Goal: Transaction & Acquisition: Purchase product/service

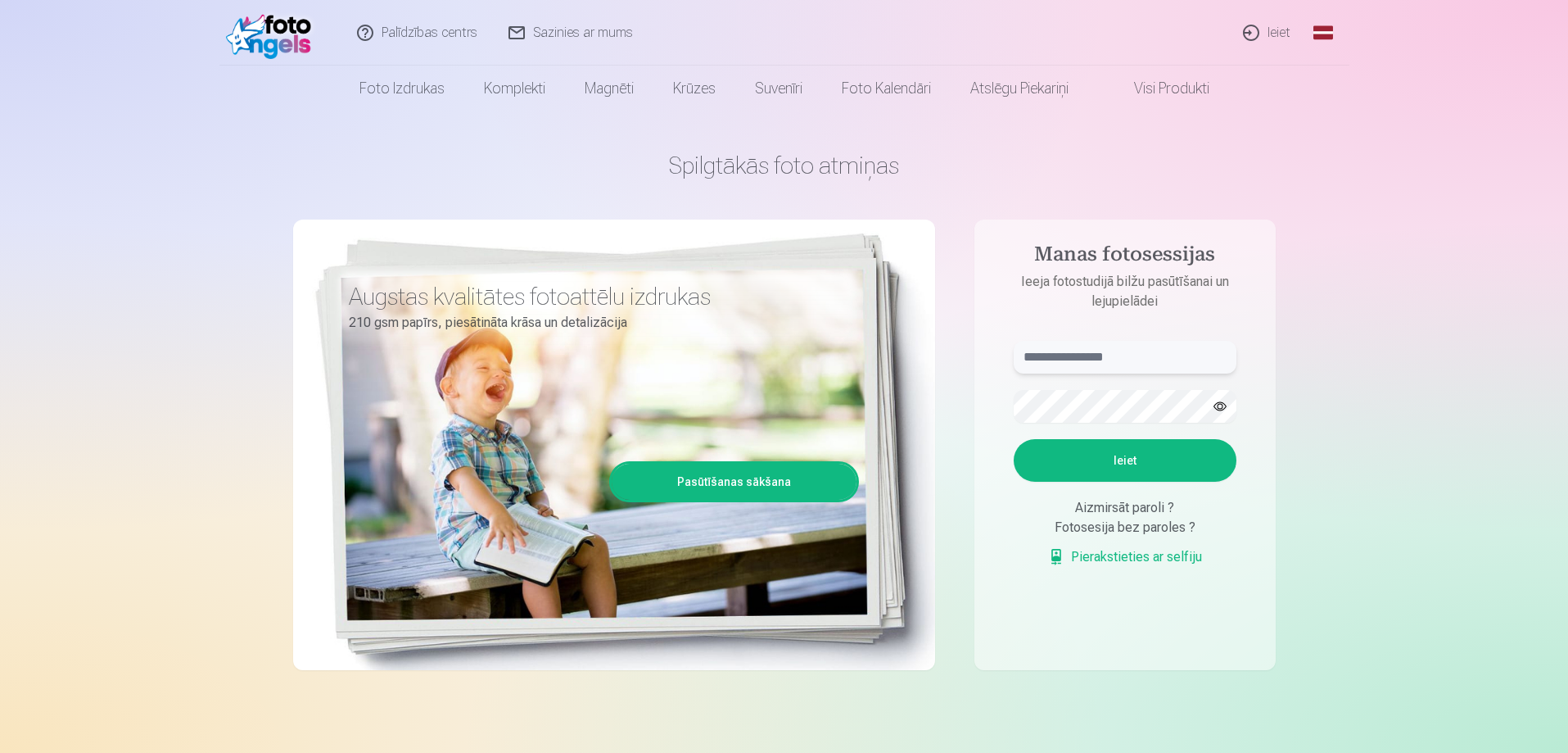
click at [1092, 357] on input "text" at bounding box center [1125, 357] width 223 height 33
type input "**********"
click at [1014, 440] on button "Ieiet" at bounding box center [1125, 461] width 223 height 43
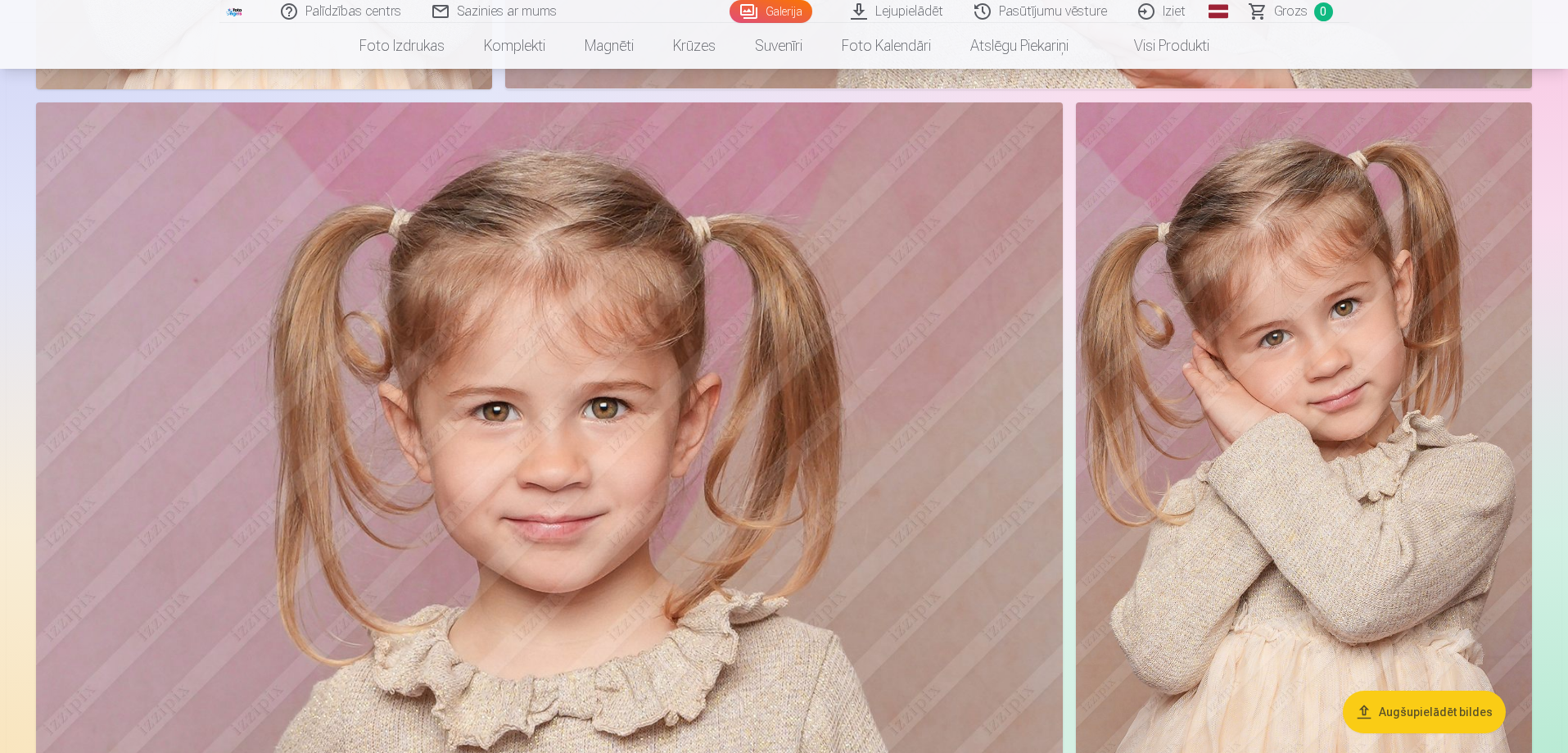
scroll to position [6636, 0]
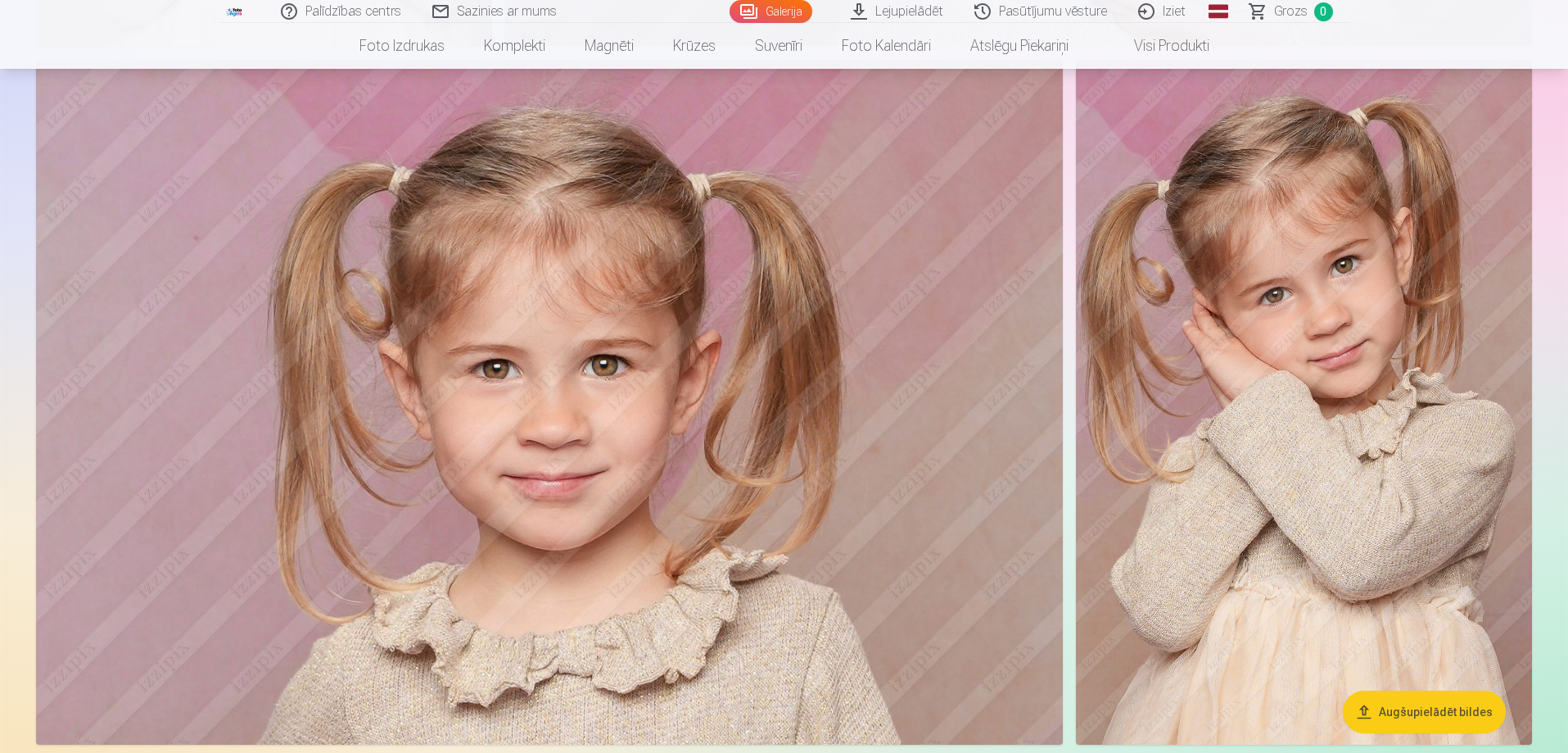
click at [1343, 368] on img at bounding box center [1303, 402] width 456 height 685
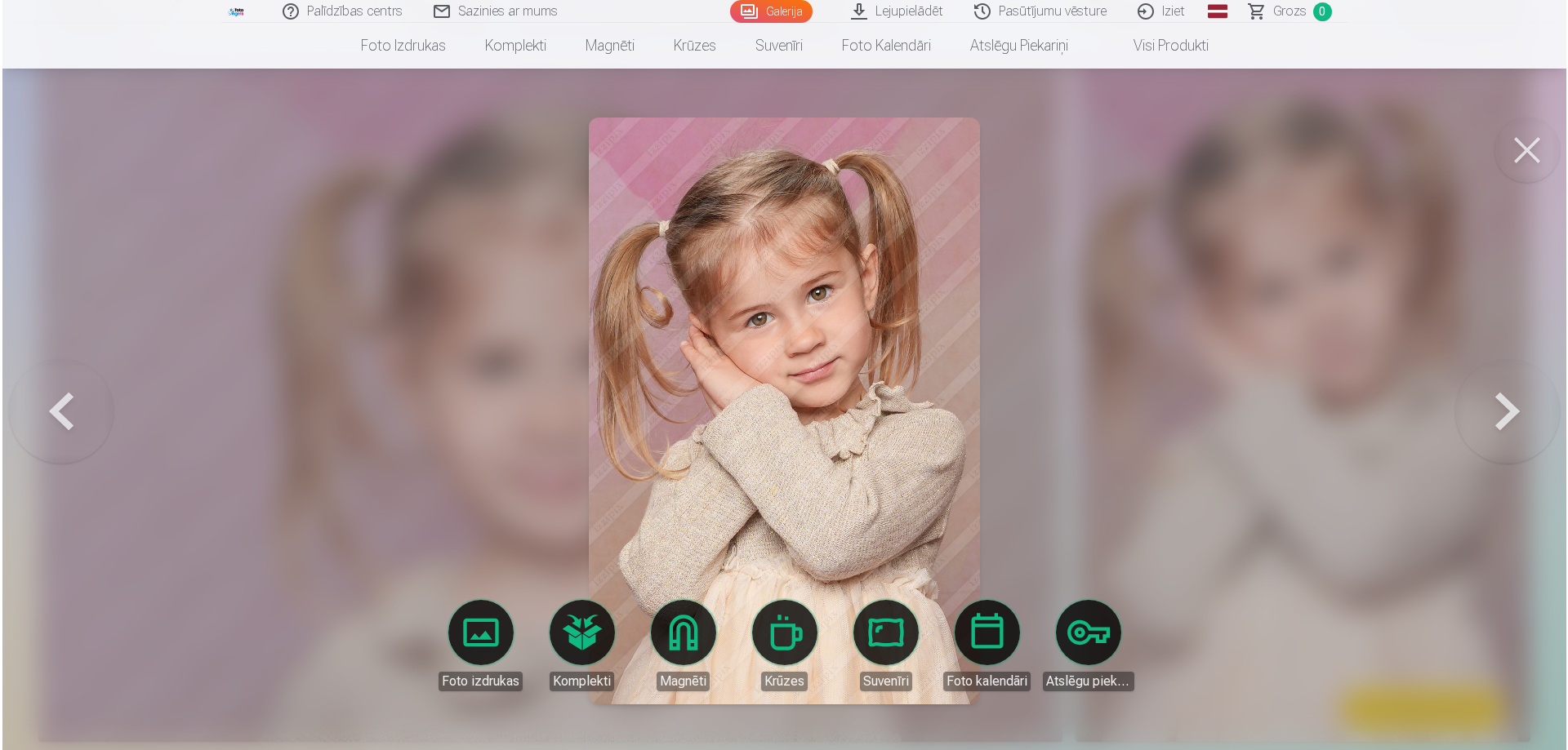
scroll to position [6625, 0]
click at [1510, 396] on button at bounding box center [1509, 411] width 105 height 274
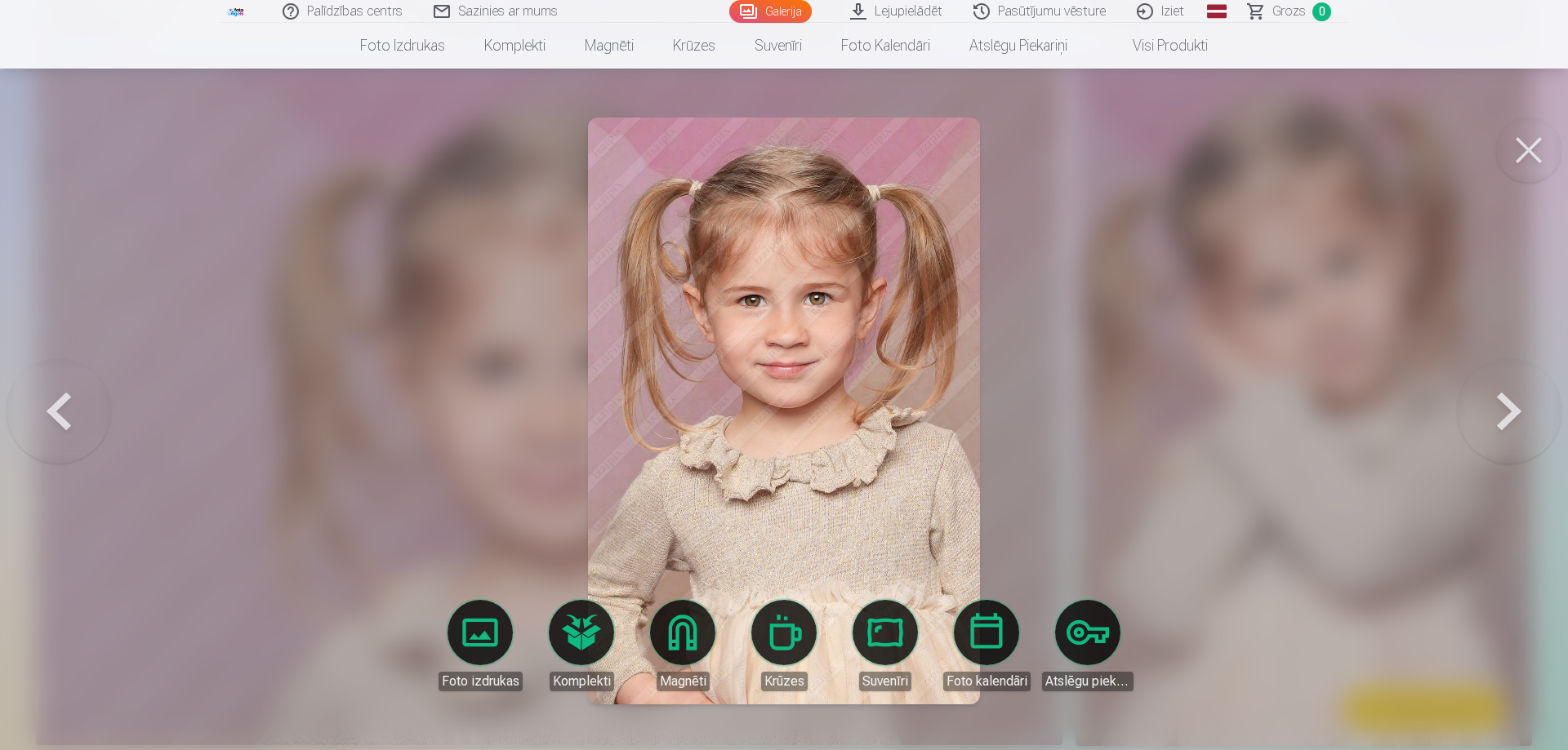
click at [1510, 396] on button at bounding box center [1509, 411] width 105 height 274
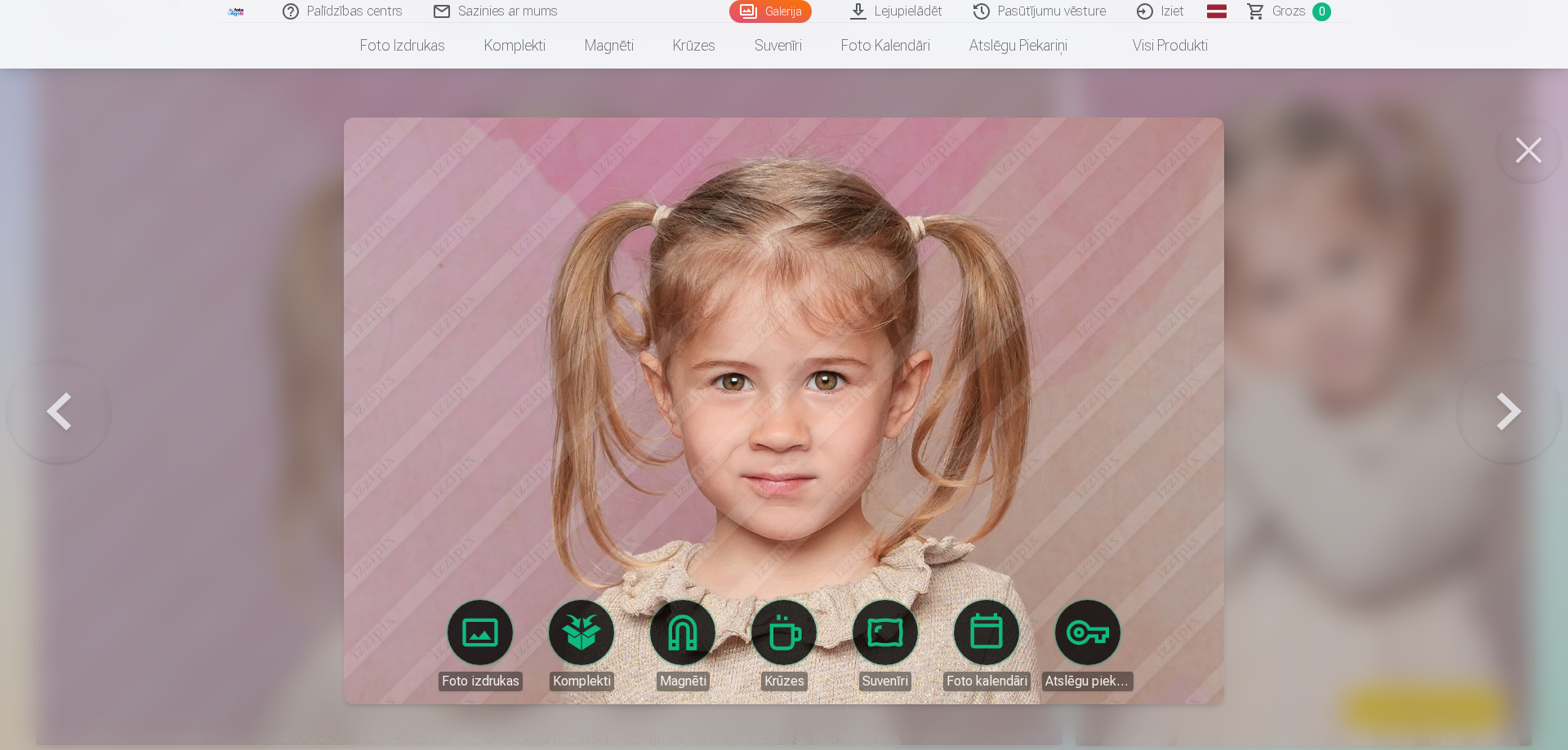
click at [1510, 396] on button at bounding box center [1509, 411] width 105 height 274
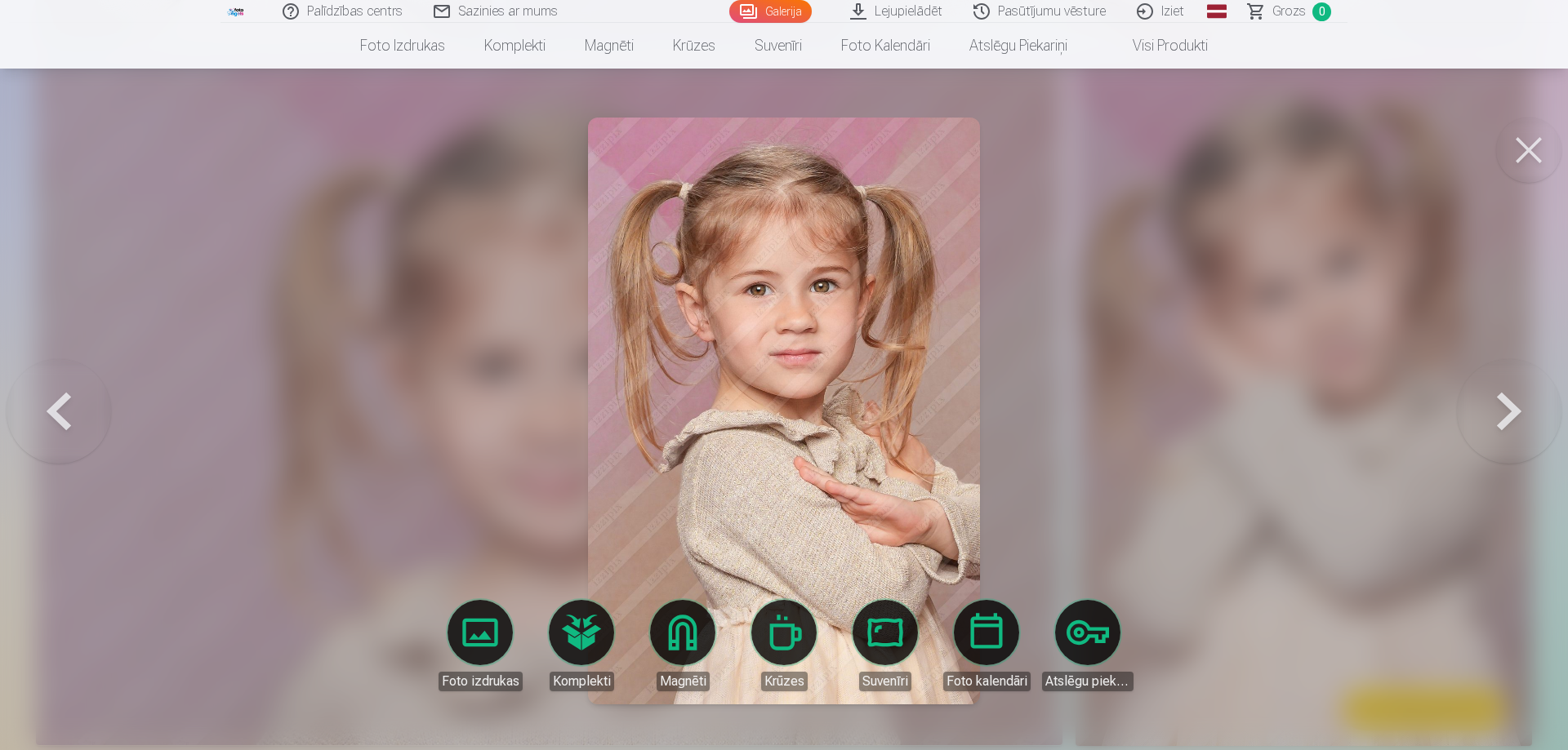
click at [1510, 396] on button at bounding box center [1509, 411] width 105 height 274
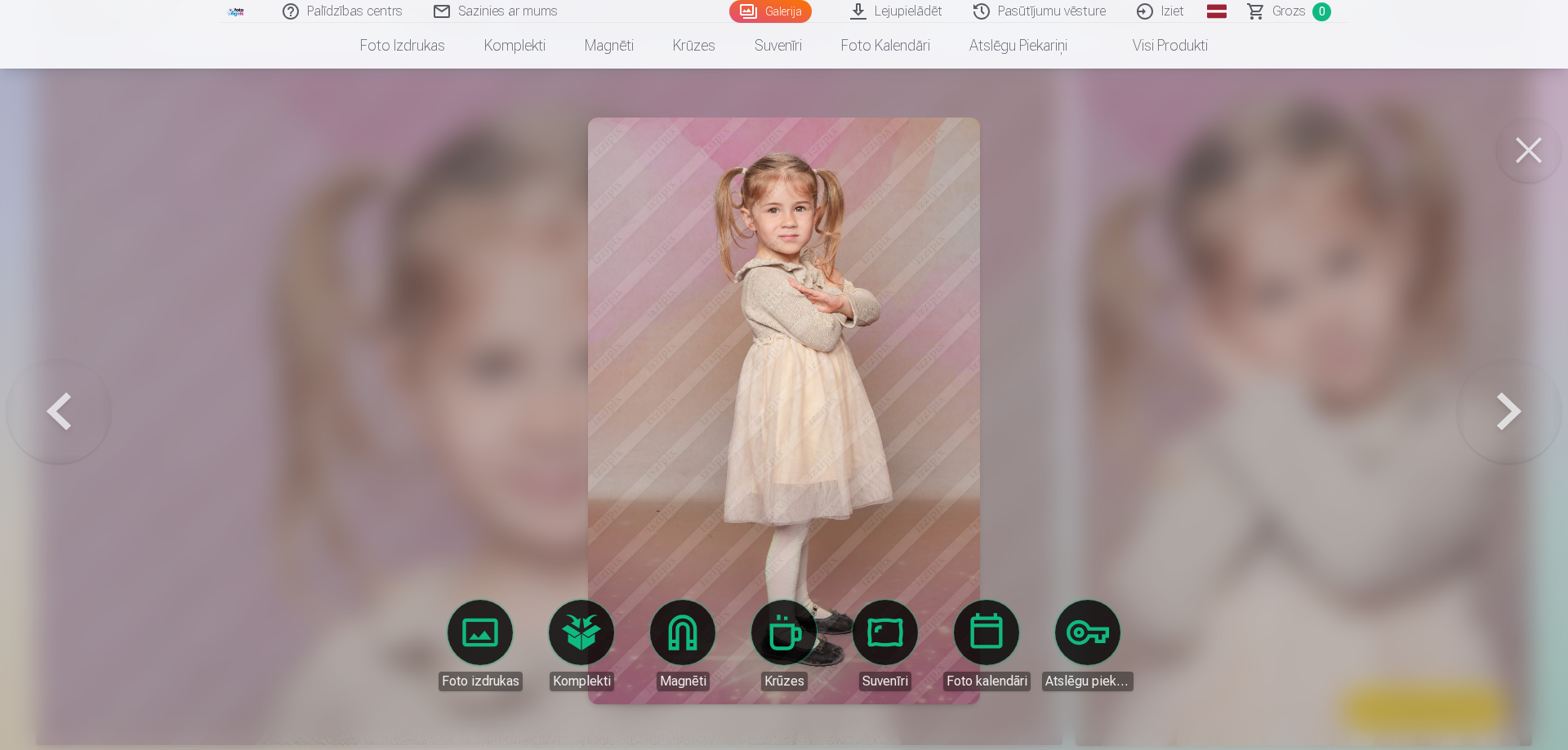
click at [1510, 396] on button at bounding box center [1509, 411] width 105 height 274
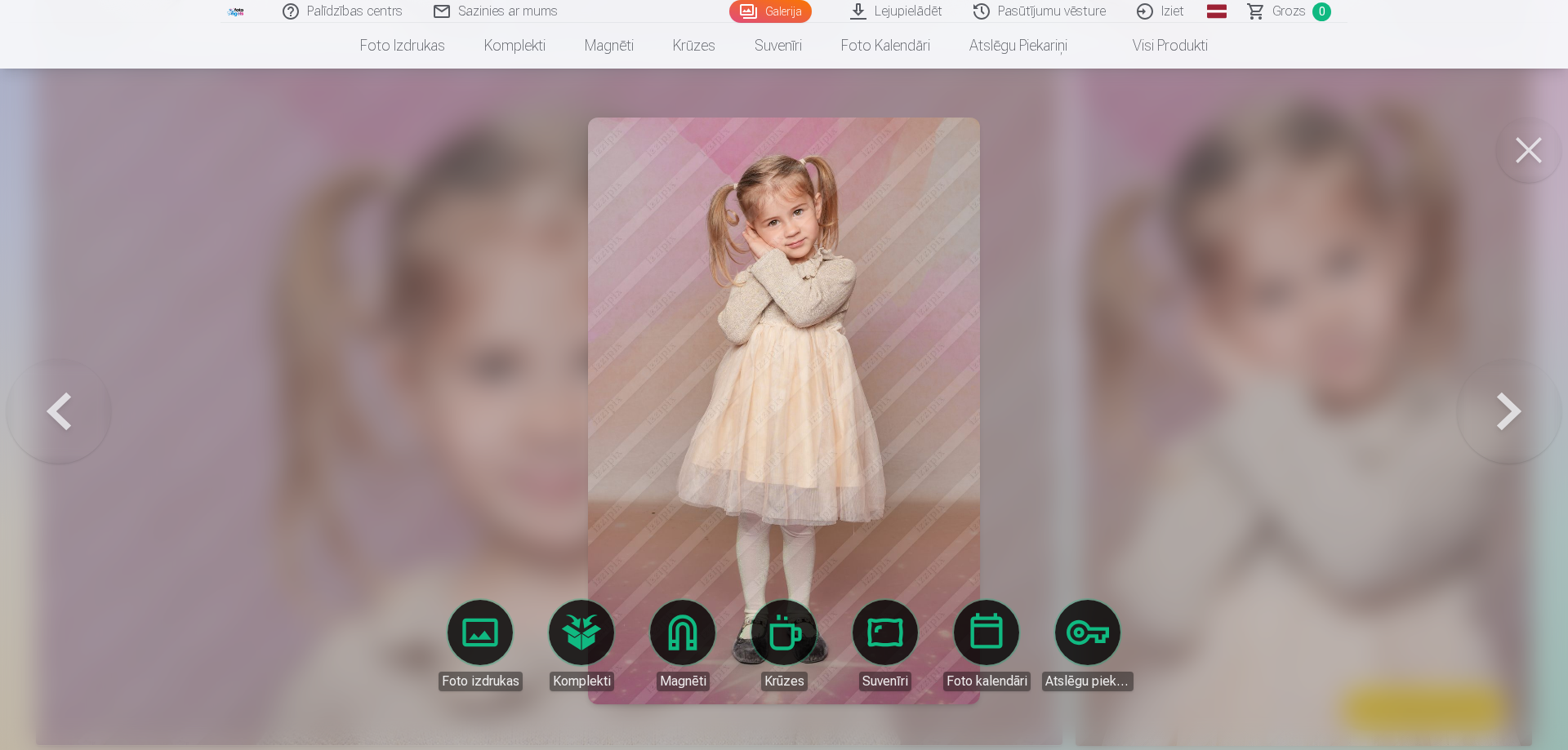
click at [1510, 396] on button at bounding box center [1509, 411] width 105 height 274
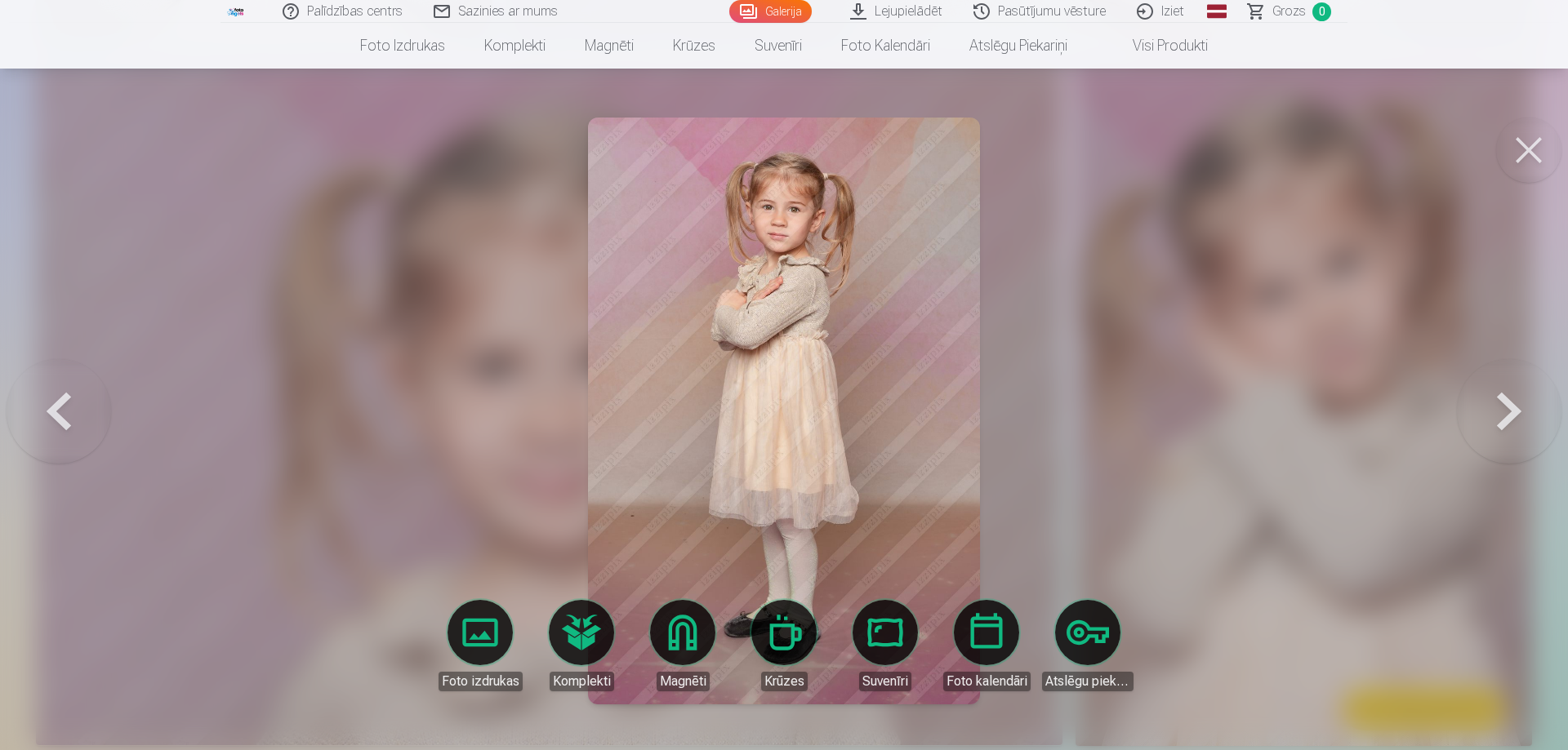
click at [1510, 396] on button at bounding box center [1509, 411] width 105 height 274
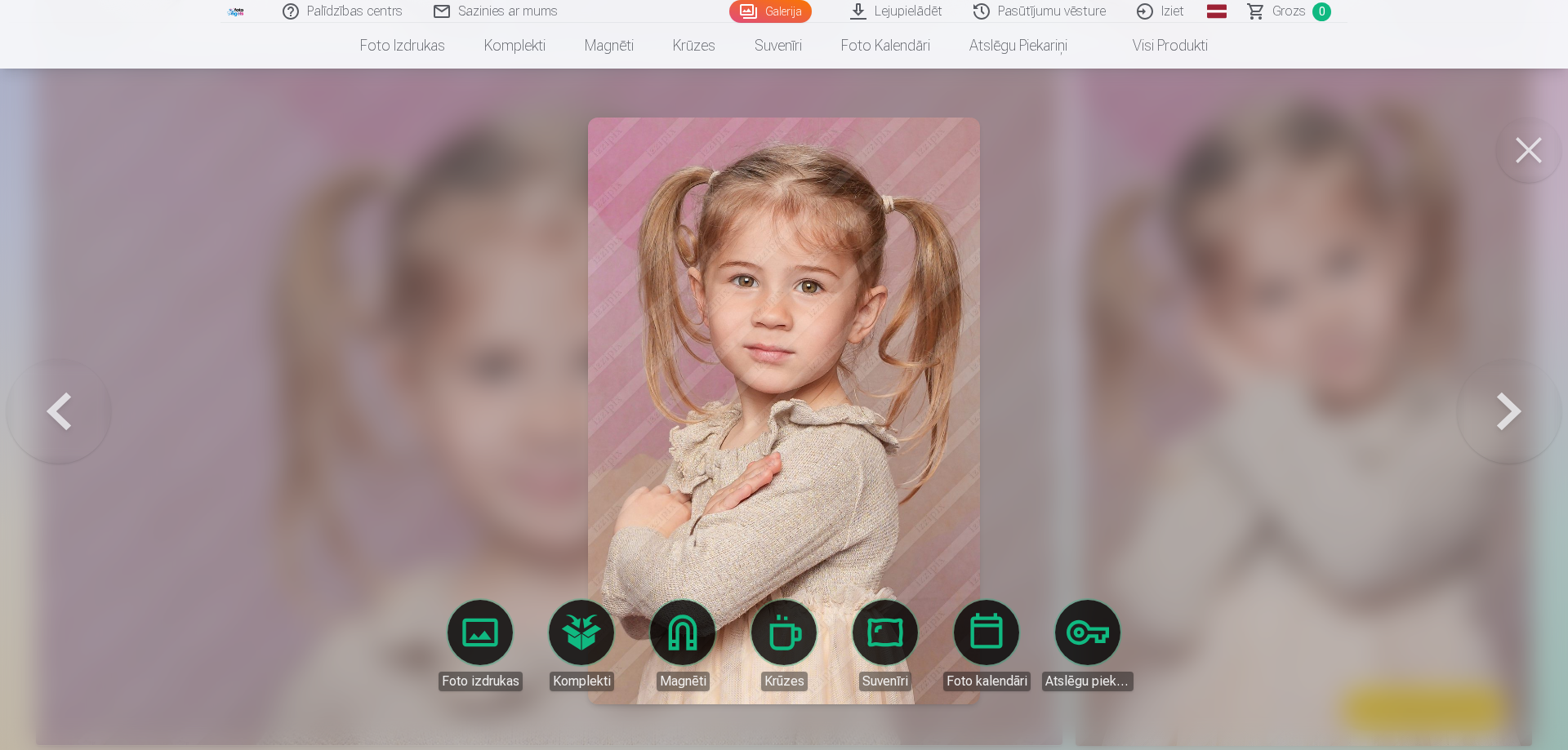
click at [1510, 396] on button at bounding box center [1509, 411] width 105 height 274
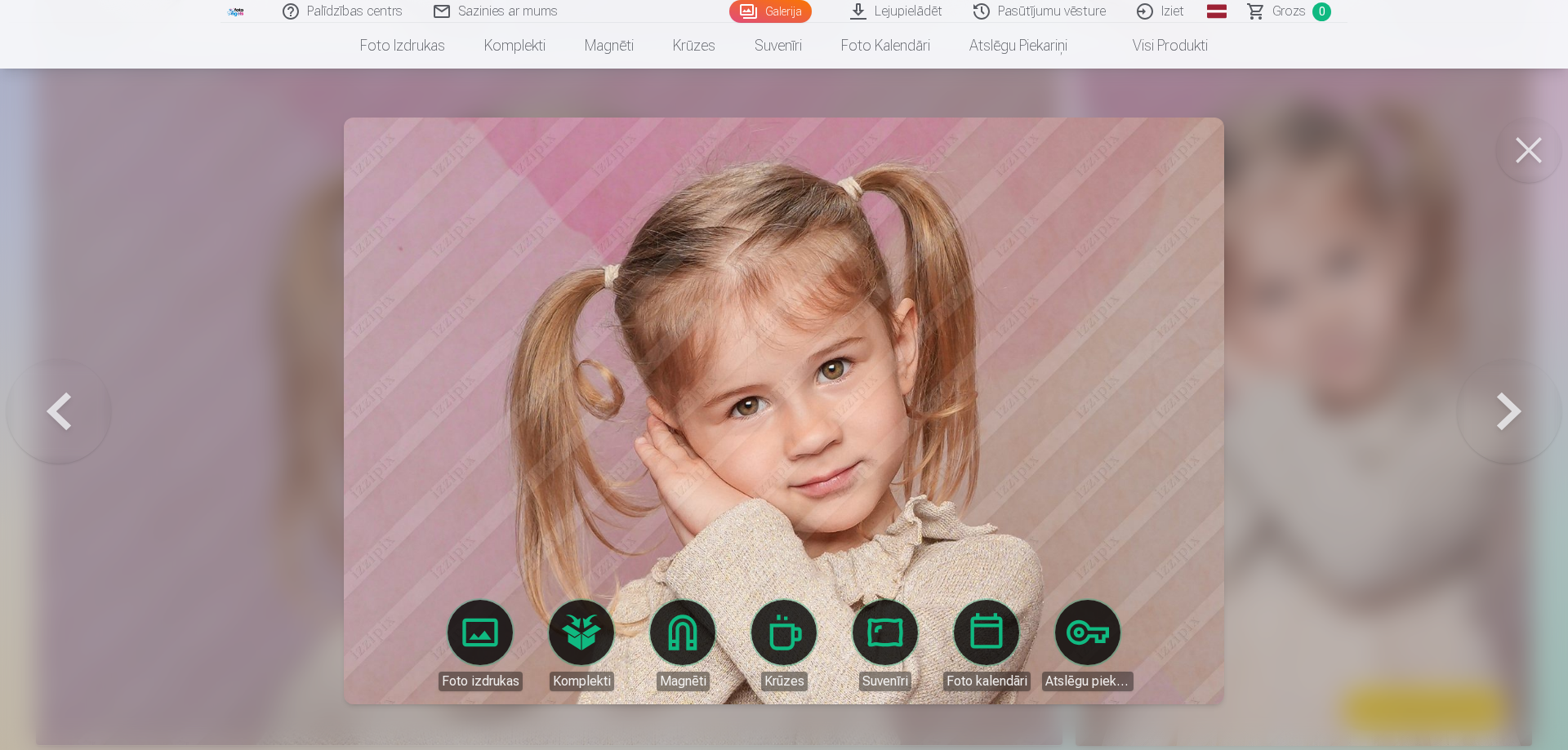
click at [1510, 396] on button at bounding box center [1509, 411] width 105 height 274
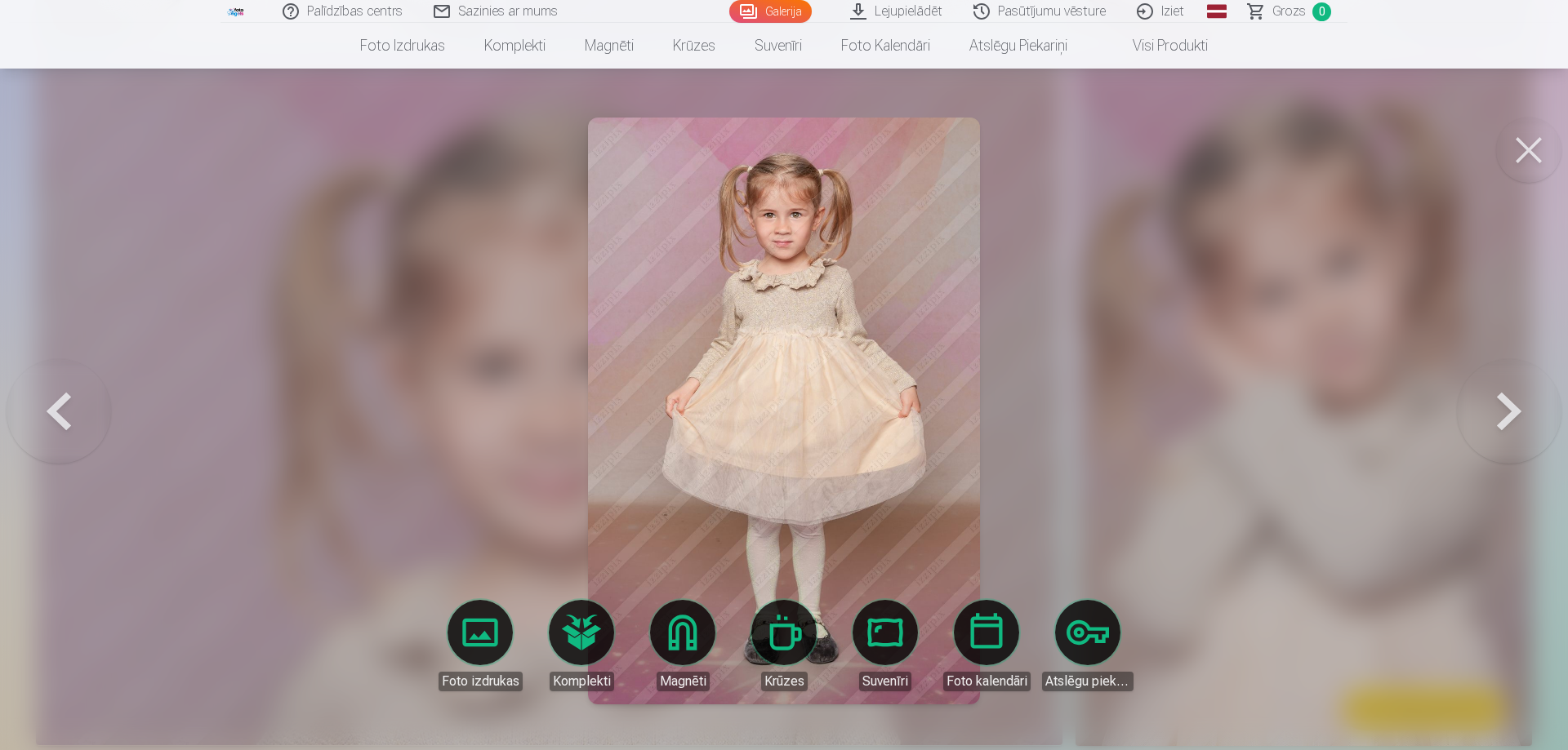
click at [1510, 396] on button at bounding box center [1509, 411] width 105 height 274
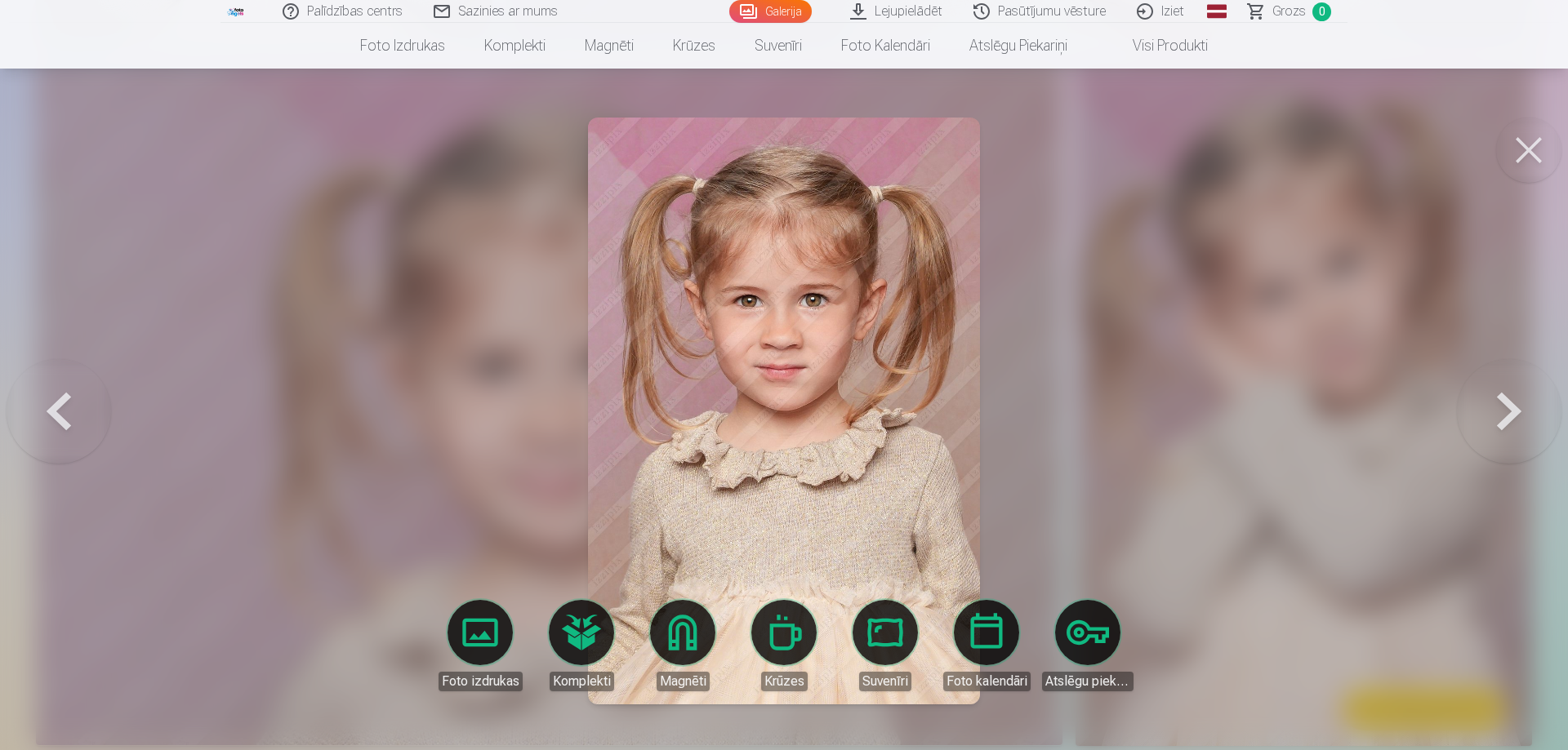
click at [1510, 396] on button at bounding box center [1509, 411] width 105 height 274
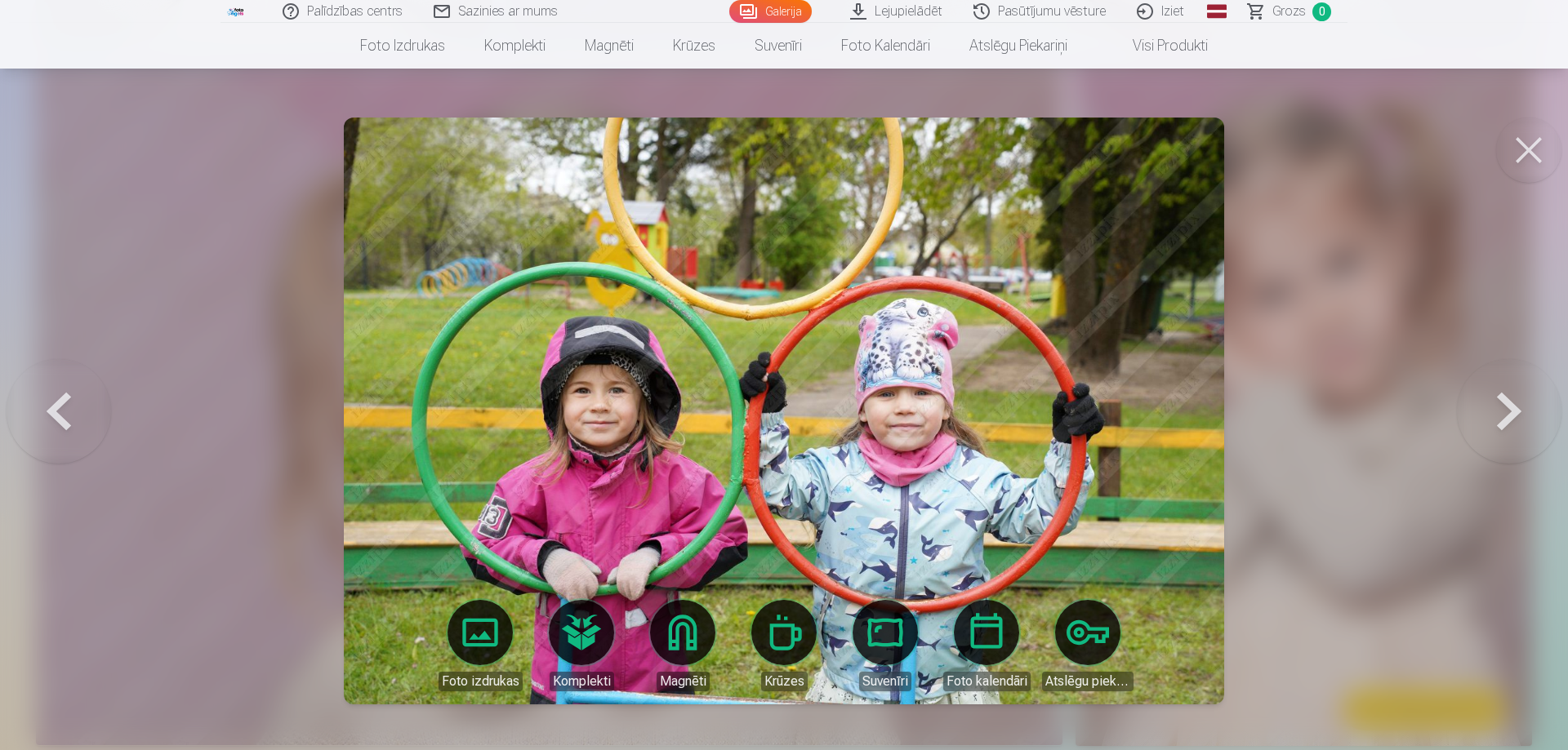
click at [1510, 396] on button at bounding box center [1509, 411] width 105 height 274
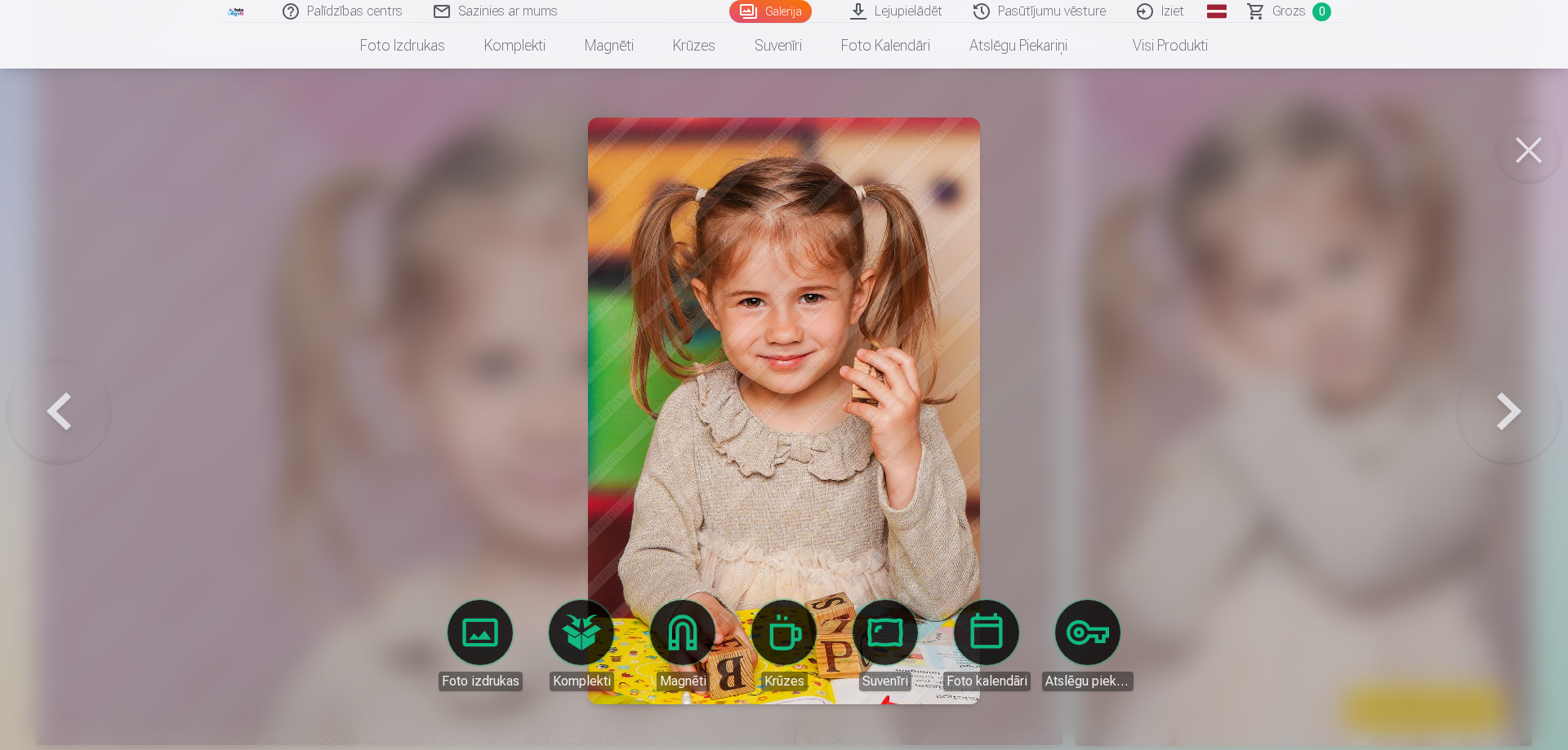
click at [1510, 396] on button at bounding box center [1509, 411] width 105 height 274
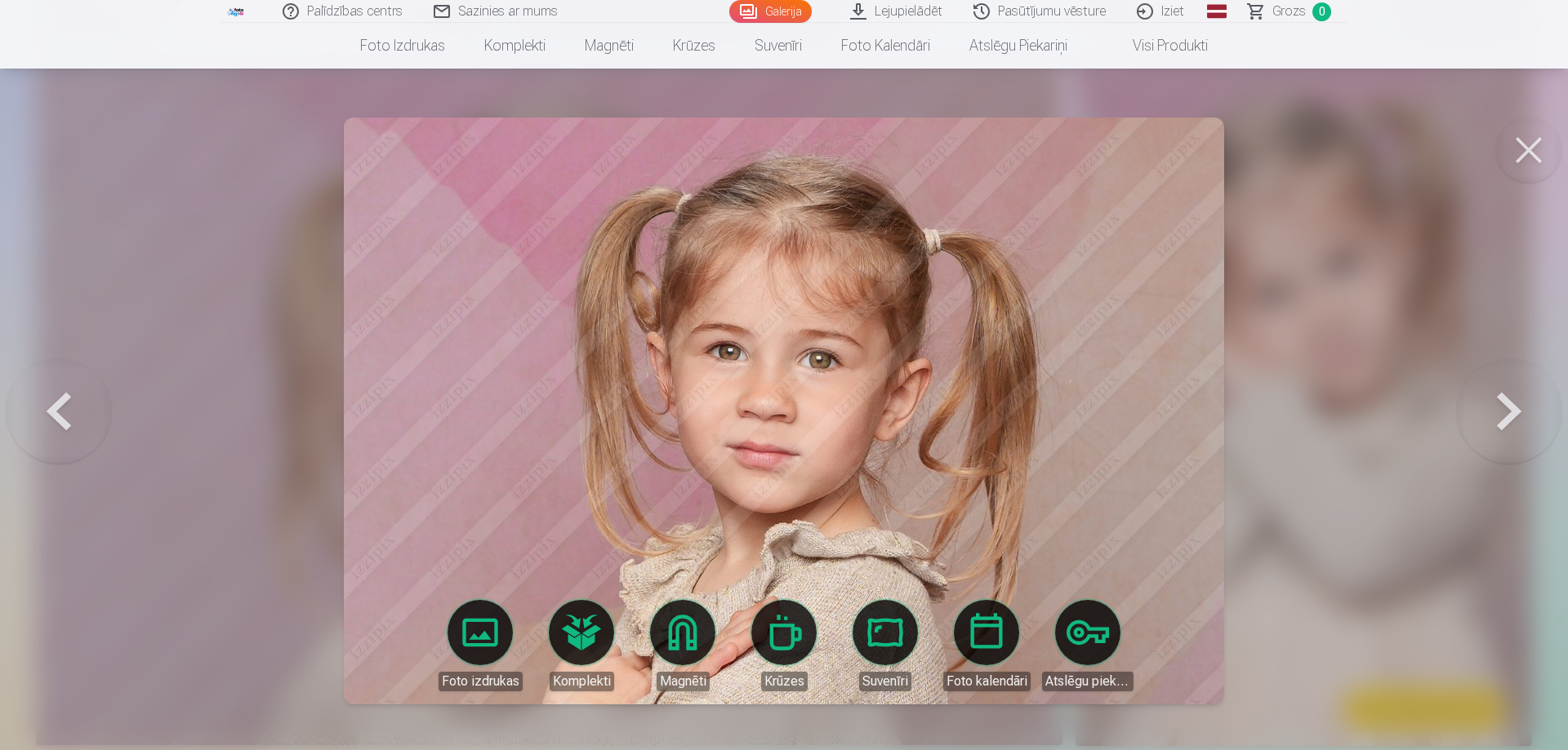
click at [1510, 396] on button at bounding box center [1509, 411] width 105 height 274
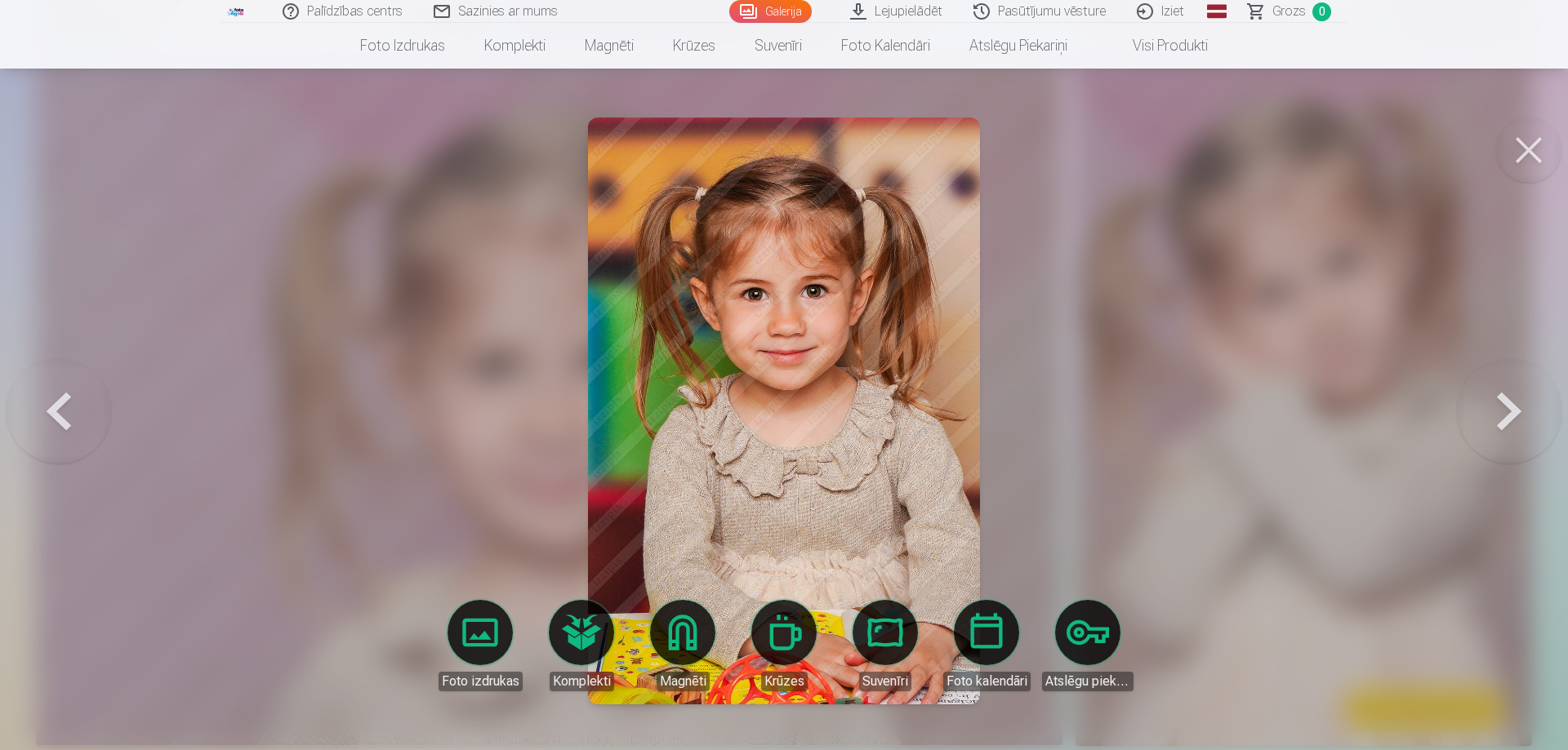
click at [1510, 396] on button at bounding box center [1509, 411] width 105 height 274
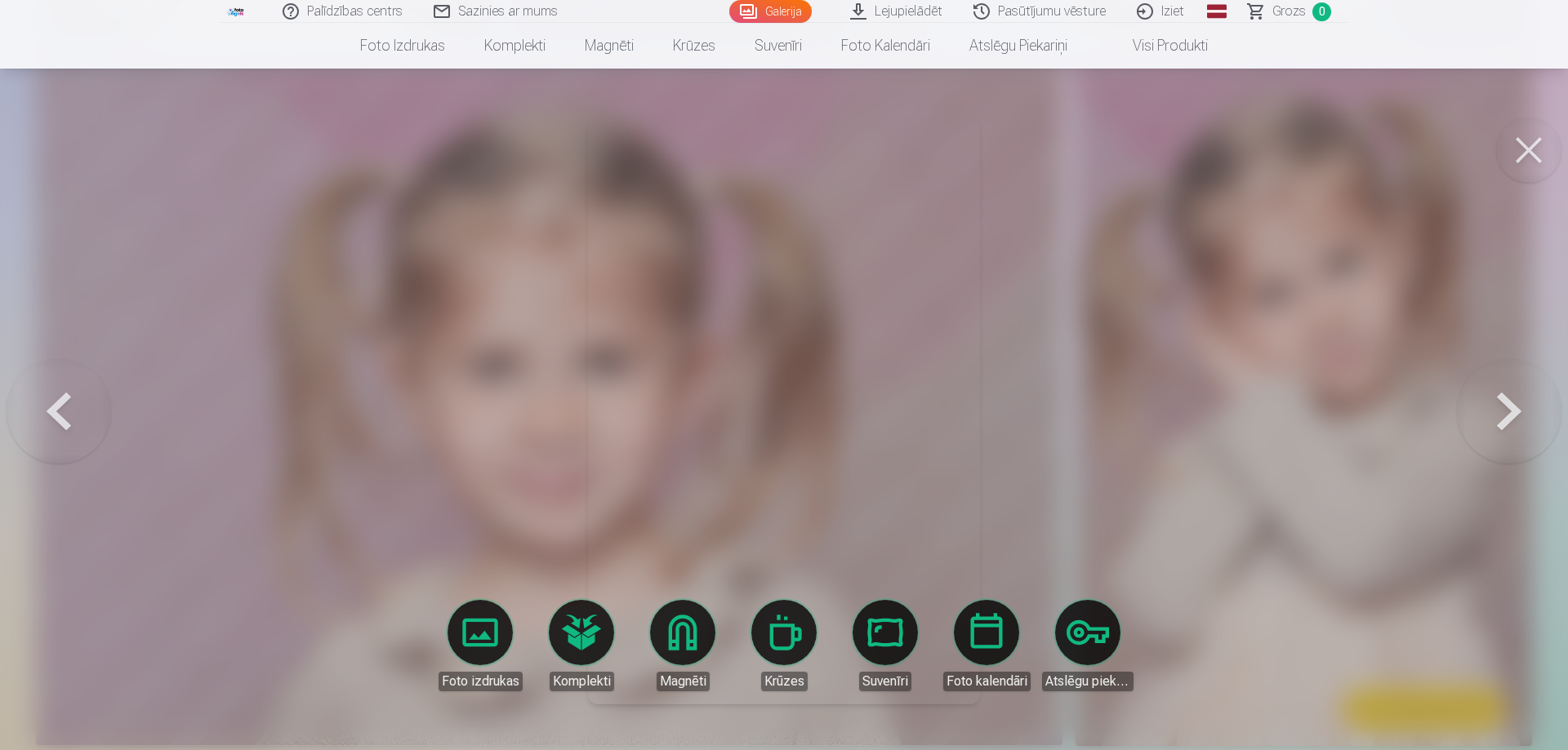
click at [1510, 396] on button at bounding box center [1509, 411] width 105 height 274
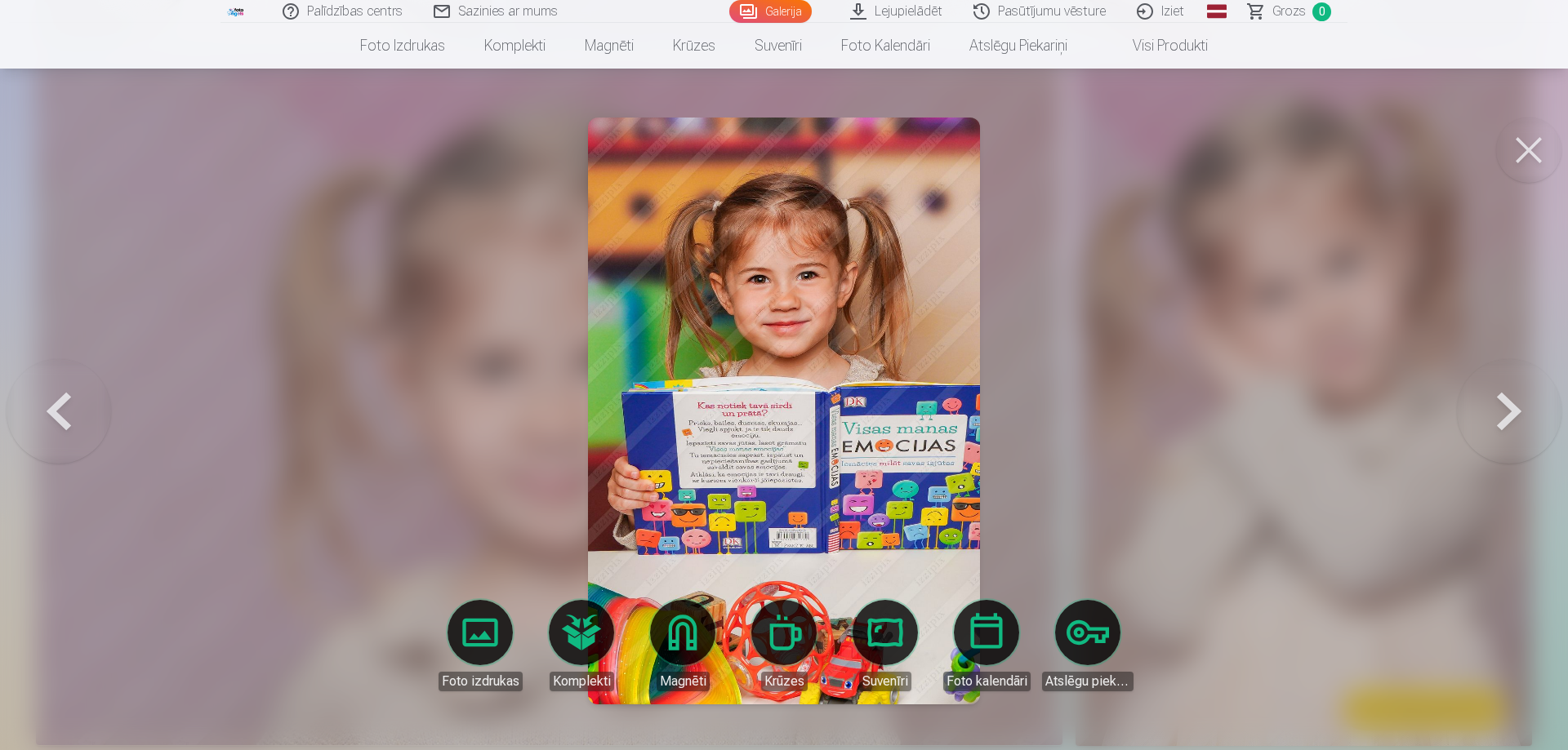
click at [1510, 396] on button at bounding box center [1509, 411] width 105 height 274
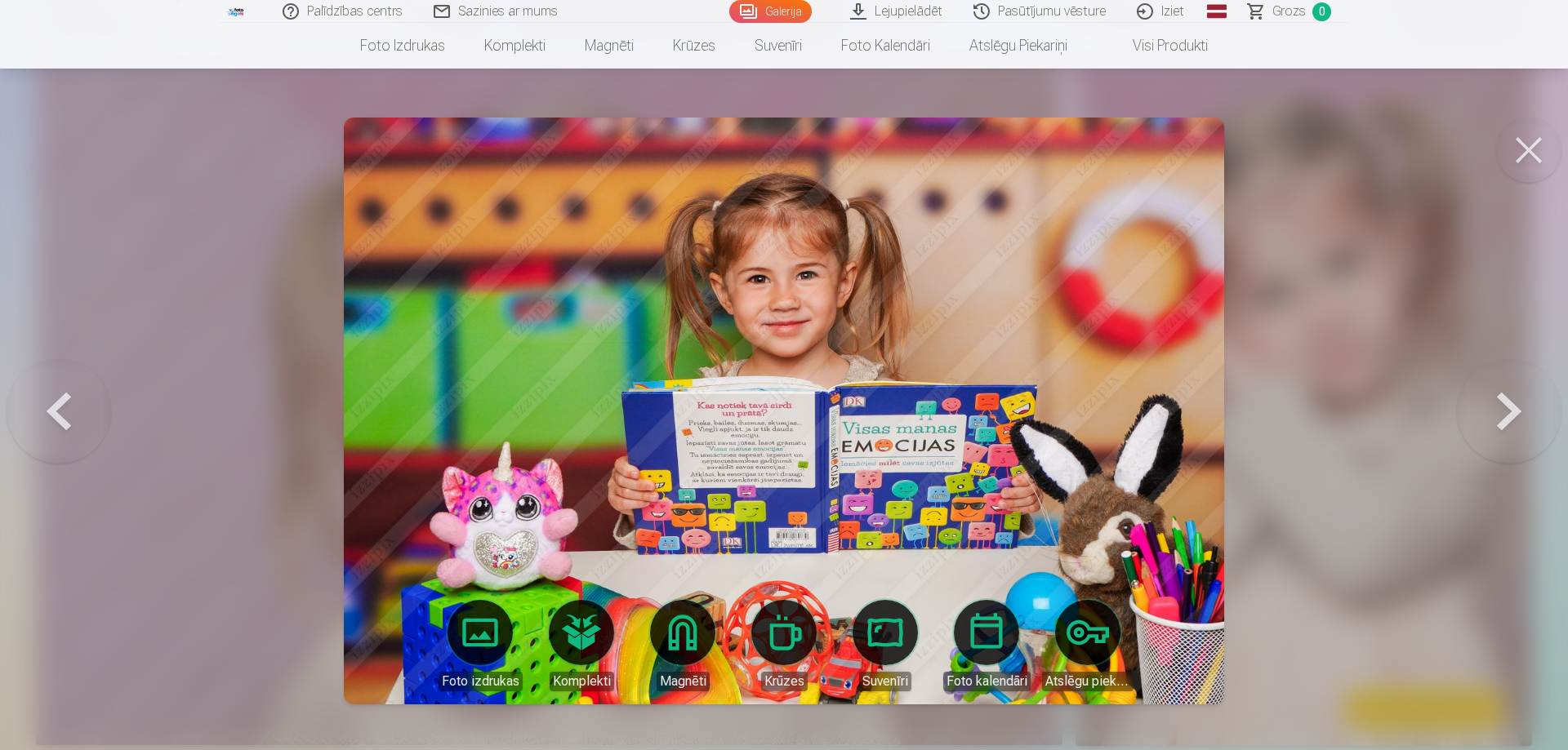
click at [1510, 396] on button at bounding box center [1509, 411] width 105 height 274
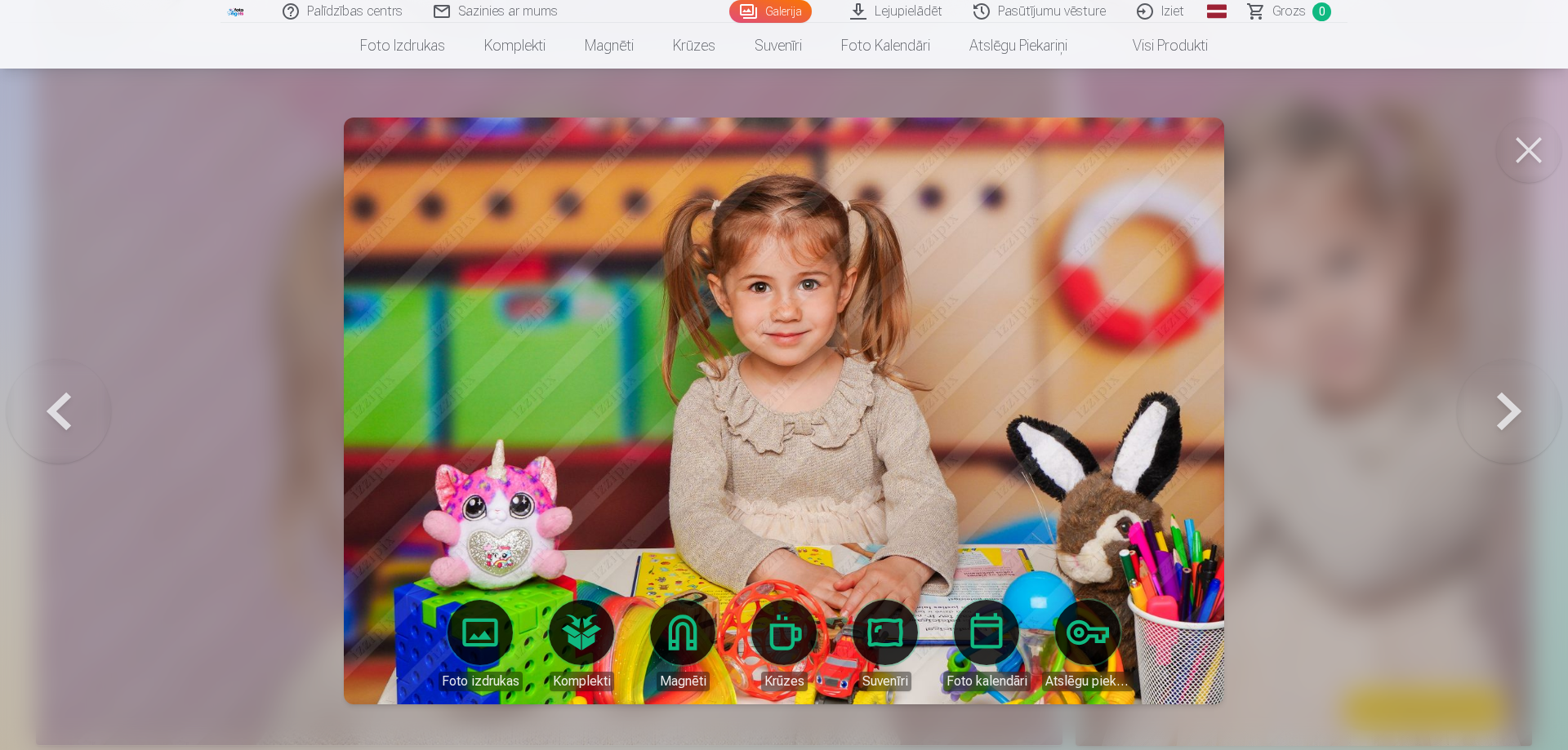
click at [1510, 396] on button at bounding box center [1509, 411] width 105 height 274
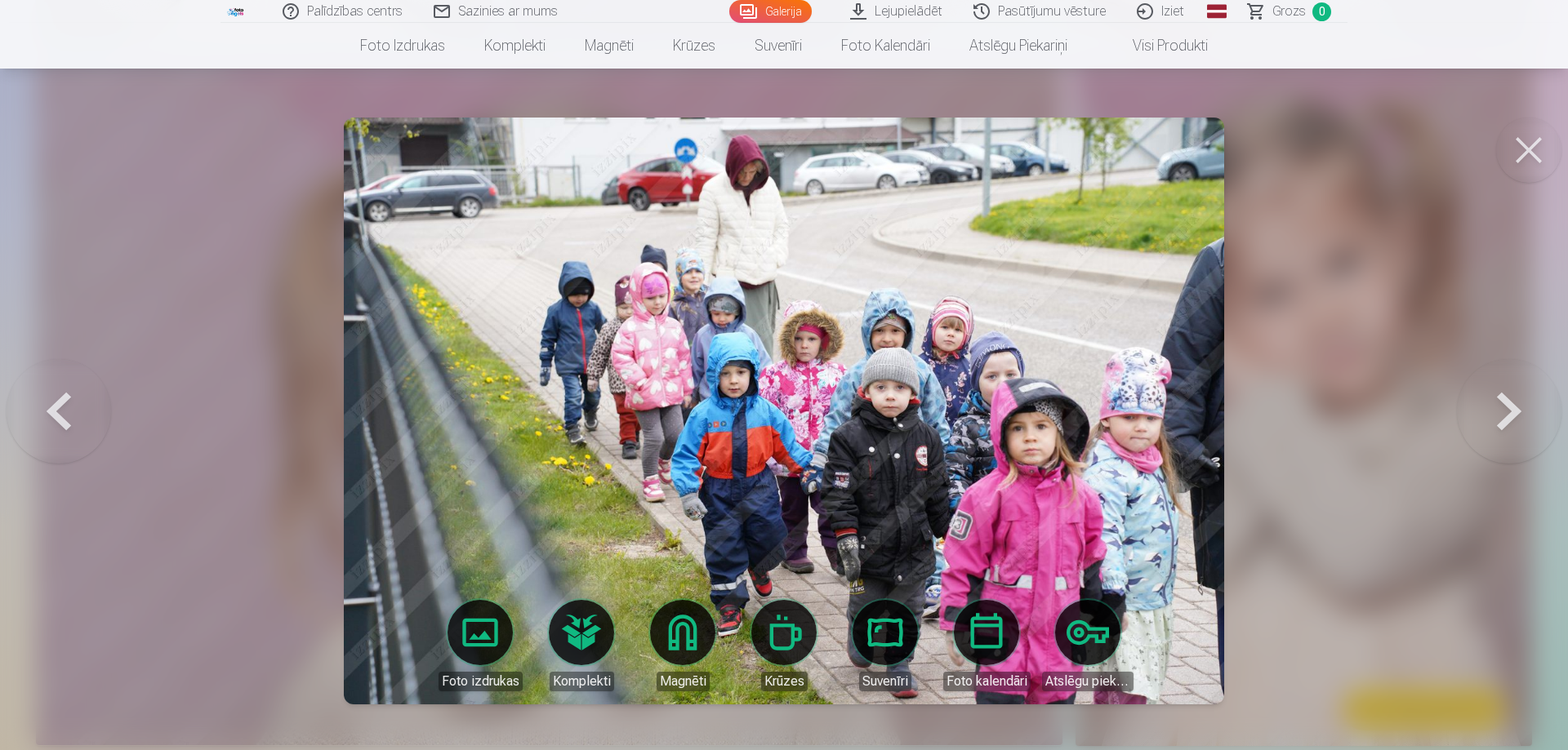
click at [1510, 396] on button at bounding box center [1509, 411] width 105 height 274
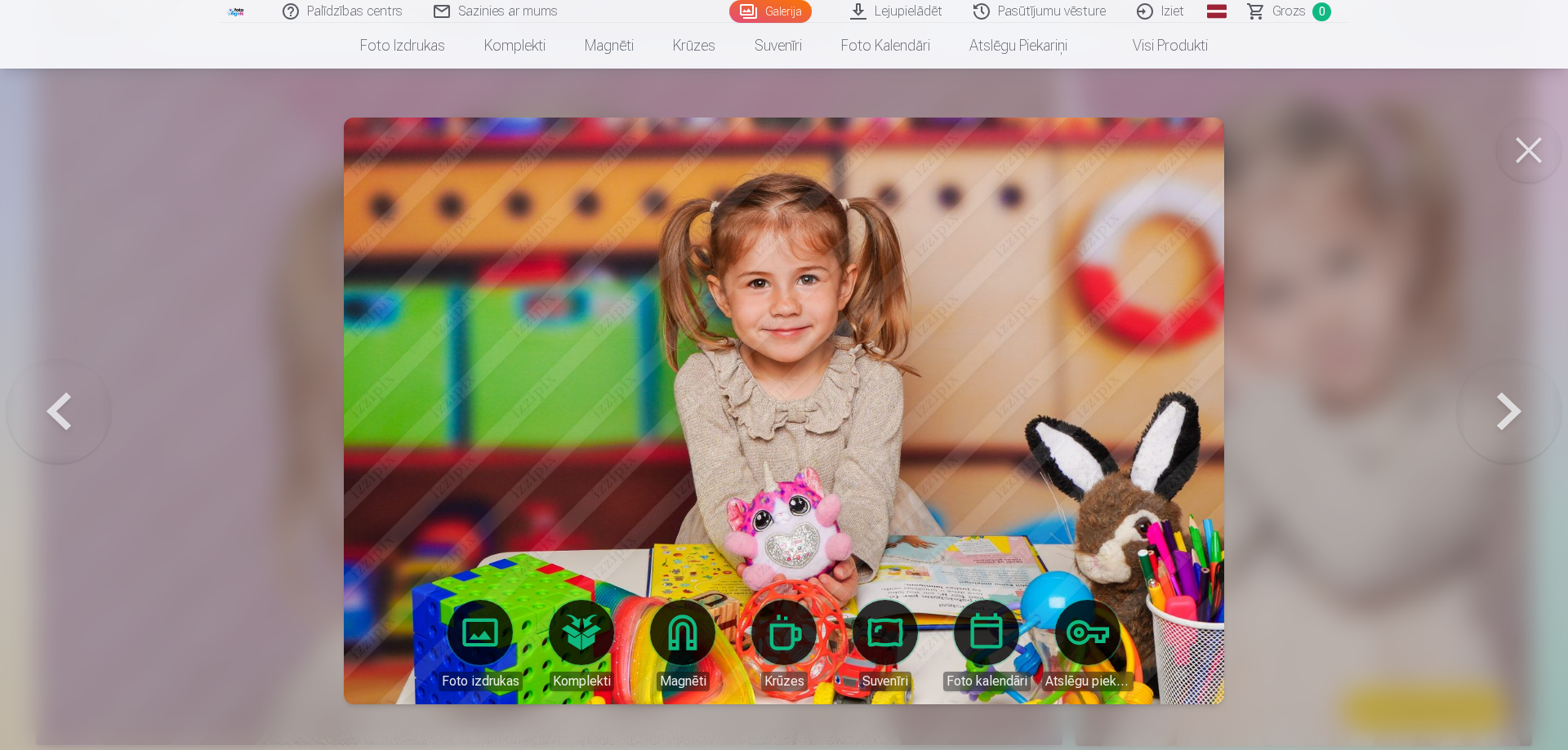
click at [38, 422] on button at bounding box center [59, 411] width 105 height 274
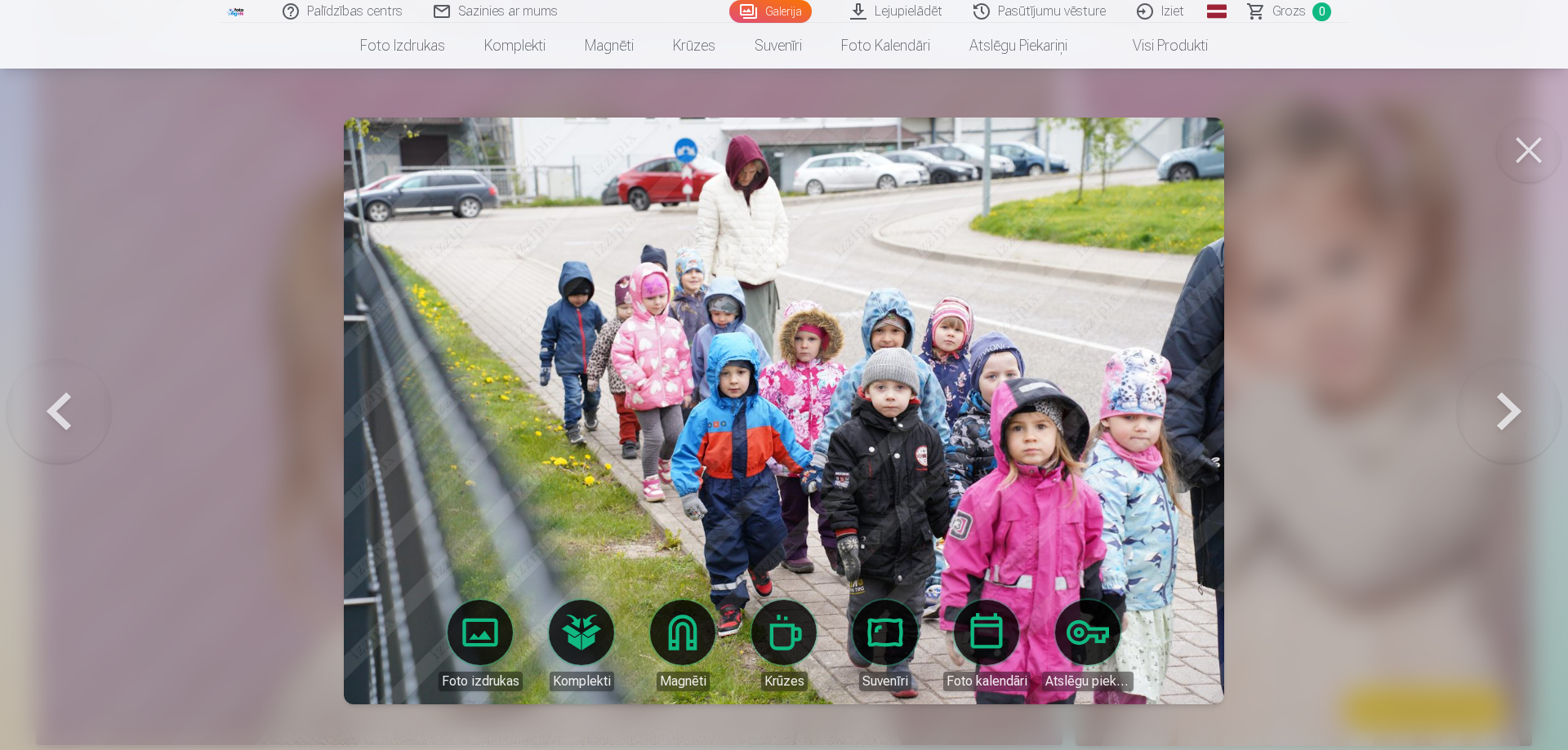
click at [1516, 410] on button at bounding box center [1509, 411] width 105 height 274
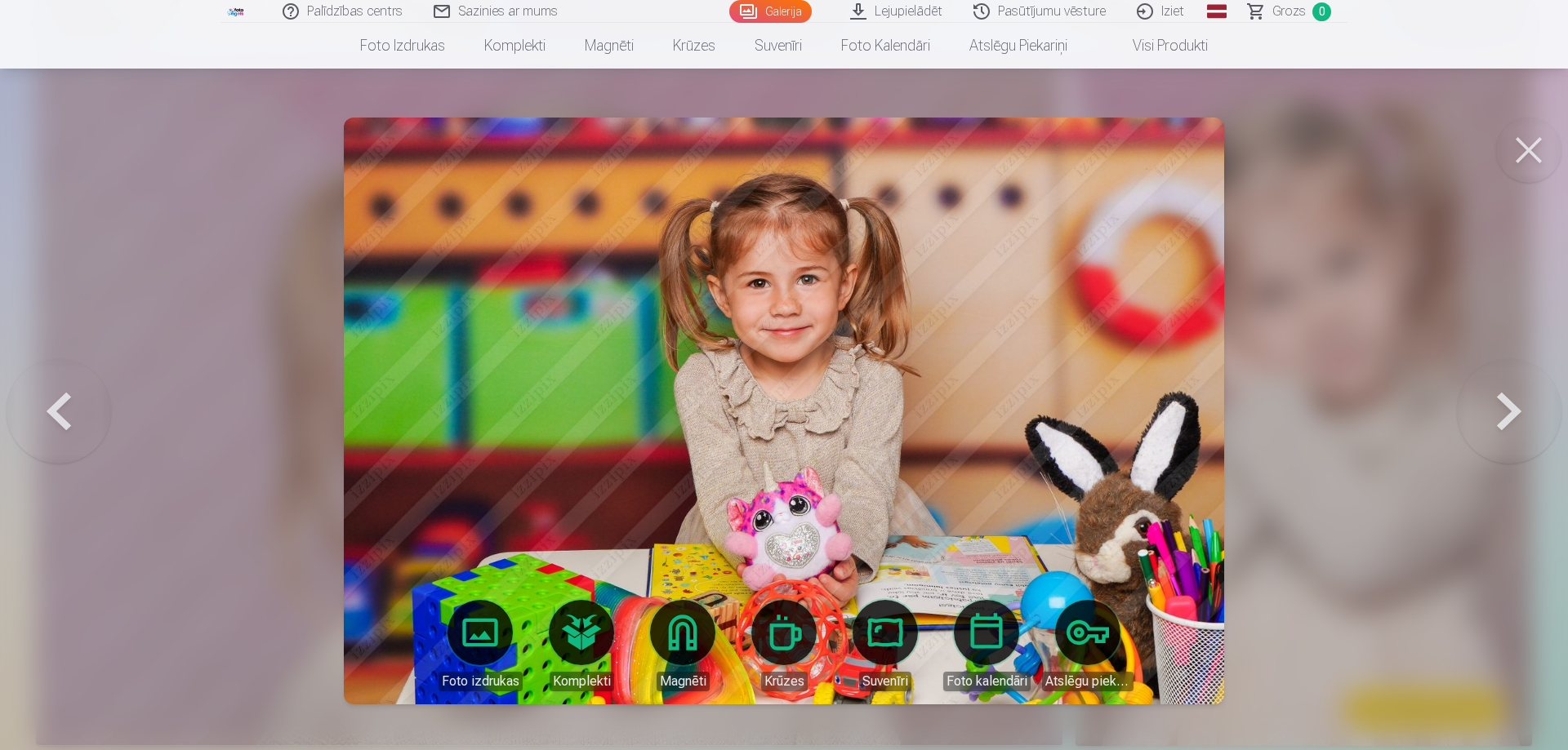
click at [1516, 410] on button at bounding box center [1509, 411] width 105 height 274
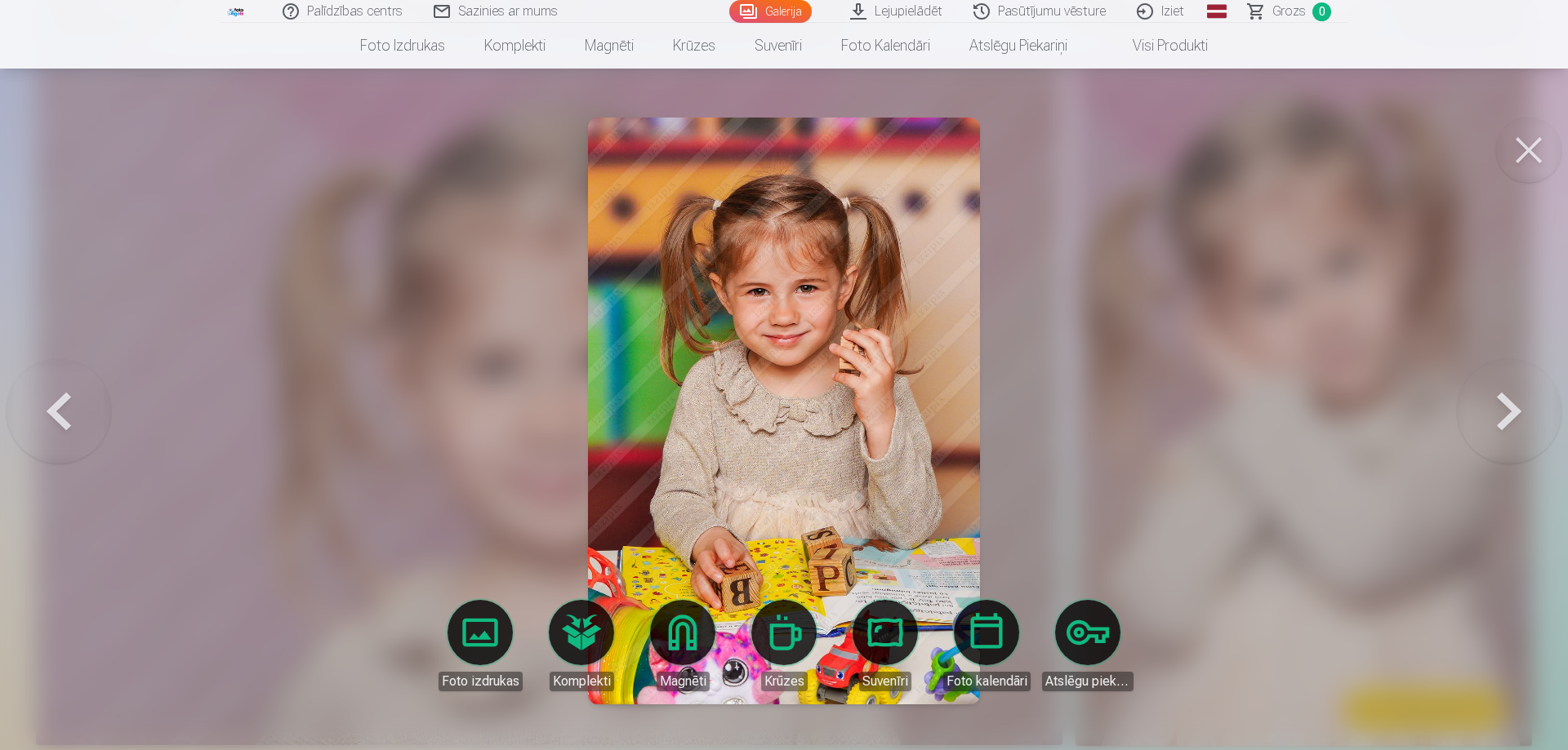
click at [1516, 410] on button at bounding box center [1509, 411] width 105 height 274
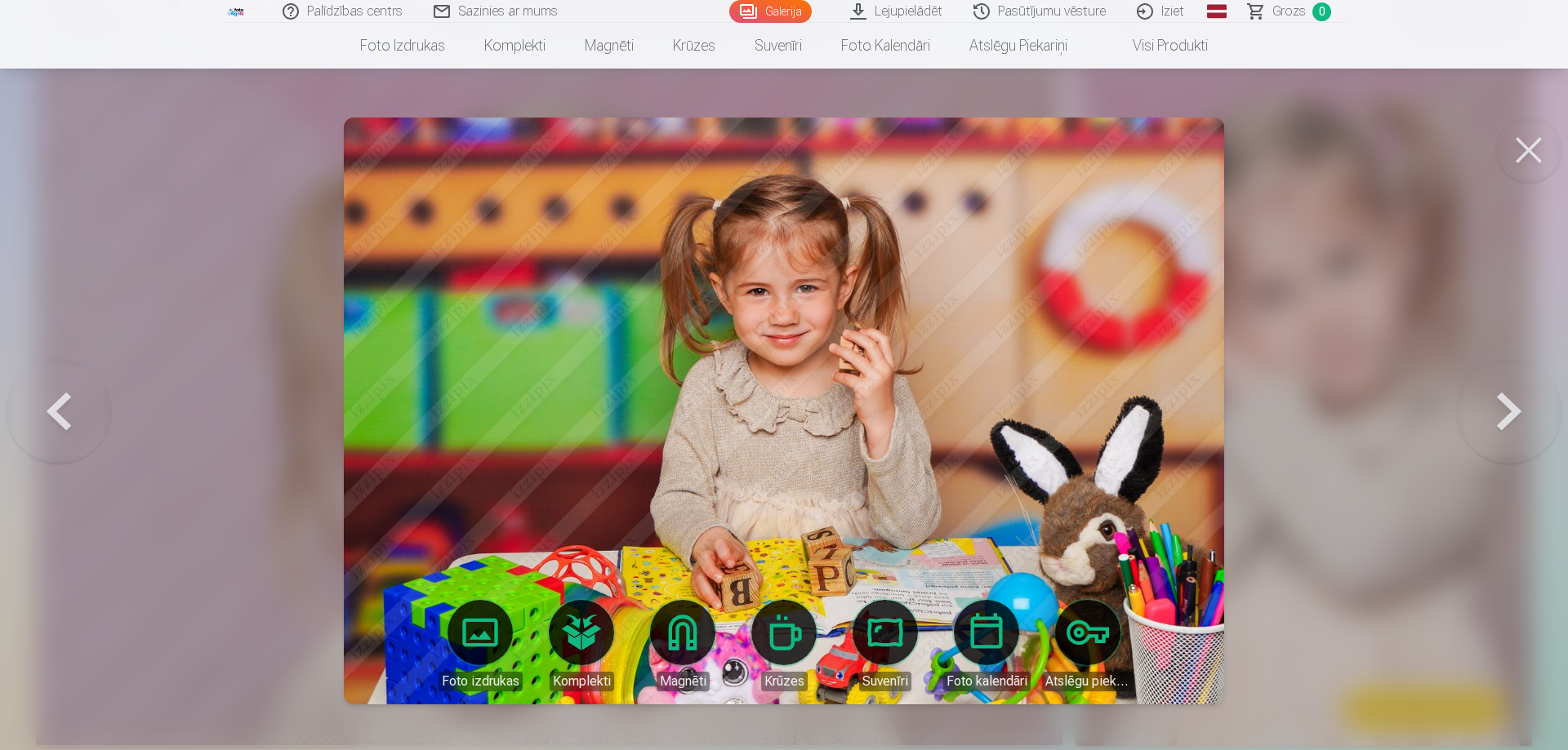
click at [1516, 410] on button at bounding box center [1509, 411] width 105 height 274
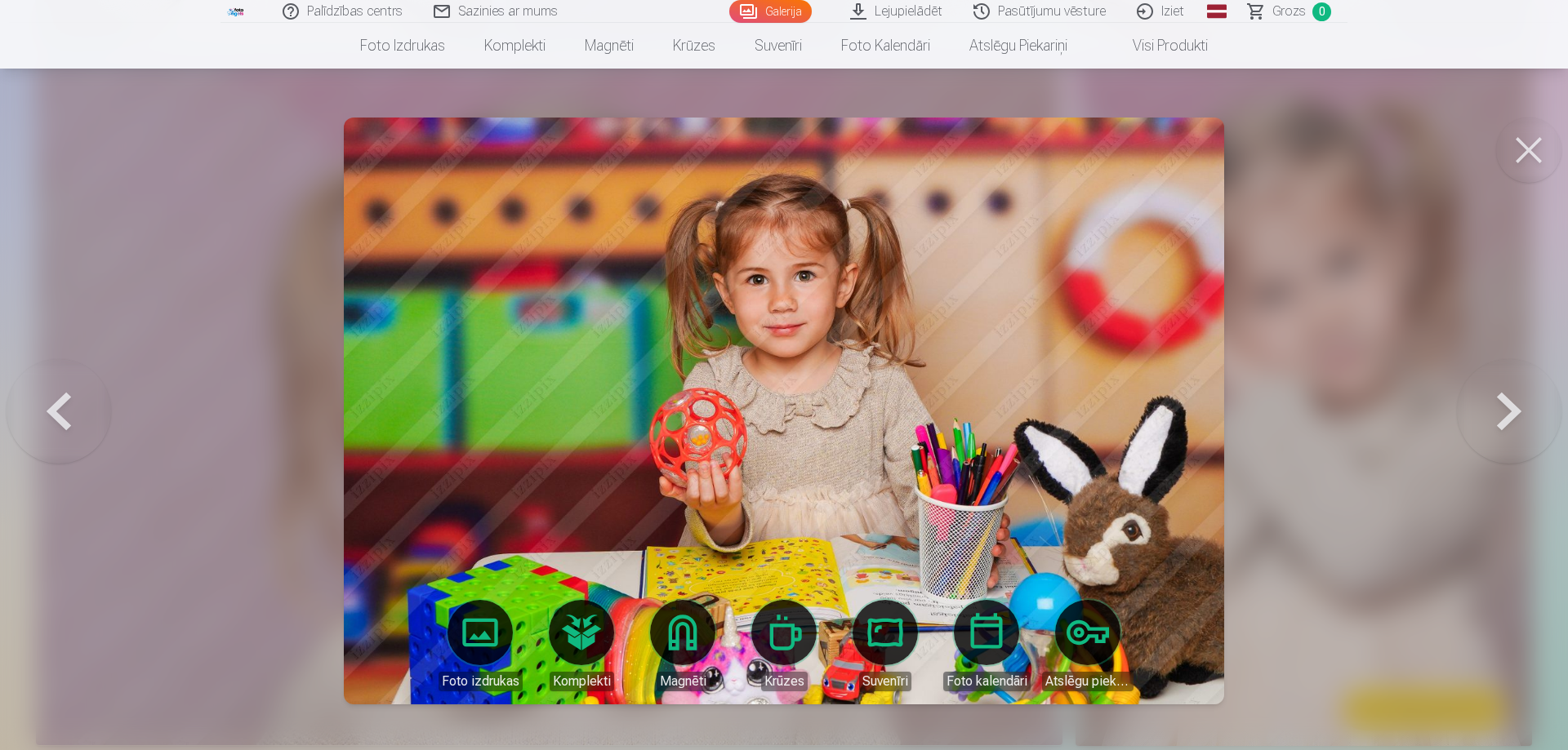
click at [1516, 410] on button at bounding box center [1509, 411] width 105 height 274
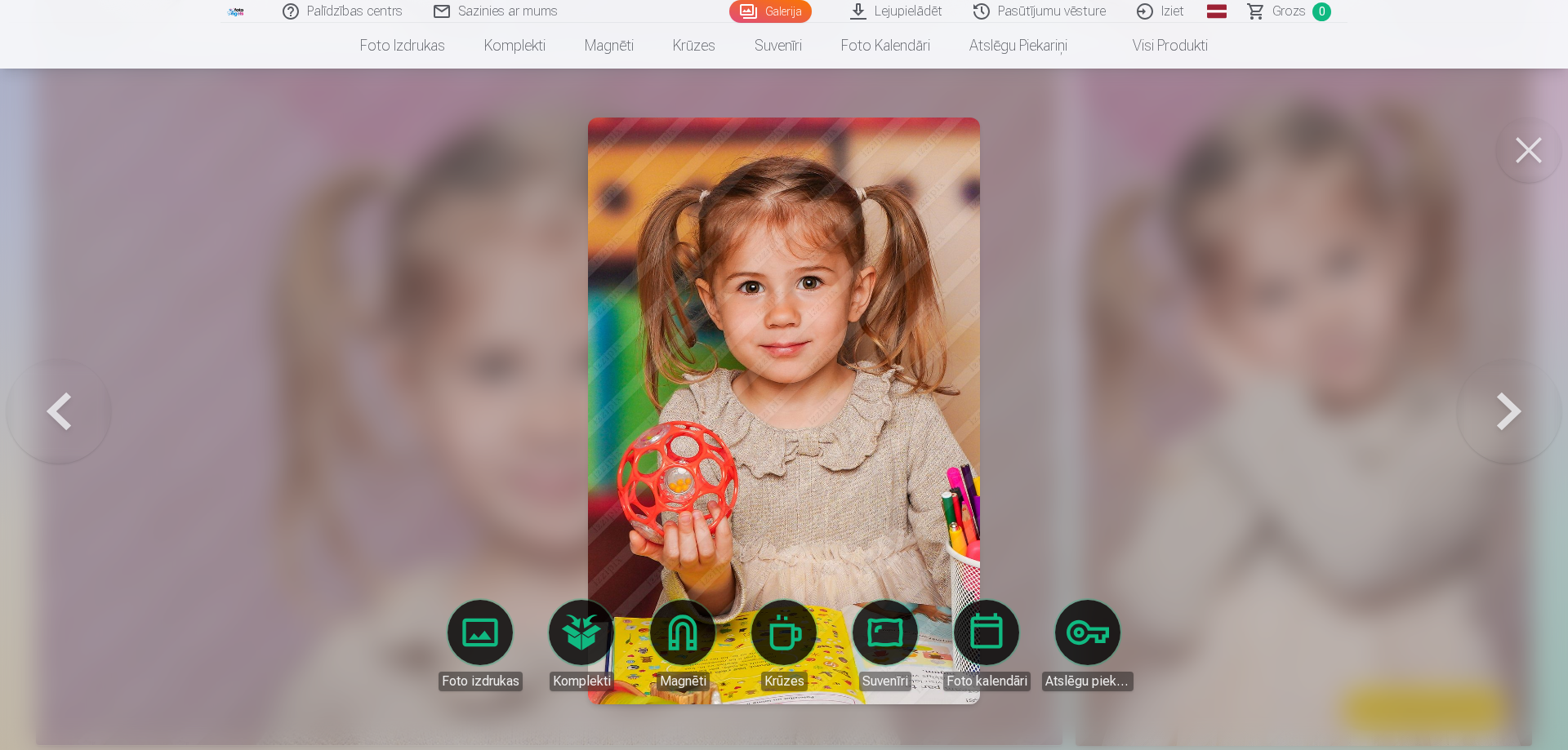
click at [1516, 410] on button at bounding box center [1509, 411] width 105 height 274
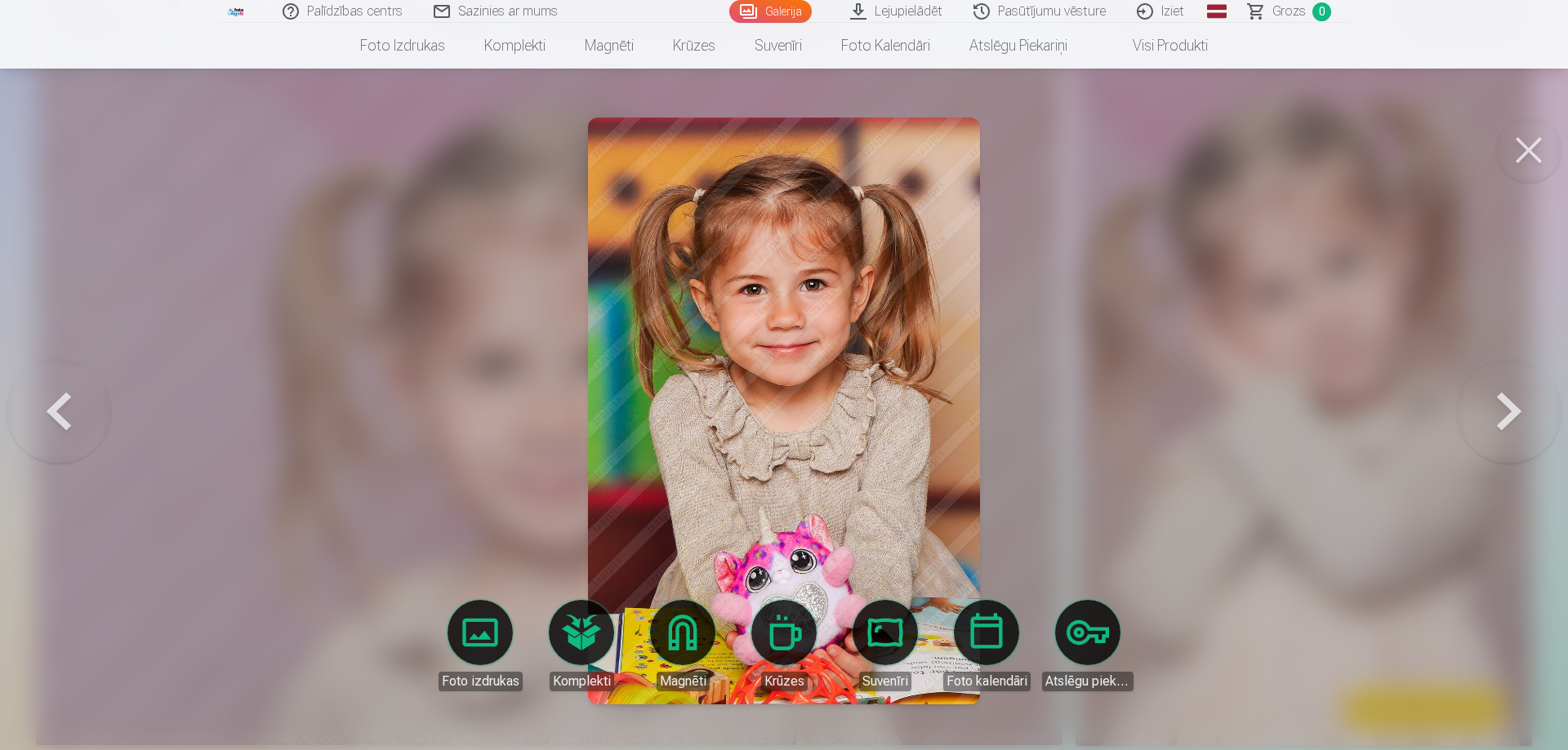
click at [1516, 410] on button at bounding box center [1509, 411] width 105 height 274
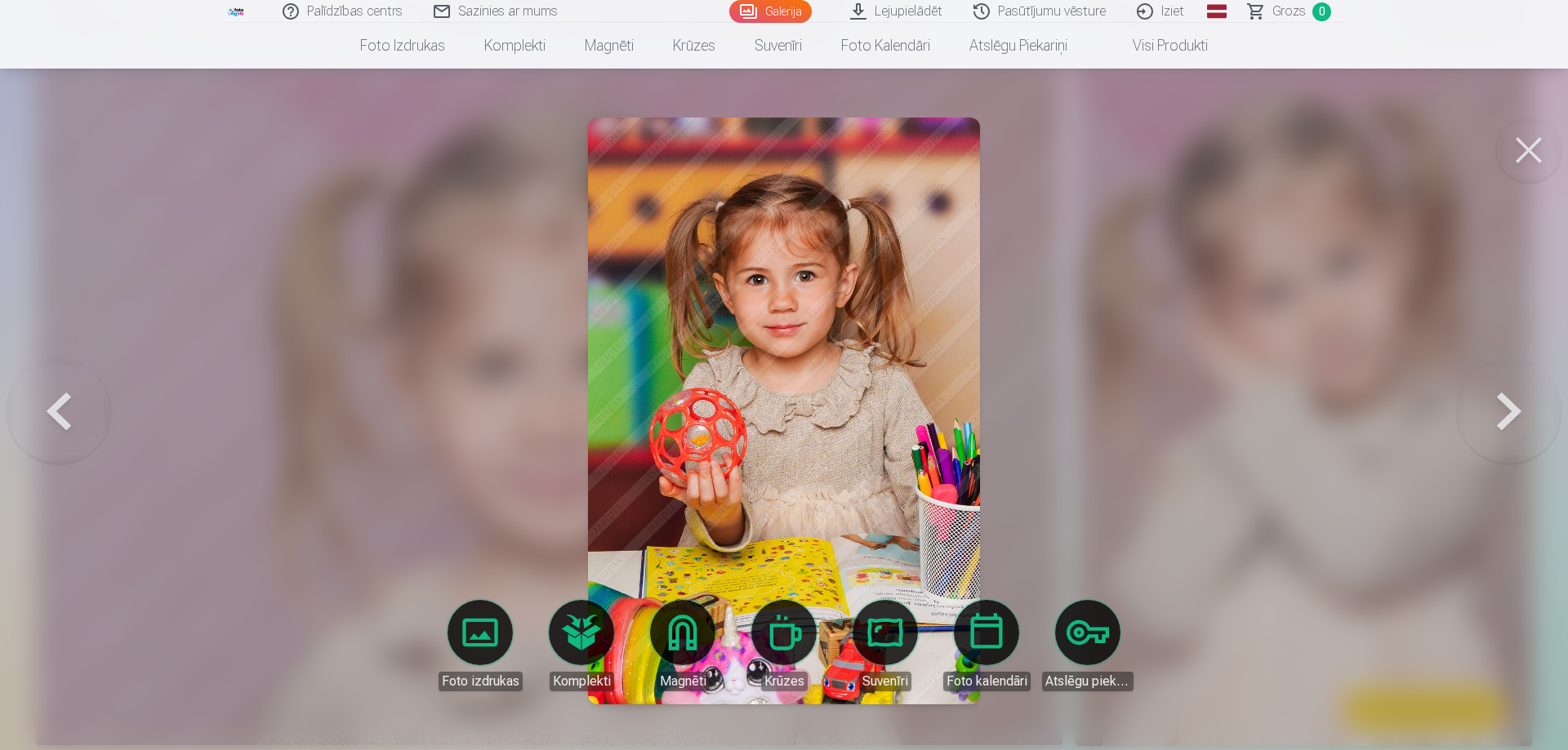
click at [1516, 410] on button at bounding box center [1509, 411] width 105 height 274
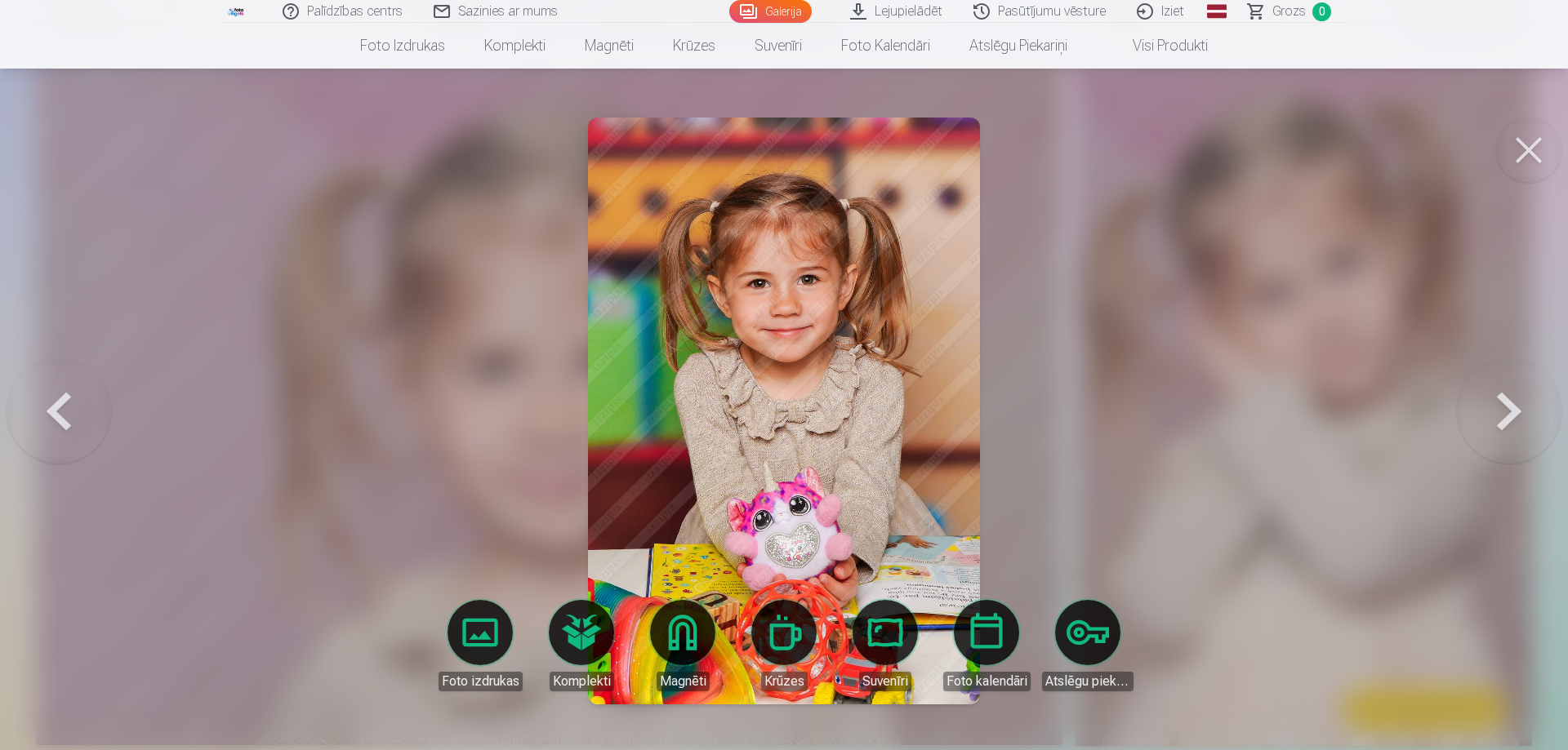
click at [1516, 410] on button at bounding box center [1509, 411] width 105 height 274
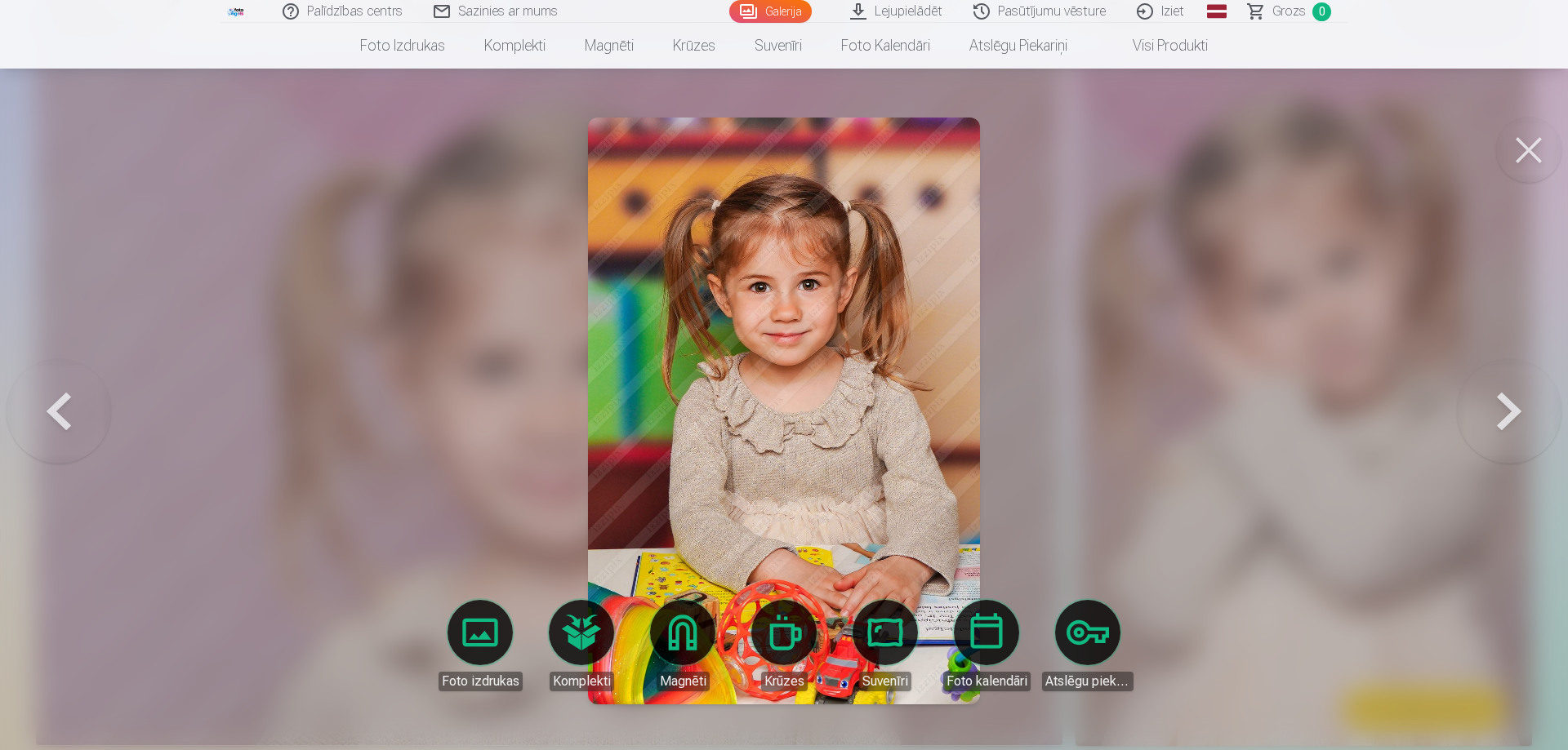
click at [1516, 410] on button at bounding box center [1509, 411] width 105 height 274
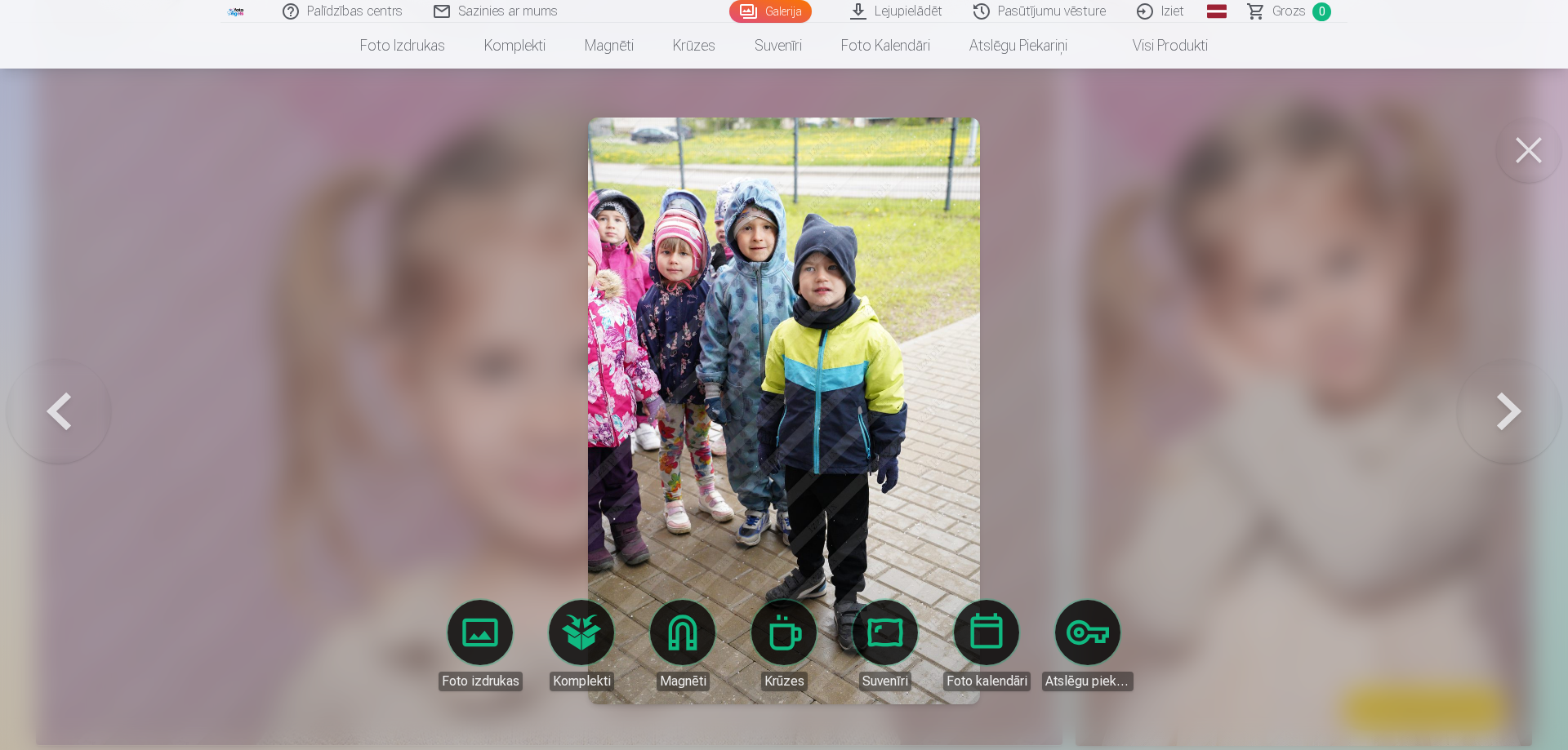
click at [1516, 410] on button at bounding box center [1509, 411] width 105 height 274
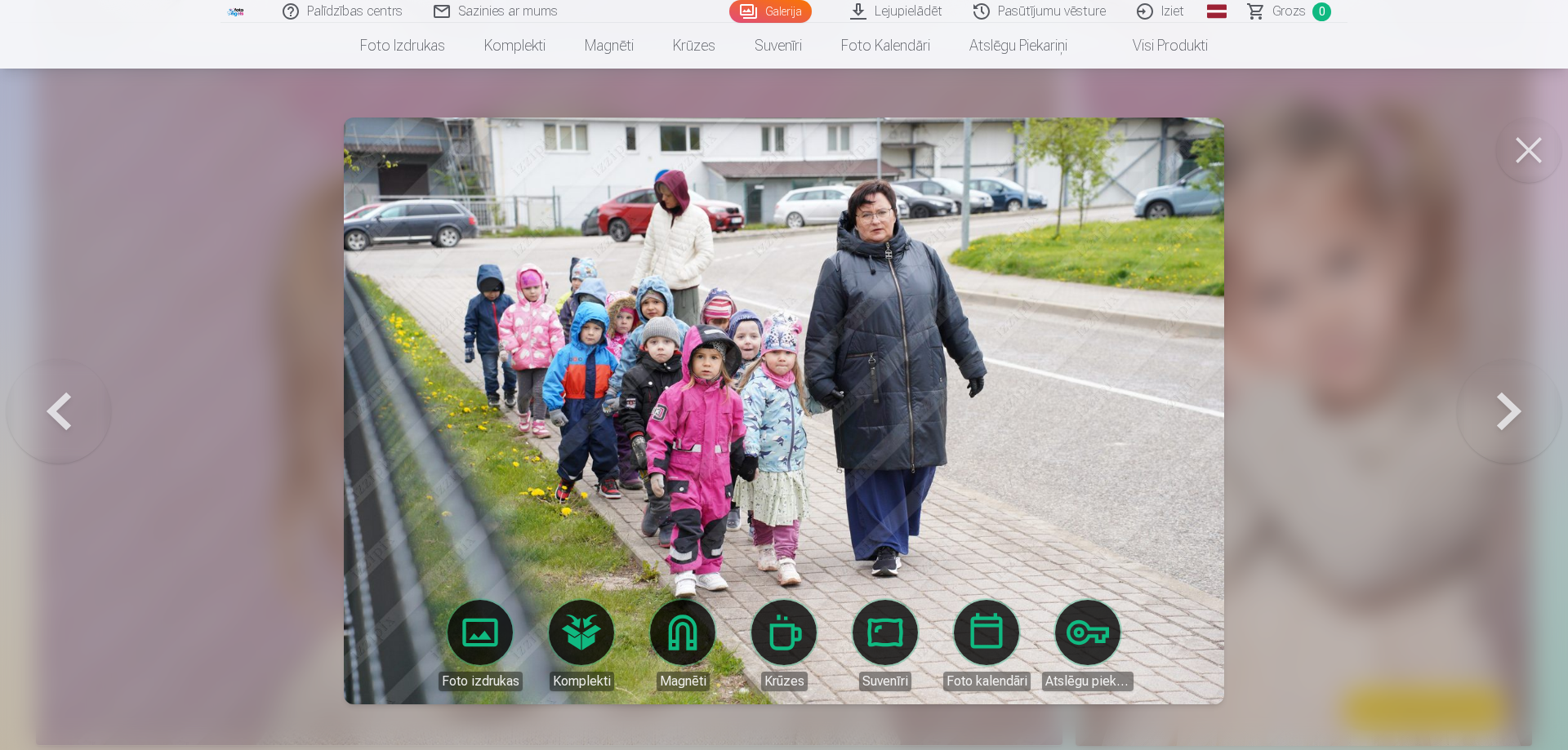
click at [1516, 410] on button at bounding box center [1509, 411] width 105 height 274
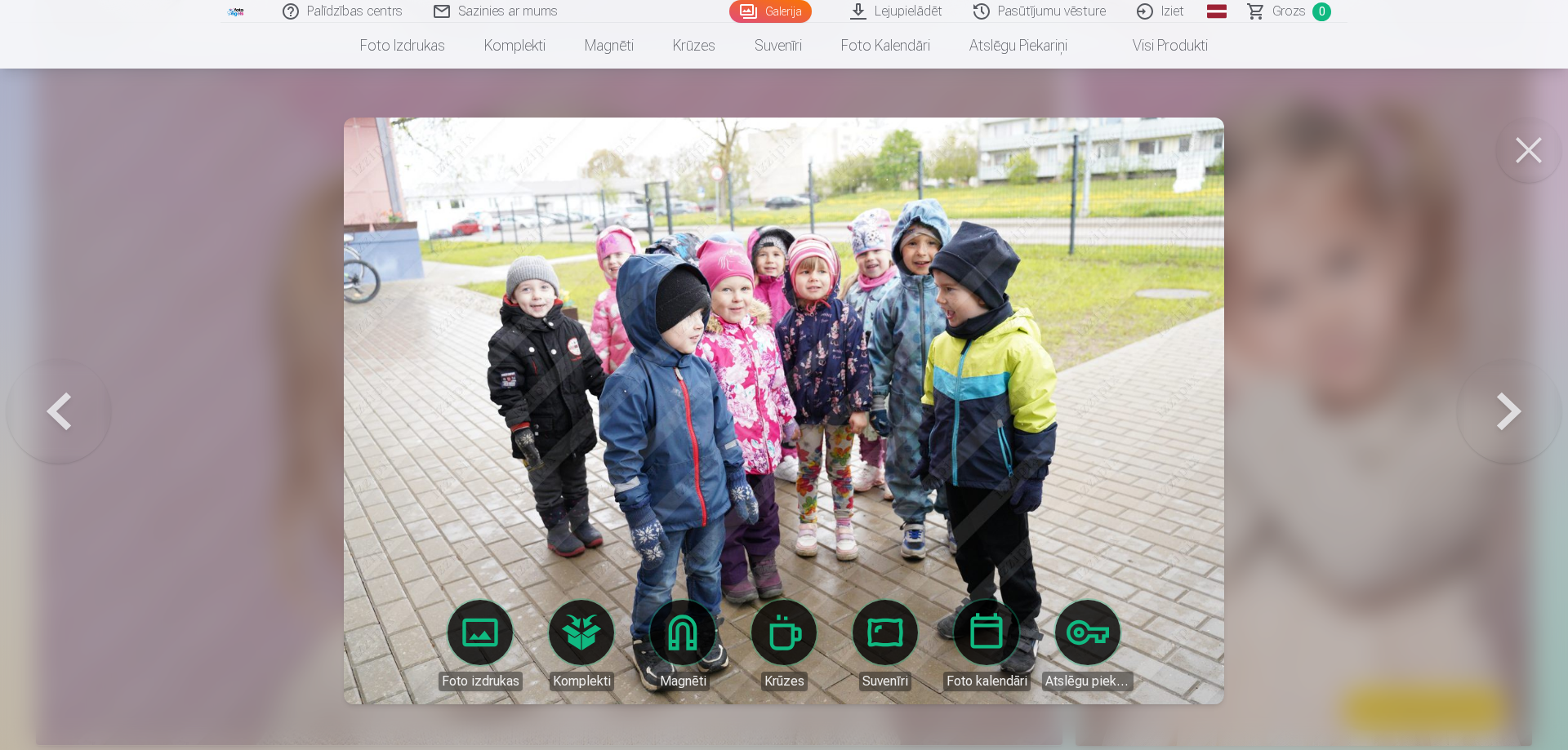
click at [1516, 410] on button at bounding box center [1509, 411] width 105 height 274
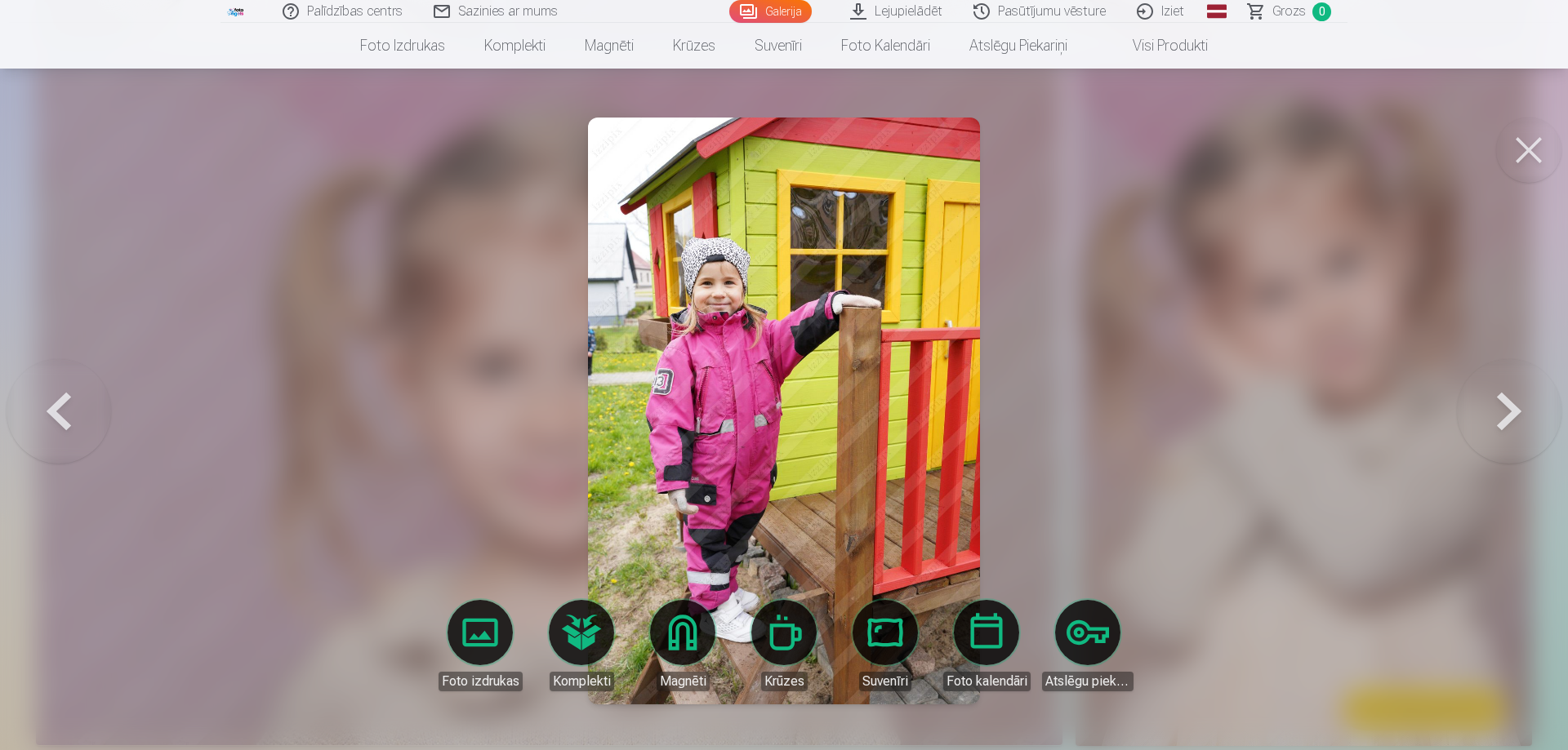
click at [1516, 410] on button at bounding box center [1509, 411] width 105 height 274
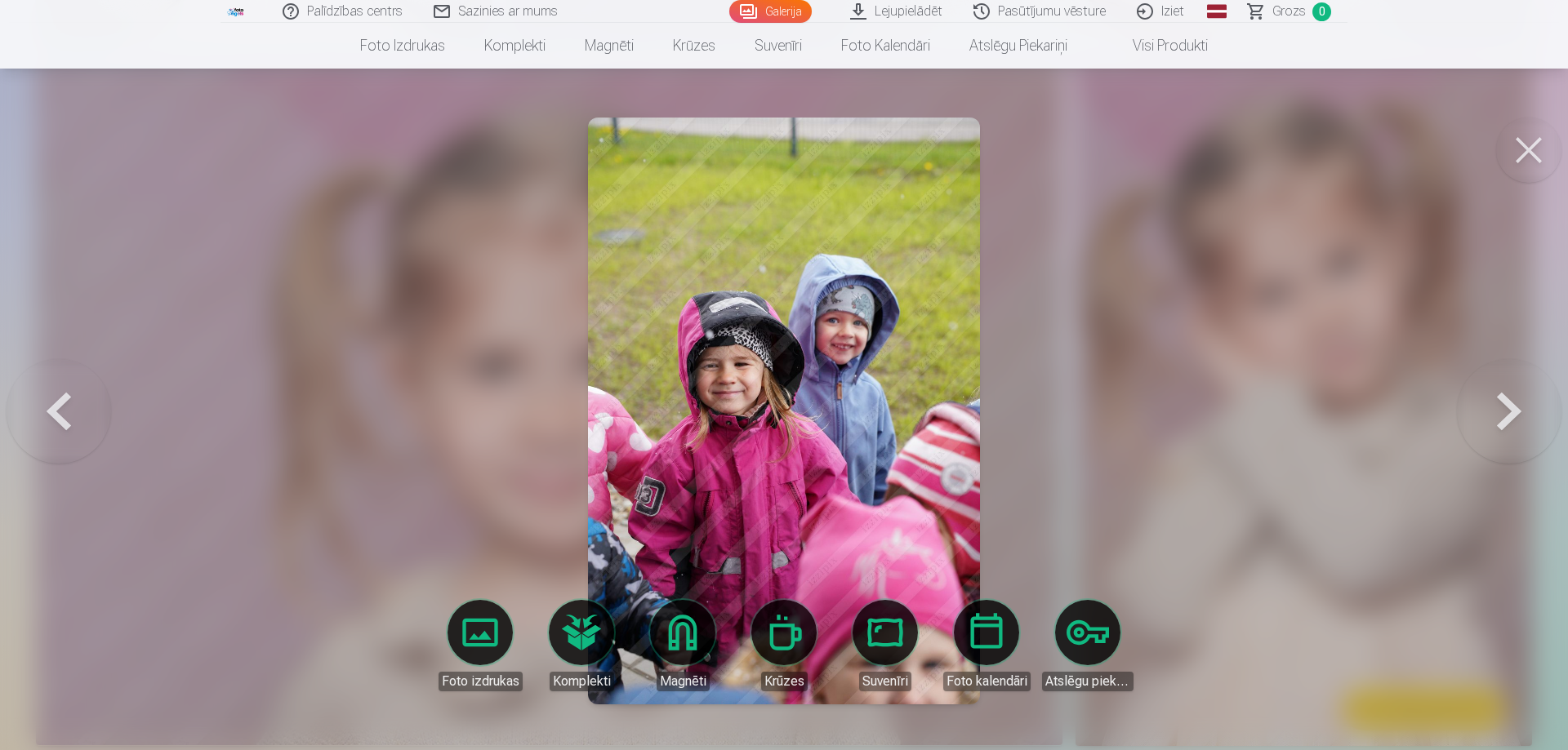
click at [1516, 410] on button at bounding box center [1509, 411] width 105 height 274
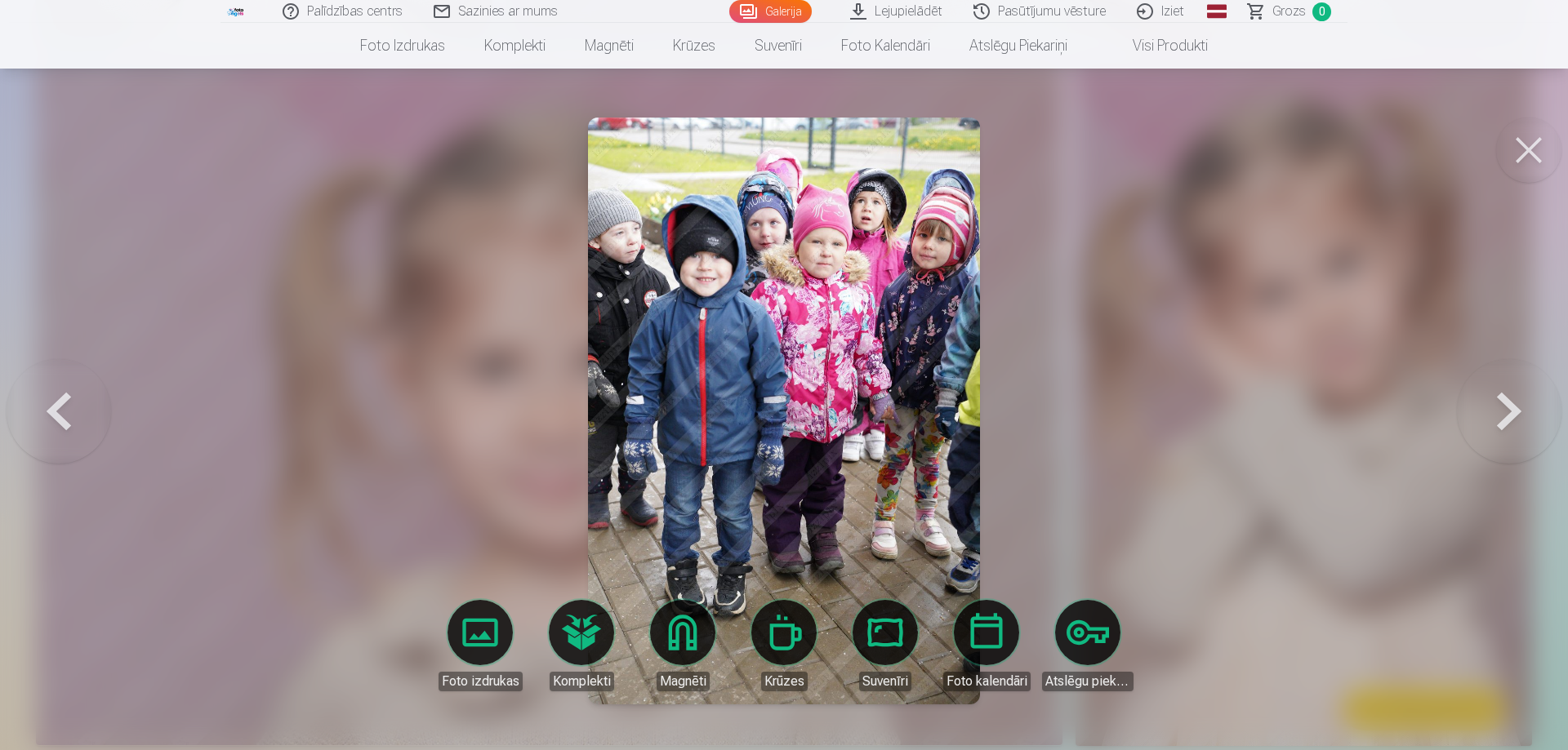
click at [1516, 410] on button at bounding box center [1509, 411] width 105 height 274
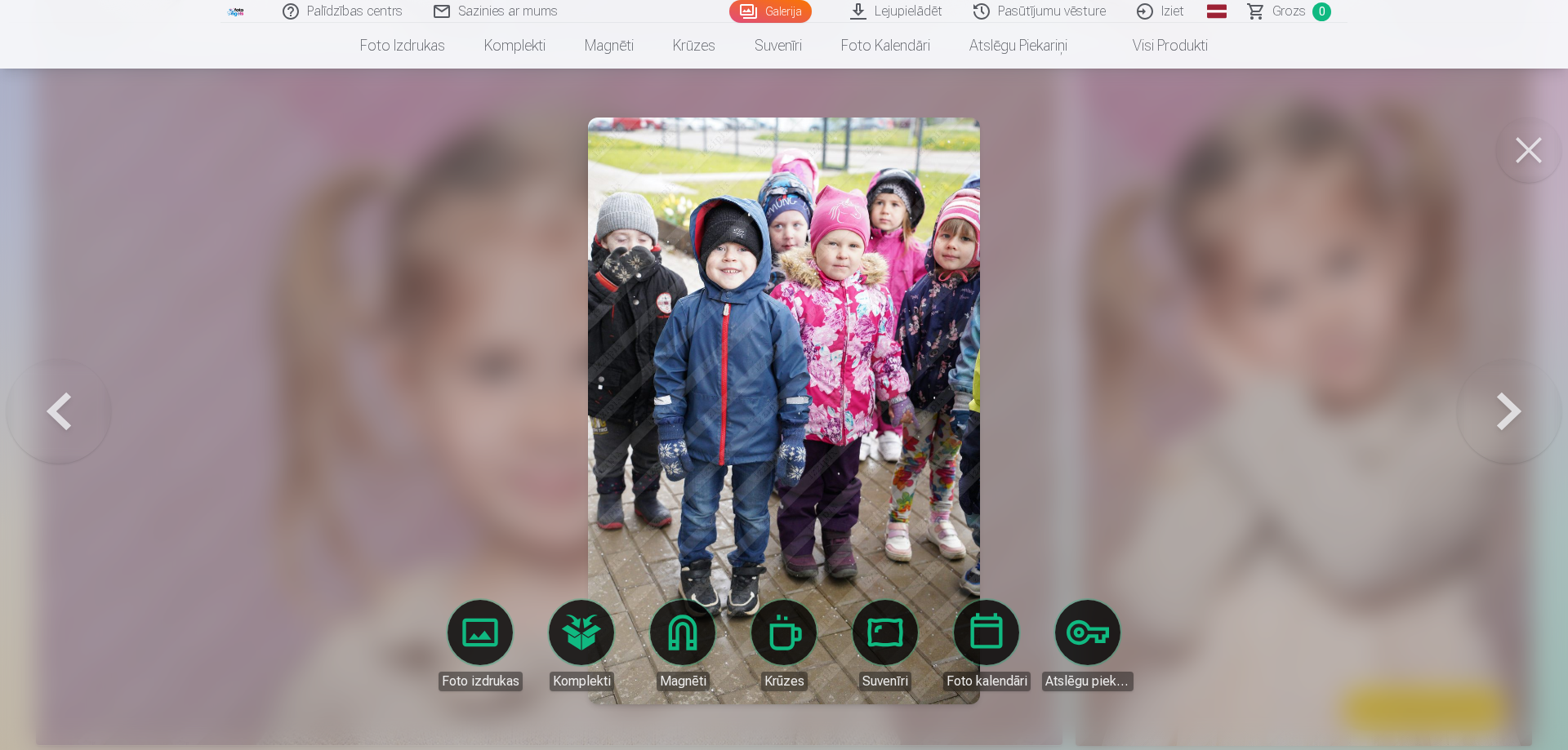
click at [1516, 410] on button at bounding box center [1509, 411] width 105 height 274
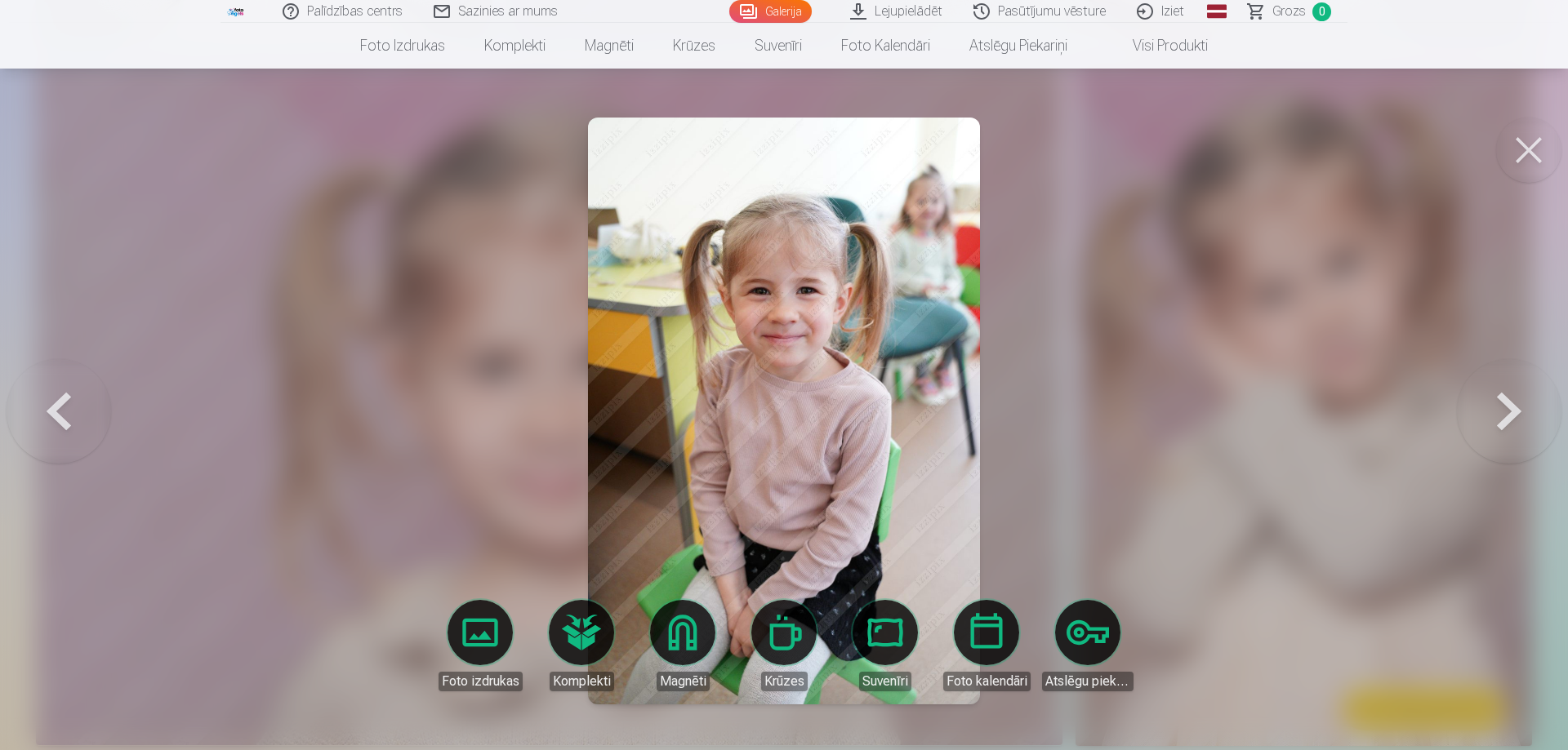
click at [1516, 410] on button at bounding box center [1509, 411] width 105 height 274
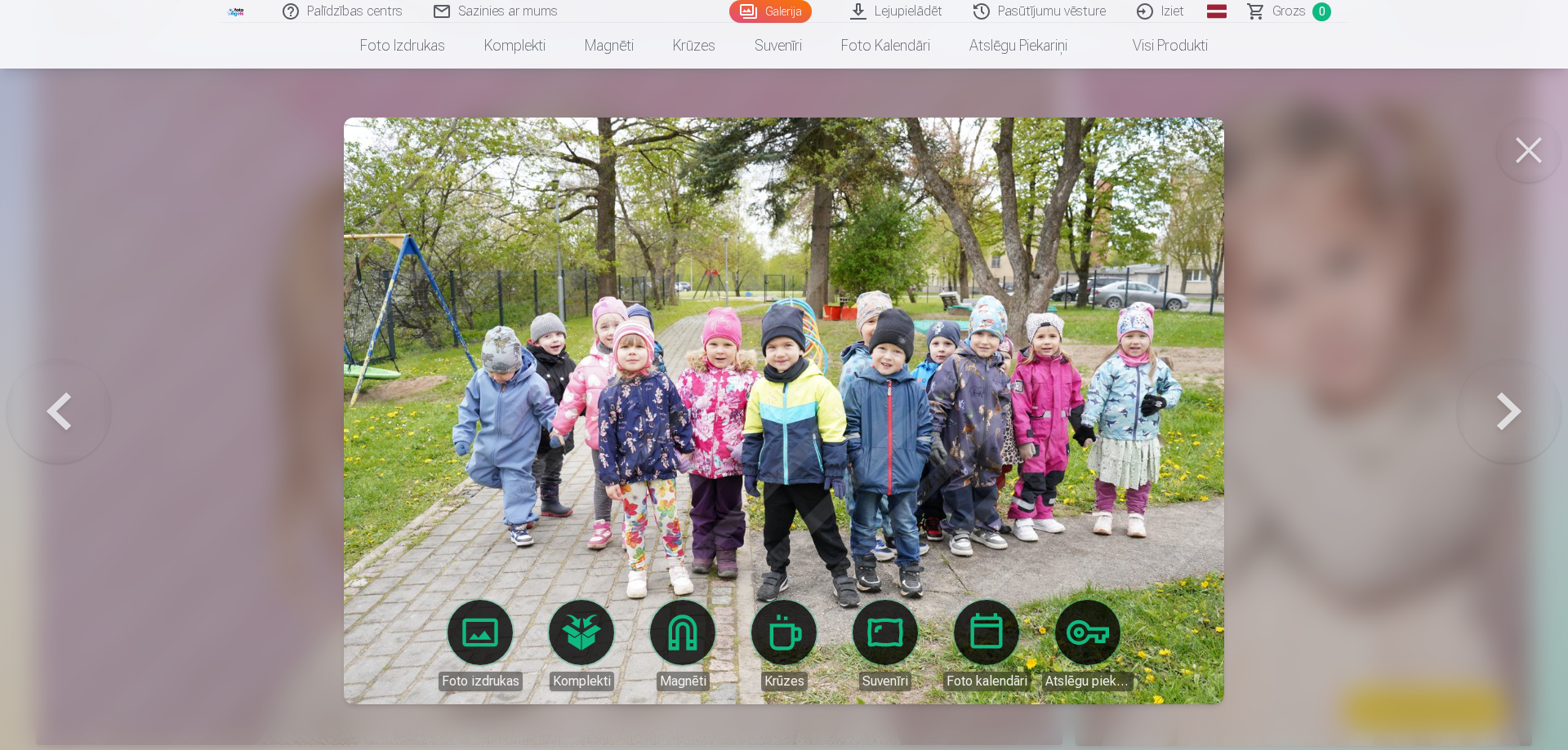
click at [1516, 410] on button at bounding box center [1509, 411] width 105 height 274
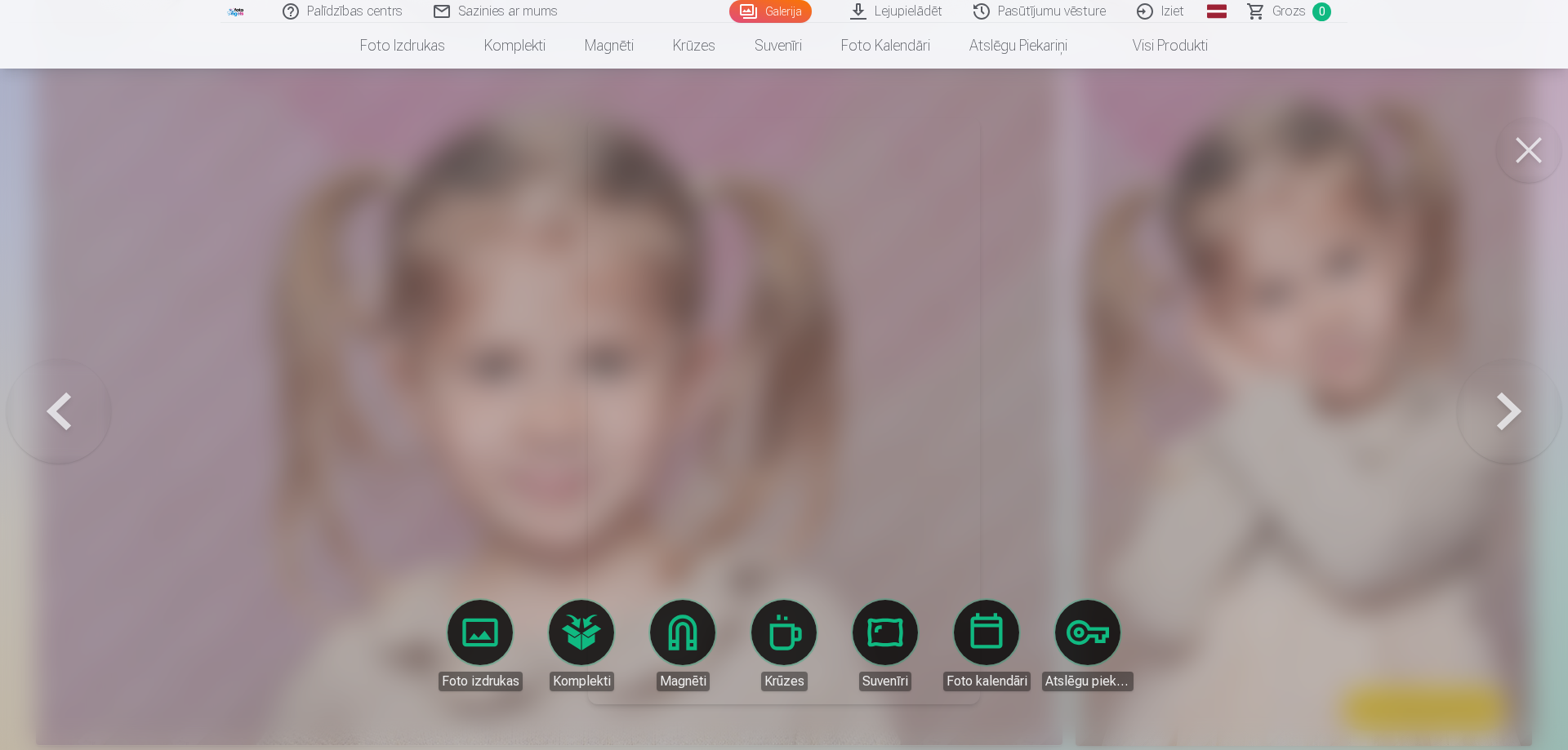
click at [1516, 410] on button at bounding box center [1509, 411] width 105 height 274
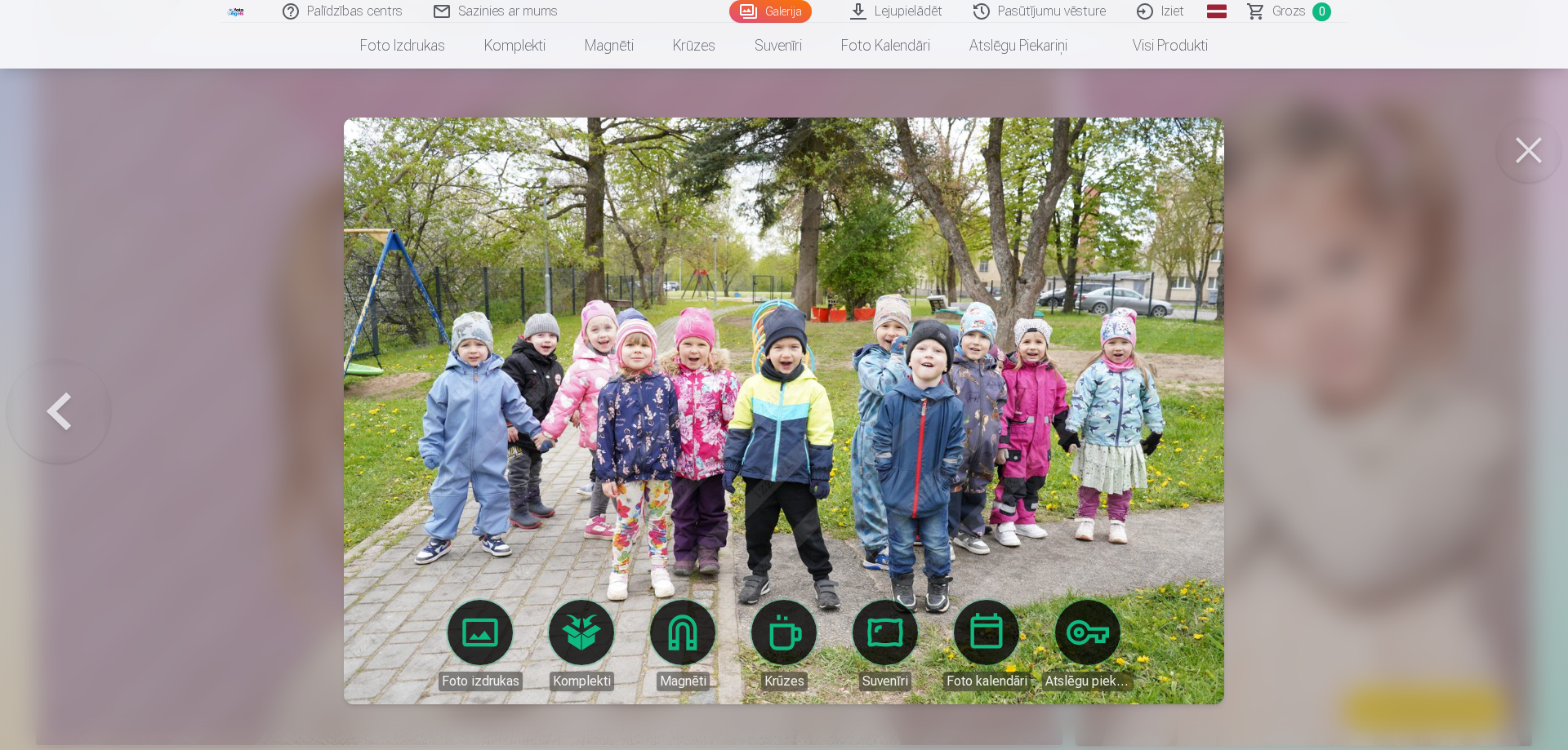
click at [1516, 410] on div at bounding box center [784, 375] width 1568 height 750
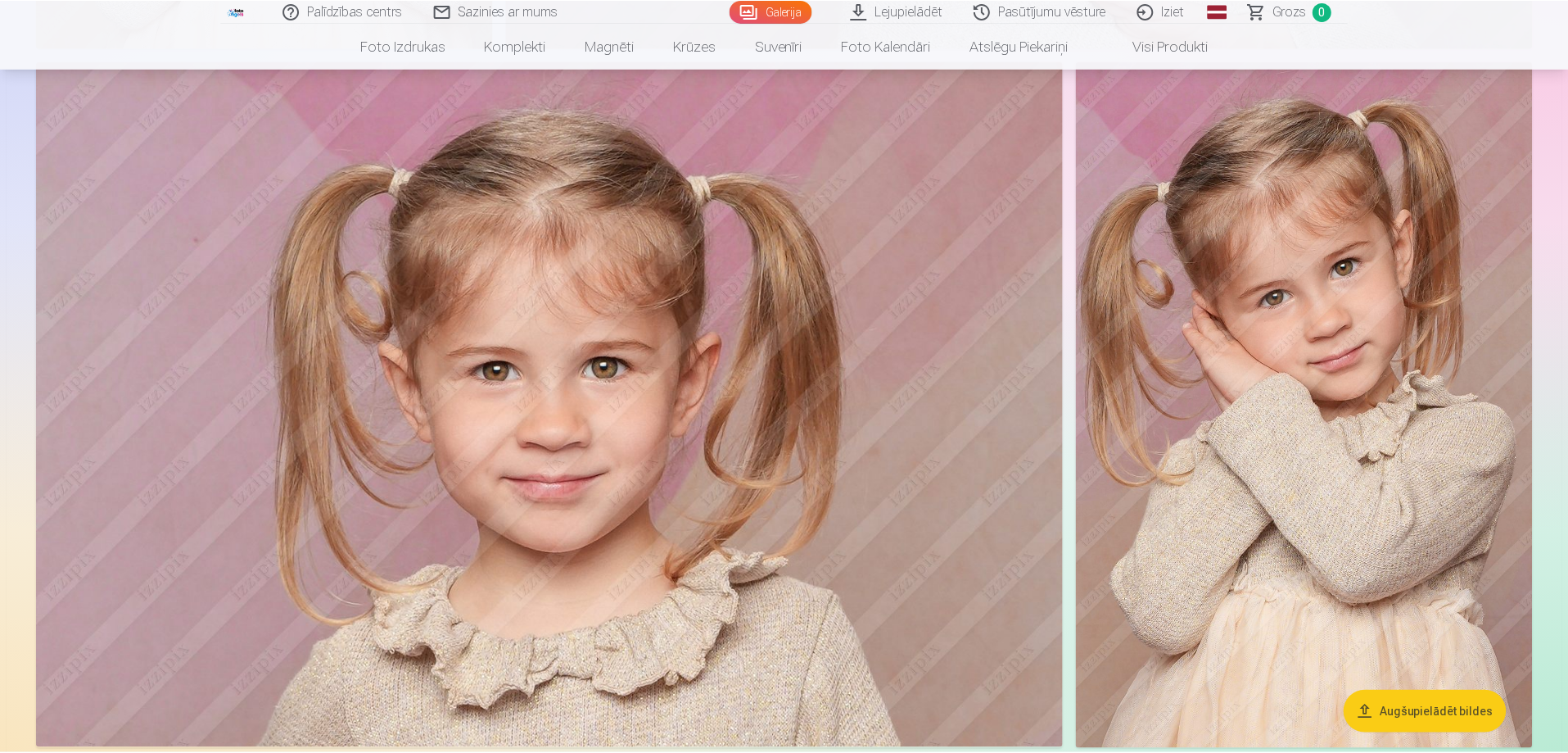
scroll to position [6636, 0]
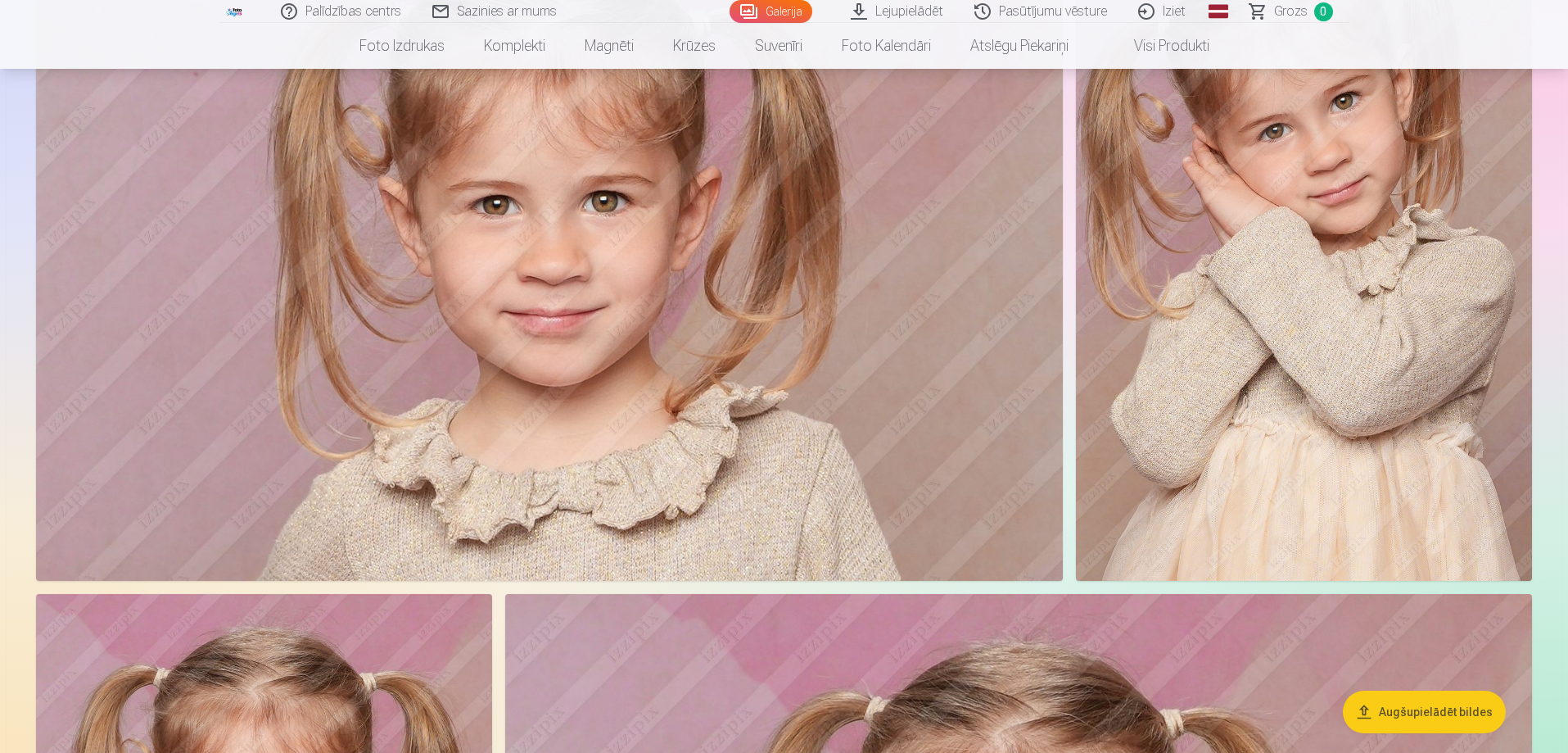
click at [1254, 413] on img at bounding box center [1303, 238] width 456 height 685
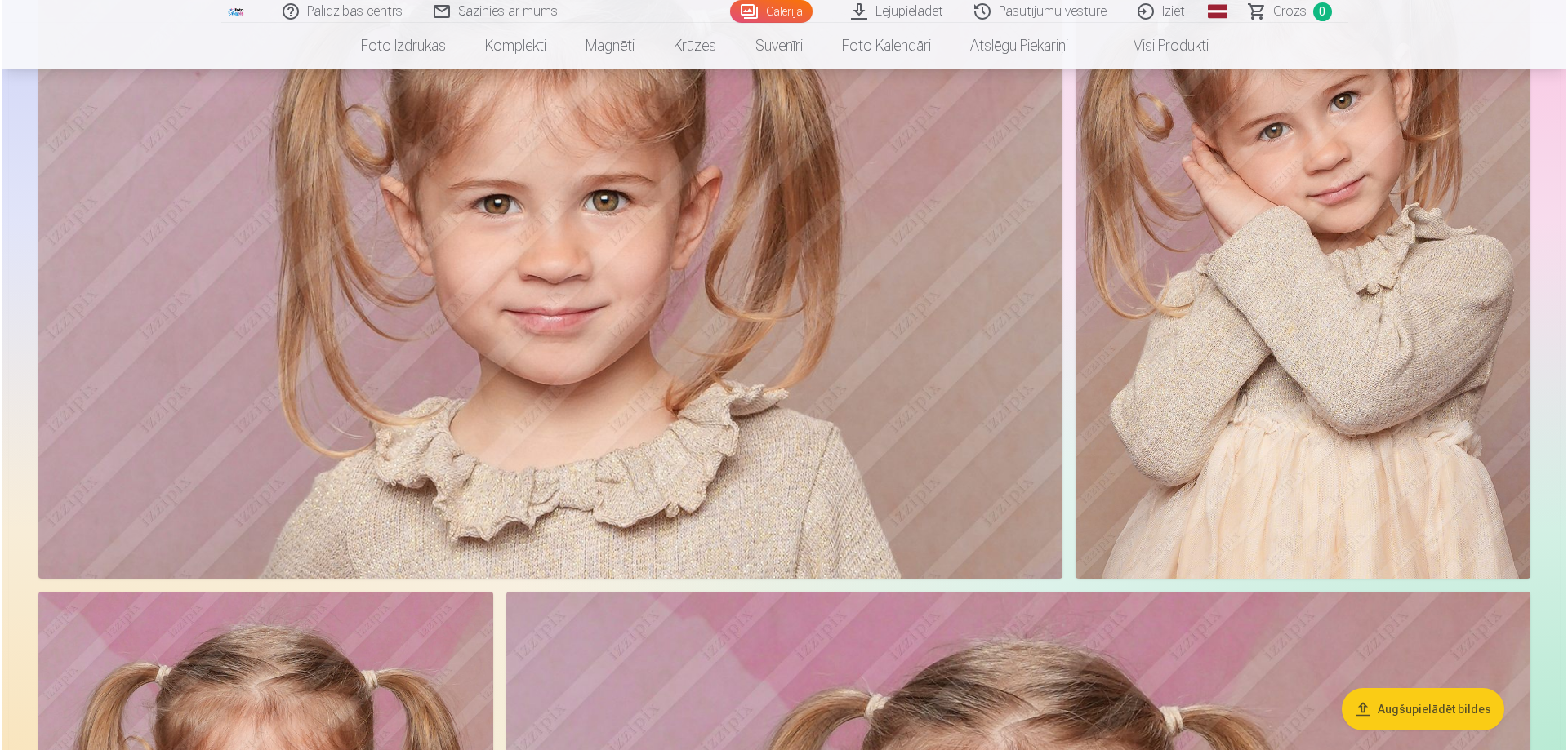
scroll to position [6790, 0]
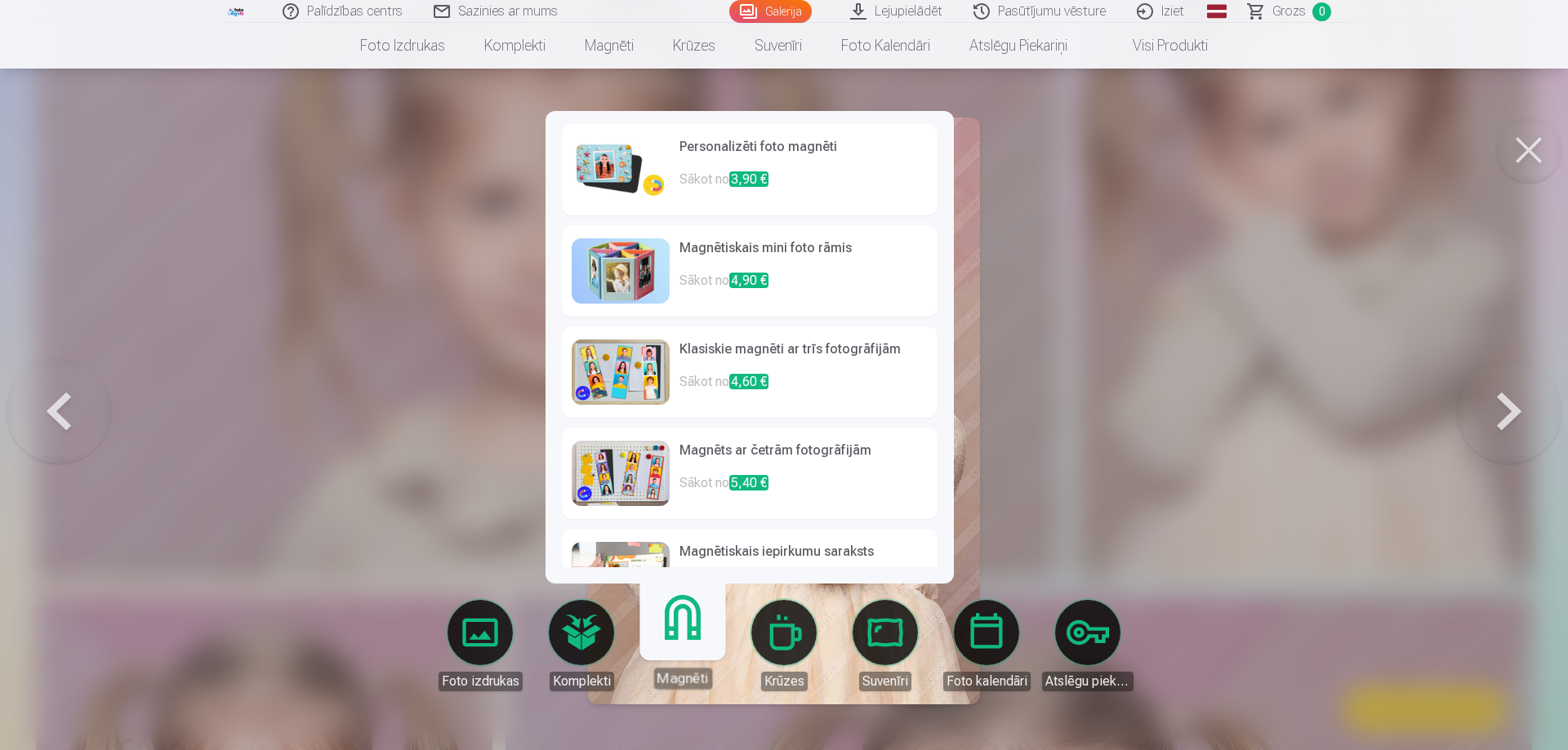
click at [663, 638] on link "Magnēti" at bounding box center [683, 639] width 101 height 100
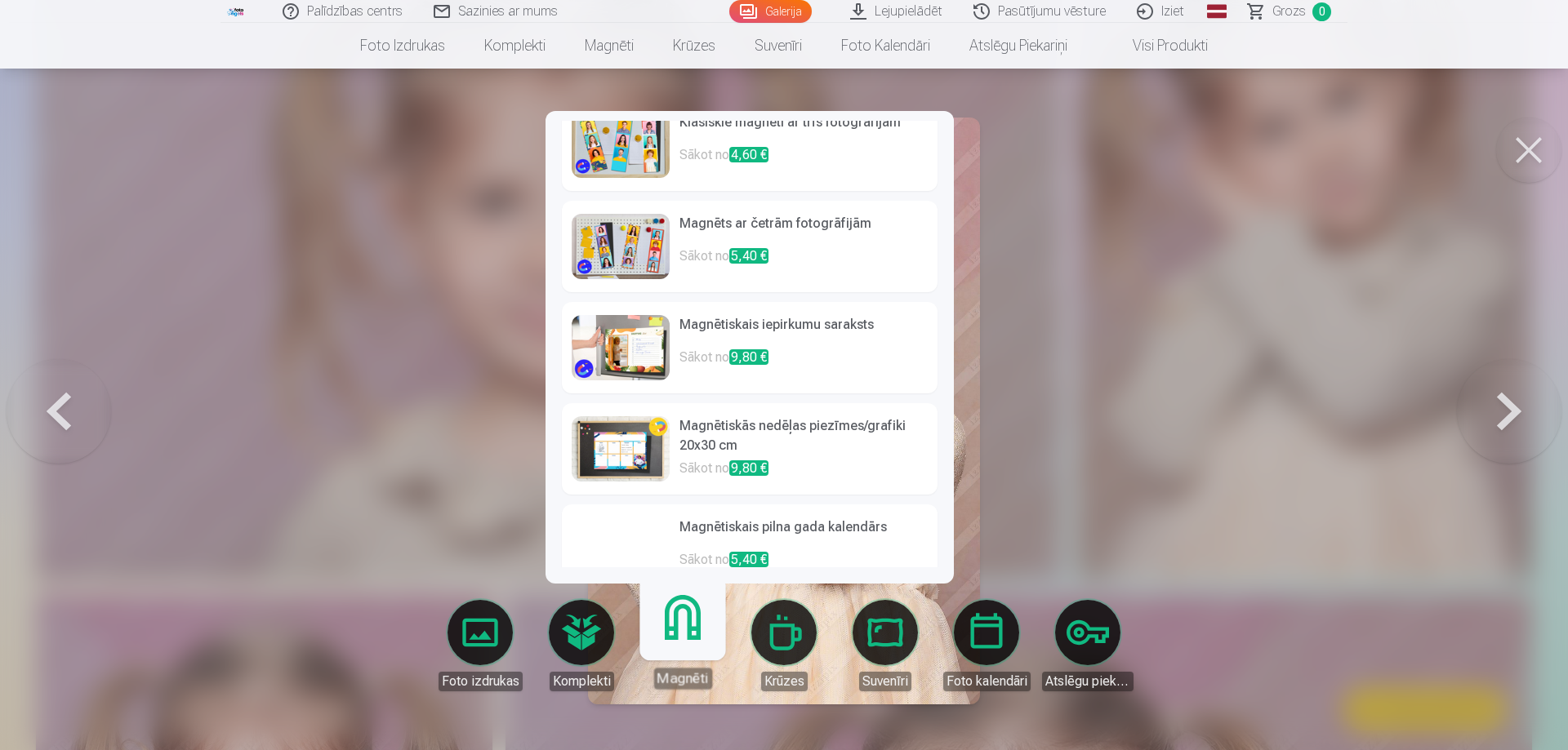
scroll to position [0, 0]
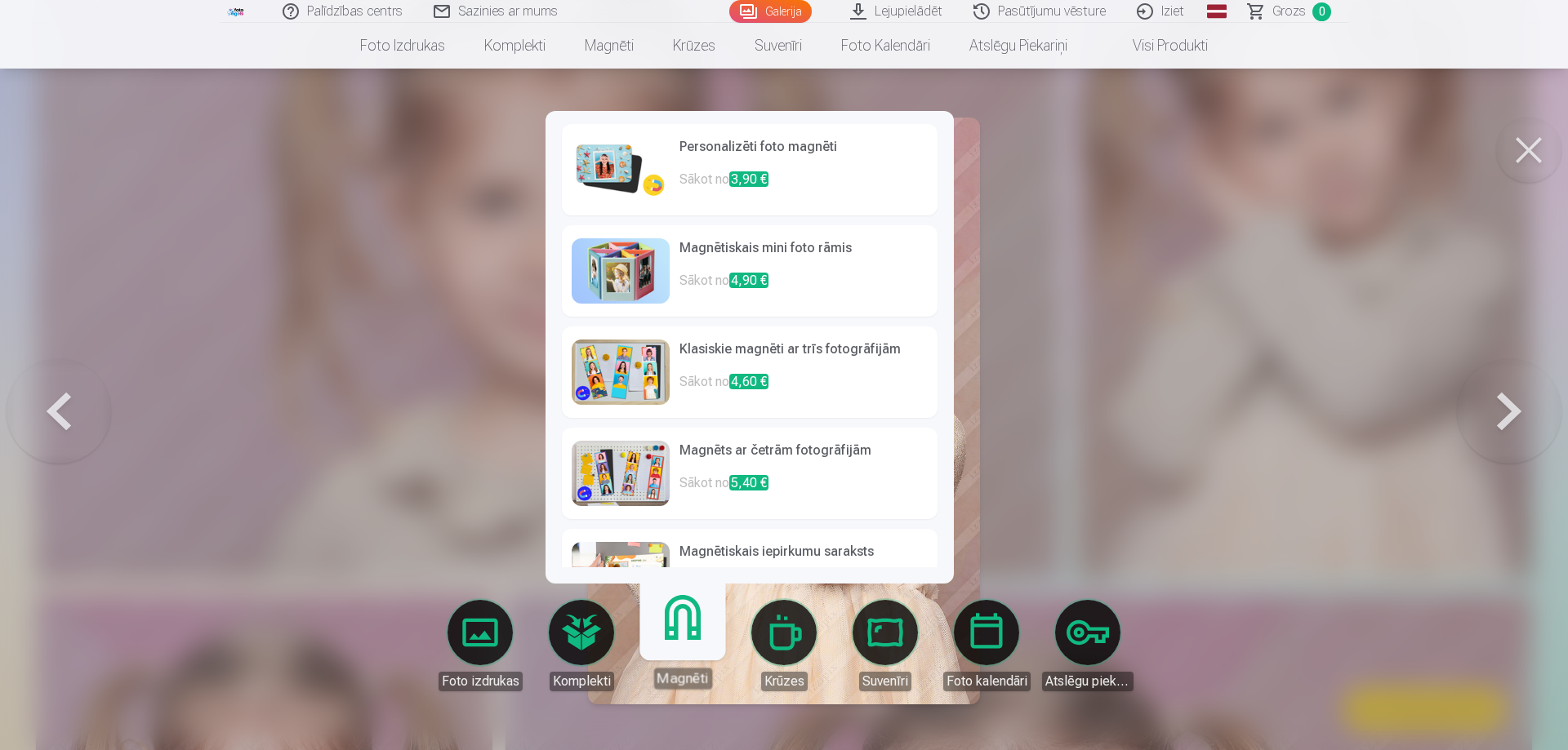
click at [761, 154] on h6 "Personalizēti foto magnēti" at bounding box center [803, 153] width 248 height 33
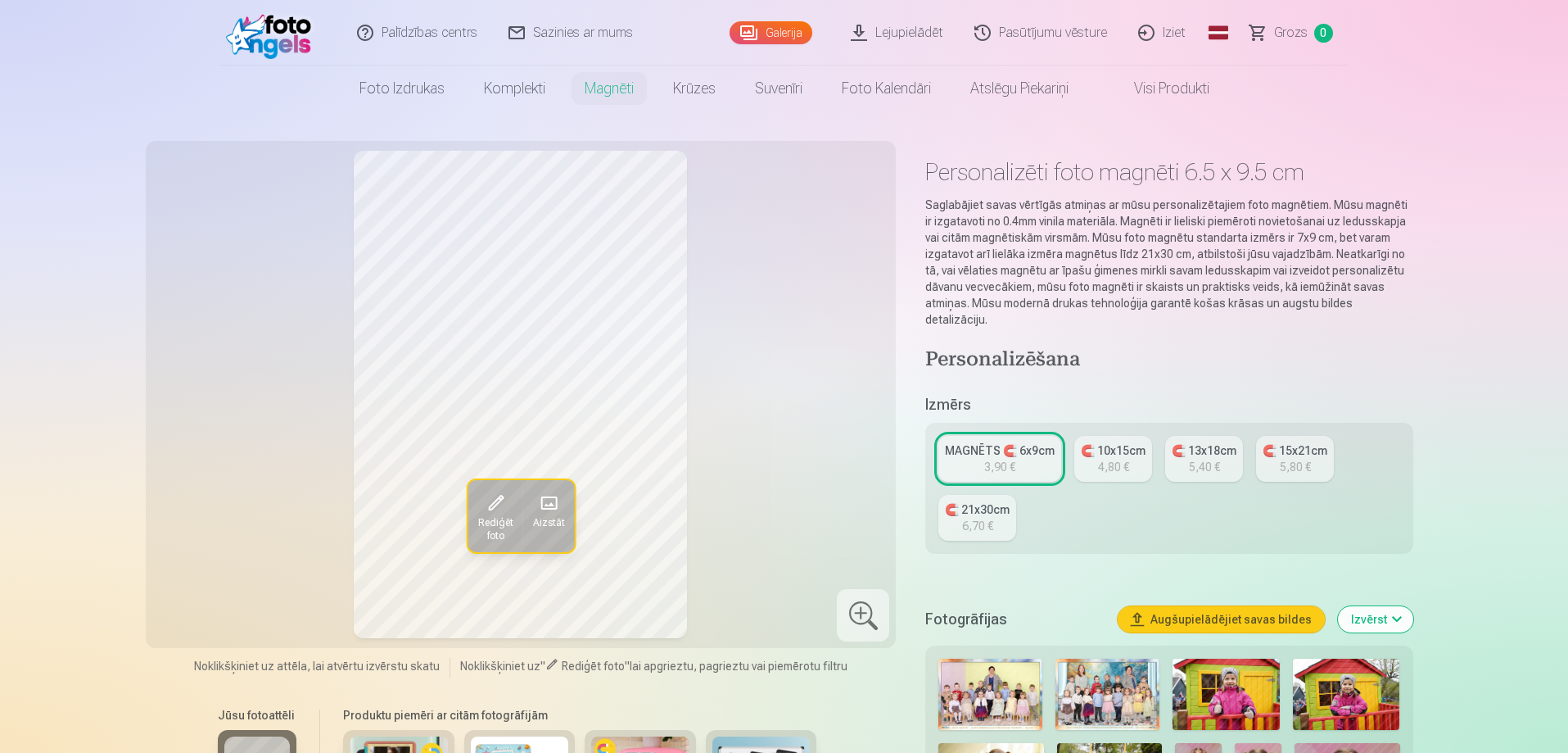
click at [1030, 450] on link "MAGNĒTS 🧲 6x9cm 3,90 €" at bounding box center [999, 459] width 123 height 46
click at [991, 442] on div "MAGNĒTS 🧲 6x9cm" at bounding box center [999, 450] width 110 height 16
click at [1241, 606] on button "Augšupielādējiet savas bildes" at bounding box center [1221, 619] width 207 height 26
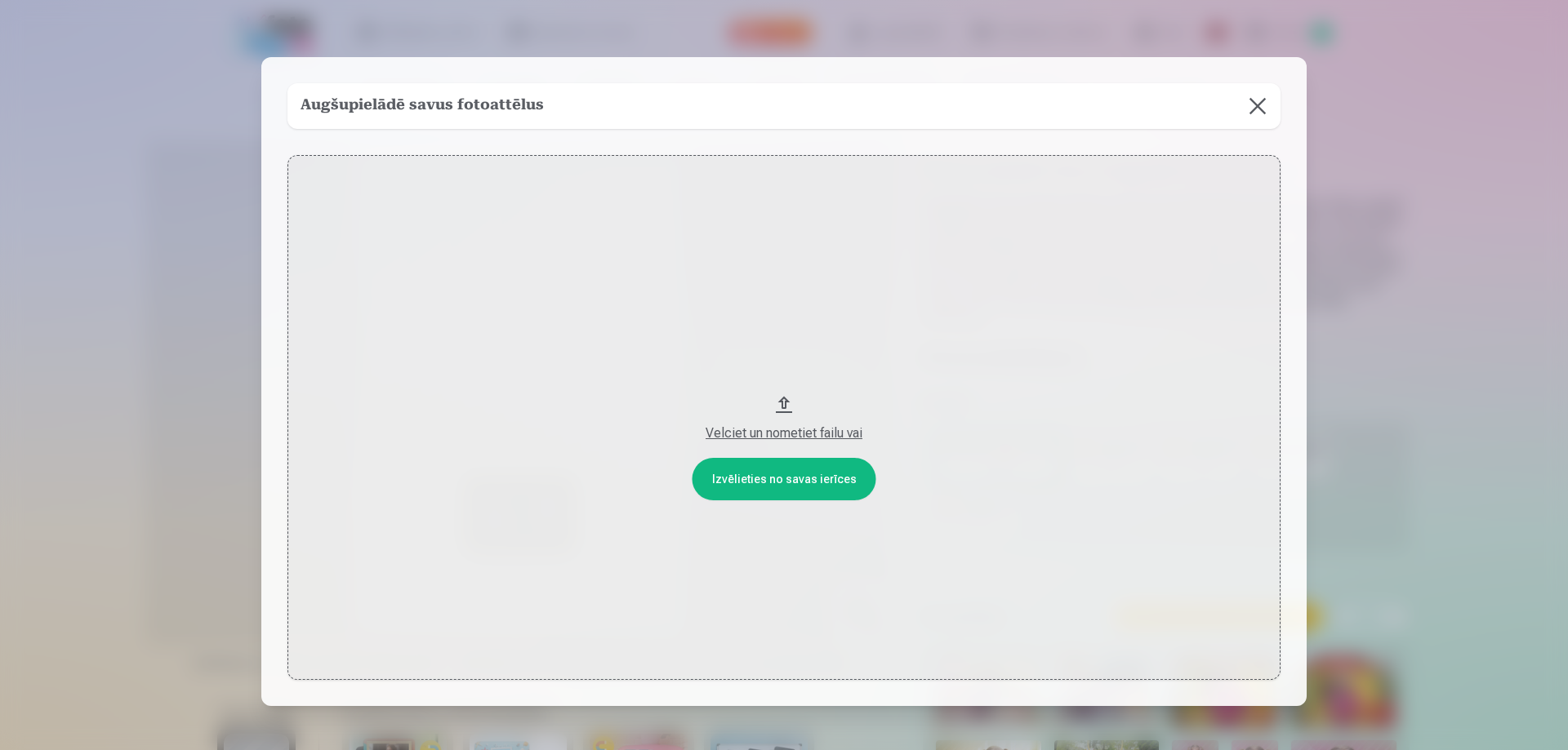
click at [1253, 109] on button at bounding box center [1257, 105] width 46 height 46
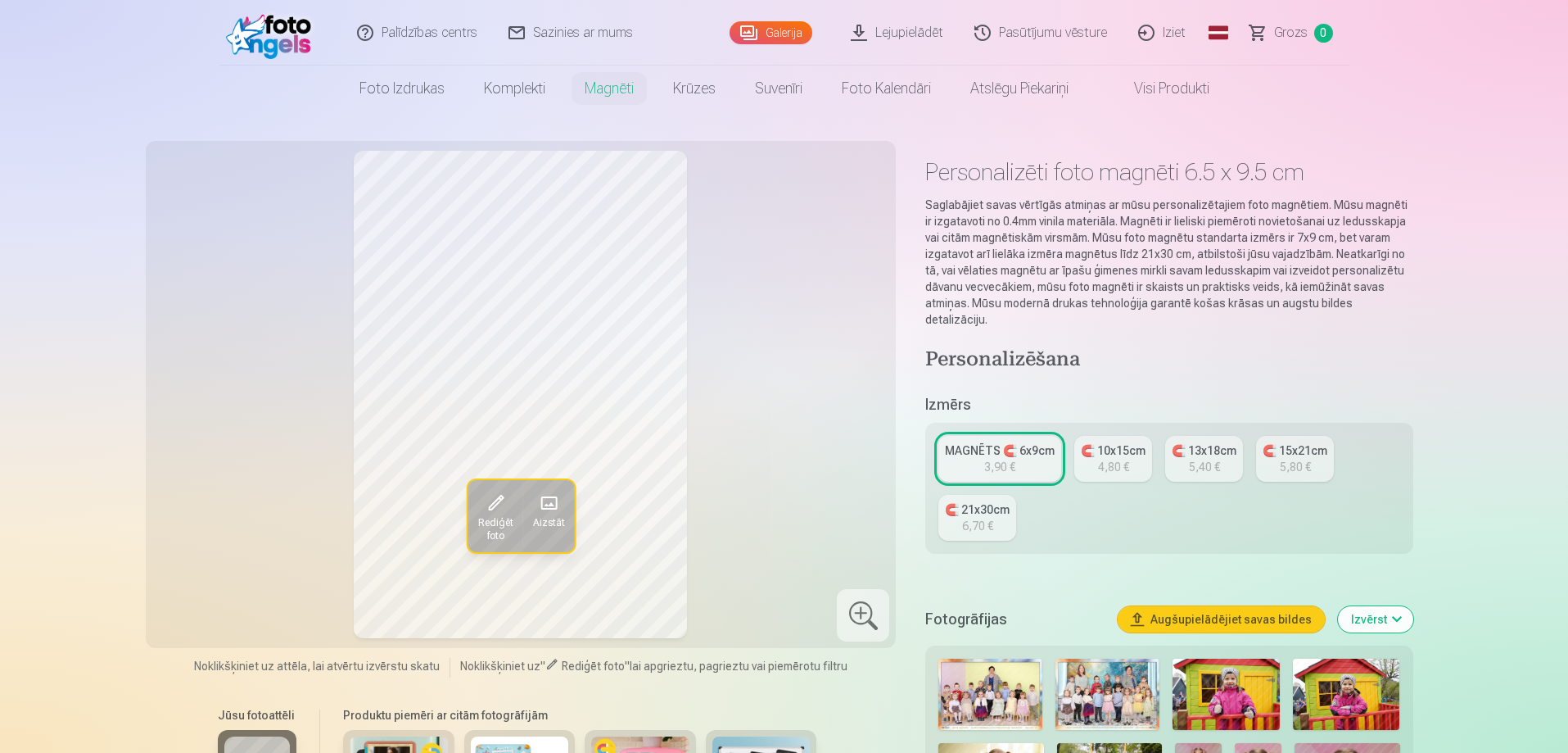
click at [548, 505] on span at bounding box center [548, 503] width 26 height 26
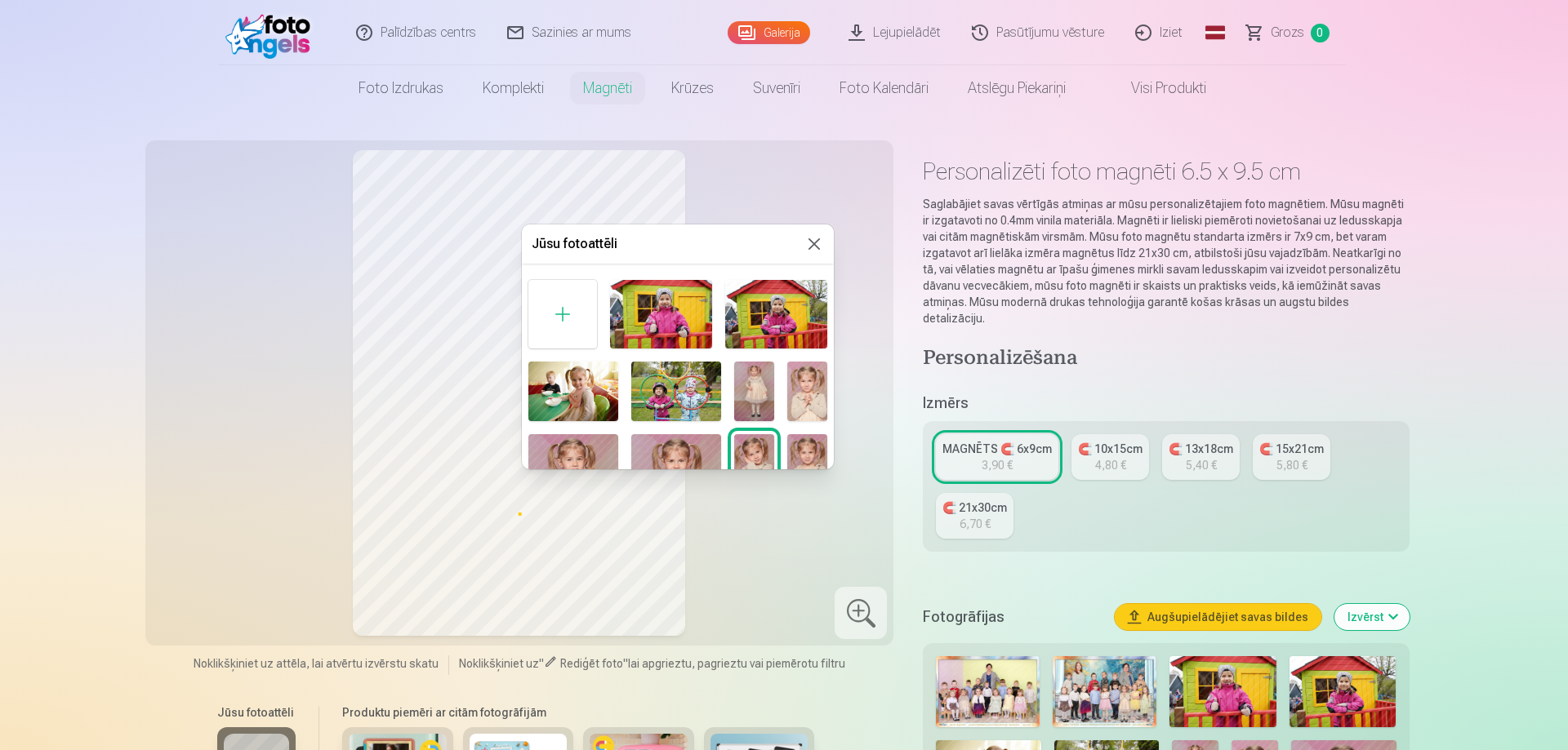
click at [814, 245] on button at bounding box center [813, 244] width 19 height 19
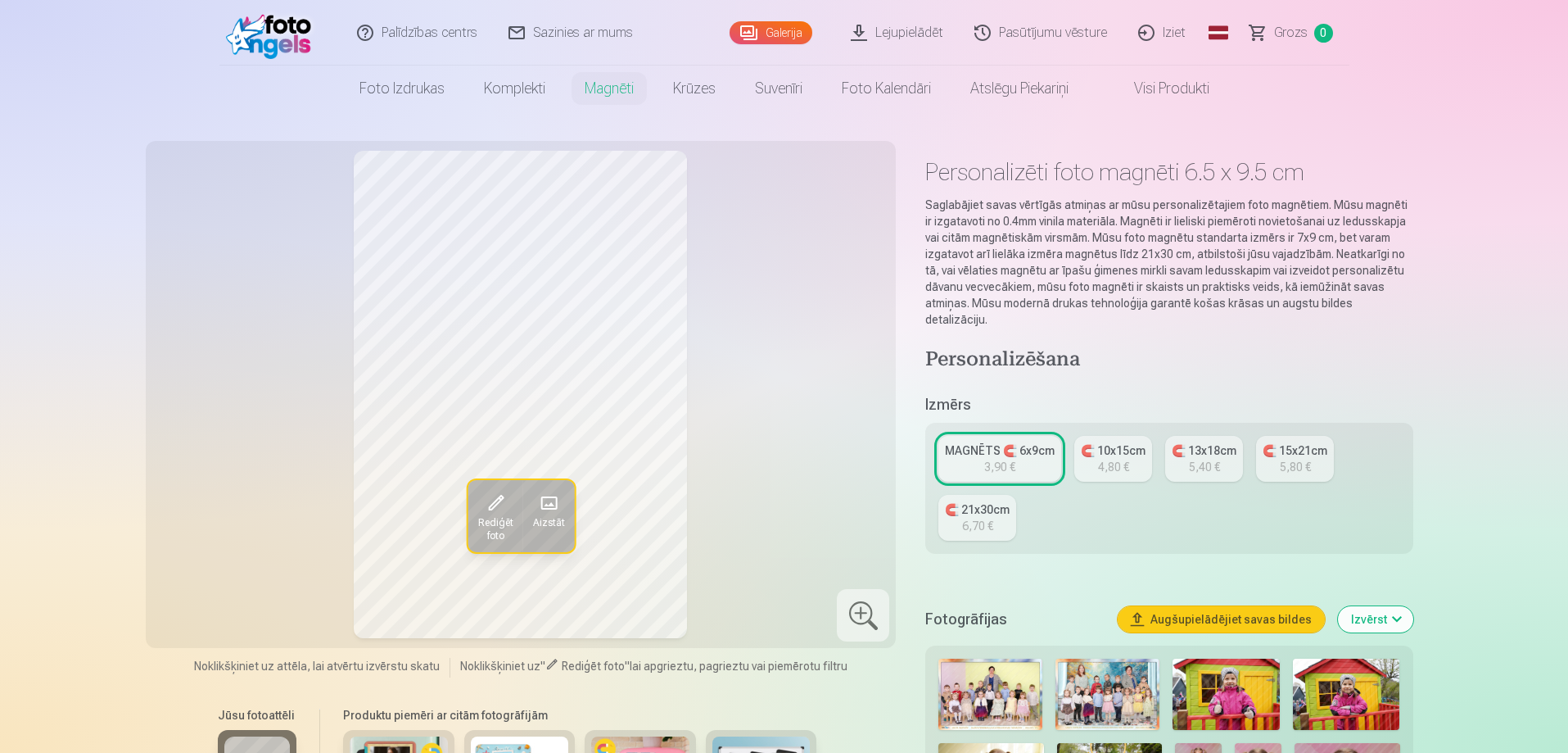
click at [978, 442] on div "MAGNĒTS 🧲 6x9cm" at bounding box center [999, 450] width 110 height 16
click at [1062, 36] on link "Pasūtījumu vēsture" at bounding box center [1041, 33] width 164 height 66
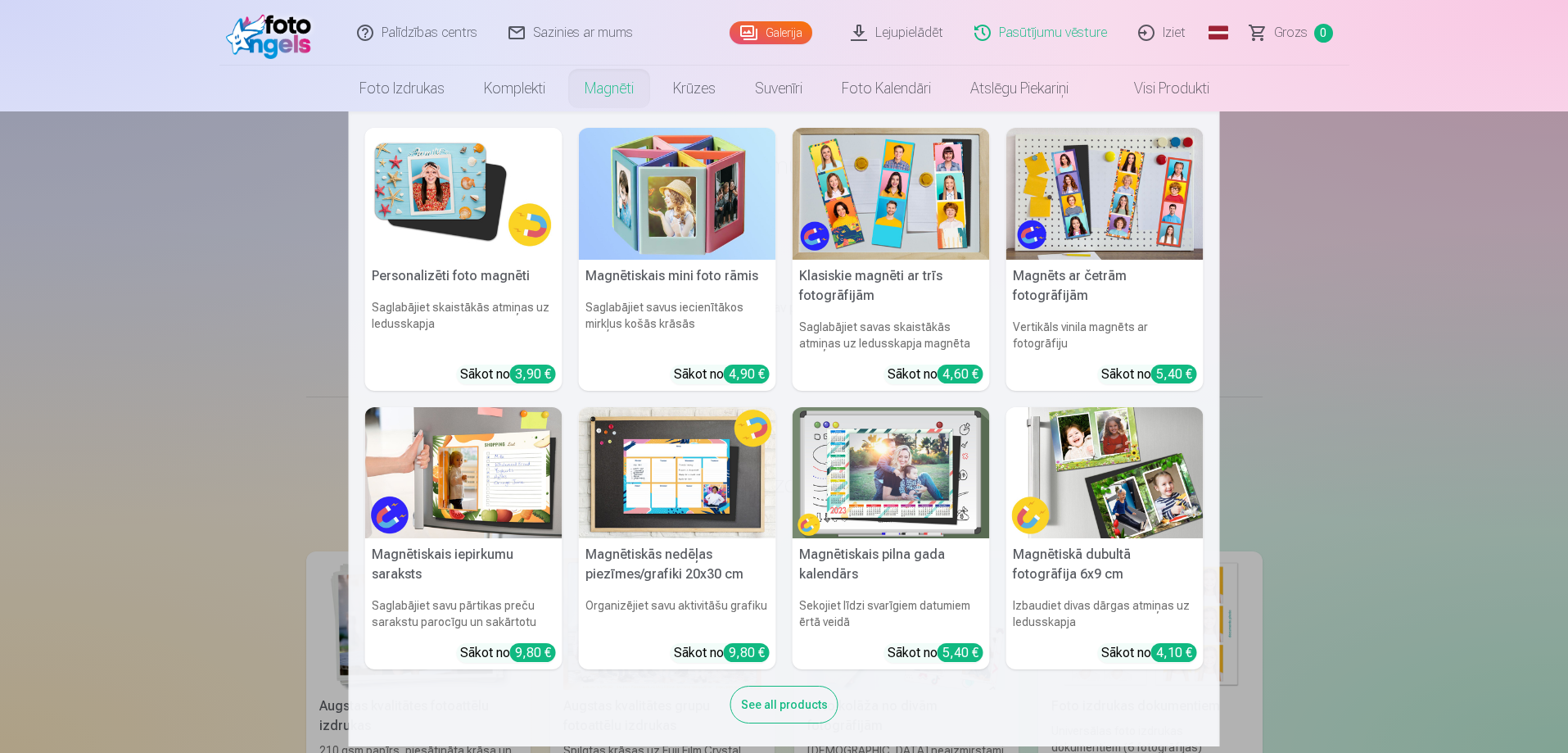
click at [619, 92] on link "Magnēti" at bounding box center [609, 88] width 88 height 46
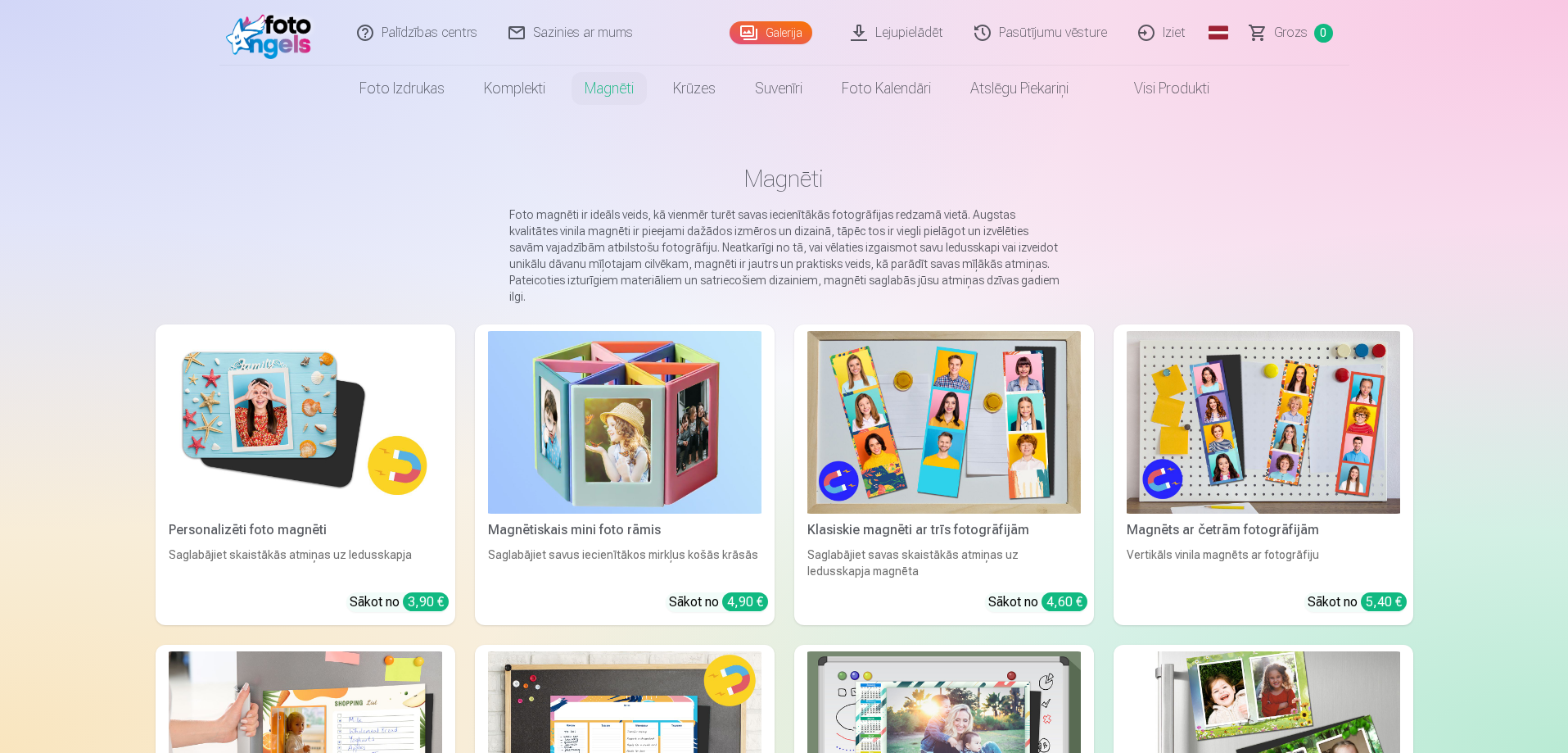
click at [292, 422] on img at bounding box center [306, 422] width 274 height 182
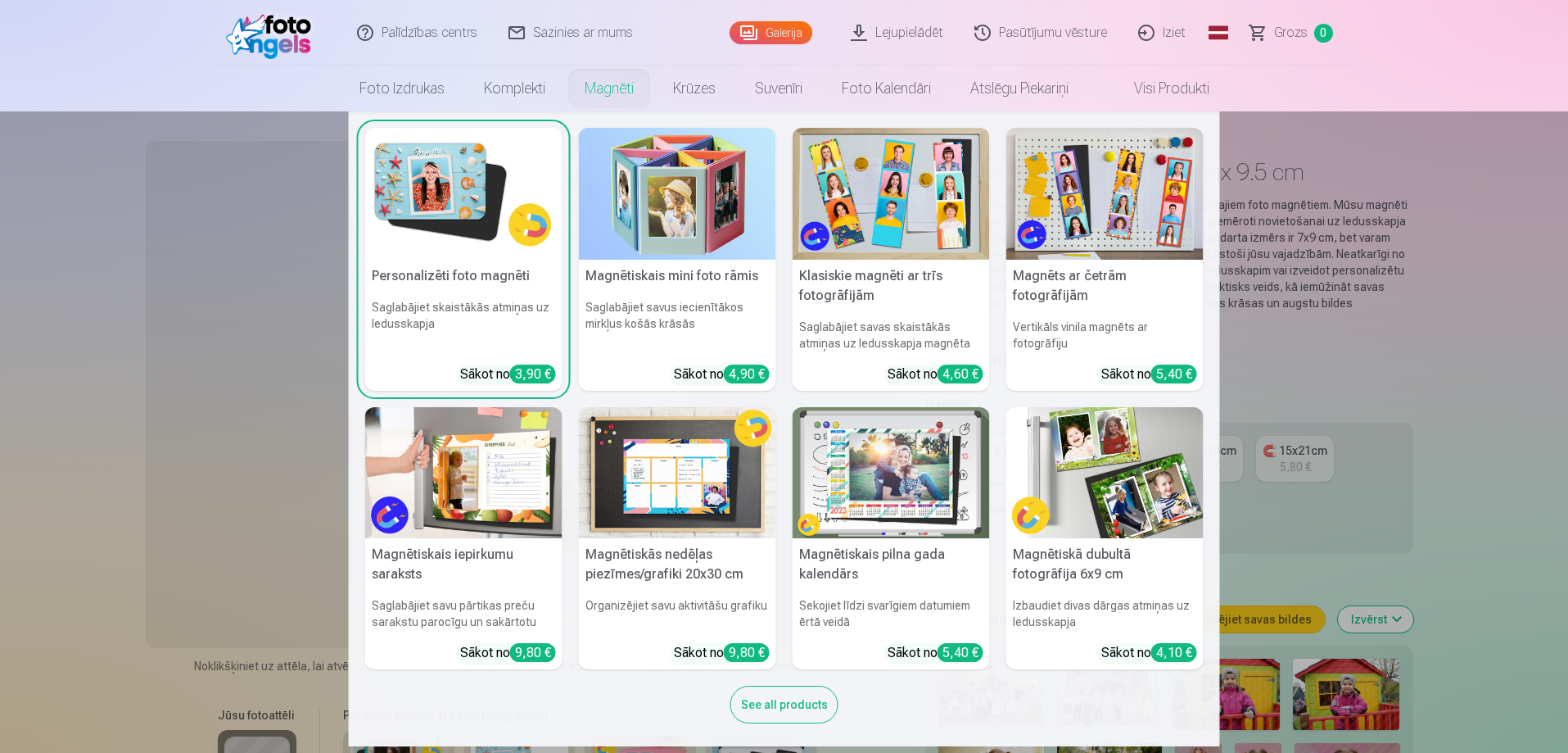
click at [622, 86] on link "Magnēti" at bounding box center [609, 88] width 88 height 46
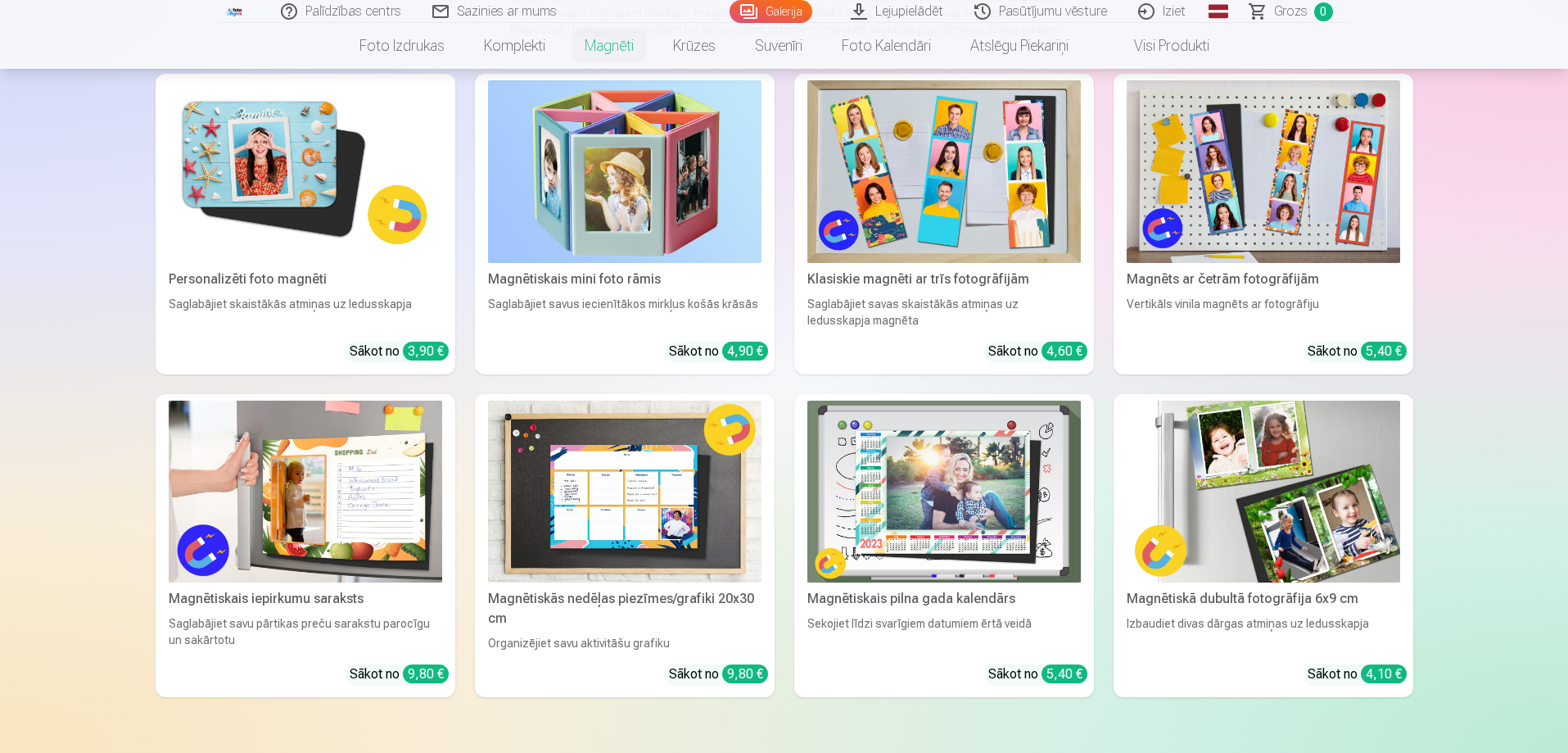
scroll to position [328, 0]
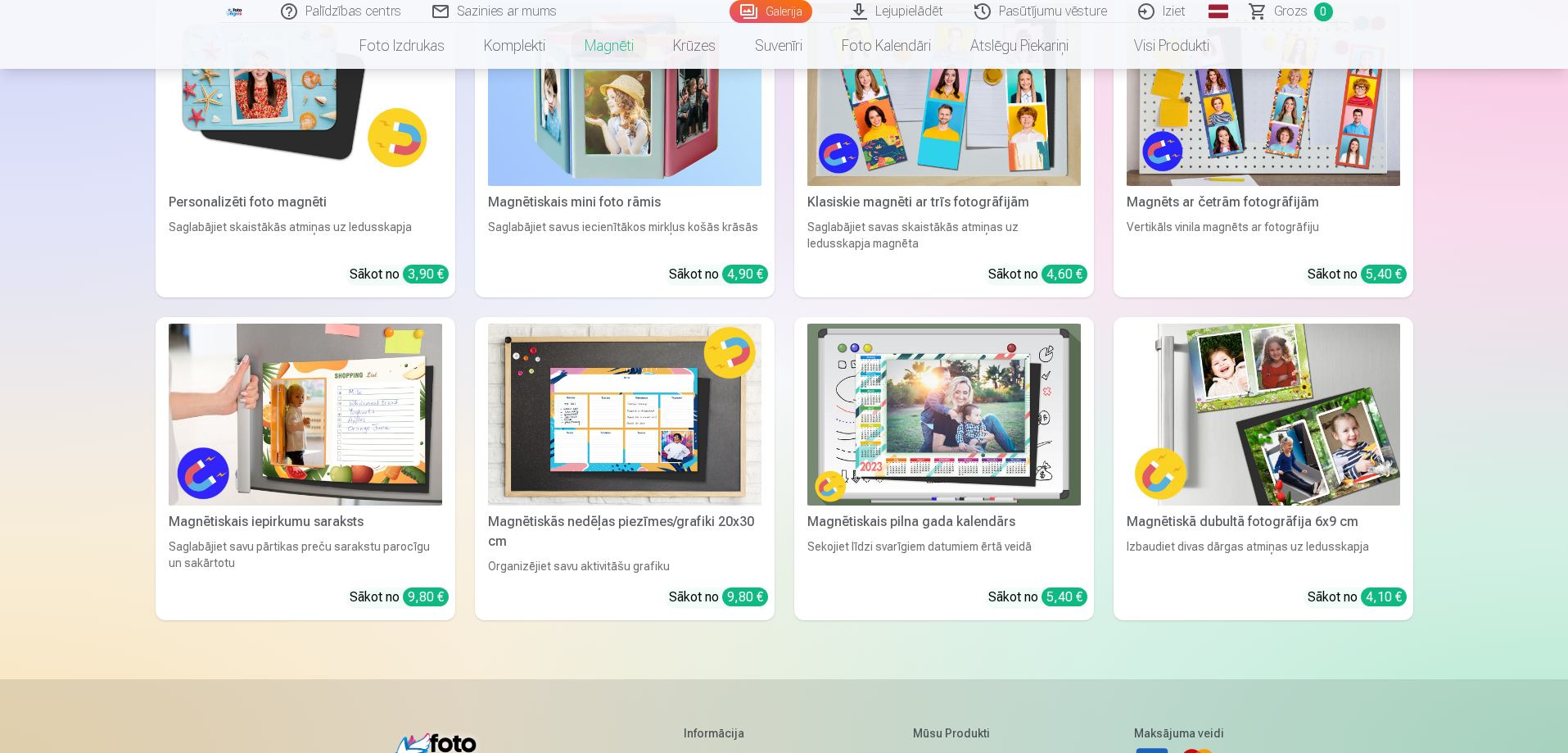
click at [317, 165] on img at bounding box center [306, 94] width 274 height 182
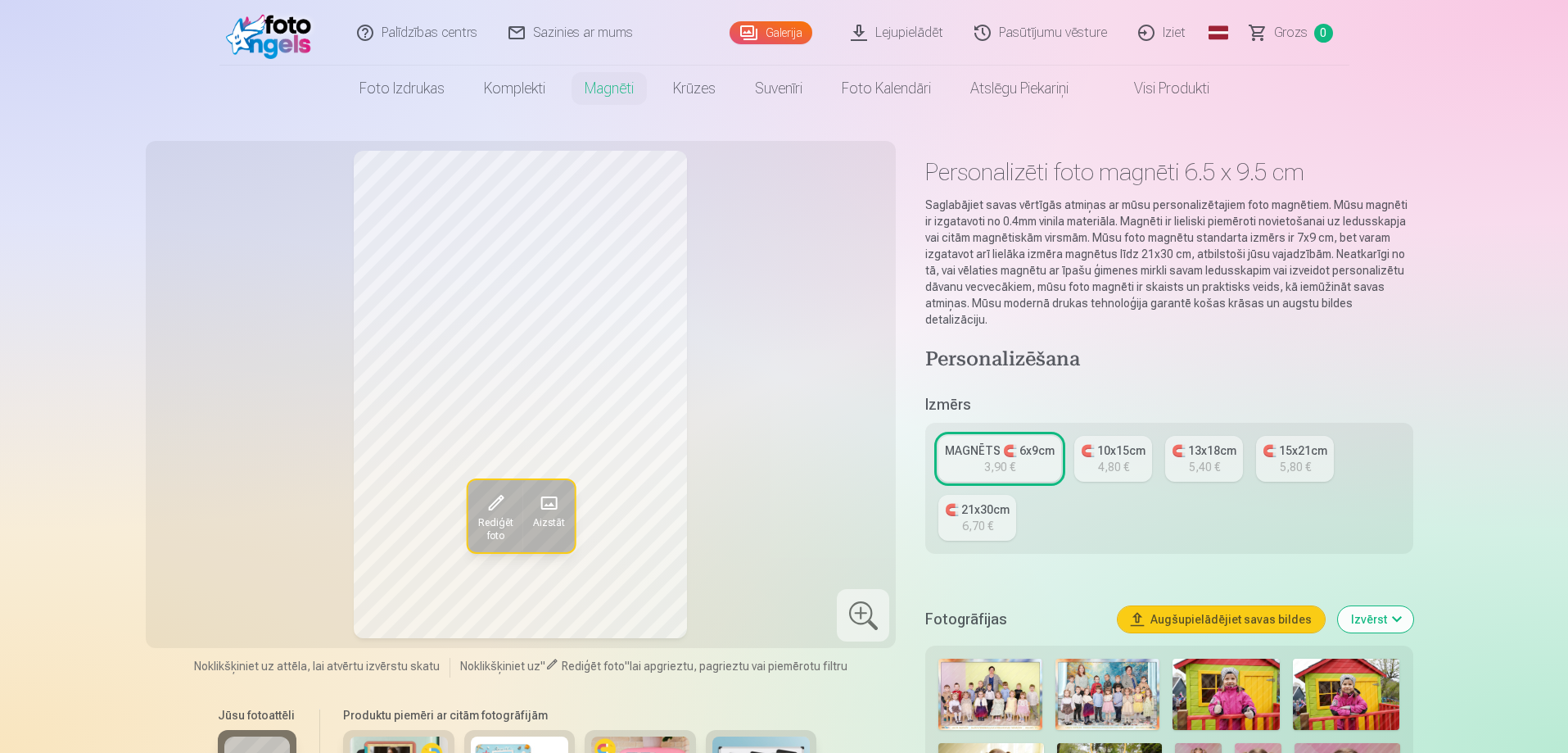
click at [1003, 442] on div "MAGNĒTS 🧲 6x9cm" at bounding box center [999, 450] width 110 height 16
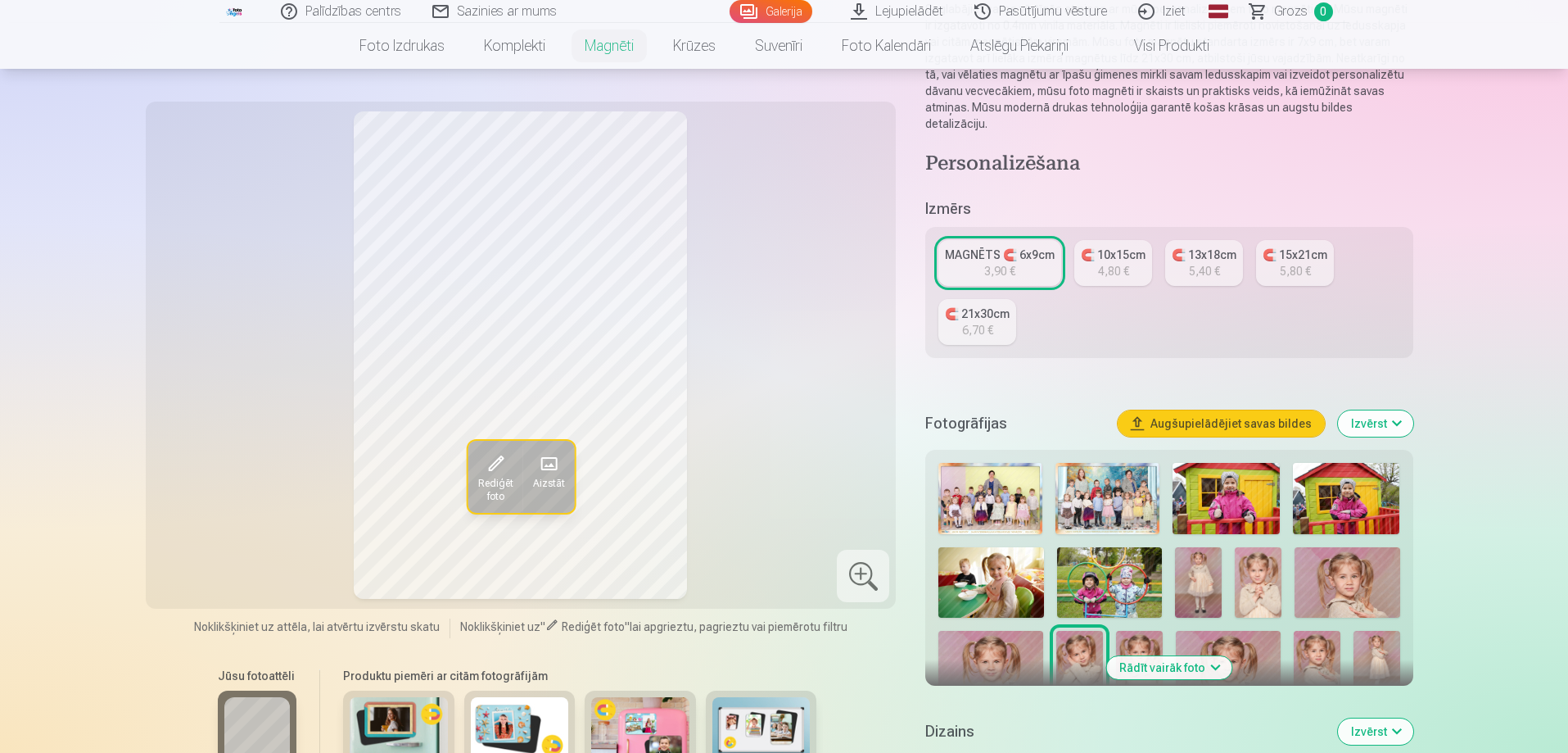
scroll to position [409, 0]
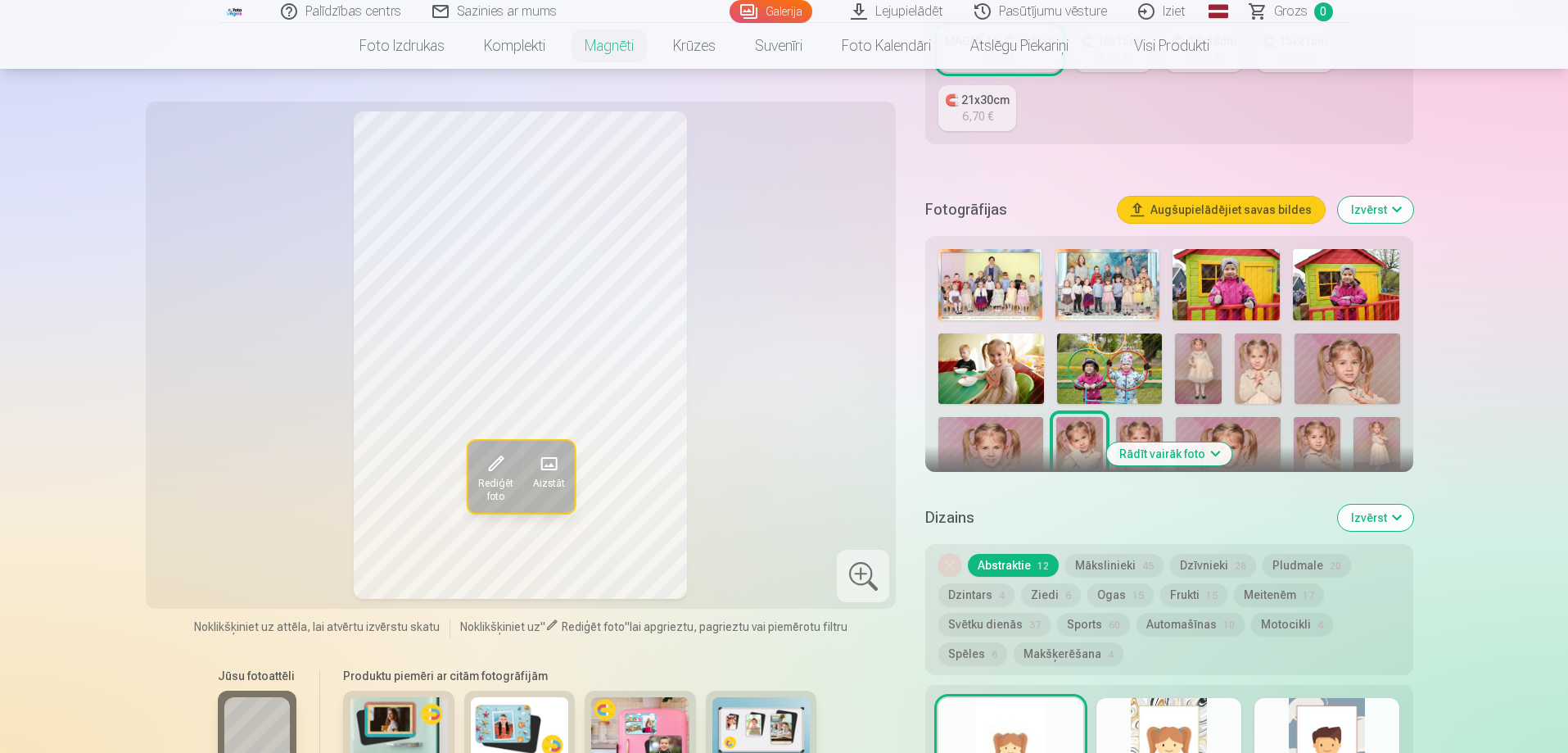
click at [1072, 422] on img at bounding box center [1080, 451] width 47 height 70
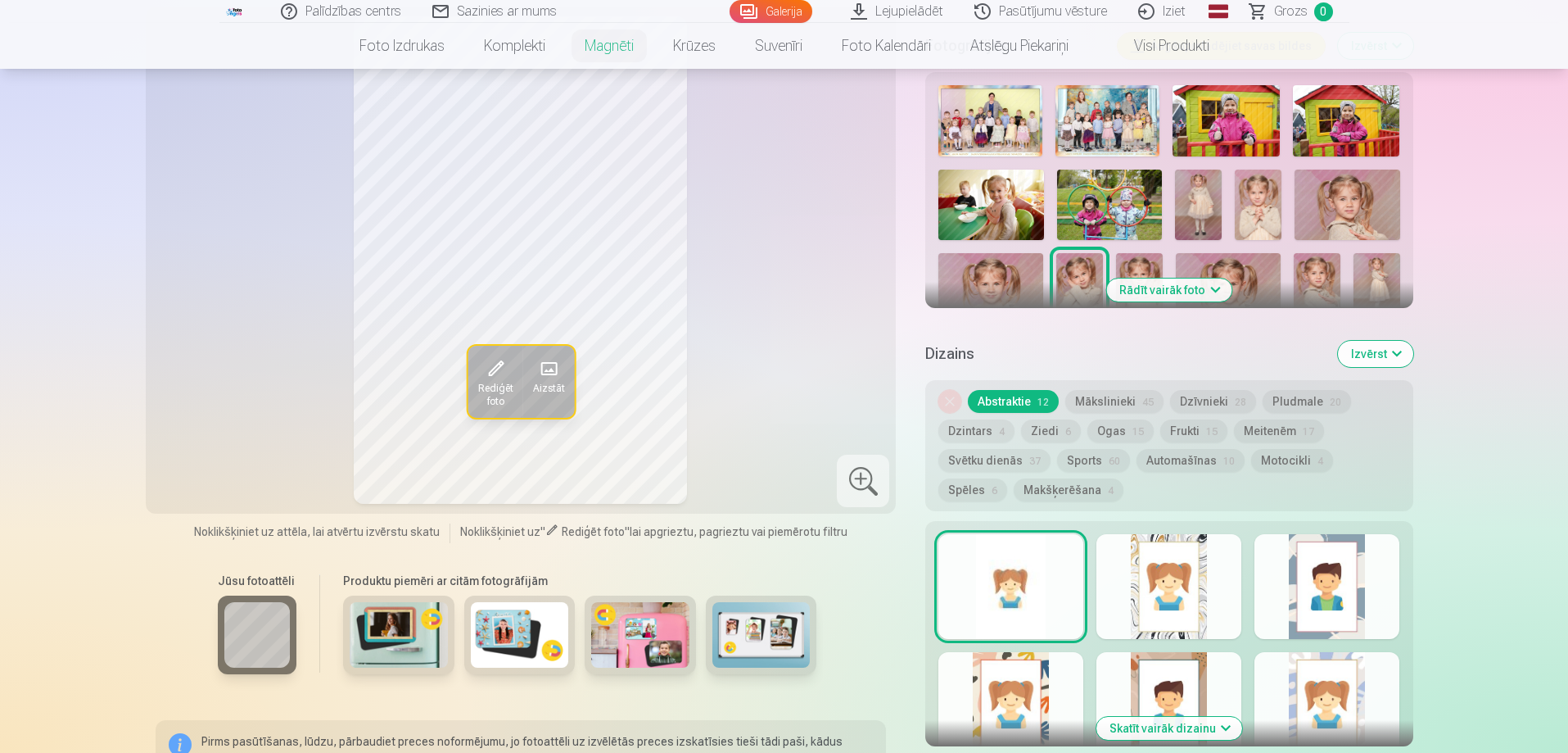
scroll to position [656, 0]
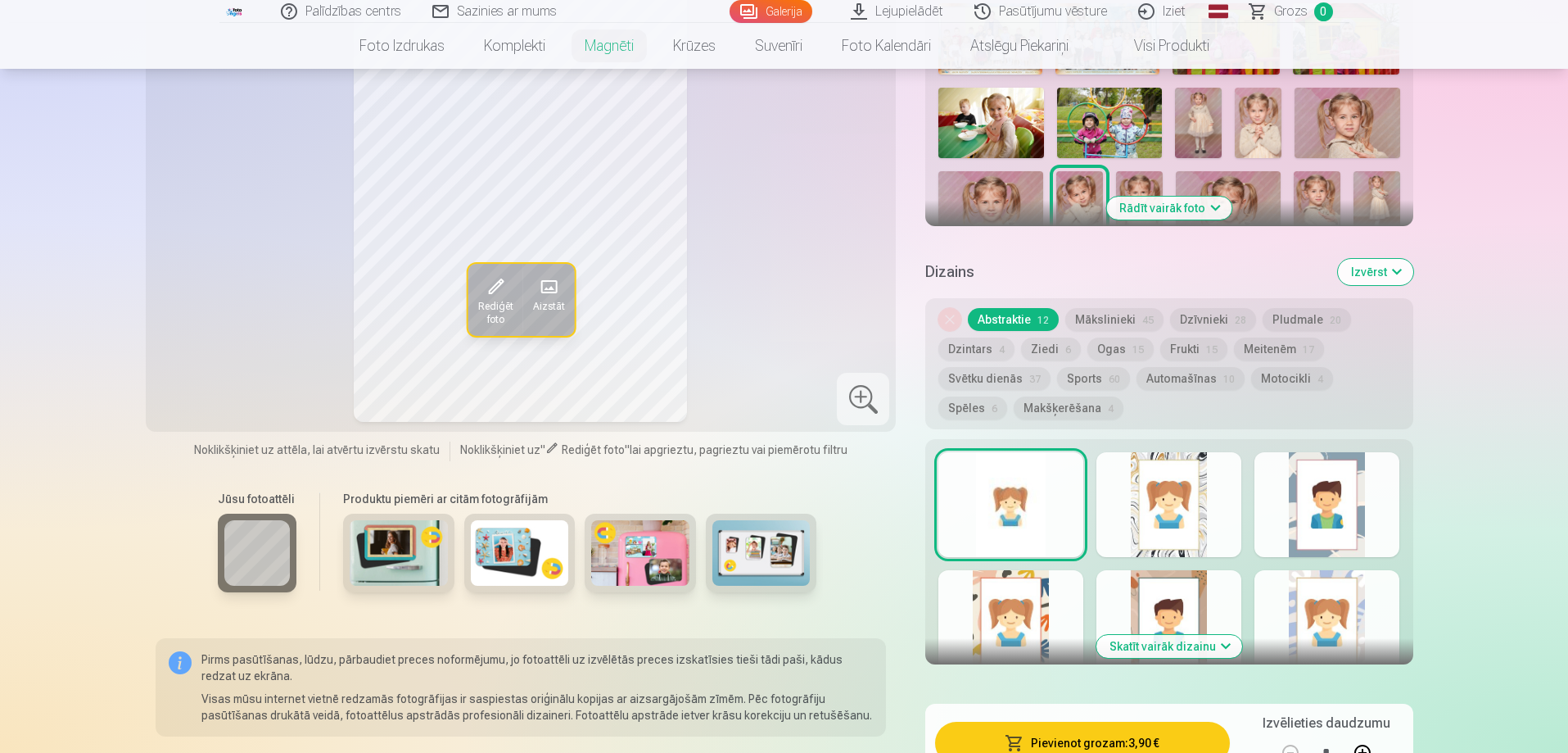
click at [1101, 308] on button "Mākslinieki 45" at bounding box center [1114, 319] width 98 height 23
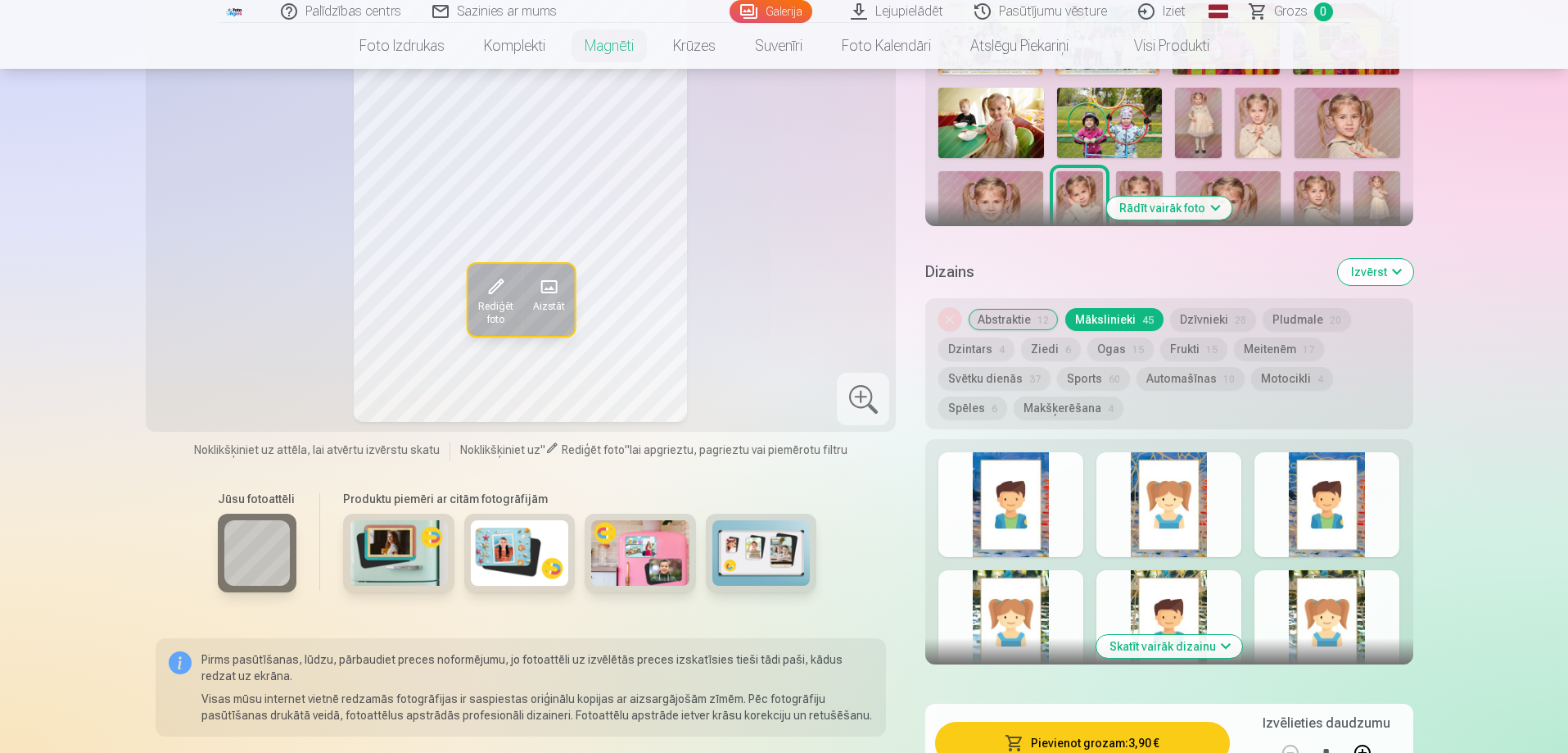
click at [1234, 308] on button "Dzīvnieki 28" at bounding box center [1213, 319] width 86 height 23
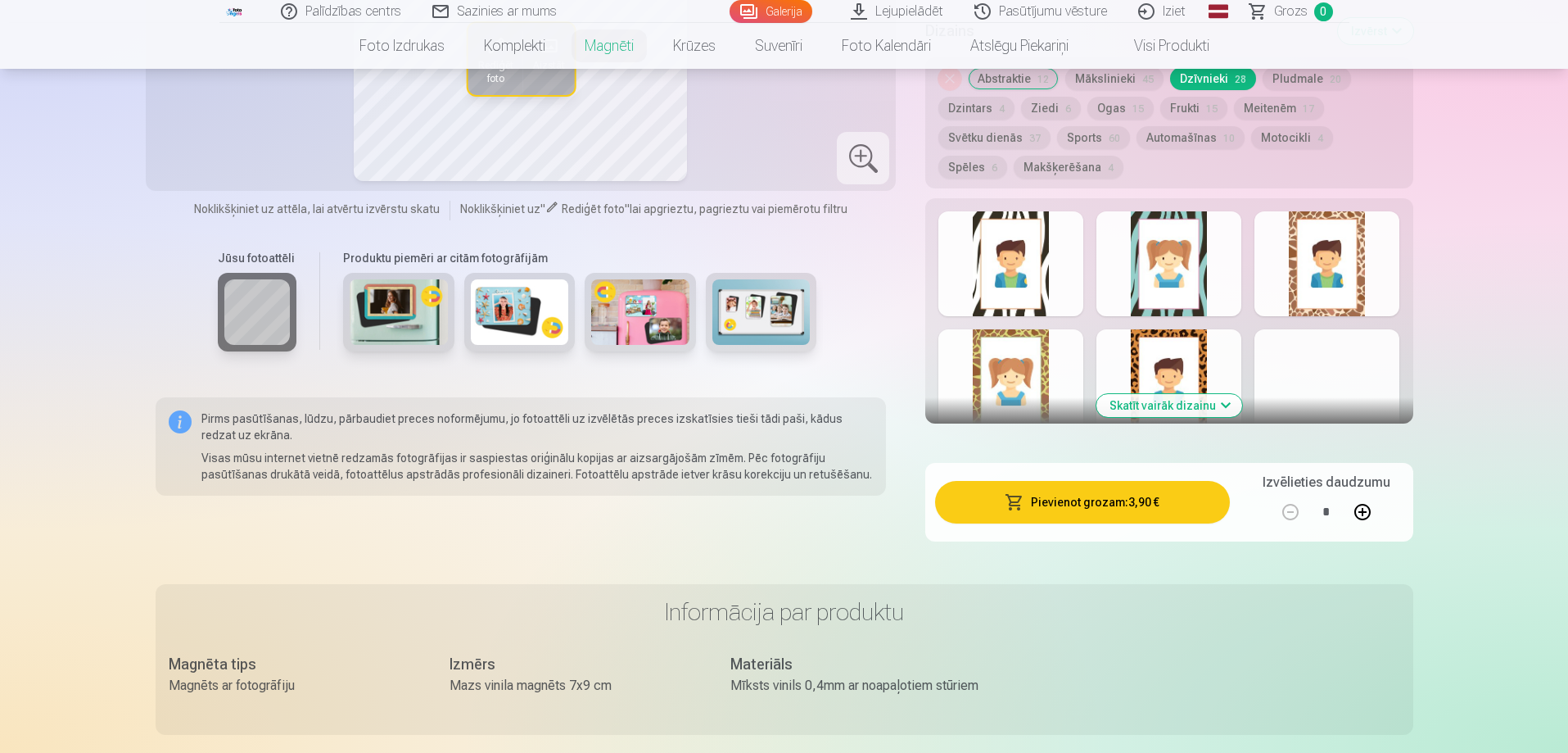
scroll to position [901, 0]
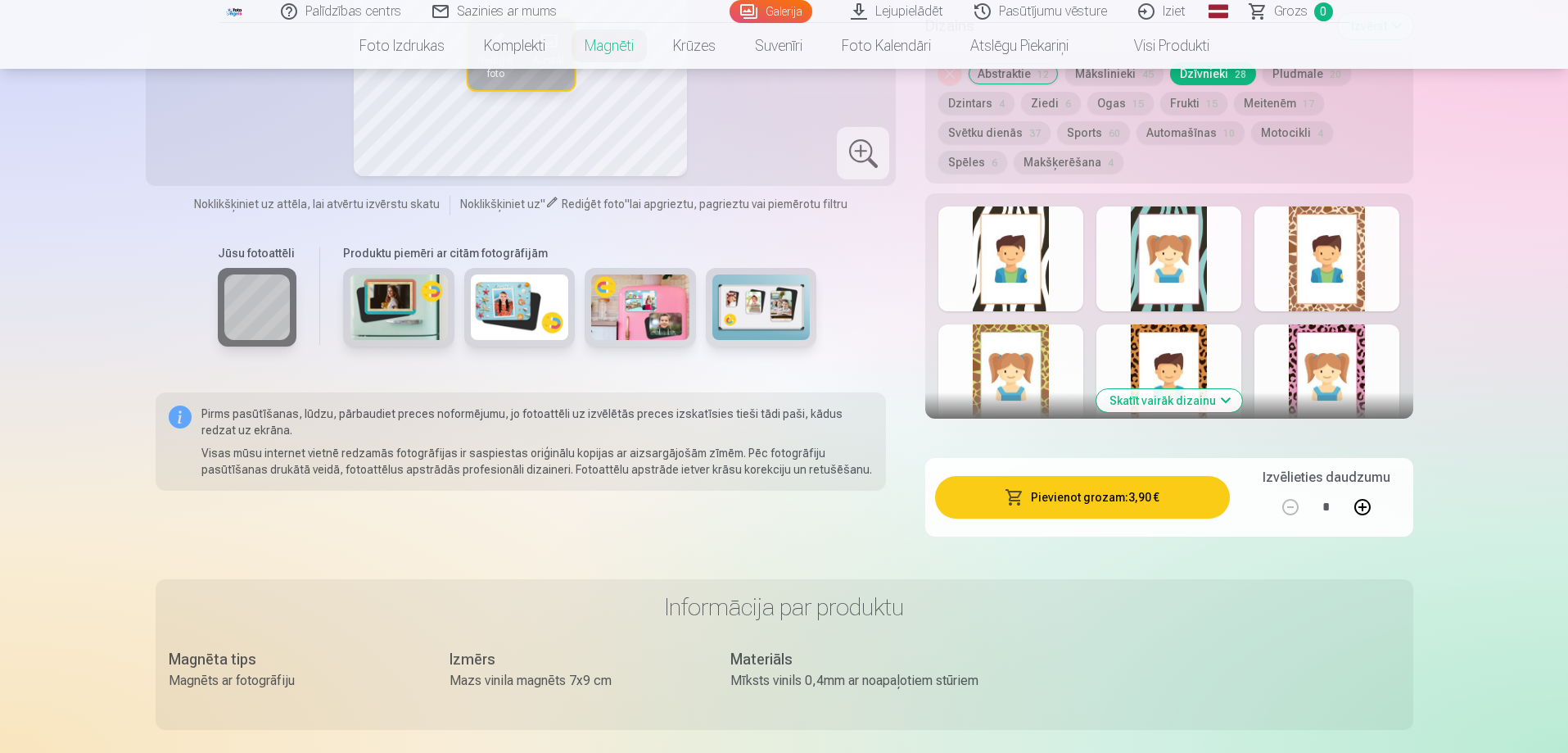
click at [1193, 389] on button "Skatīt vairāk dizainu" at bounding box center [1169, 400] width 146 height 23
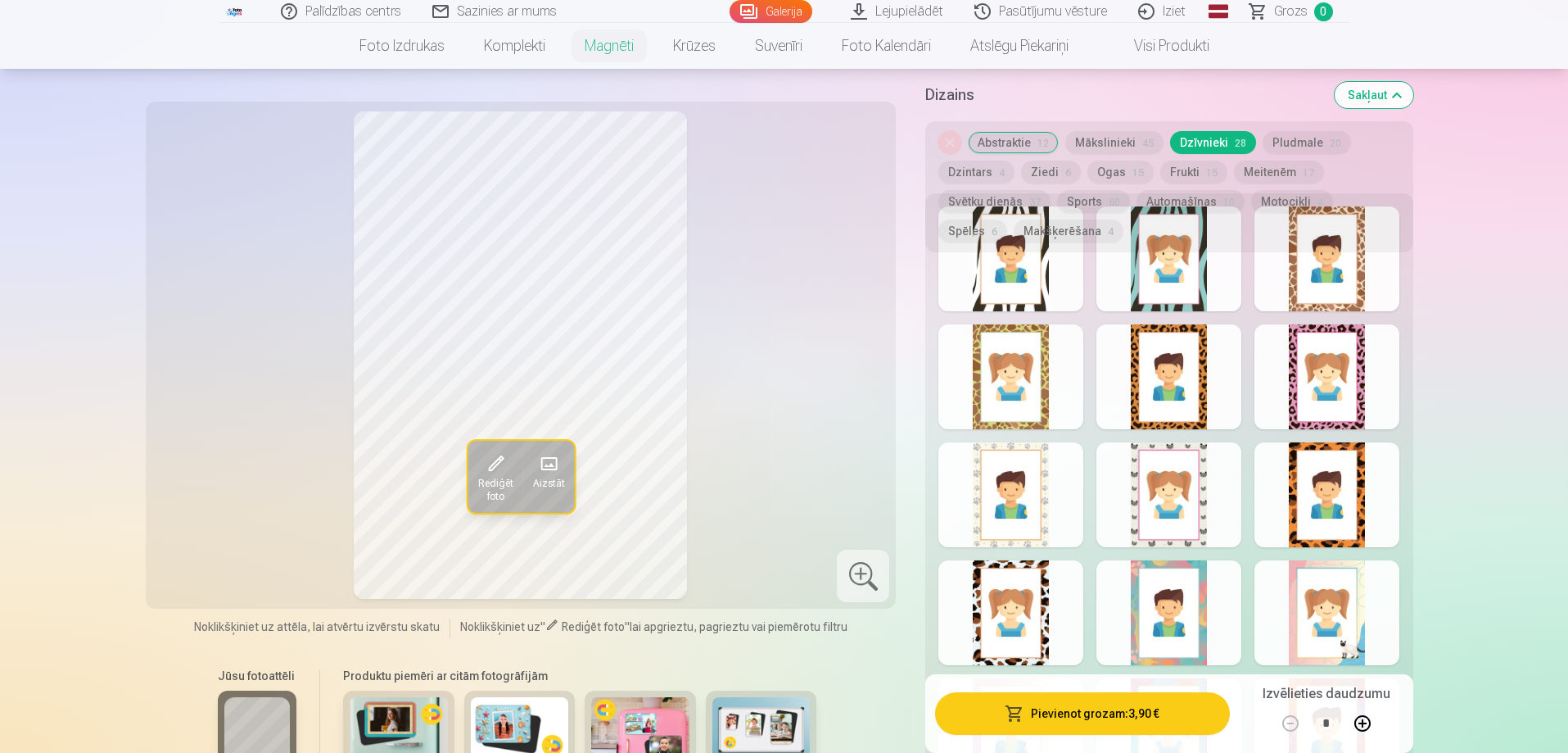
click at [1137, 461] on div at bounding box center [1168, 494] width 145 height 105
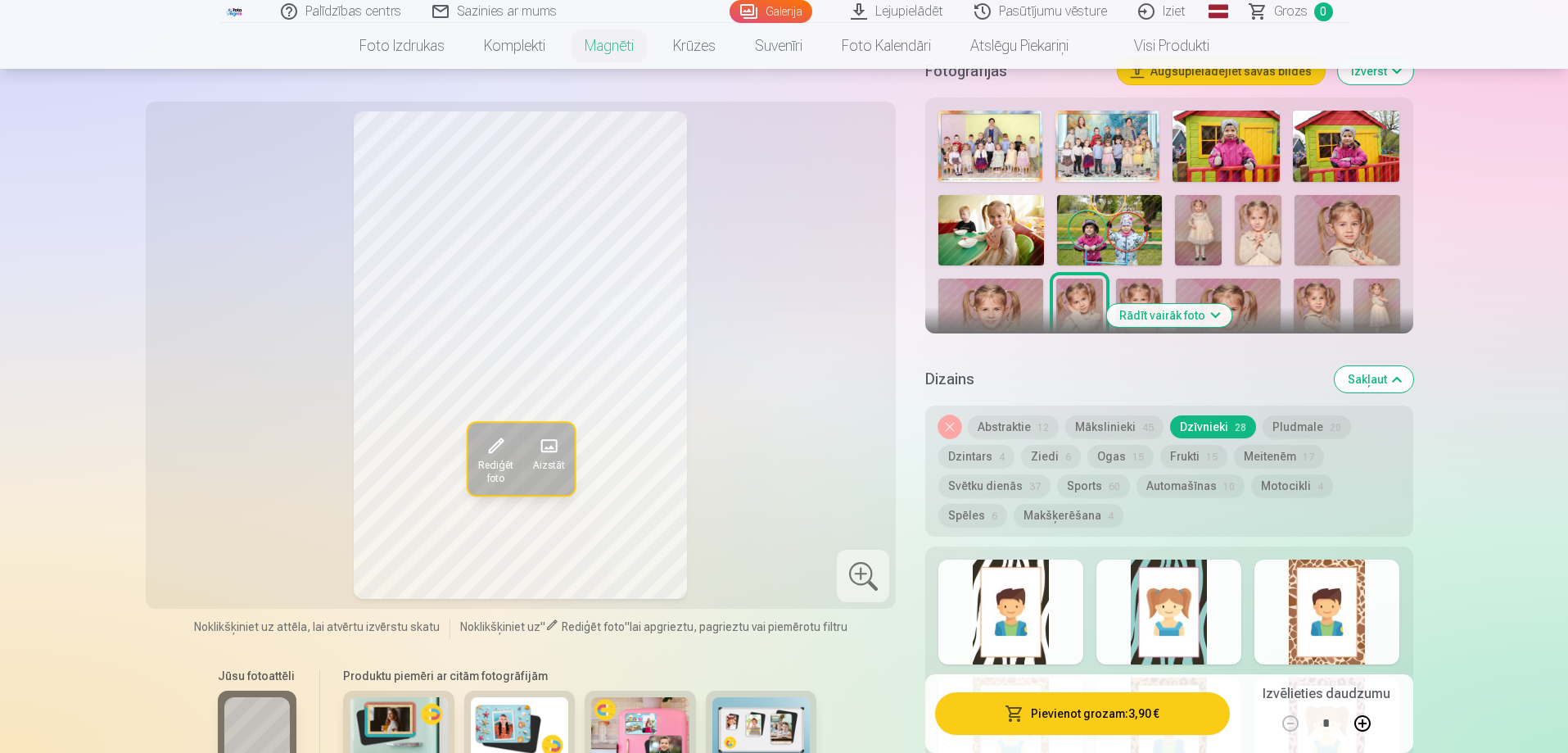
scroll to position [573, 0]
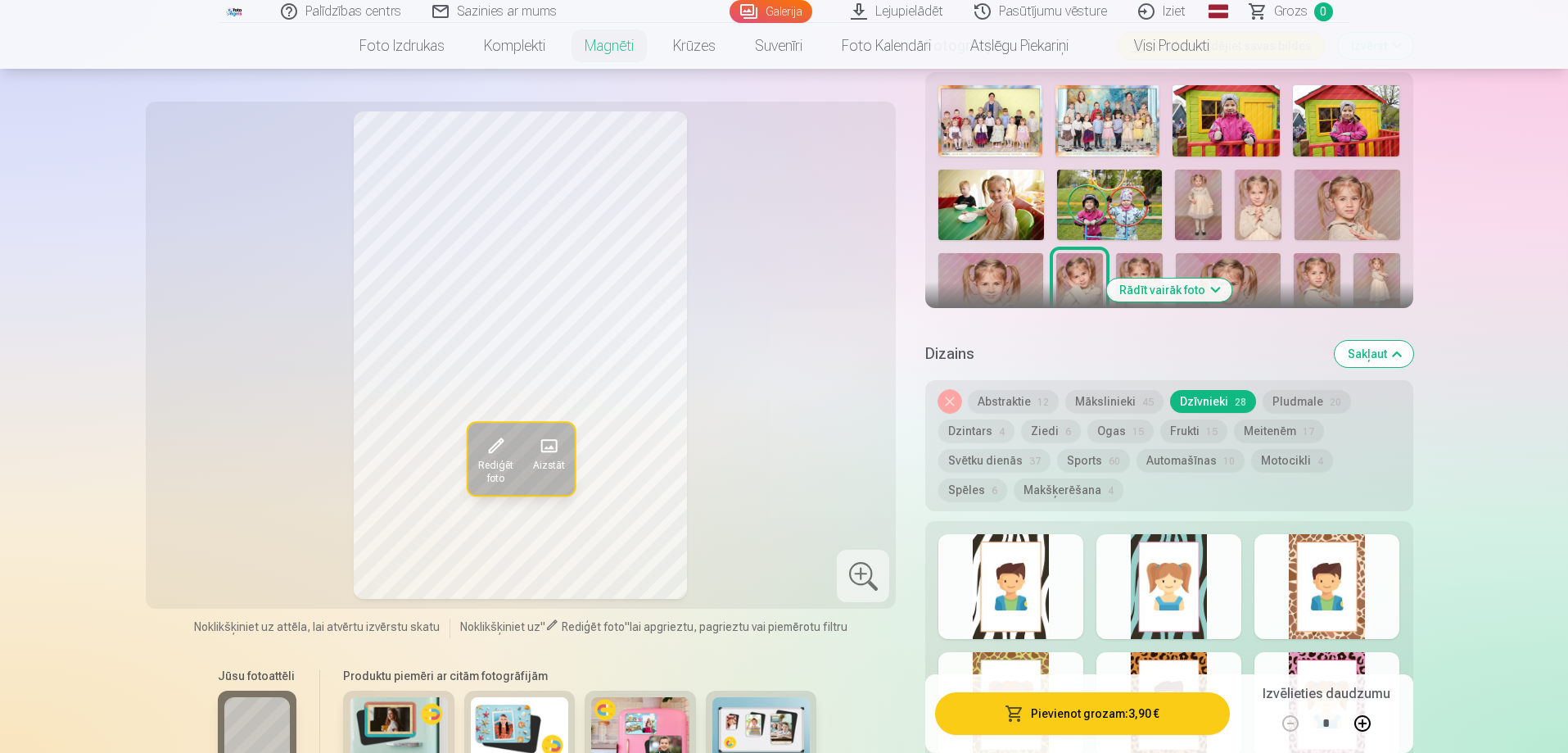
click at [980, 449] on button "Svētku dienās 37" at bounding box center [994, 460] width 113 height 23
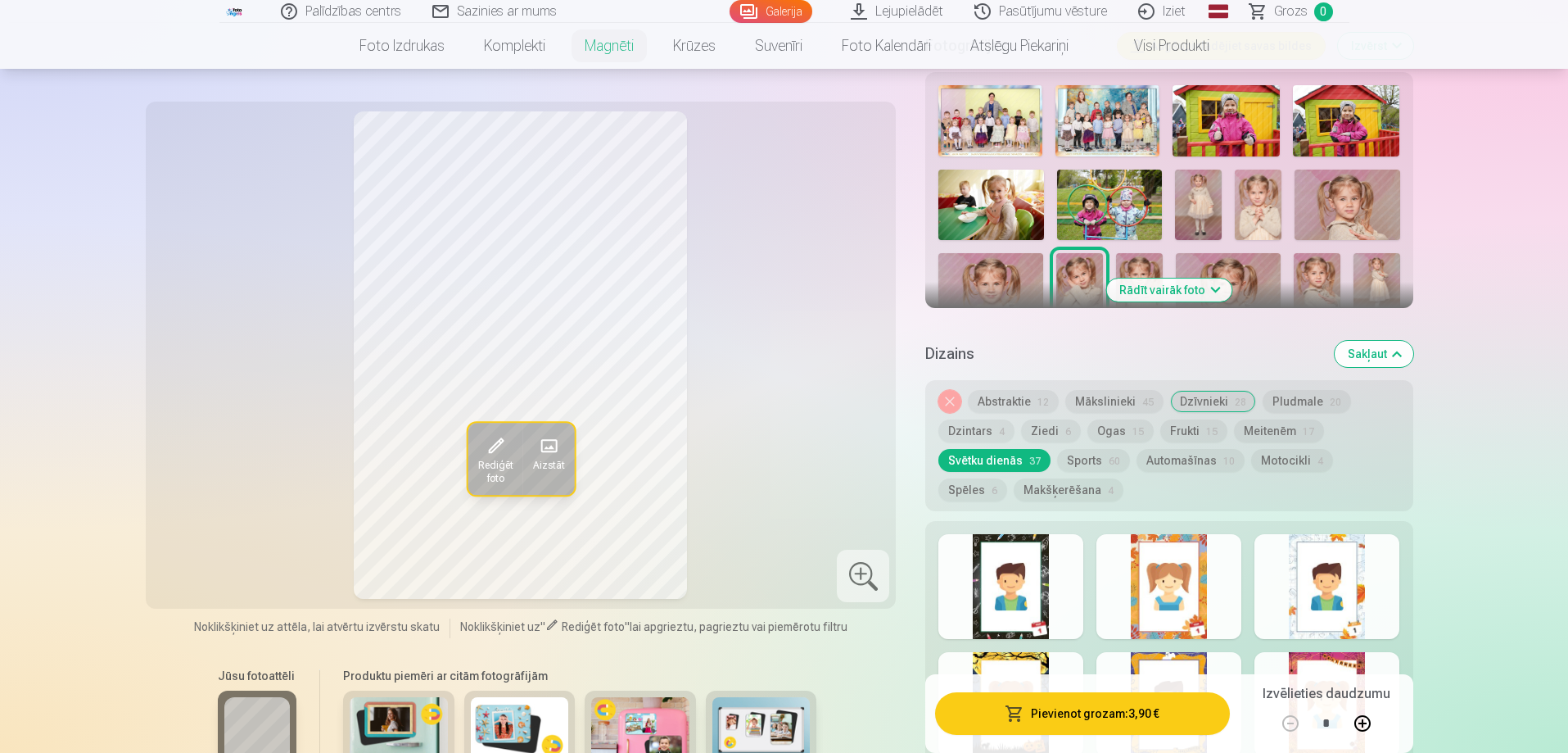
click at [948, 390] on button "Noņemiet dizainu" at bounding box center [949, 401] width 23 height 23
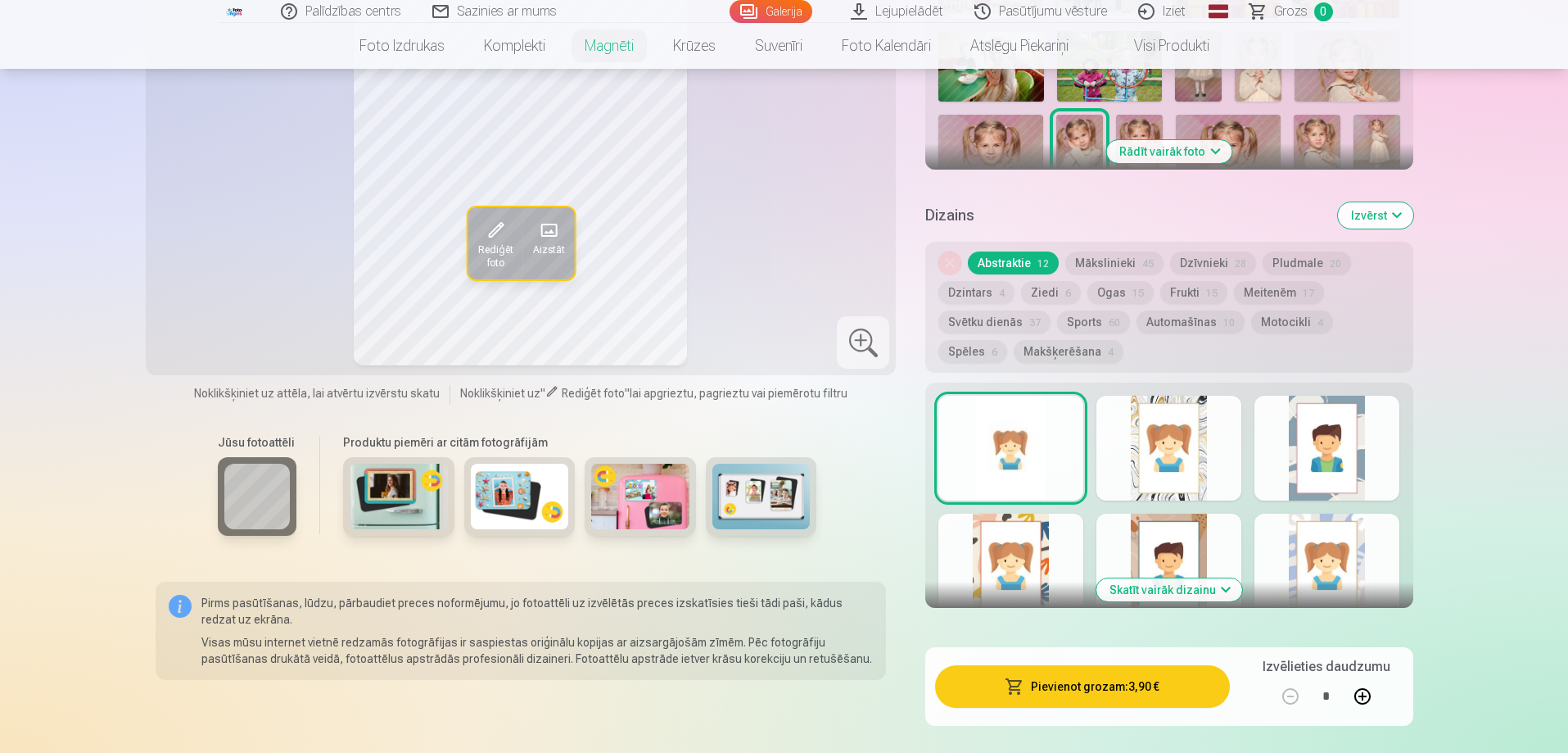
scroll to position [482, 0]
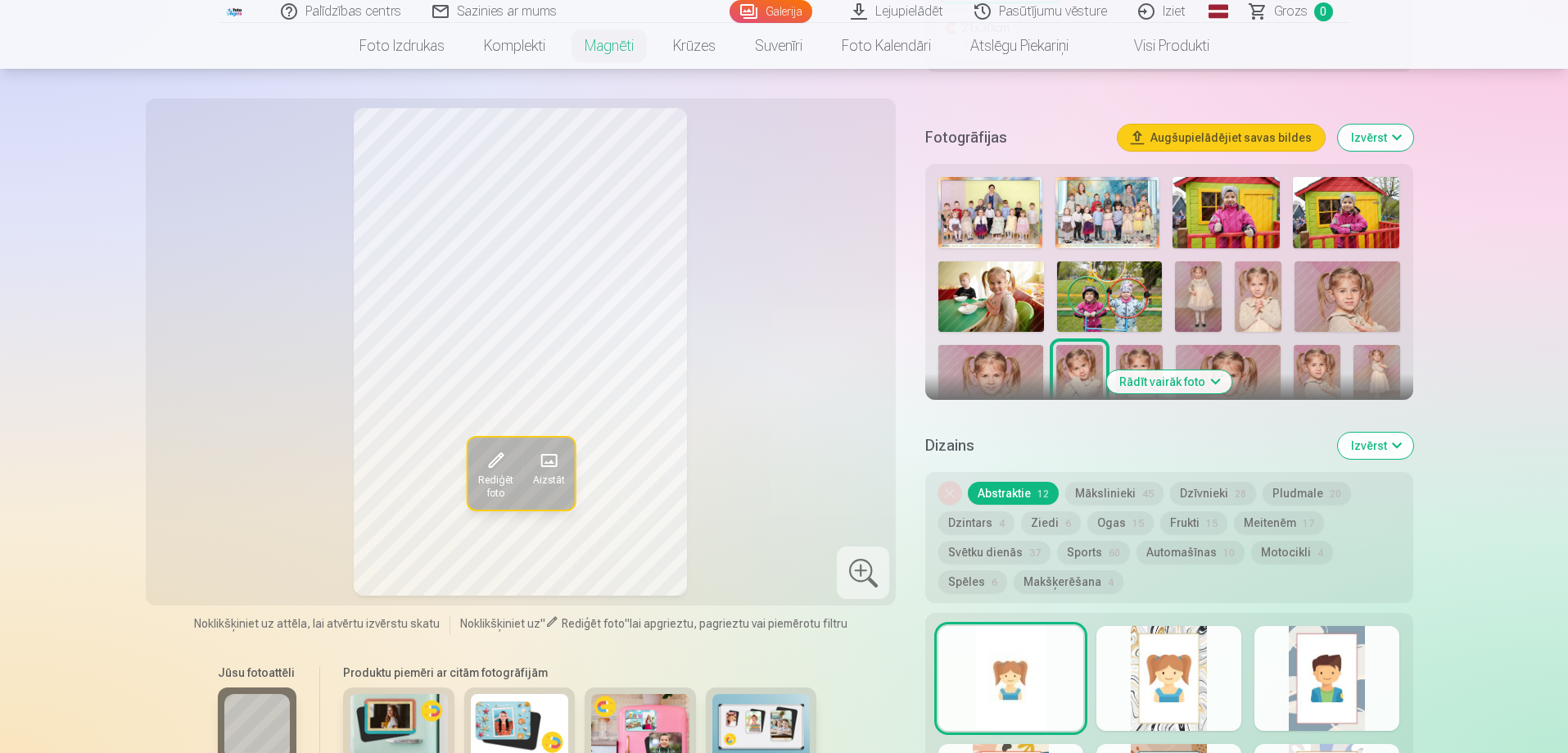
click at [1046, 511] on button "Ziedi 6" at bounding box center [1051, 522] width 60 height 23
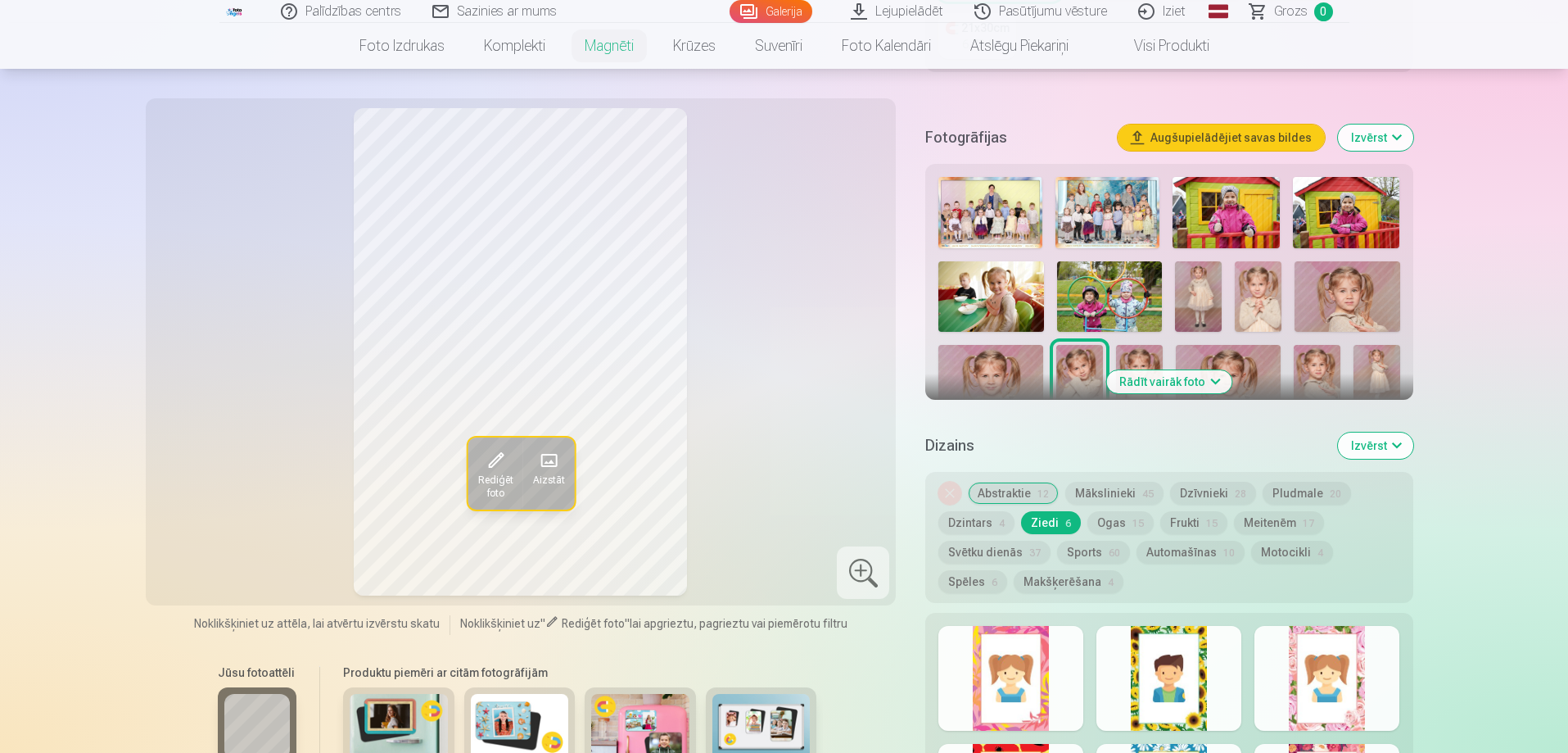
click at [1277, 511] on button "Meitenēm 17" at bounding box center [1278, 522] width 90 height 23
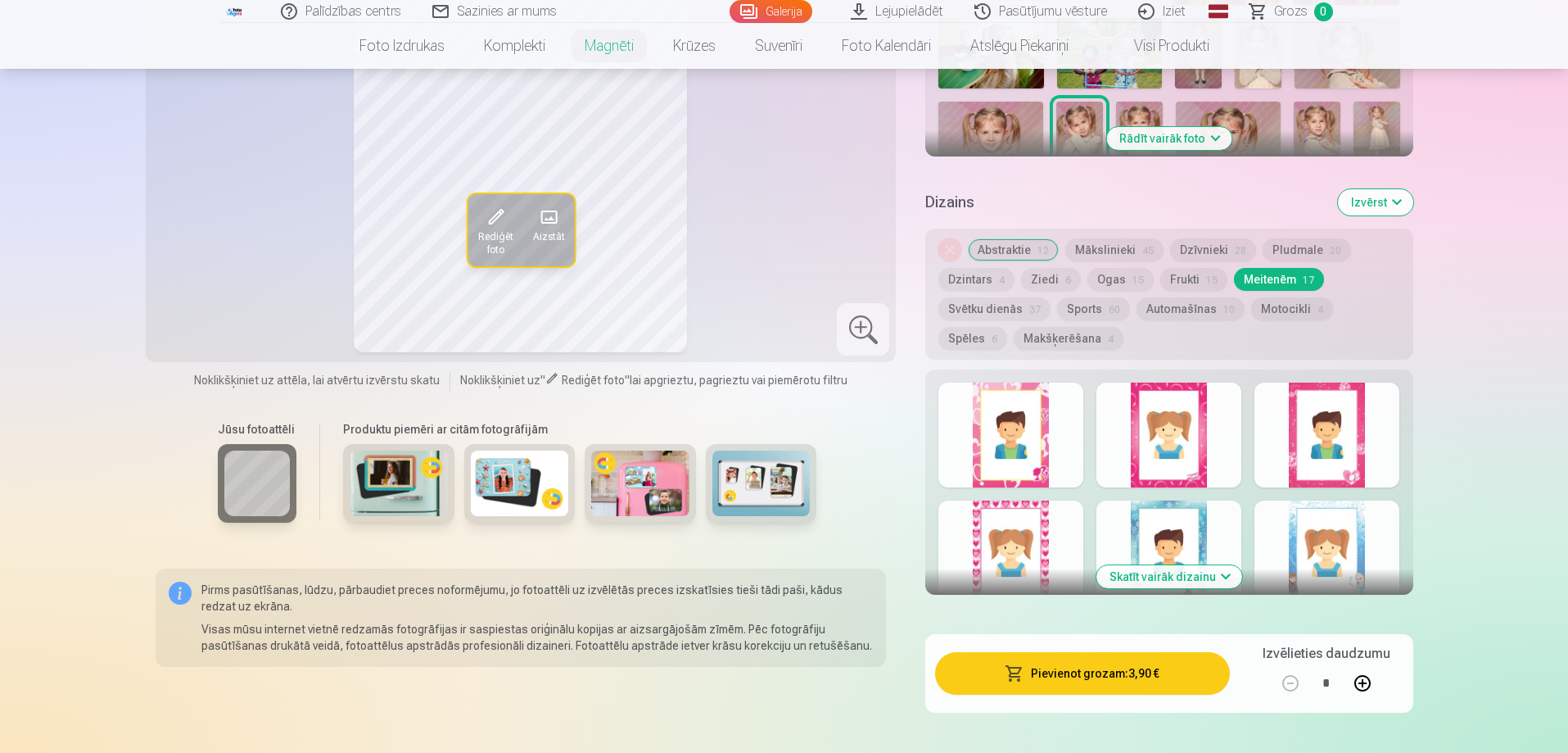
scroll to position [728, 0]
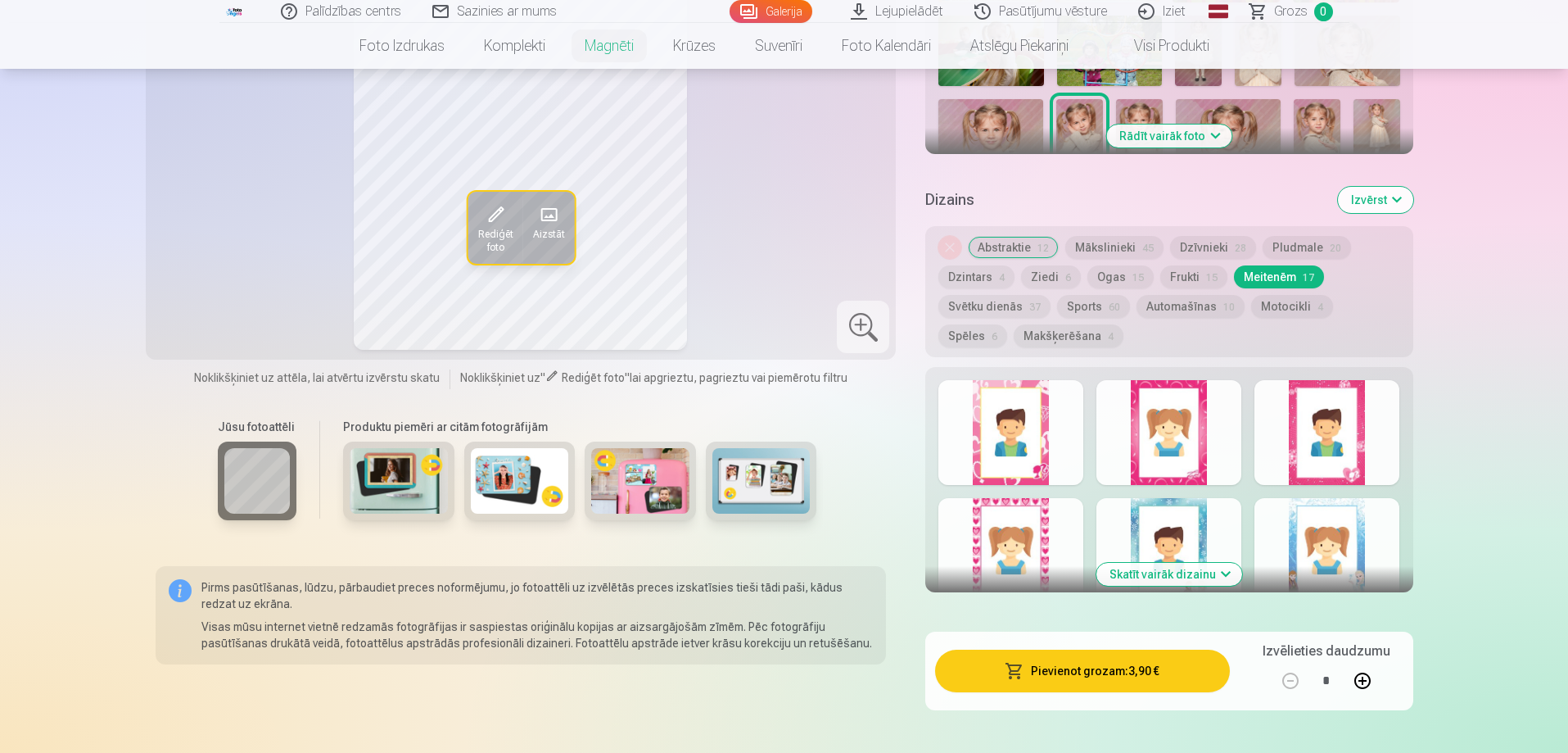
click at [1180, 563] on button "Skatīt vairāk dizainu" at bounding box center [1169, 574] width 146 height 23
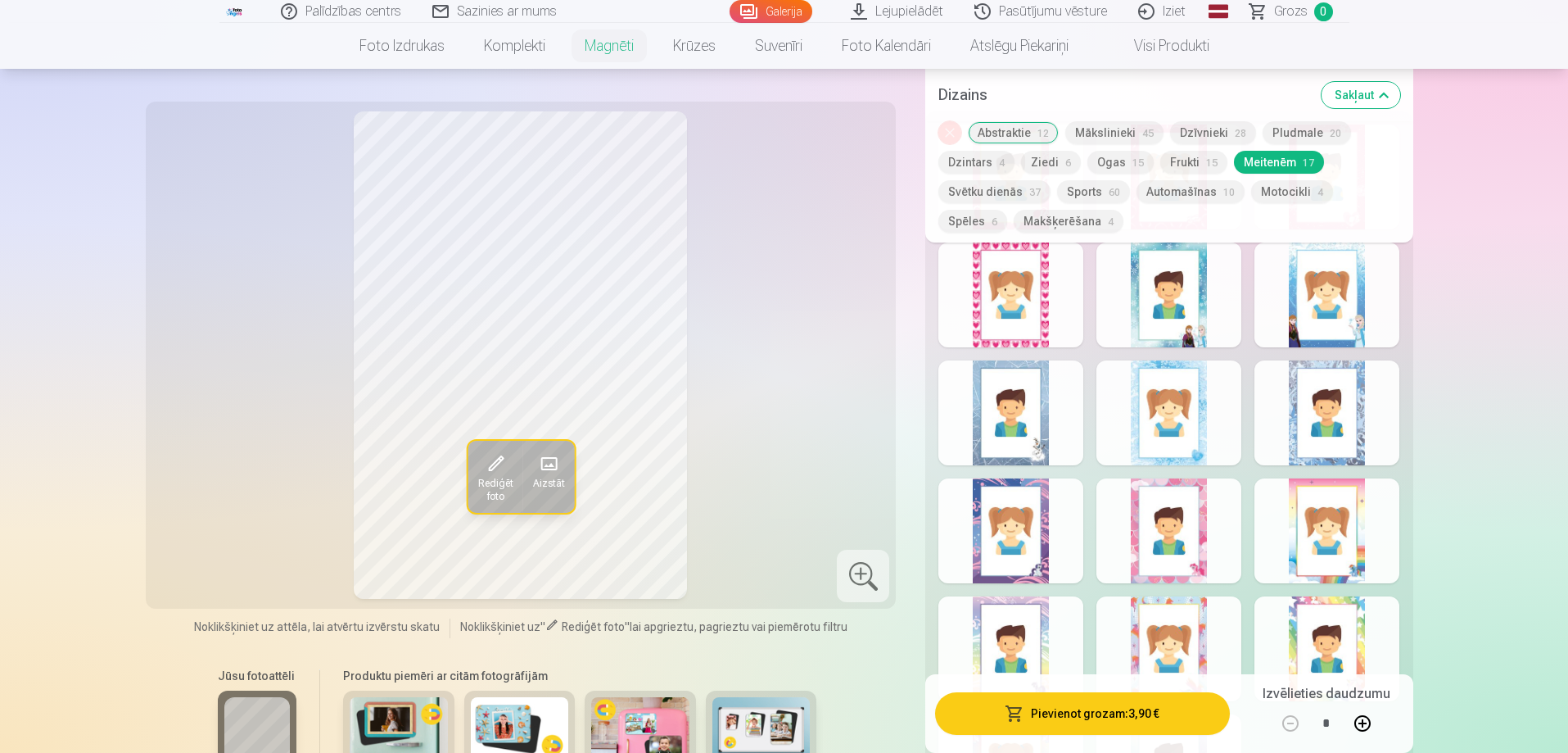
scroll to position [892, 0]
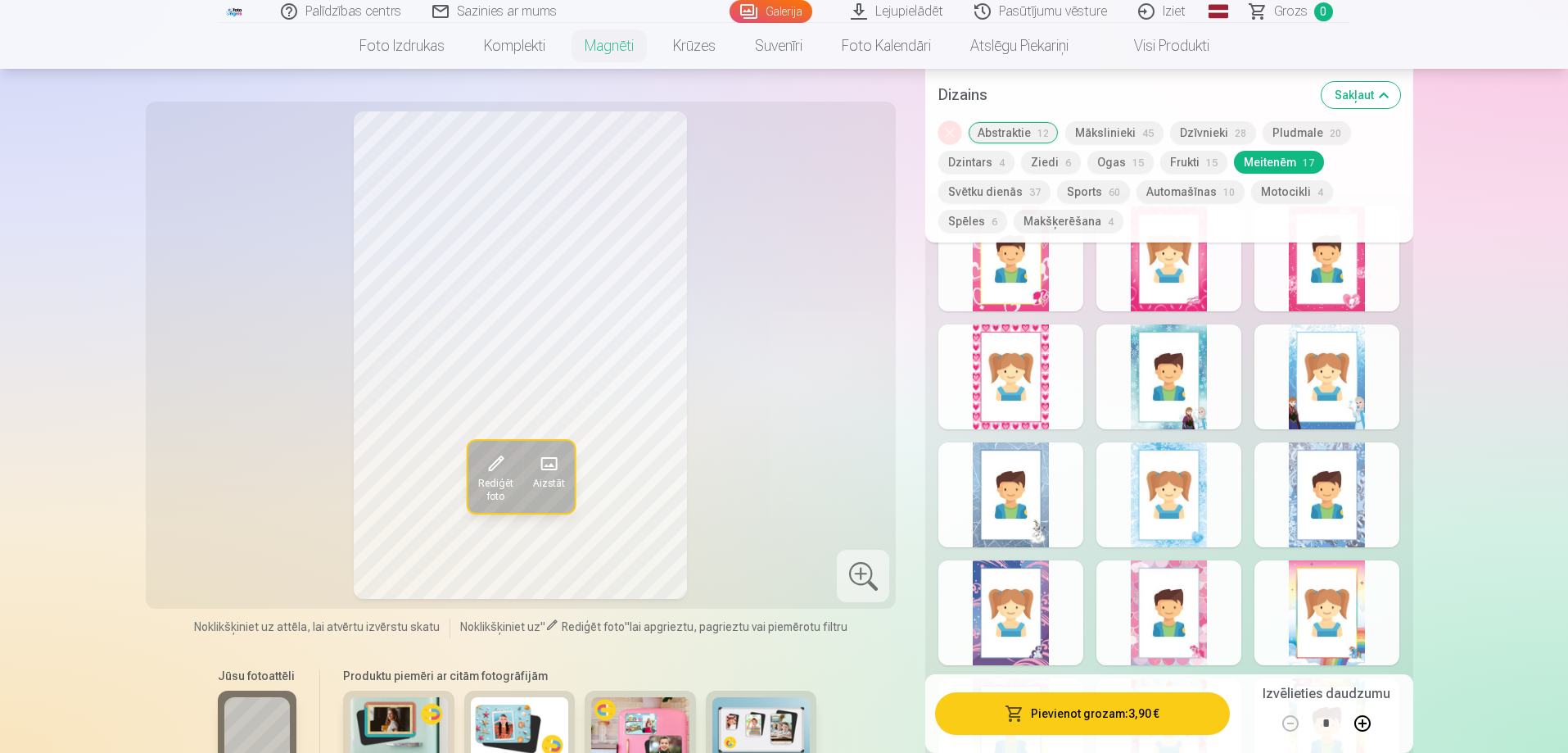
click at [1025, 358] on div at bounding box center [1010, 376] width 145 height 105
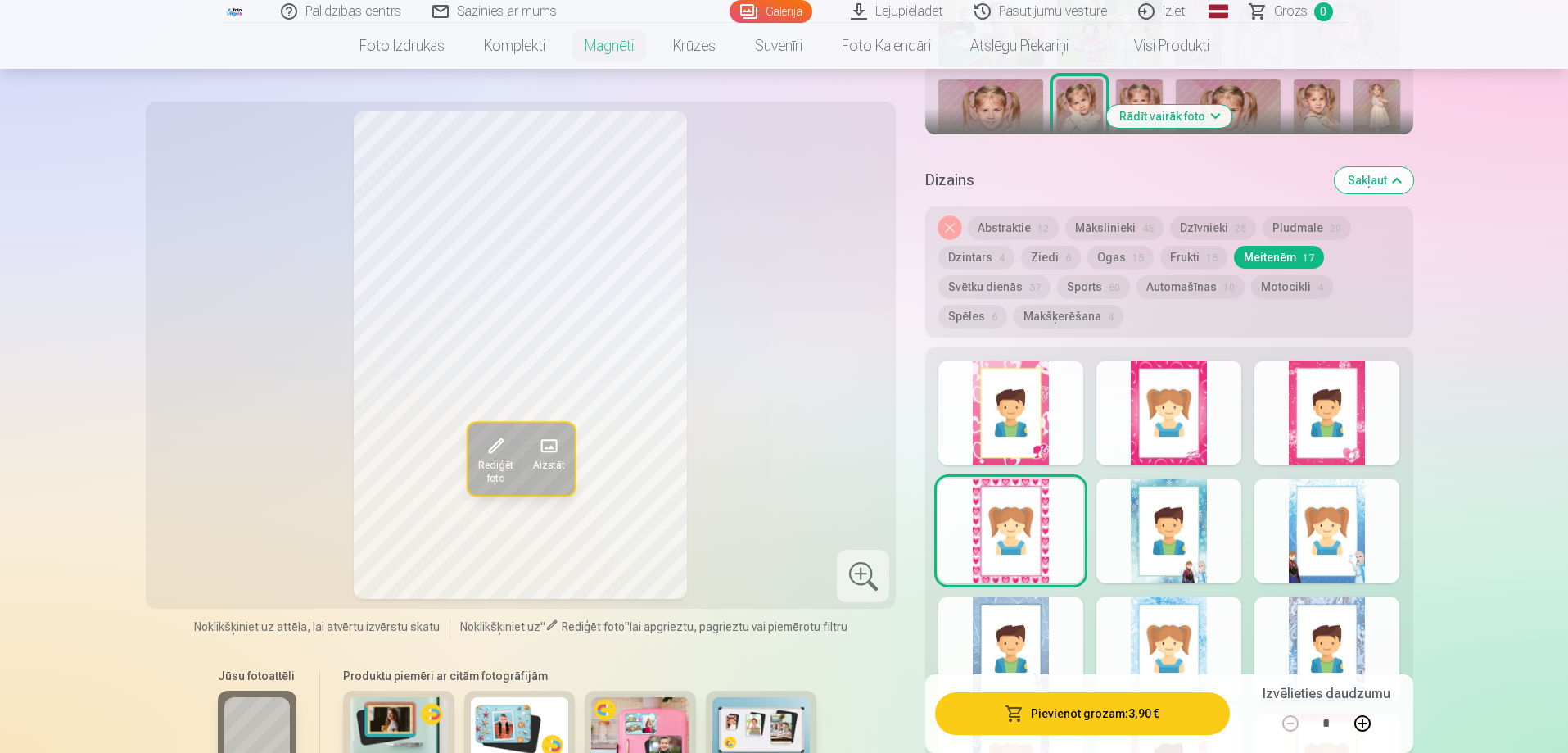
scroll to position [728, 0]
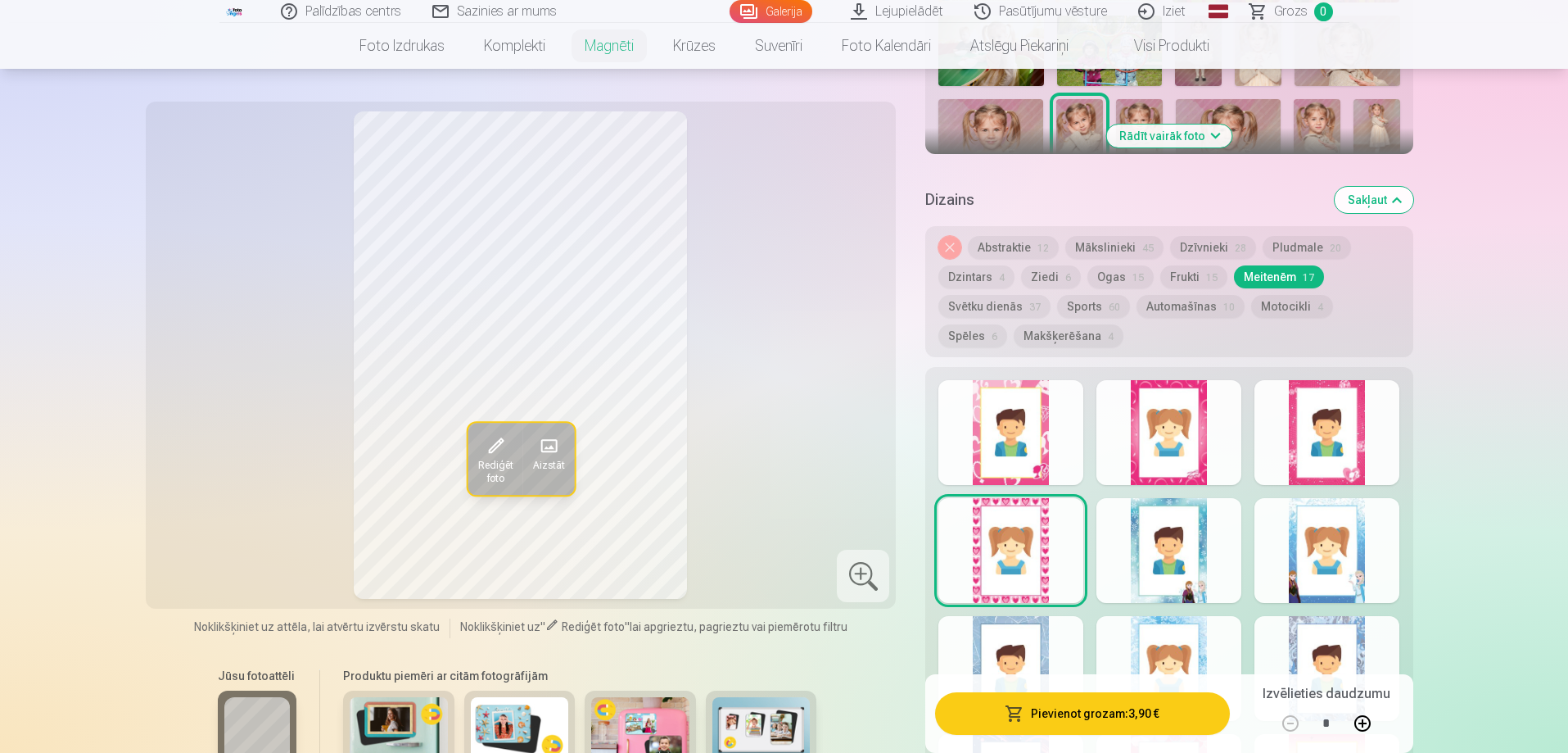
click at [1054, 266] on button "Ziedi 6" at bounding box center [1051, 276] width 60 height 23
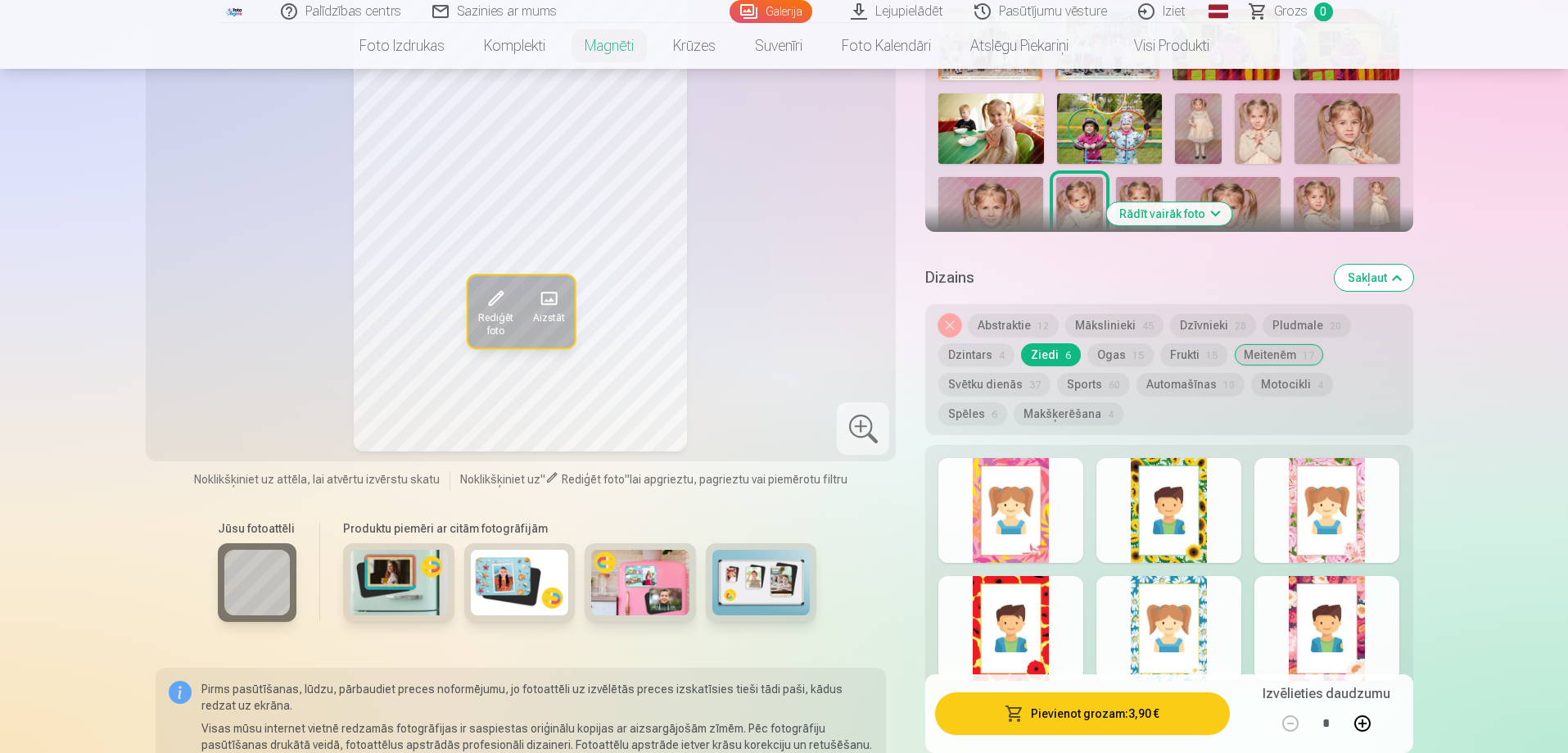
scroll to position [645, 0]
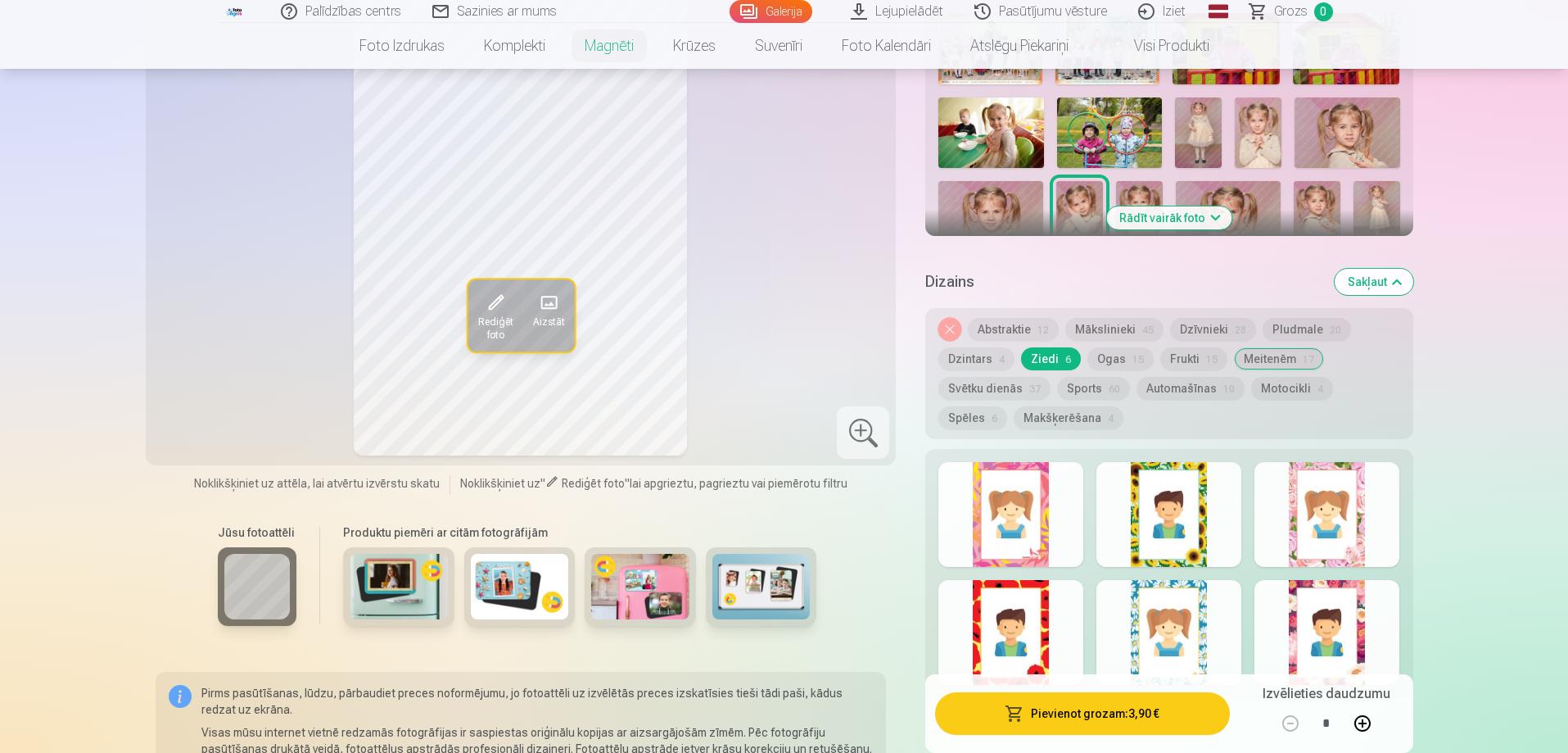
click at [1320, 486] on div at bounding box center [1326, 514] width 145 height 105
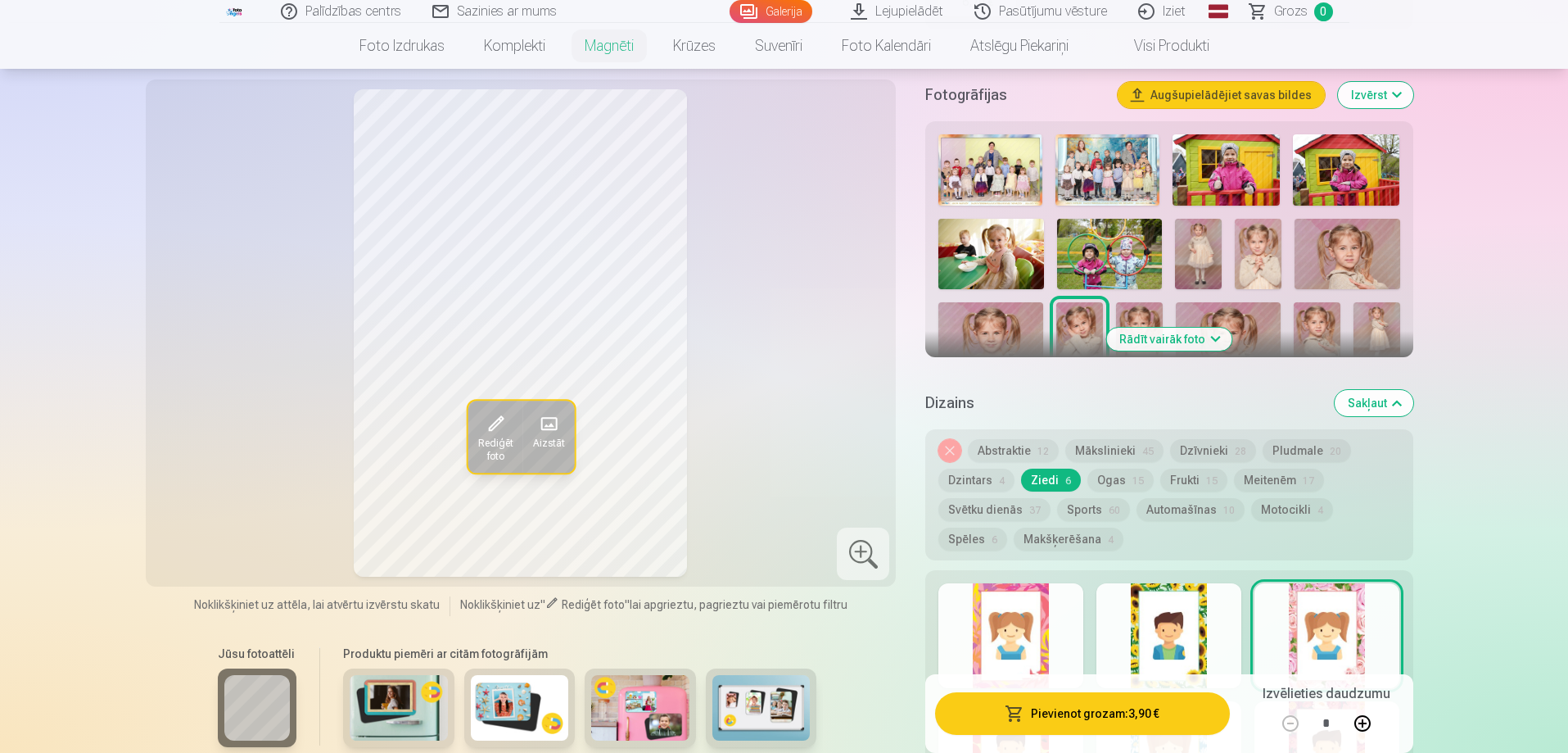
scroll to position [482, 0]
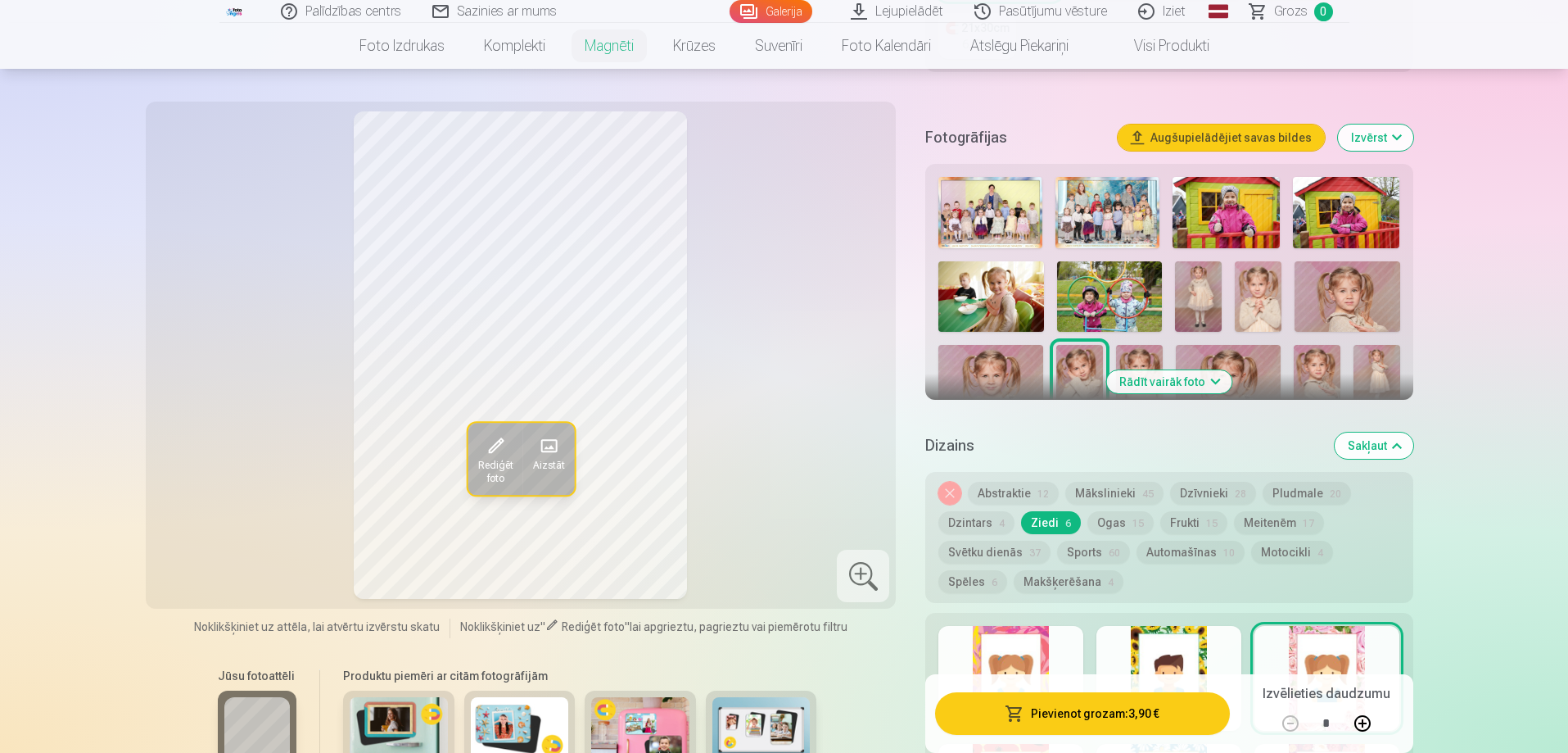
click at [1290, 482] on button "Pludmale 20" at bounding box center [1306, 492] width 88 height 23
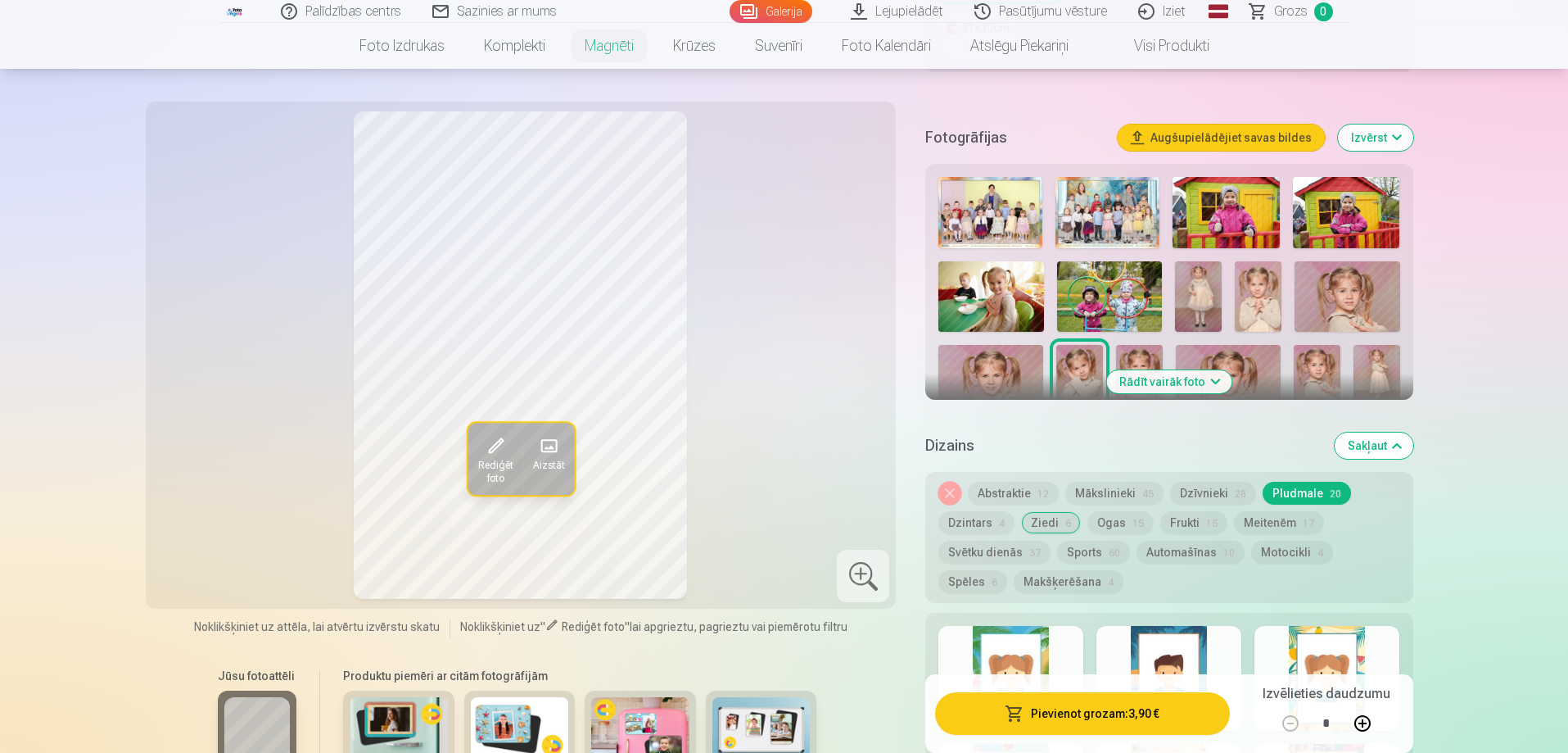
click at [1203, 482] on button "Dzīvnieki 28" at bounding box center [1213, 492] width 86 height 23
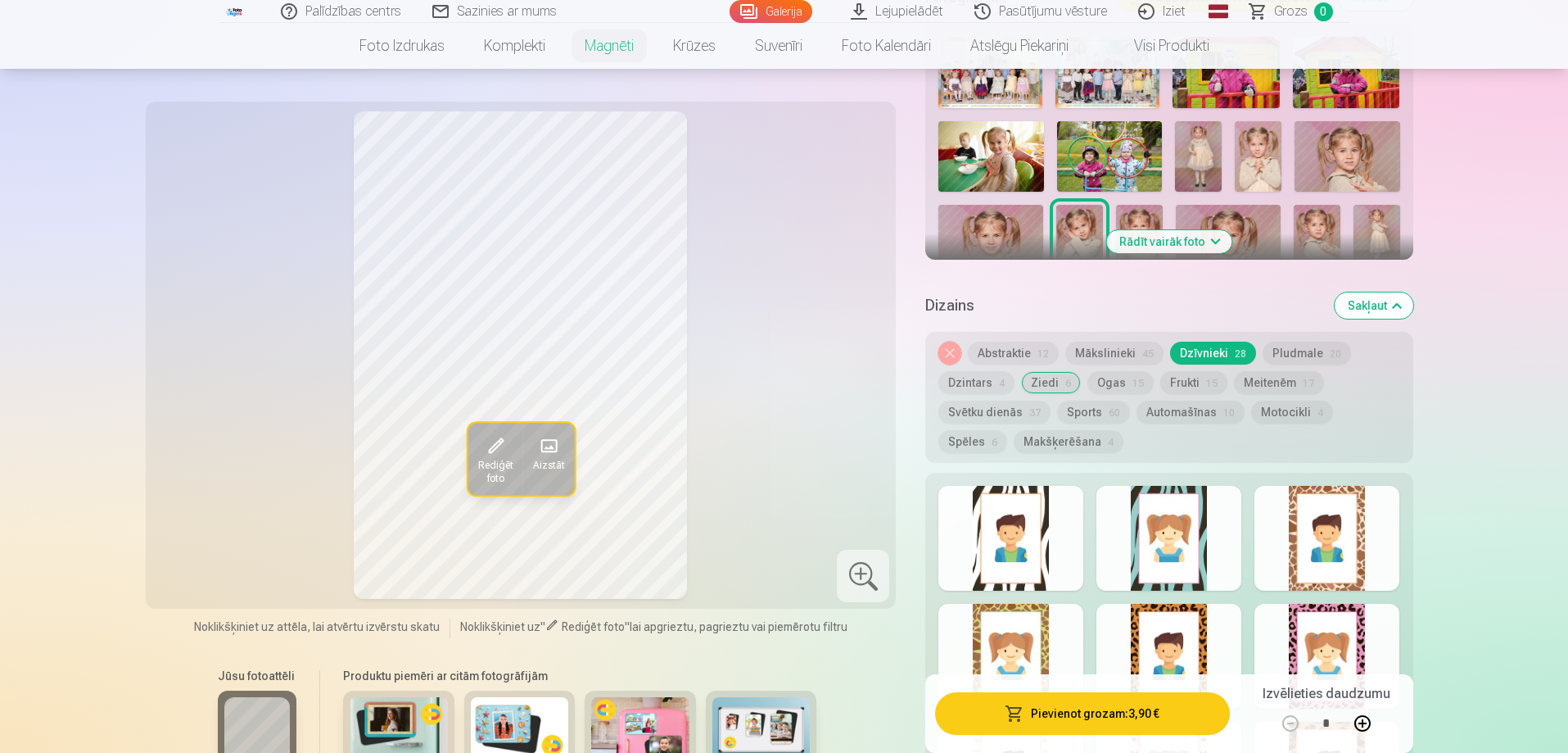
scroll to position [645, 0]
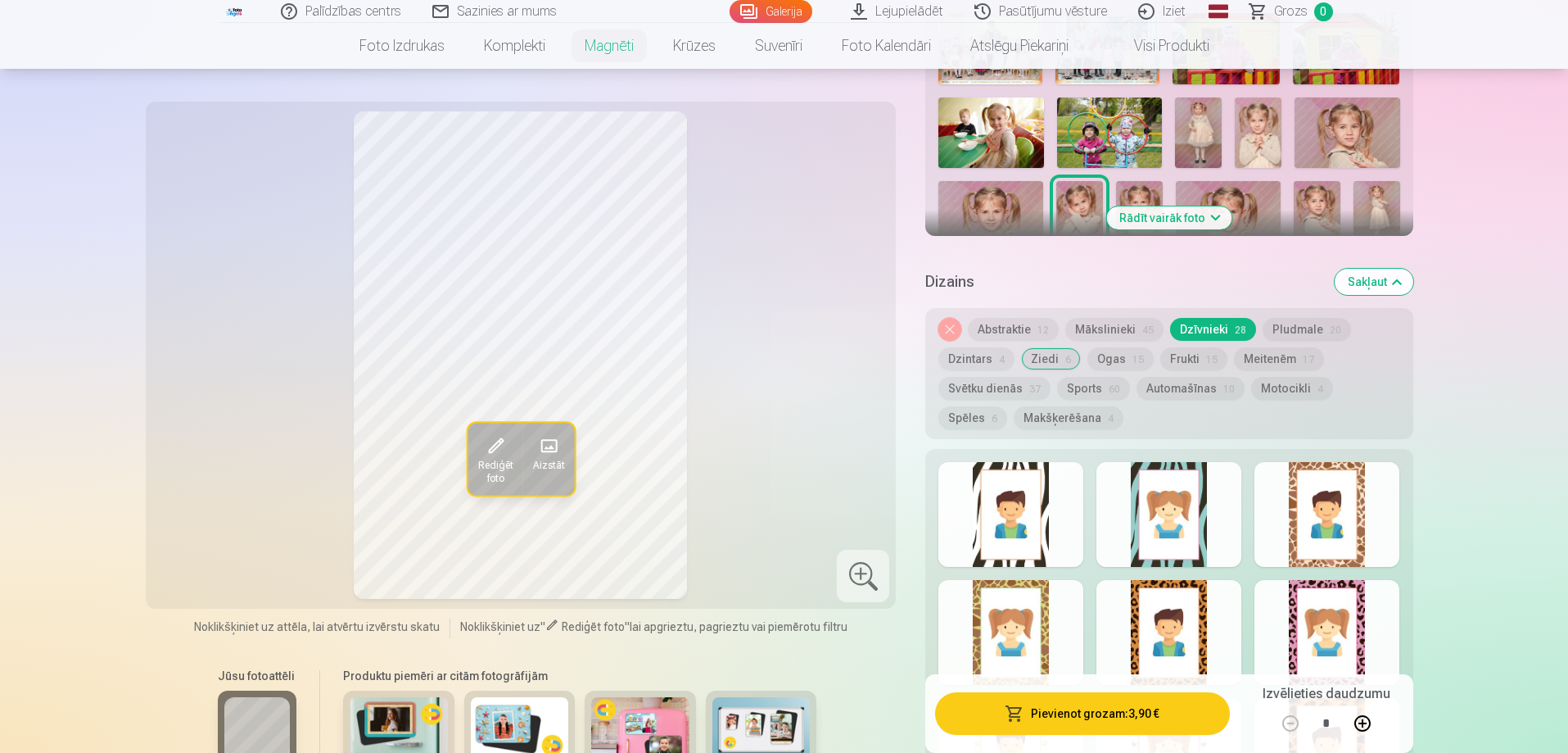
click at [1022, 504] on div at bounding box center [1010, 514] width 145 height 105
click at [1186, 624] on div at bounding box center [1168, 632] width 145 height 105
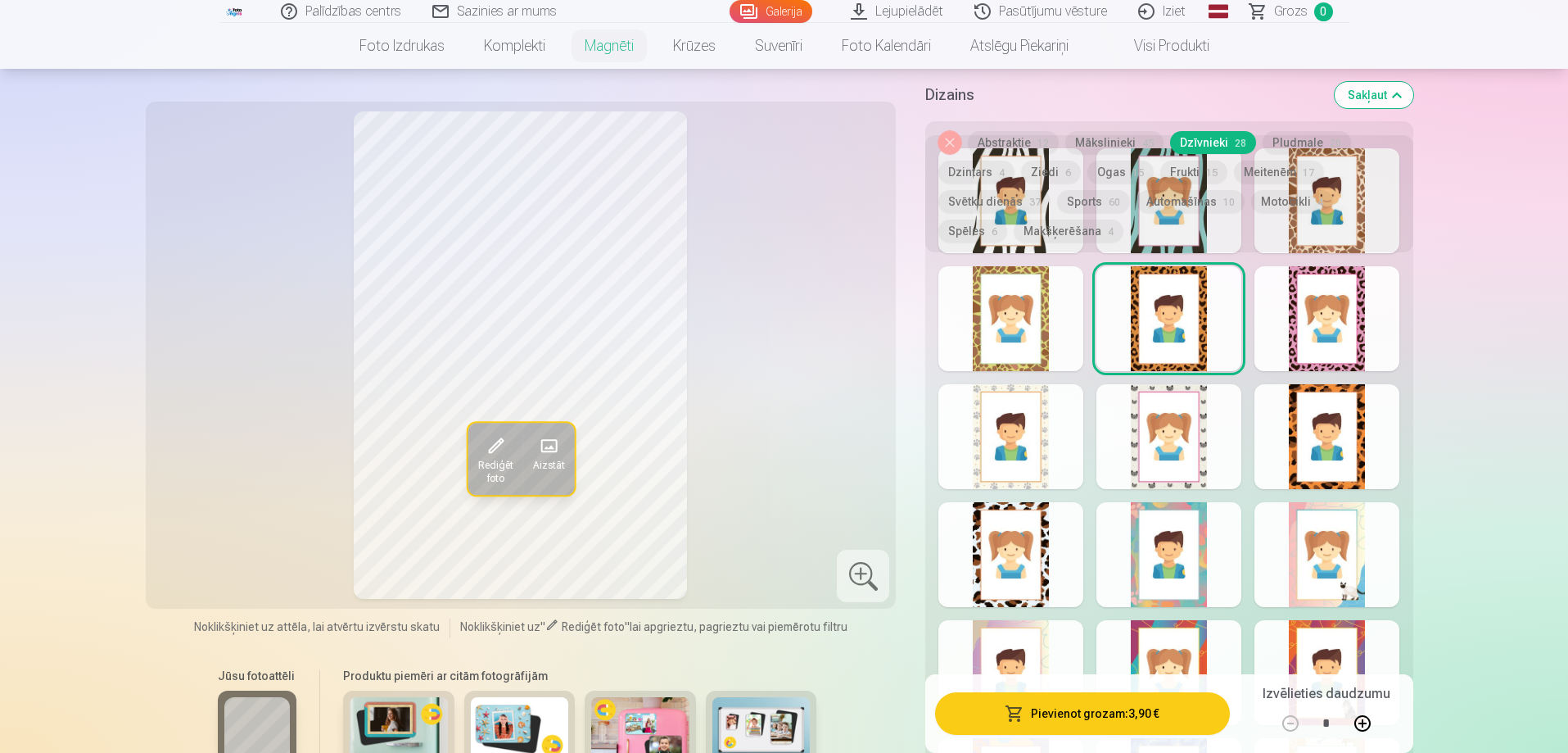
scroll to position [973, 0]
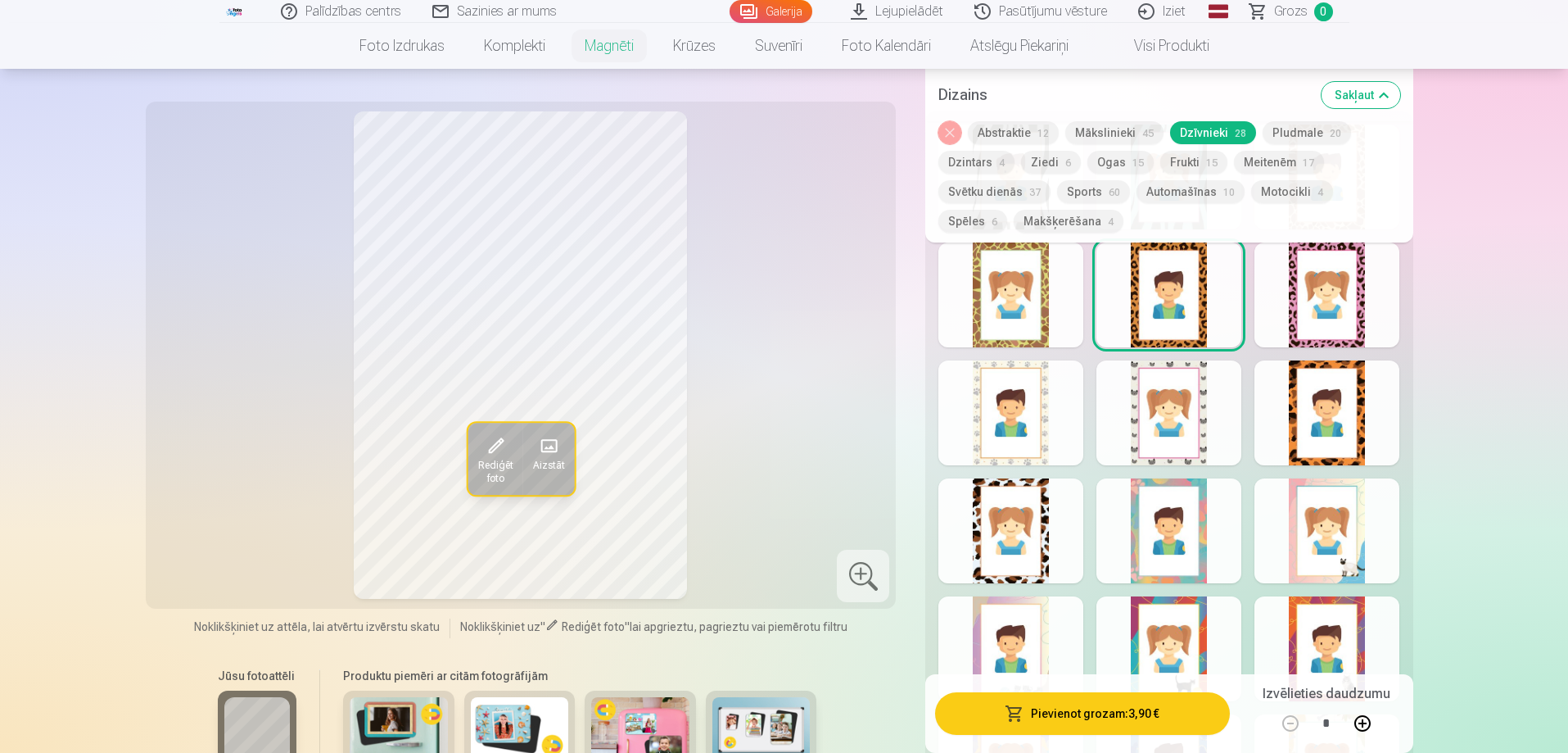
click at [1025, 423] on div at bounding box center [1010, 413] width 145 height 105
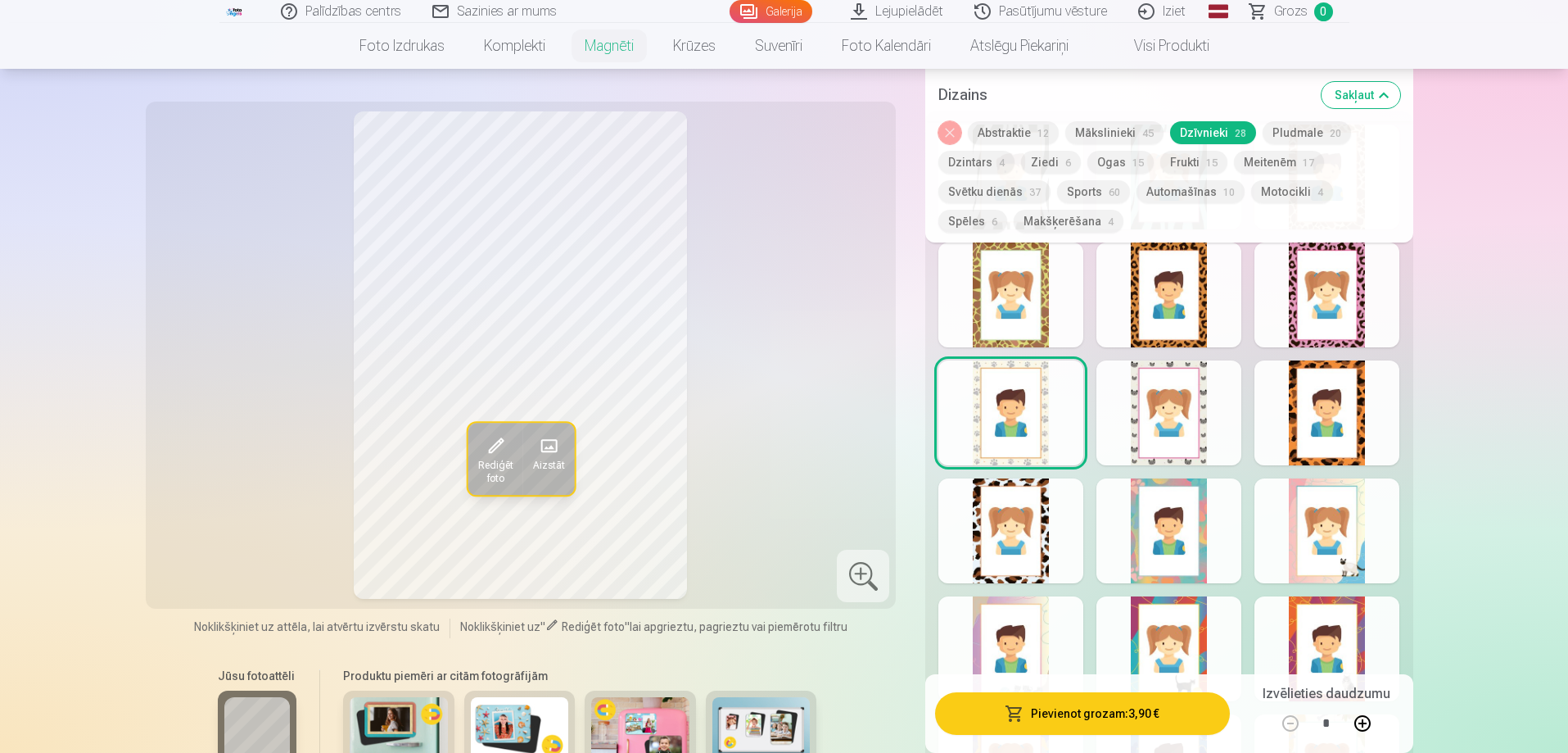
click at [1032, 619] on div at bounding box center [1010, 649] width 145 height 105
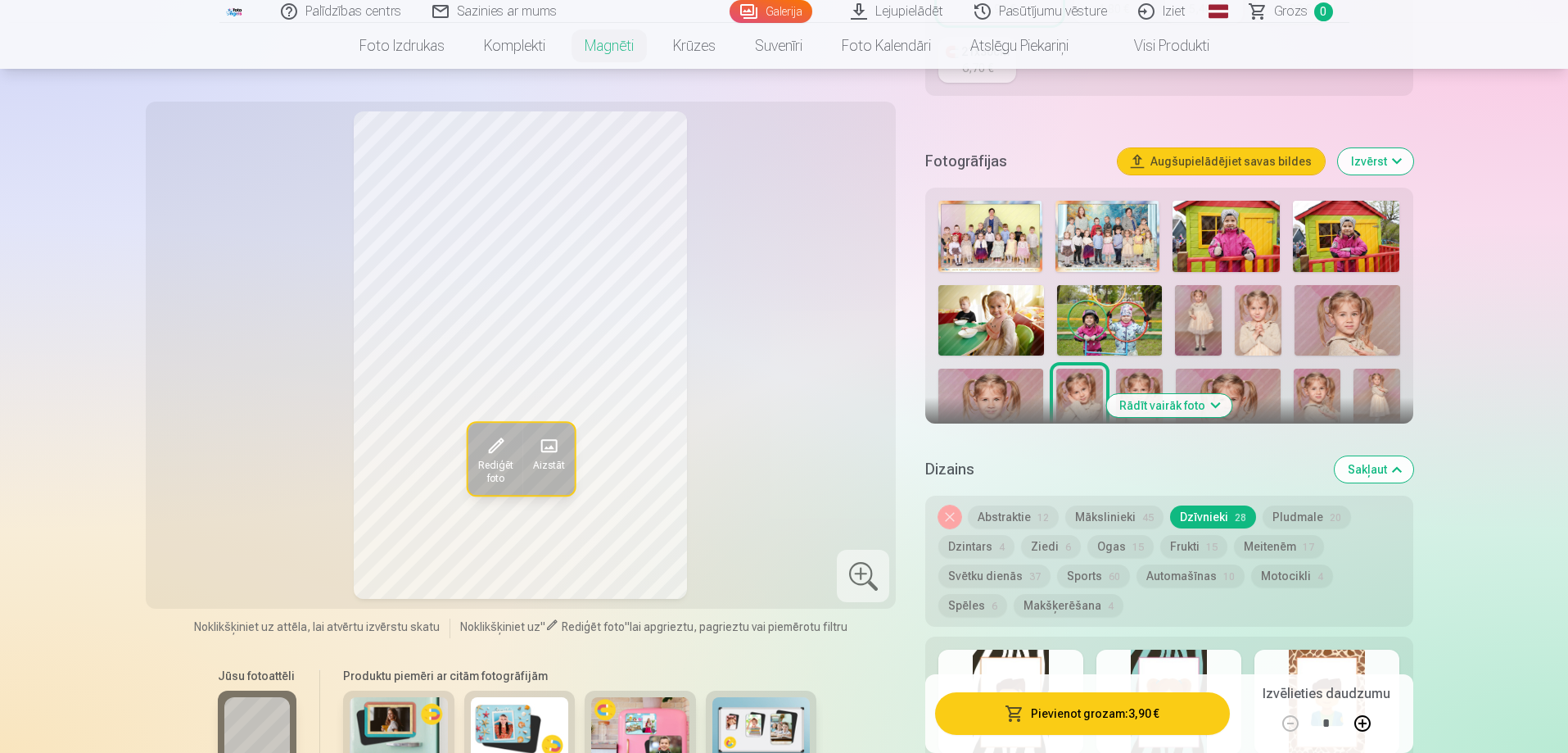
scroll to position [482, 0]
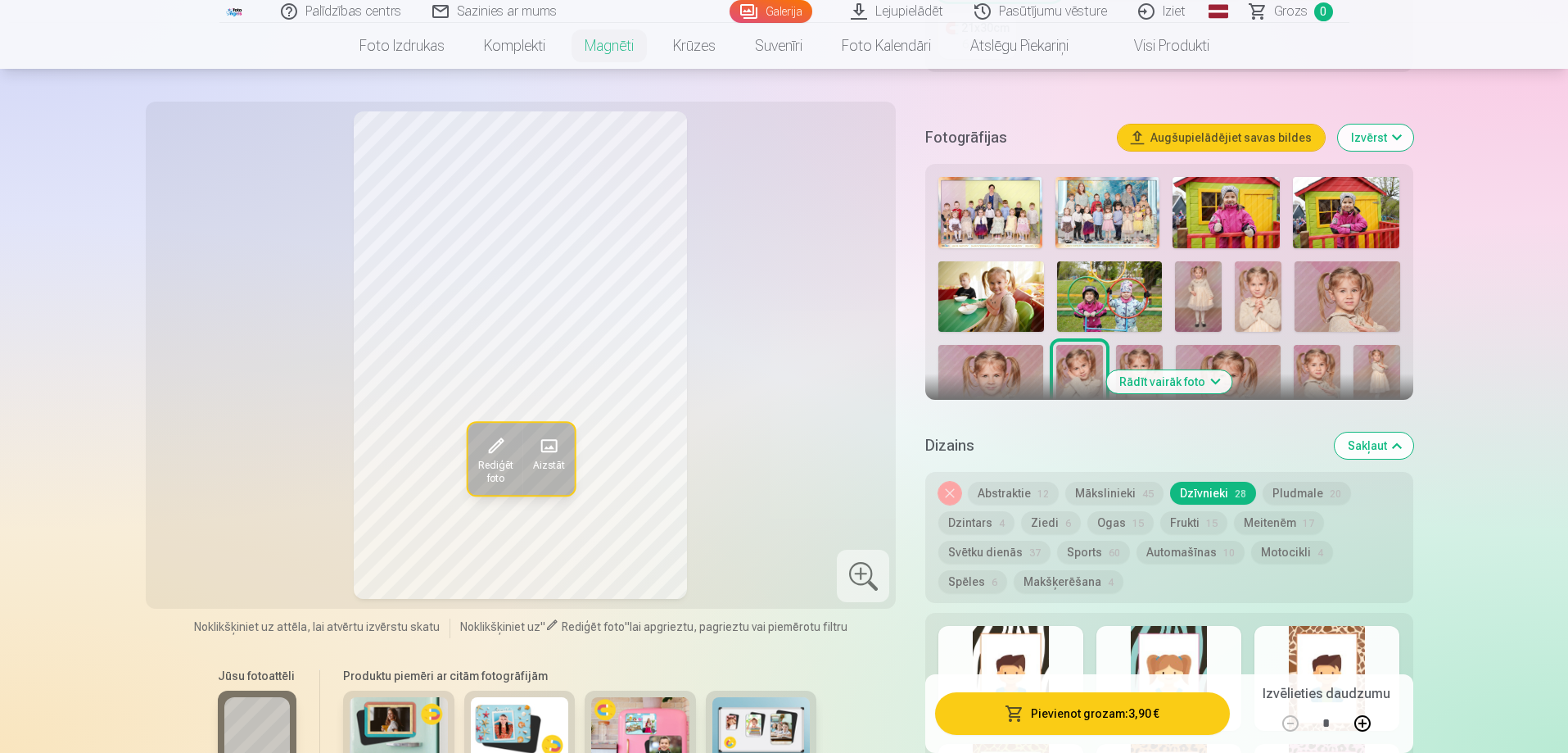
click at [1096, 482] on button "Mākslinieki 45" at bounding box center [1114, 492] width 98 height 23
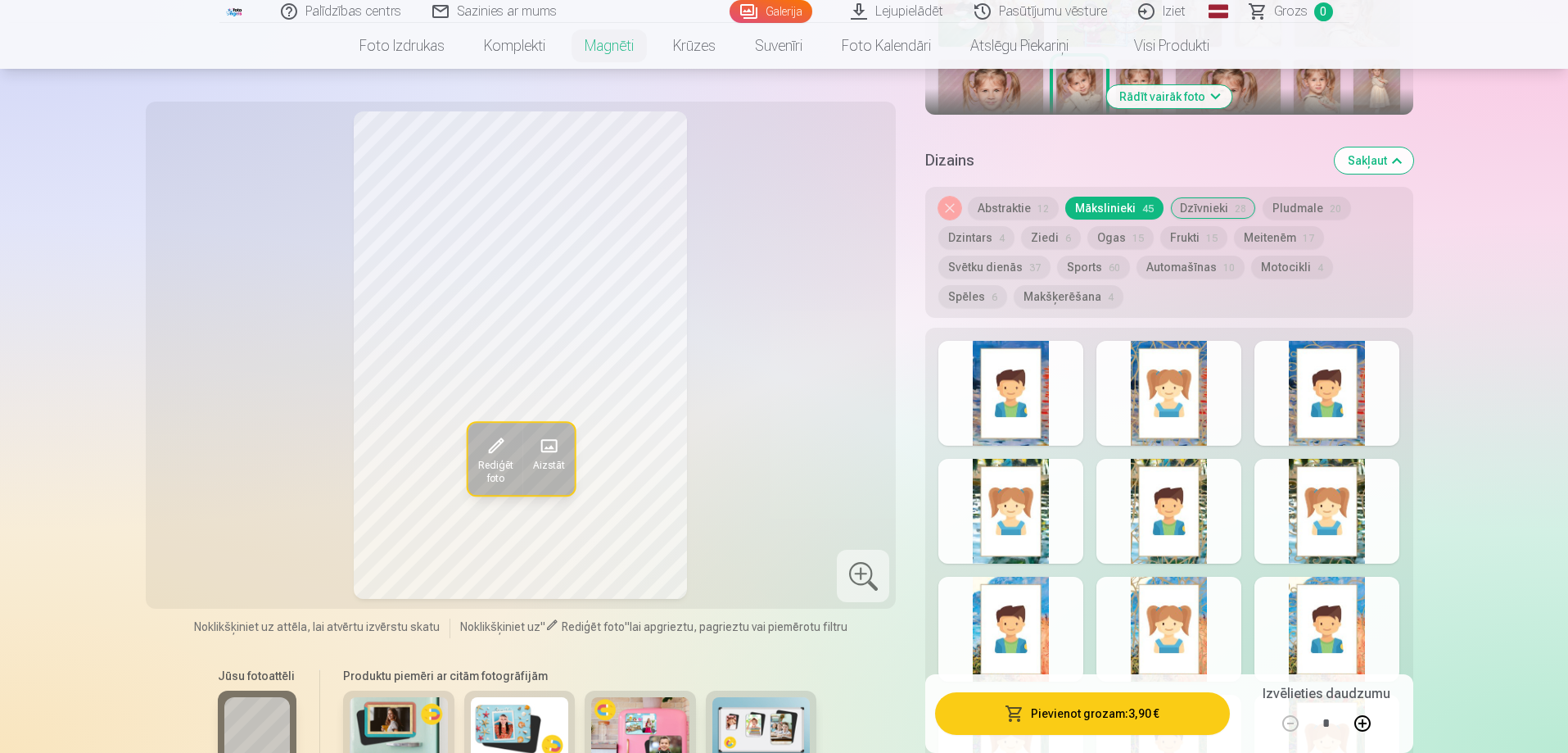
scroll to position [809, 0]
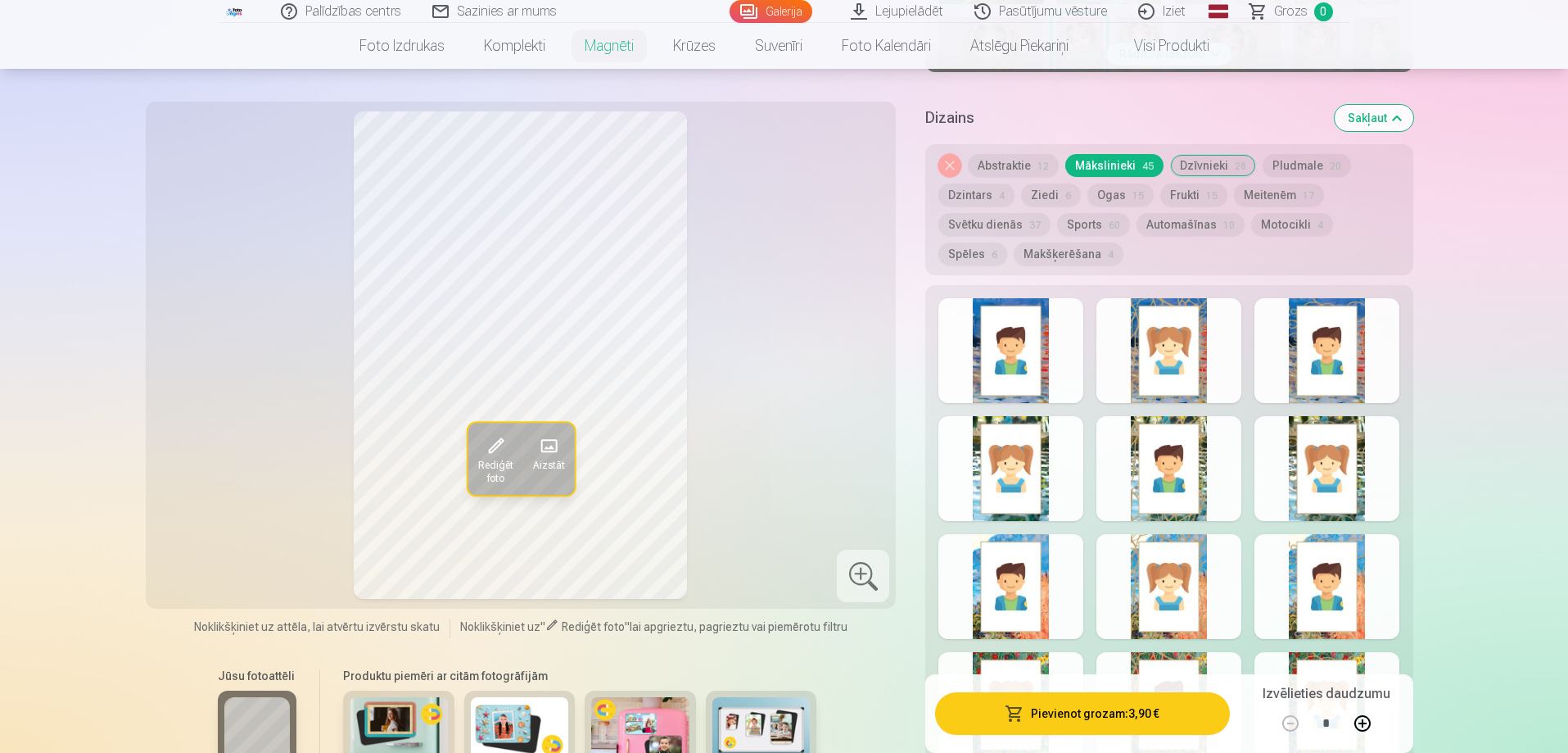
click at [1025, 466] on div at bounding box center [1010, 468] width 145 height 105
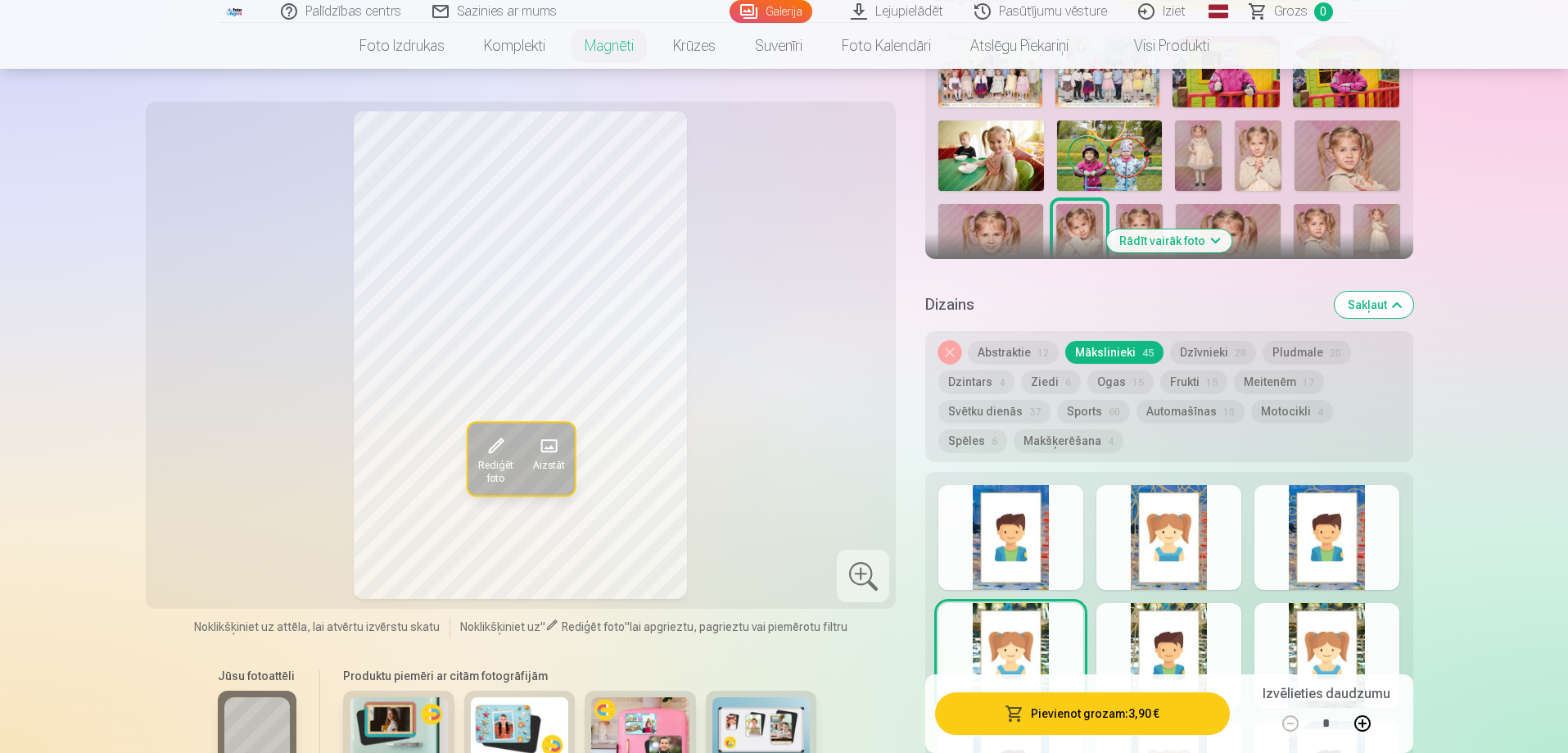
scroll to position [645, 0]
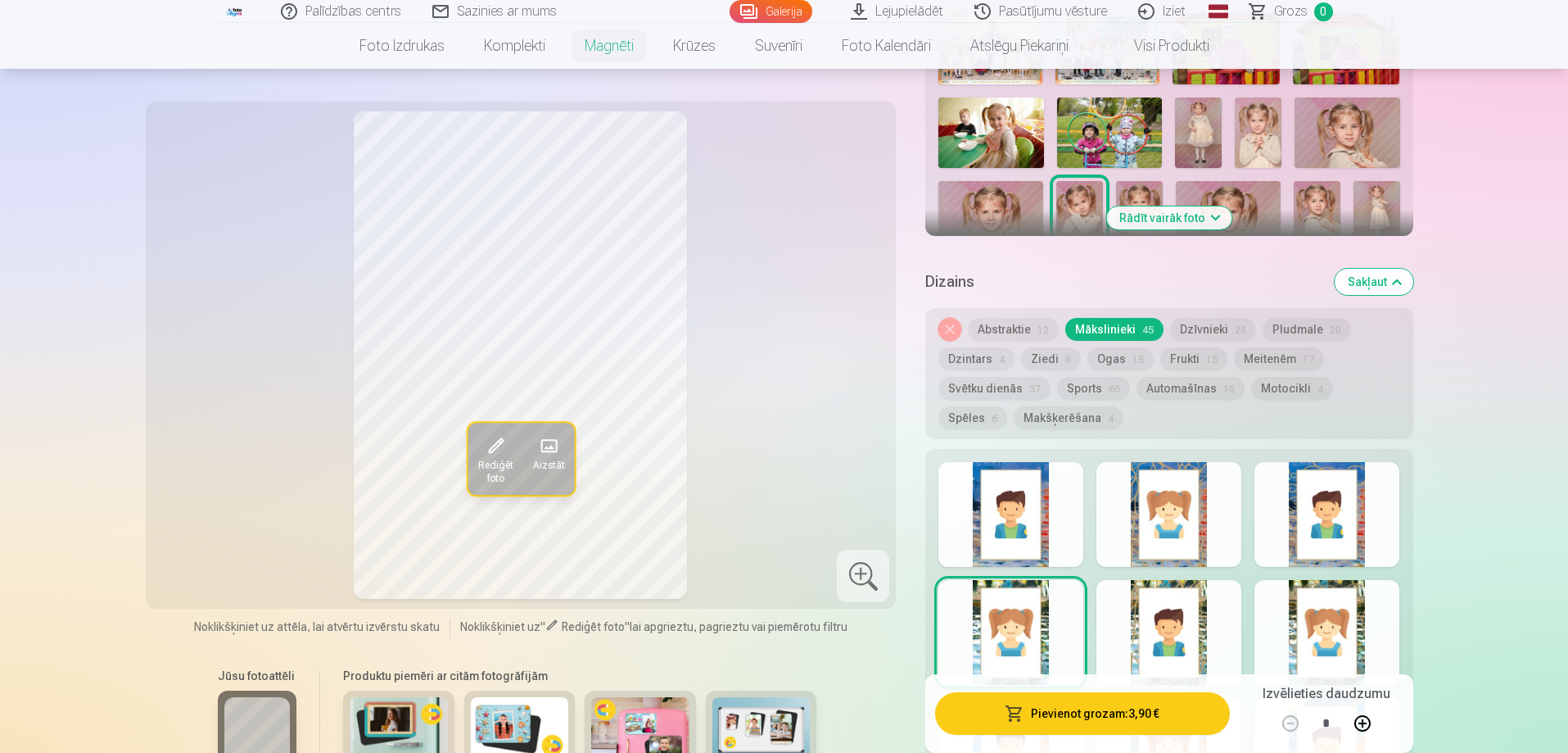
click at [955, 318] on button "Noņemiet dizainu" at bounding box center [949, 329] width 23 height 23
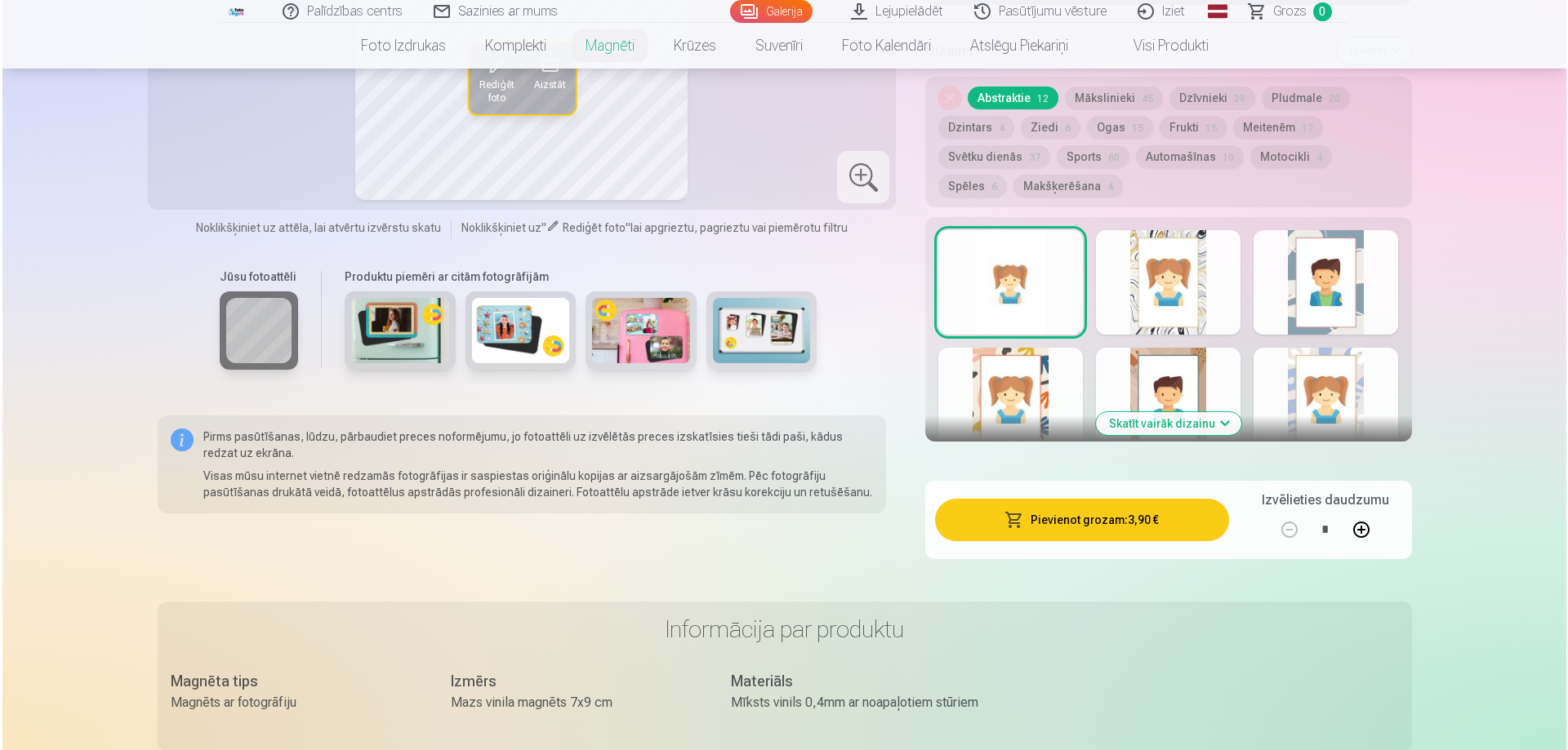
scroll to position [888, 0]
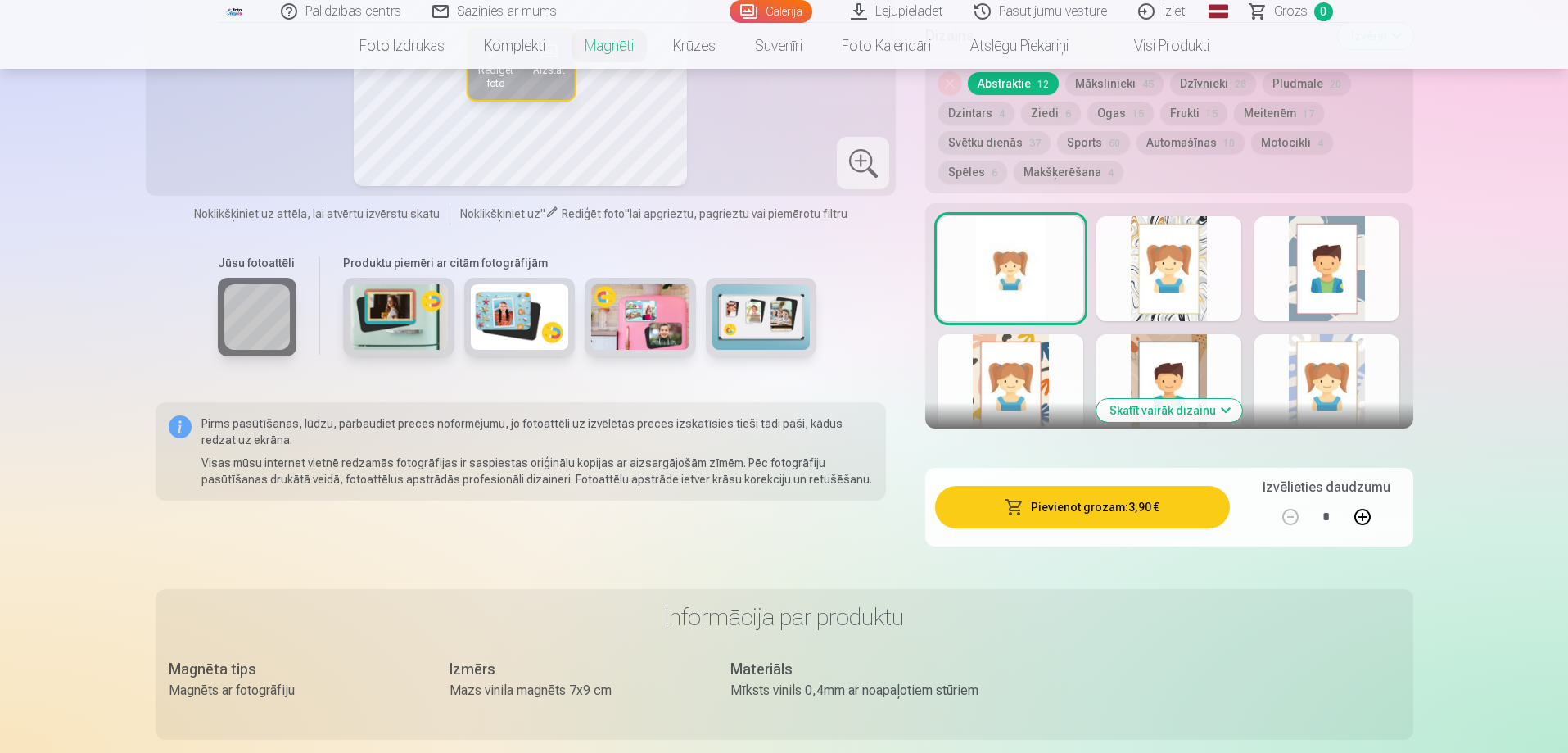
click at [1363, 498] on button at bounding box center [1362, 517] width 39 height 39
type input "*"
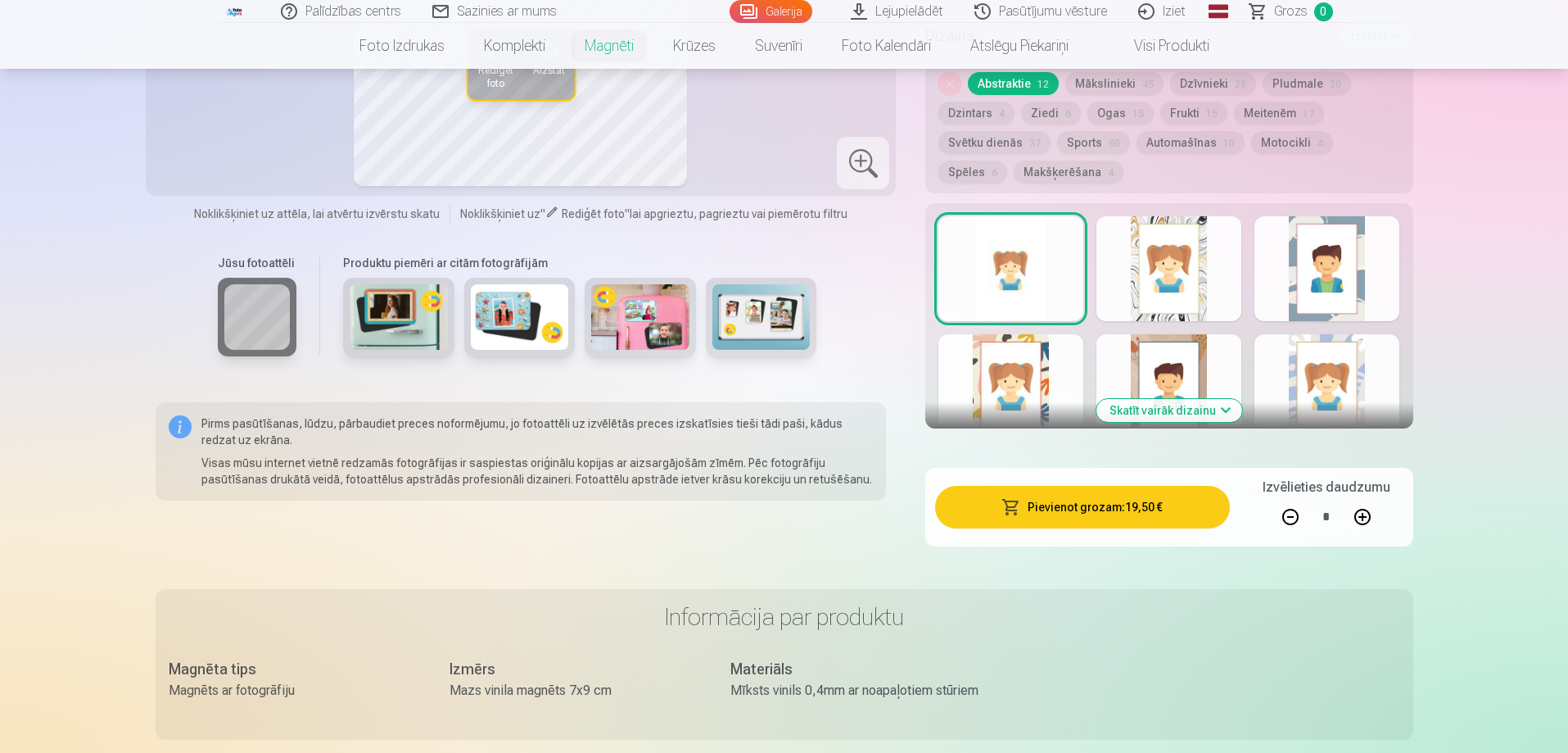
click at [1163, 486] on button "Pievienot grozam : 19,50 €" at bounding box center [1082, 507] width 294 height 43
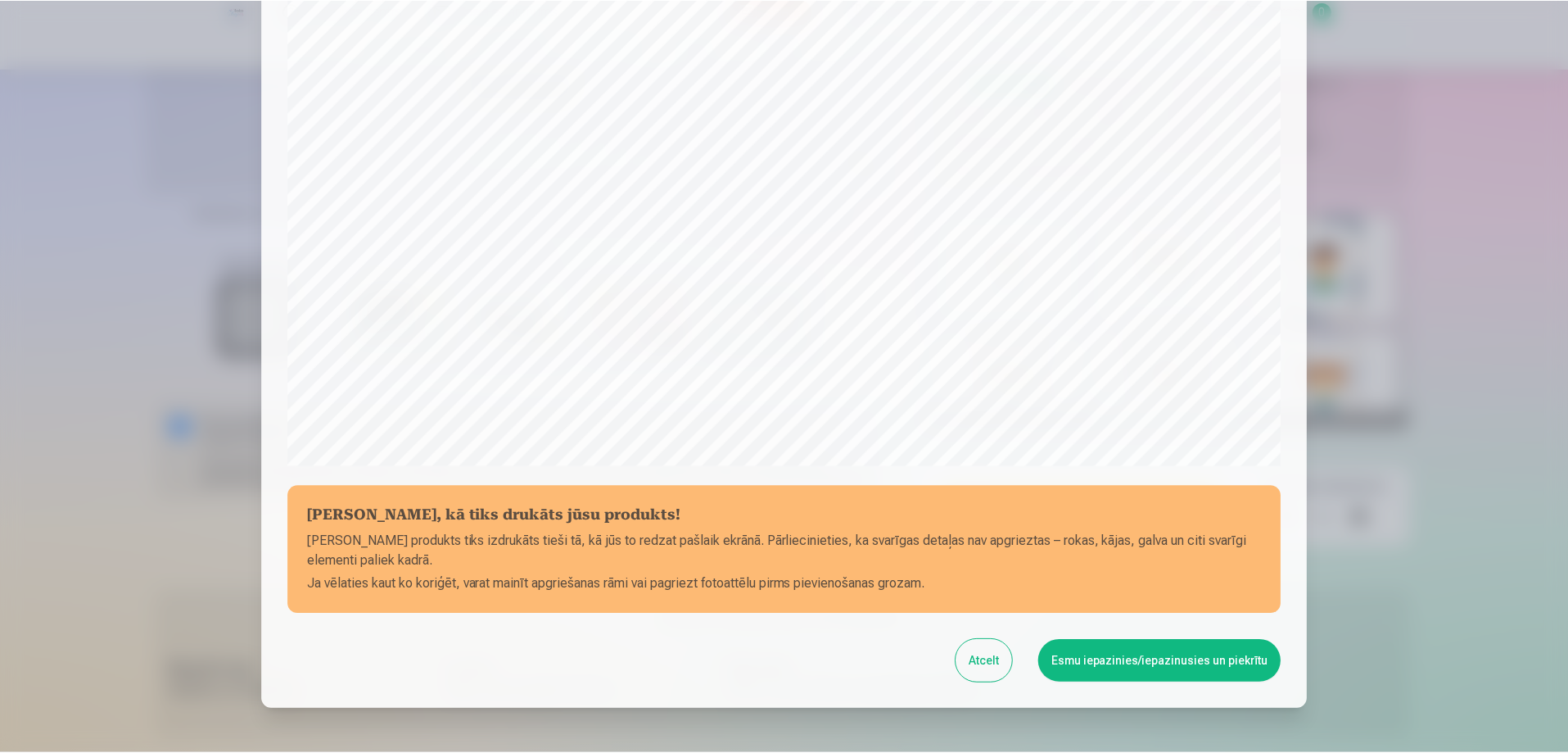
scroll to position [345, 0]
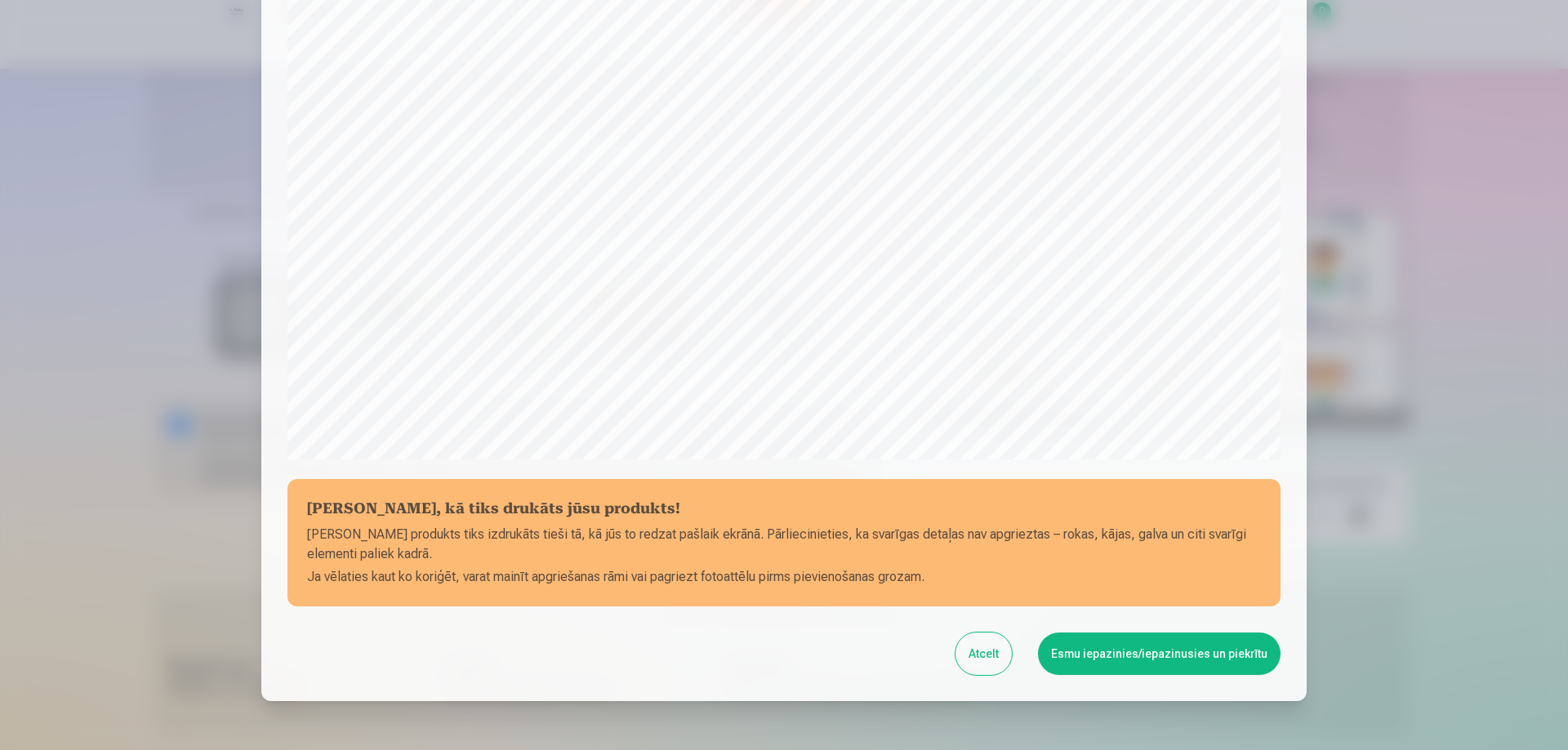
click at [1145, 644] on button "Esmu iepazinies/iepazinusies un piekrītu" at bounding box center [1159, 654] width 243 height 43
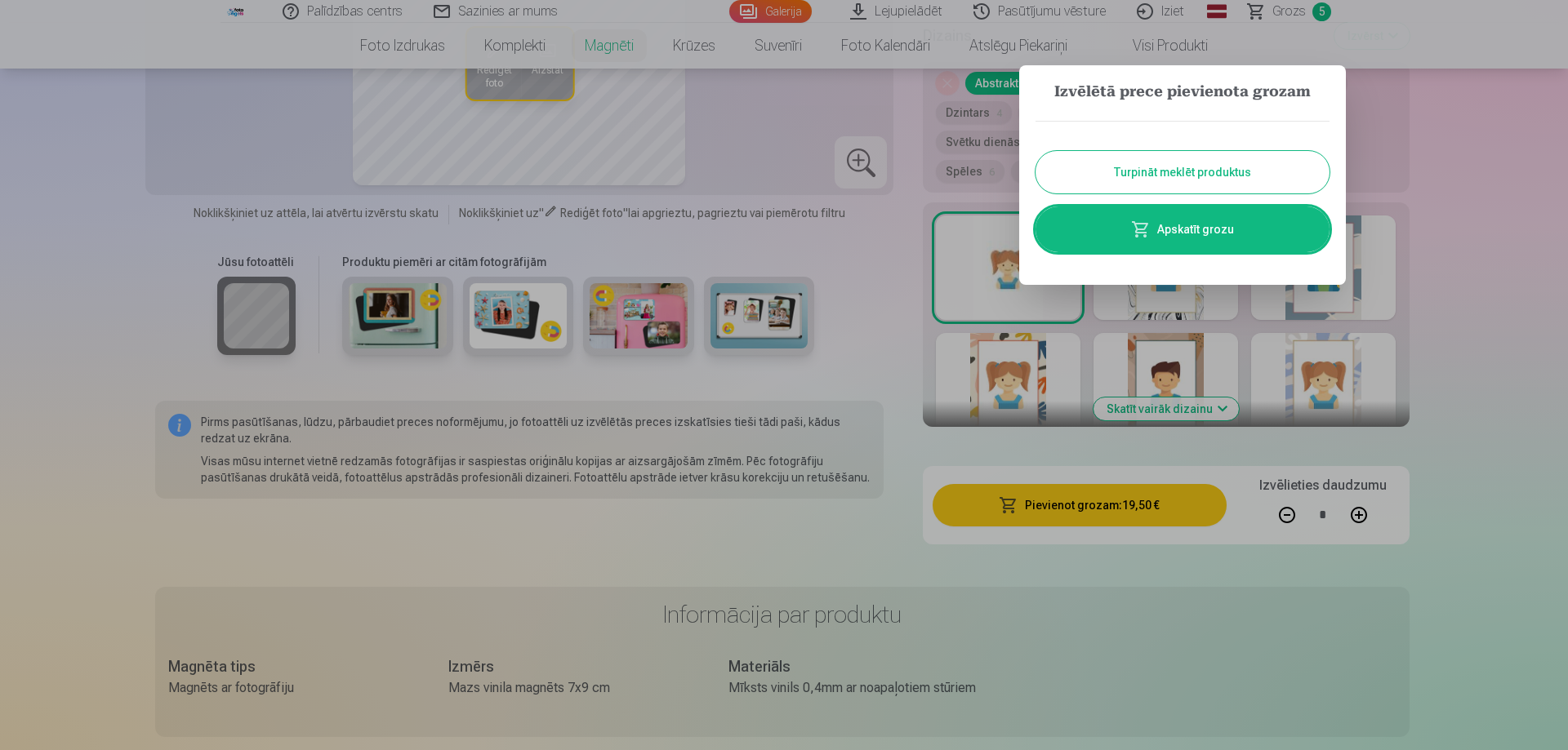
click at [1160, 211] on link "Apskatīt grozu" at bounding box center [1182, 229] width 294 height 46
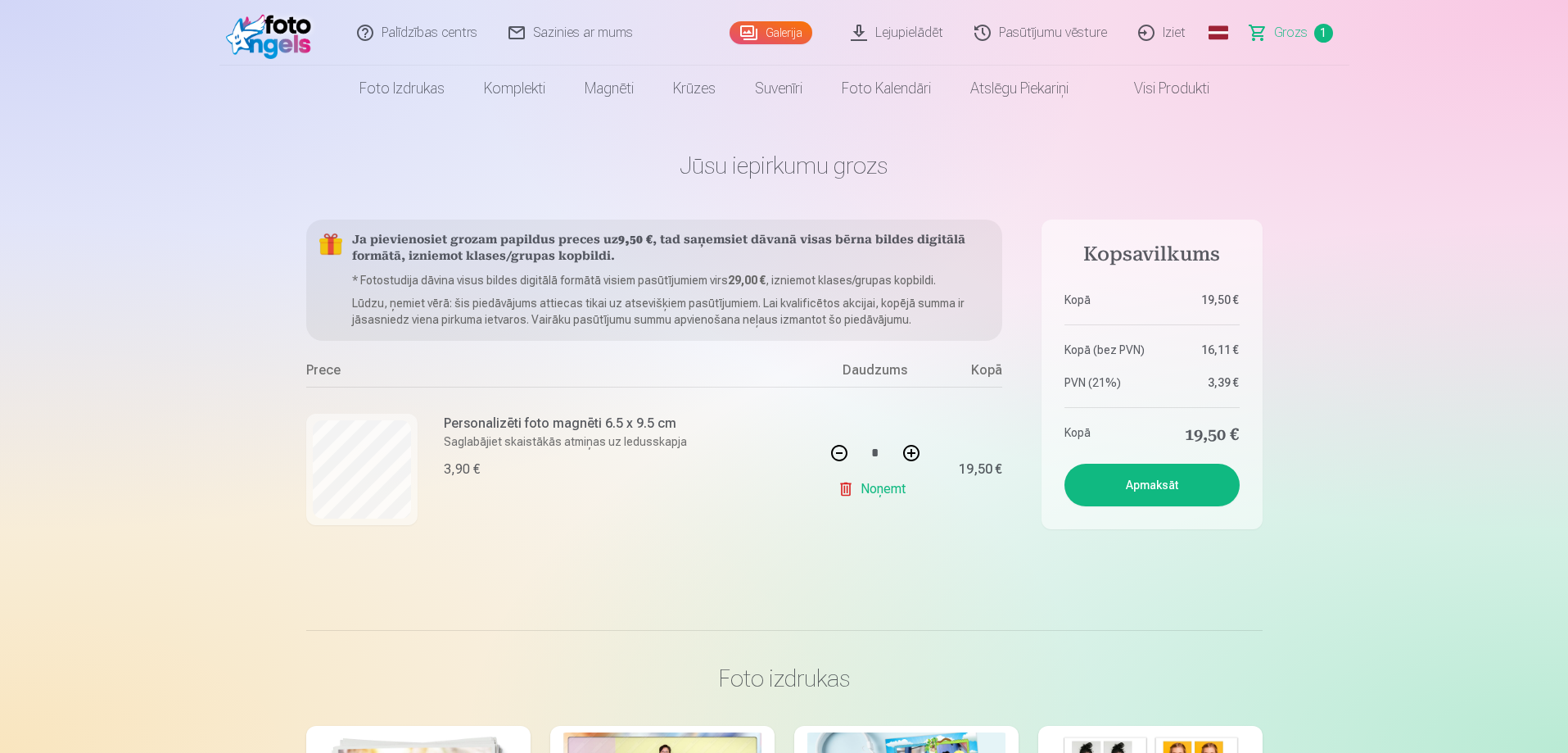
click at [905, 454] on button at bounding box center [911, 453] width 39 height 39
click at [915, 456] on button at bounding box center [911, 453] width 39 height 39
click at [844, 450] on button at bounding box center [839, 453] width 39 height 39
type input "*"
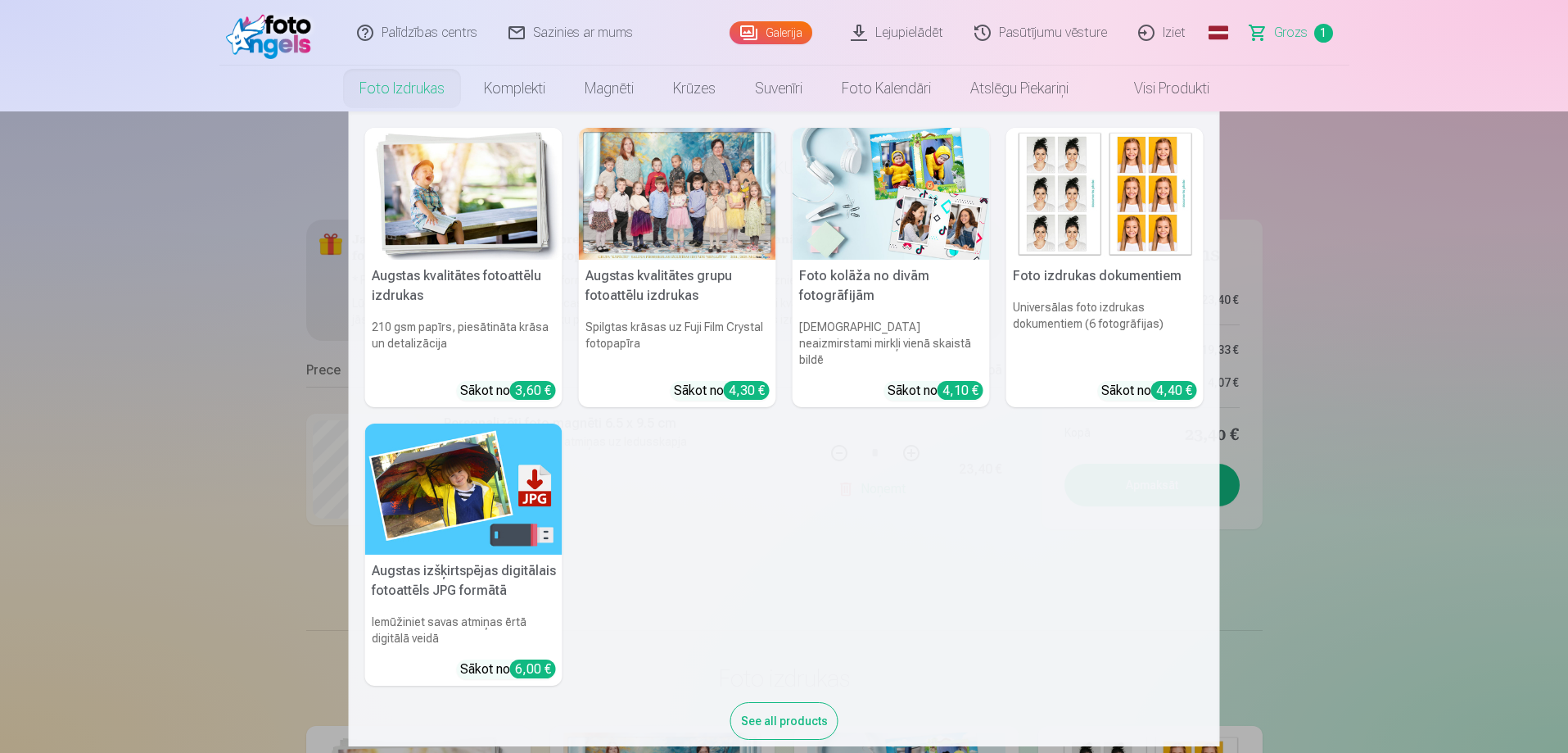
click at [409, 89] on link "Foto izdrukas" at bounding box center [402, 88] width 124 height 46
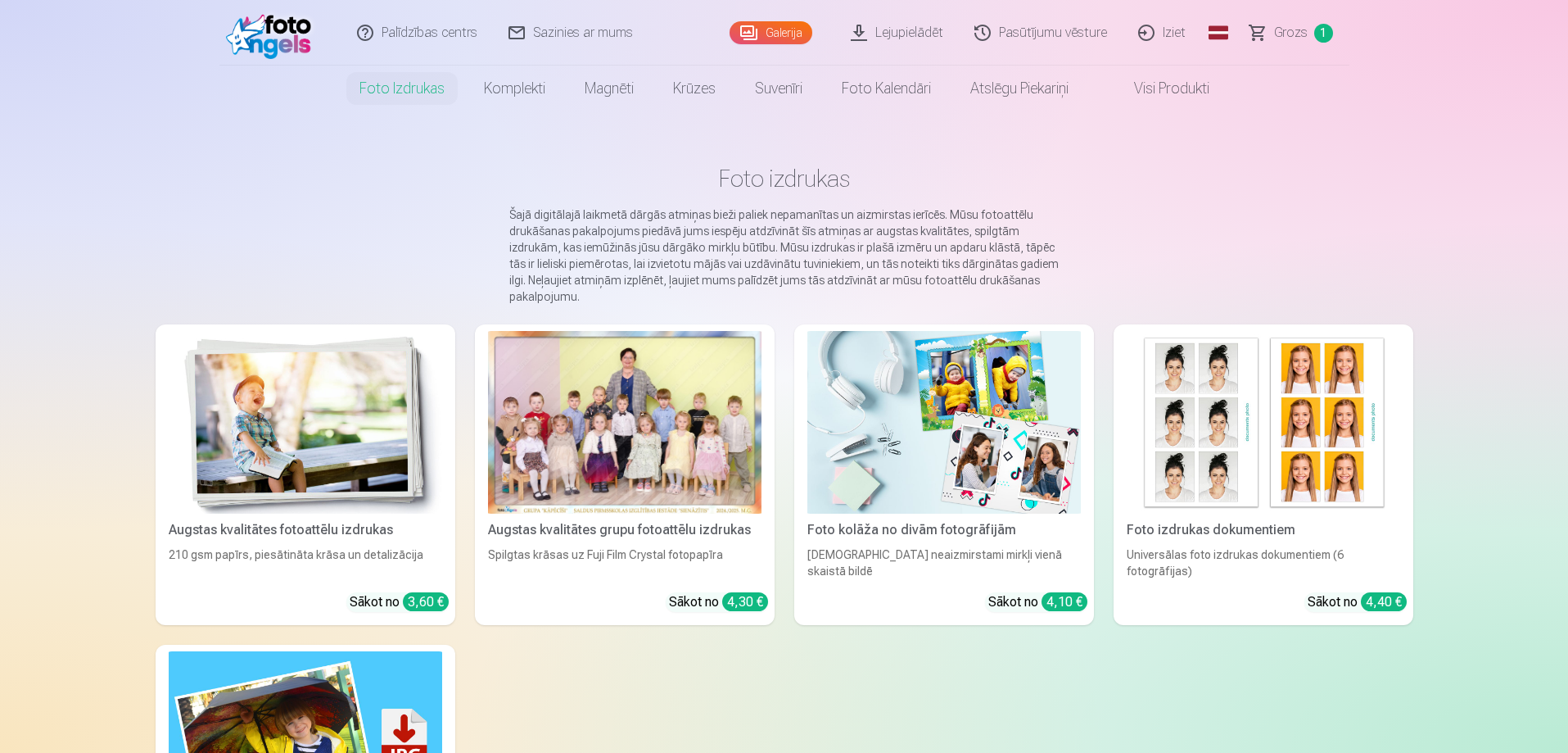
click at [267, 487] on img at bounding box center [306, 422] width 274 height 182
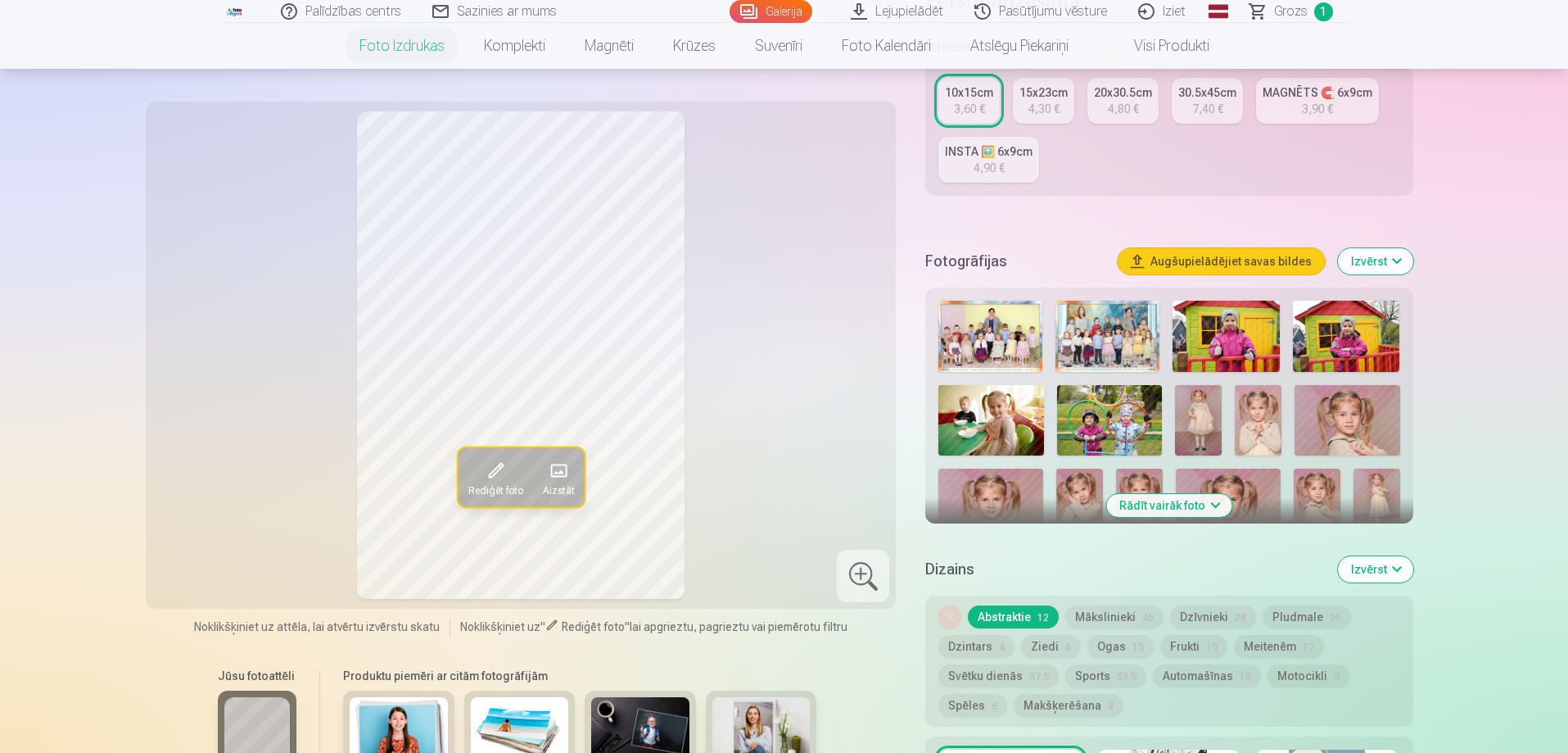
scroll to position [328, 0]
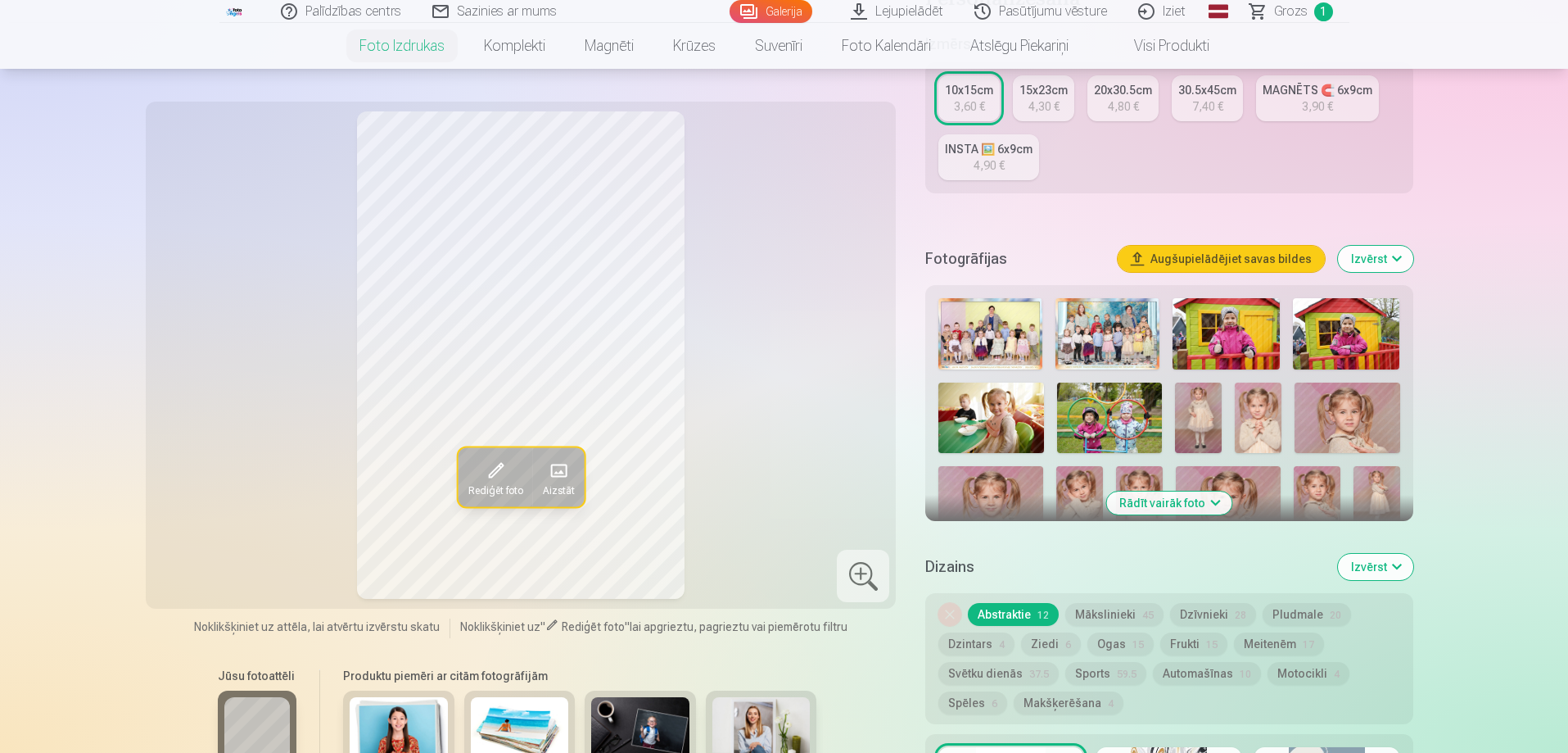
click at [1166, 499] on button "Rādīt vairāk foto" at bounding box center [1168, 503] width 125 height 23
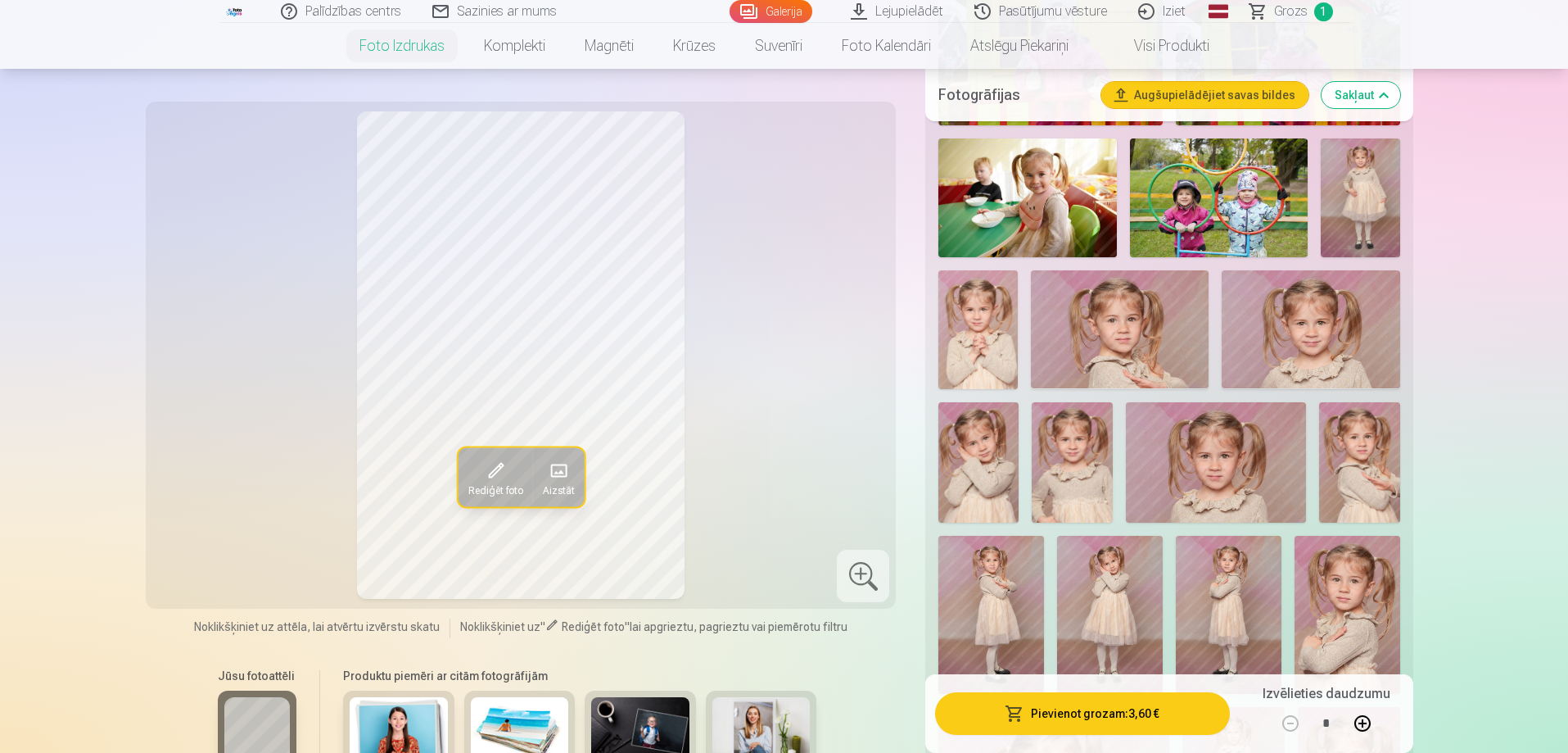
scroll to position [819, 0]
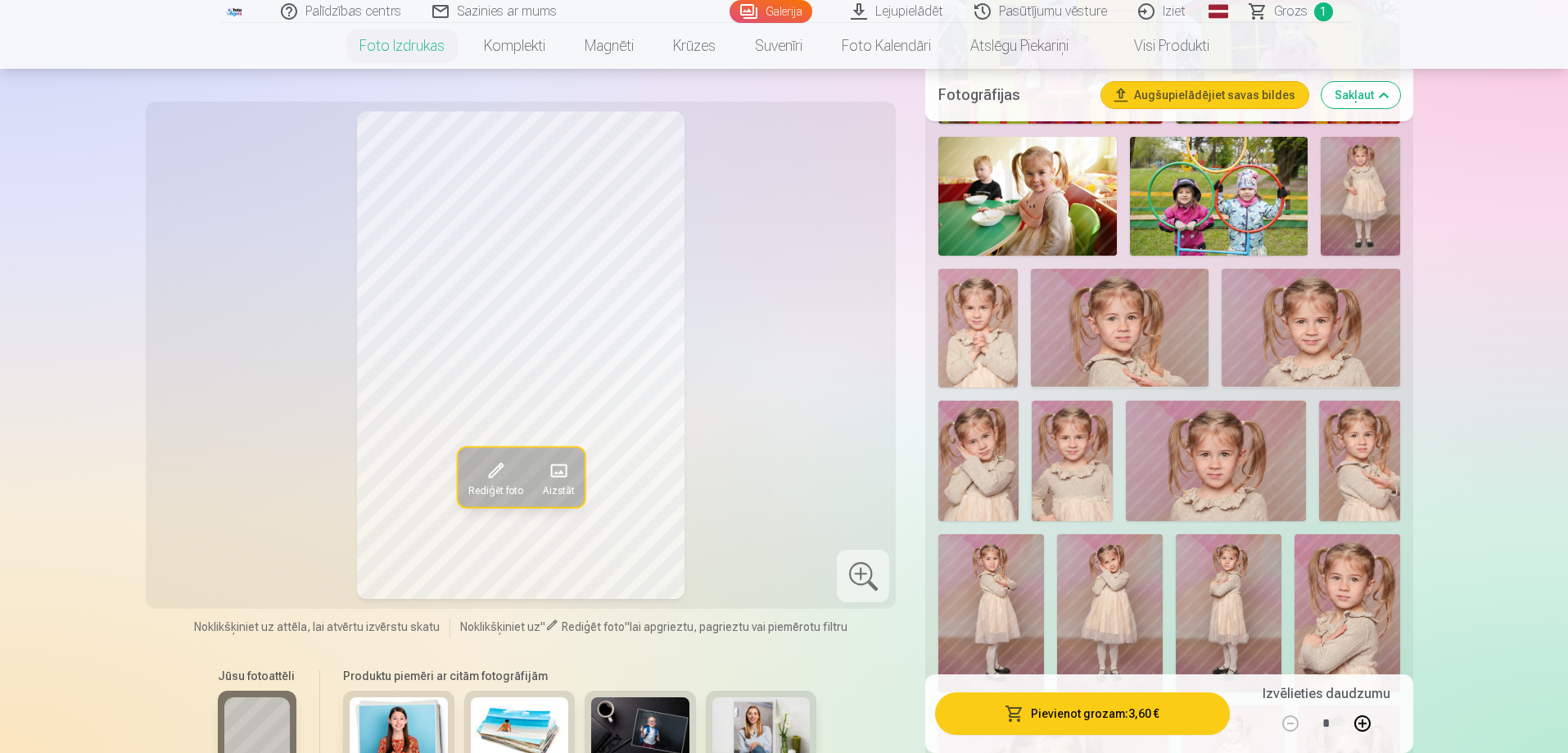
click at [996, 313] on img at bounding box center [978, 328] width 80 height 118
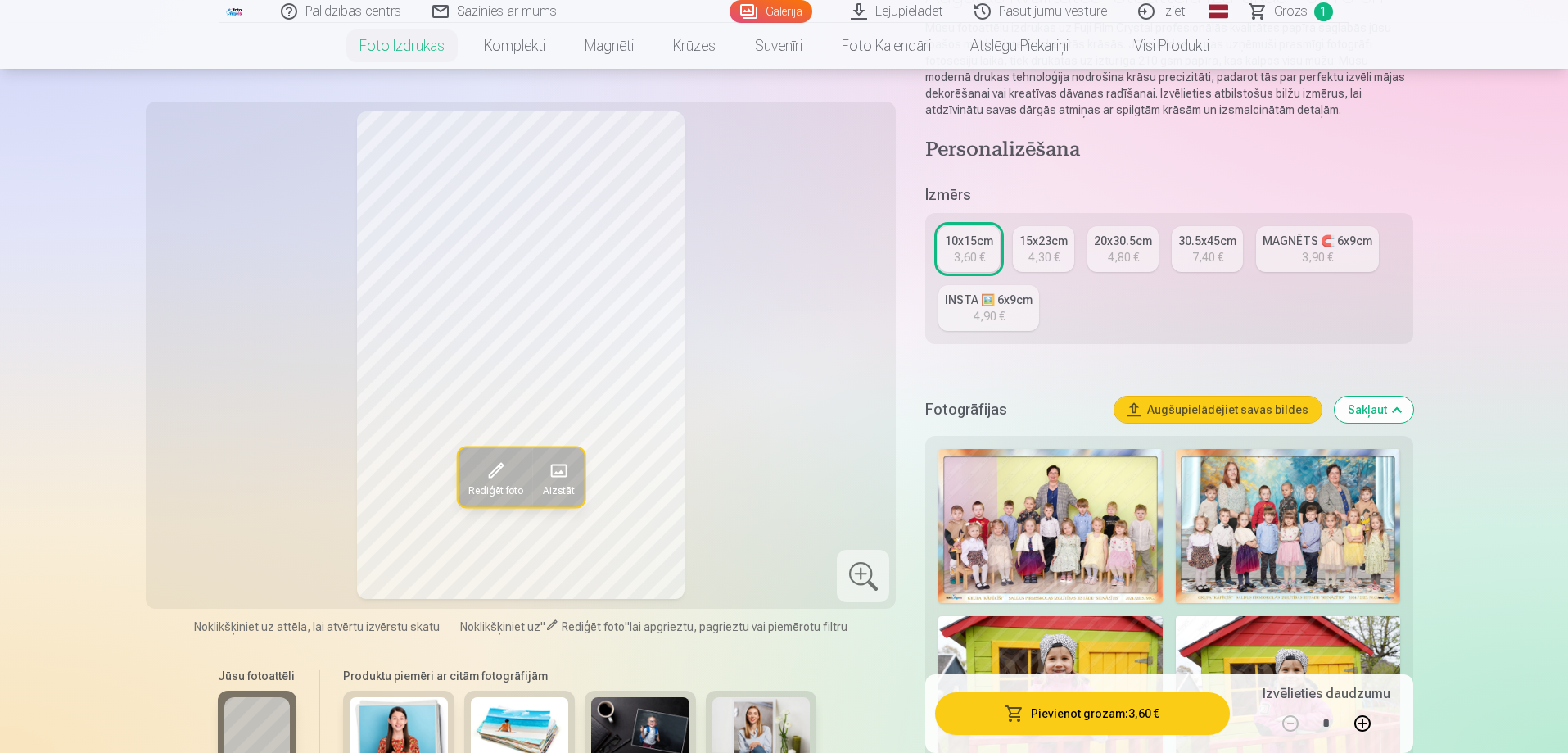
scroll to position [164, 0]
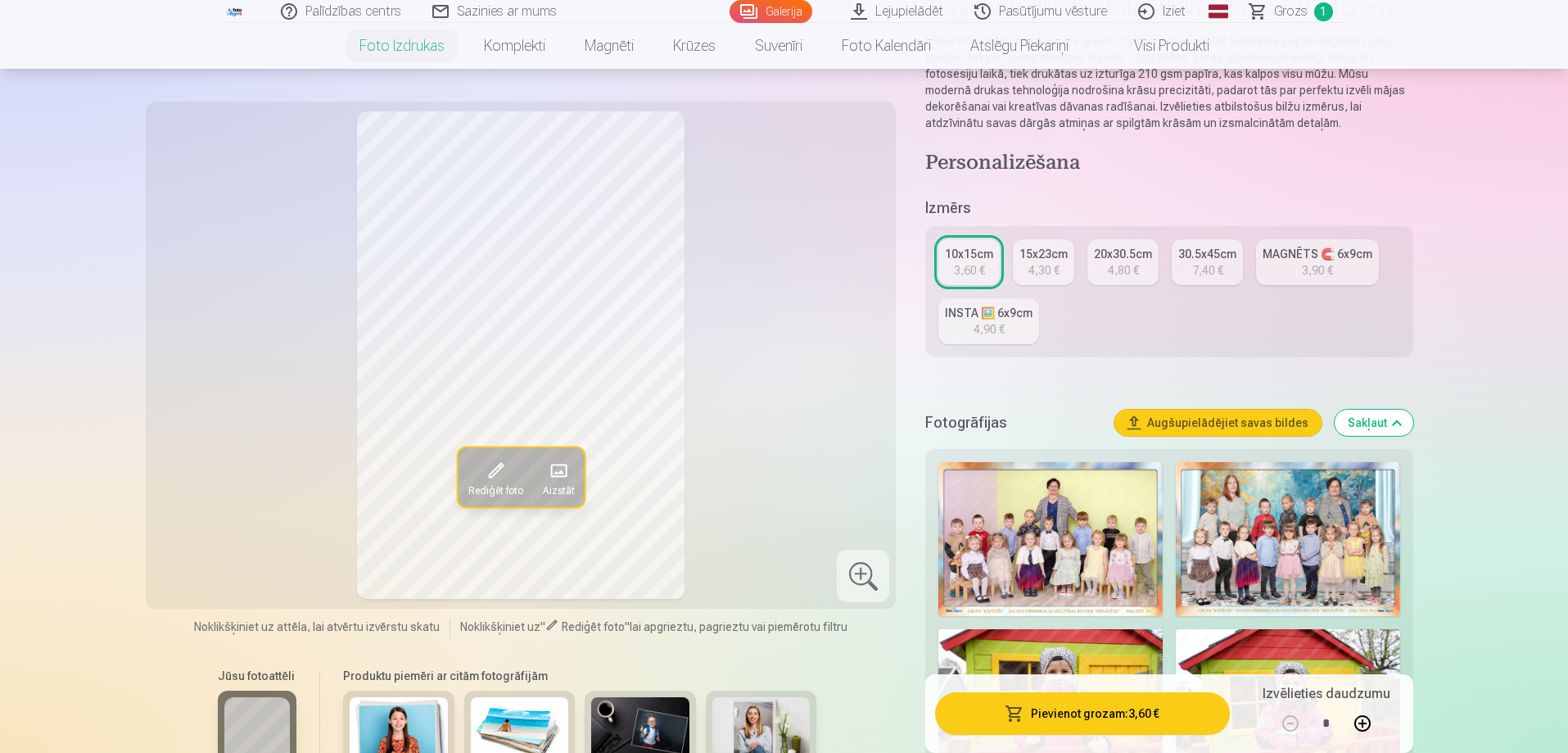
click at [995, 325] on div "4,90 €" at bounding box center [989, 329] width 31 height 16
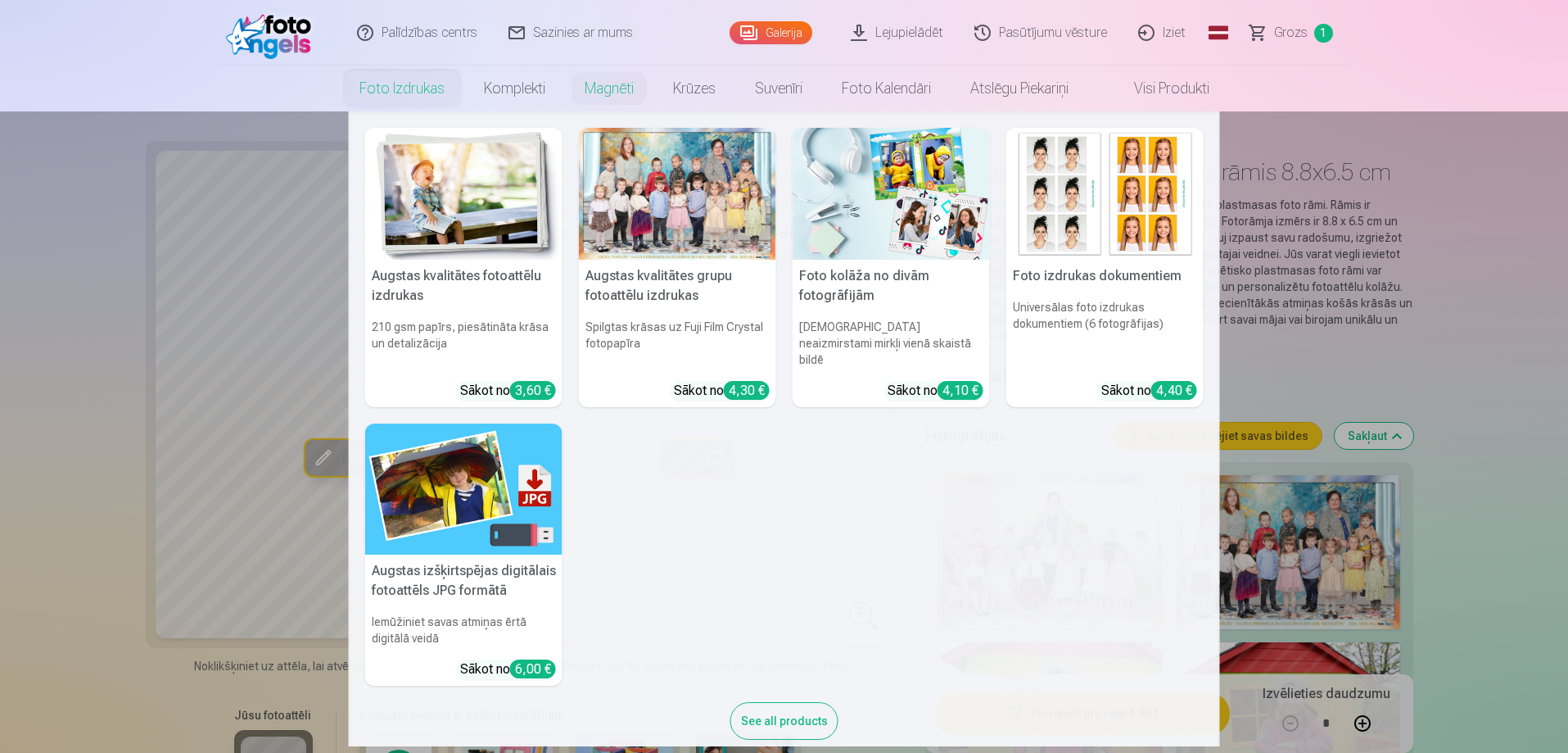
click at [385, 87] on link "Foto izdrukas" at bounding box center [402, 88] width 124 height 46
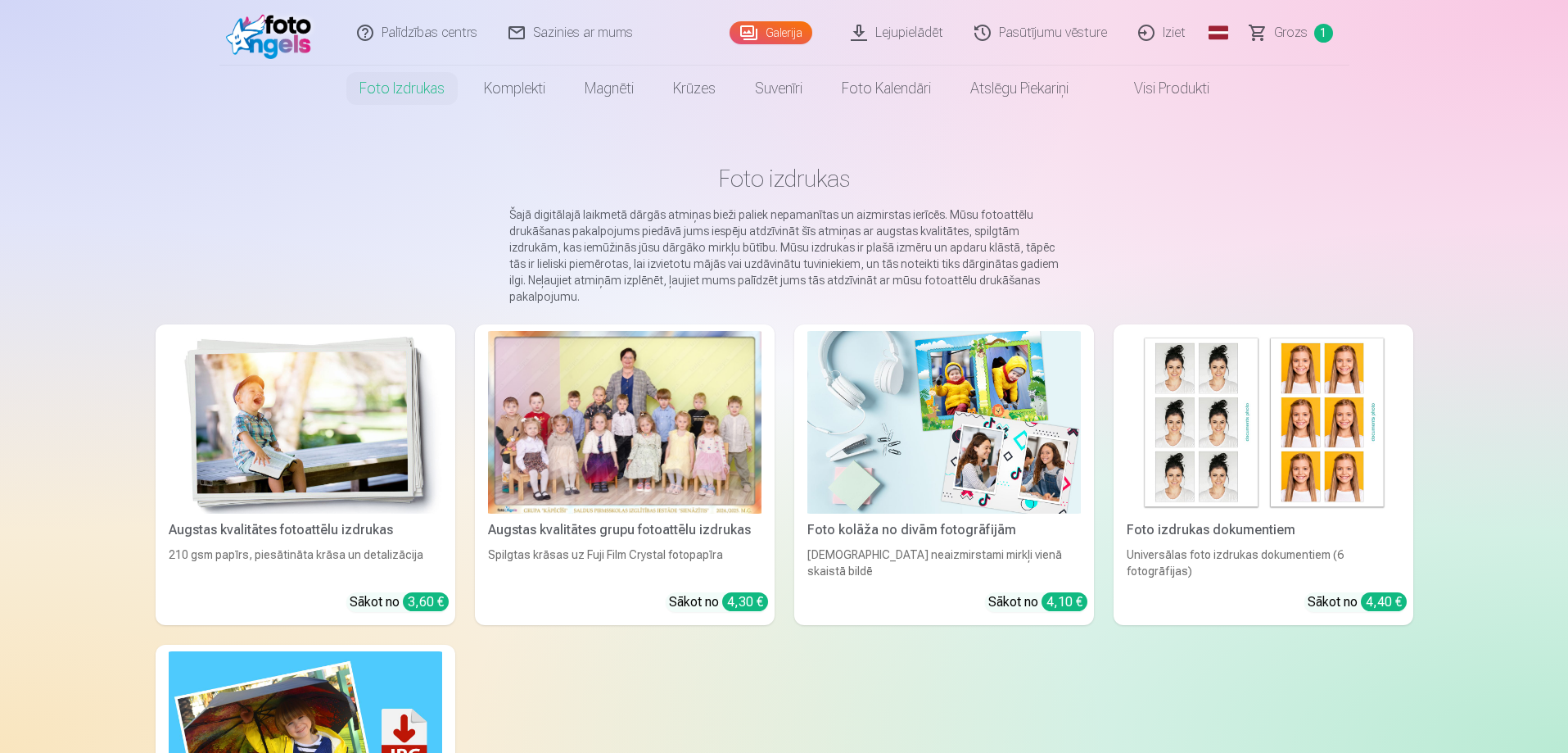
click at [360, 376] on img at bounding box center [306, 422] width 274 height 182
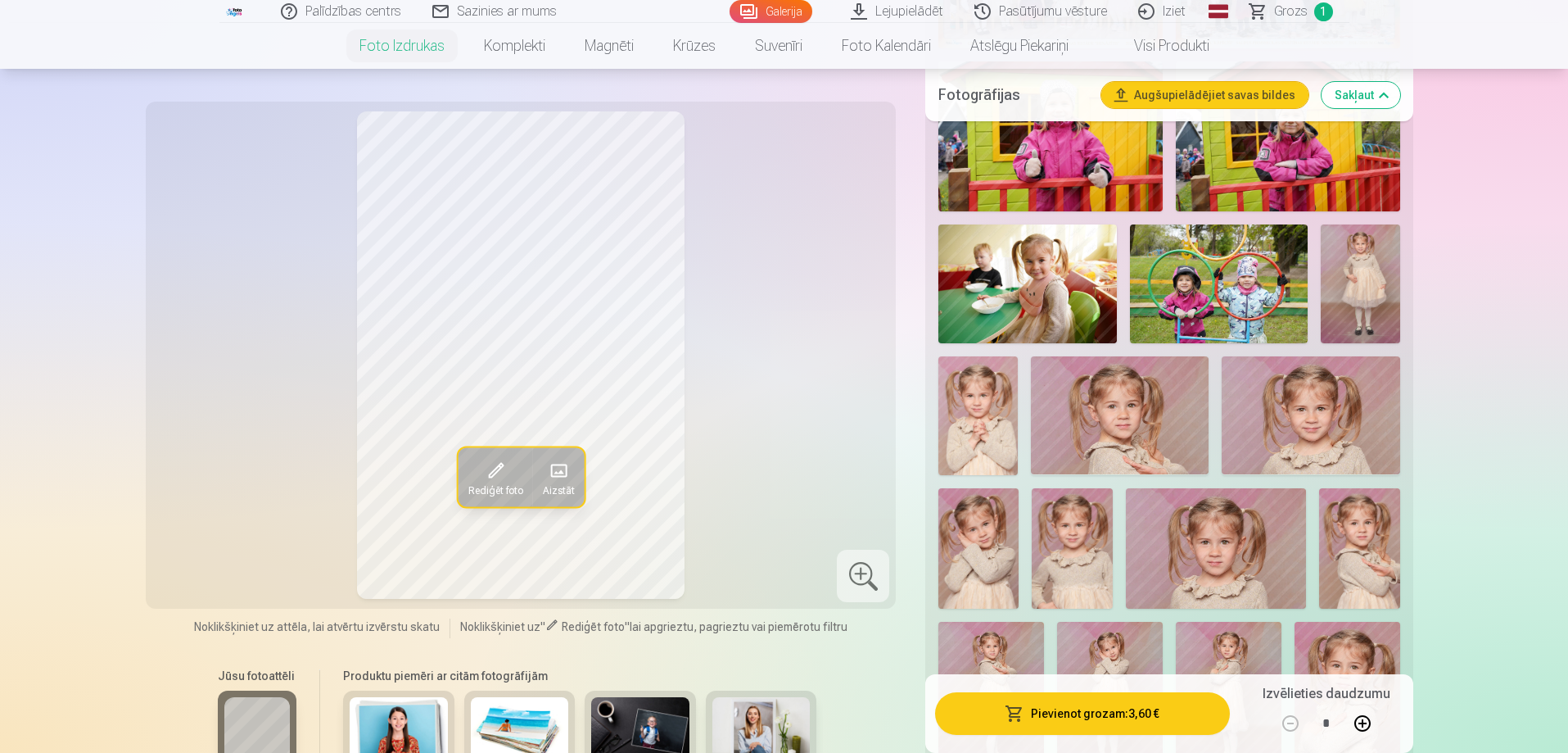
scroll to position [737, 0]
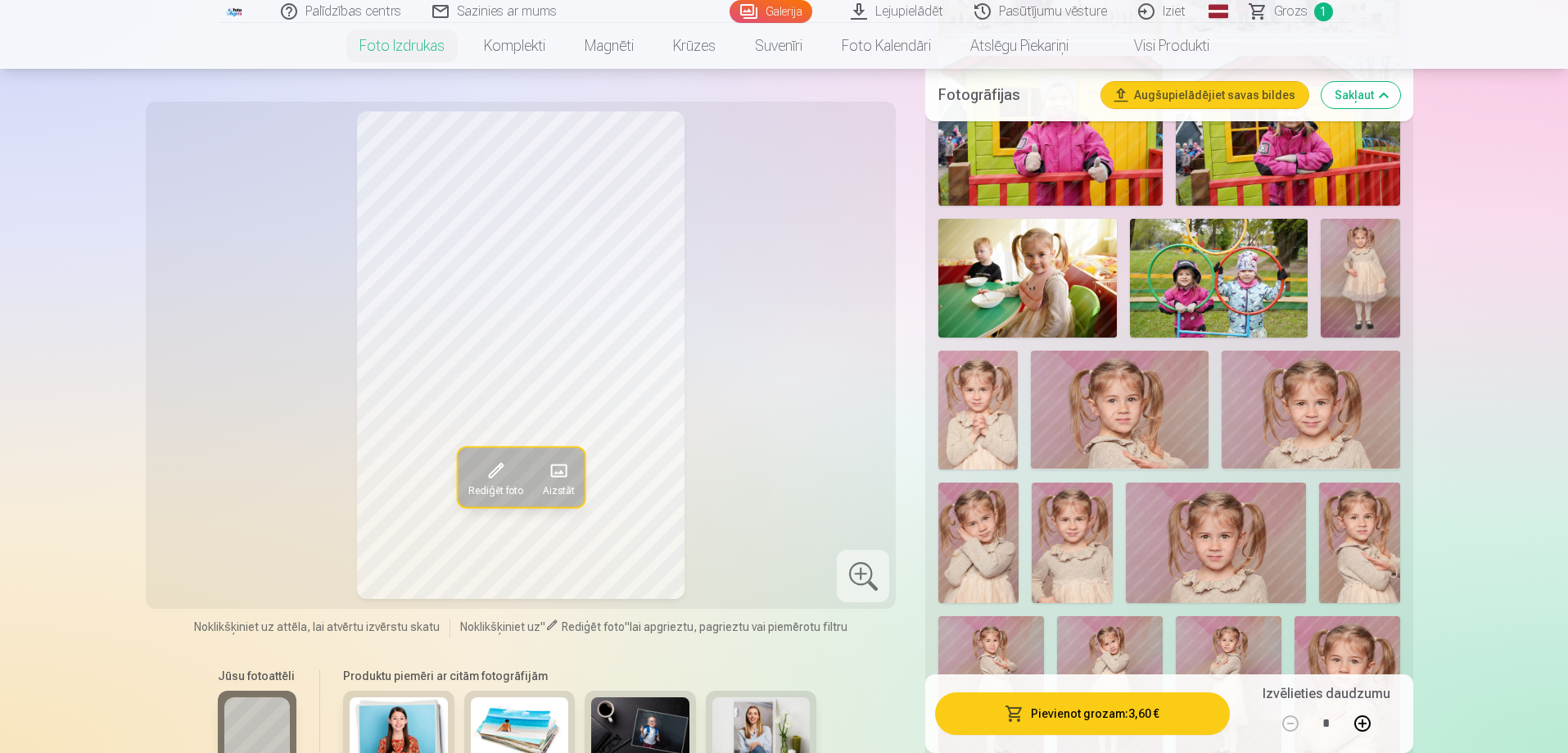
click at [1003, 417] on img at bounding box center [978, 409] width 80 height 118
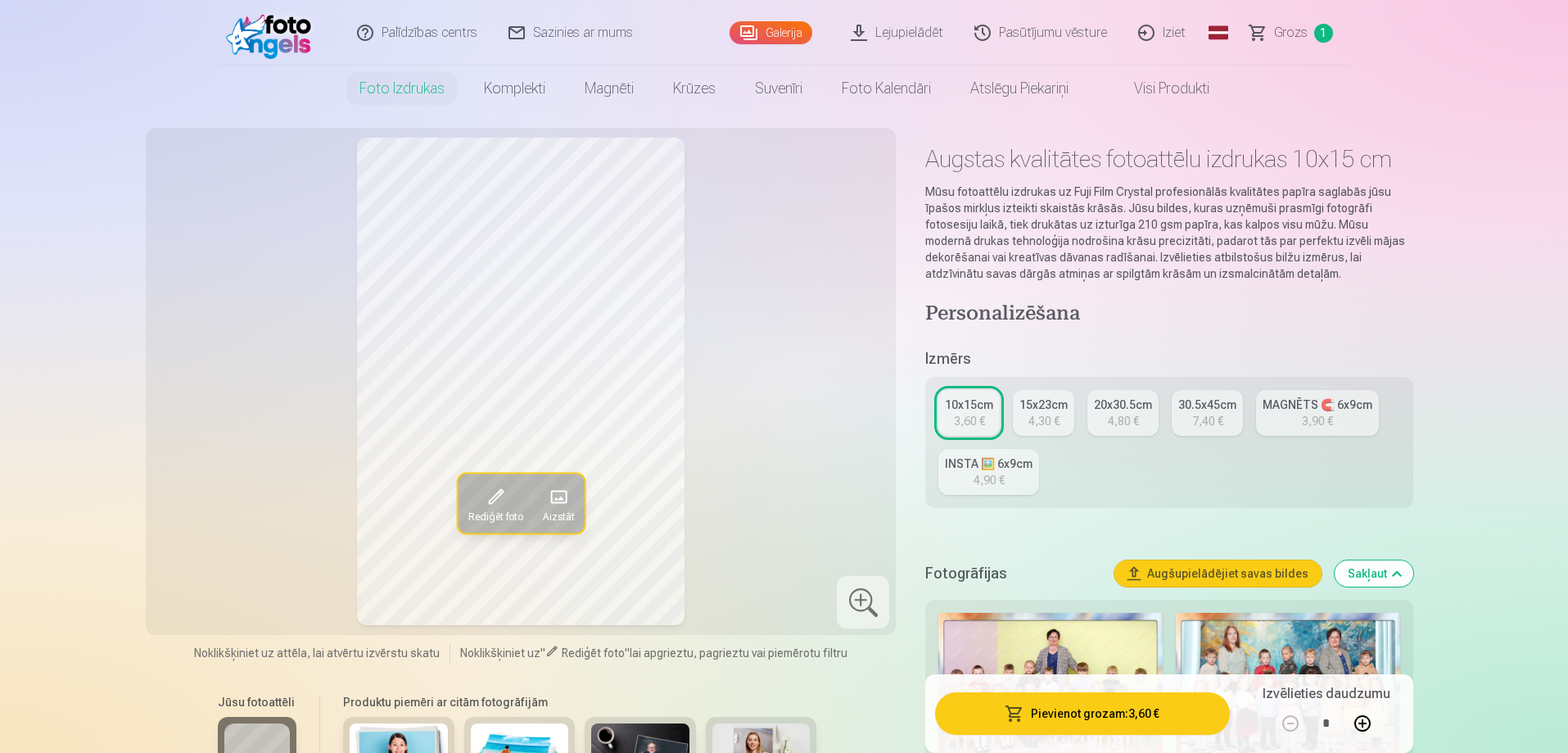
scroll to position [0, 0]
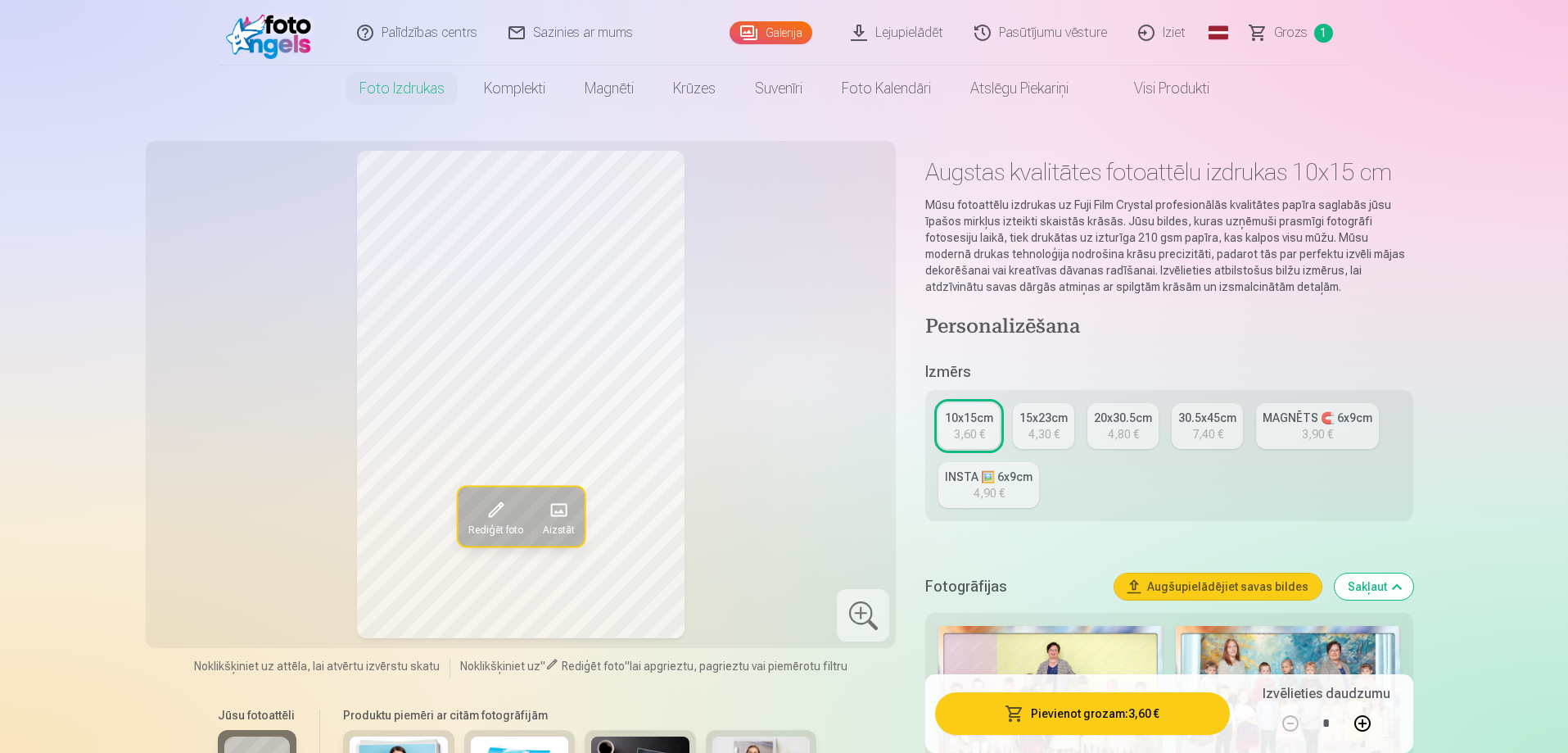
click at [1130, 434] on div "4,80 €" at bounding box center [1123, 434] width 31 height 16
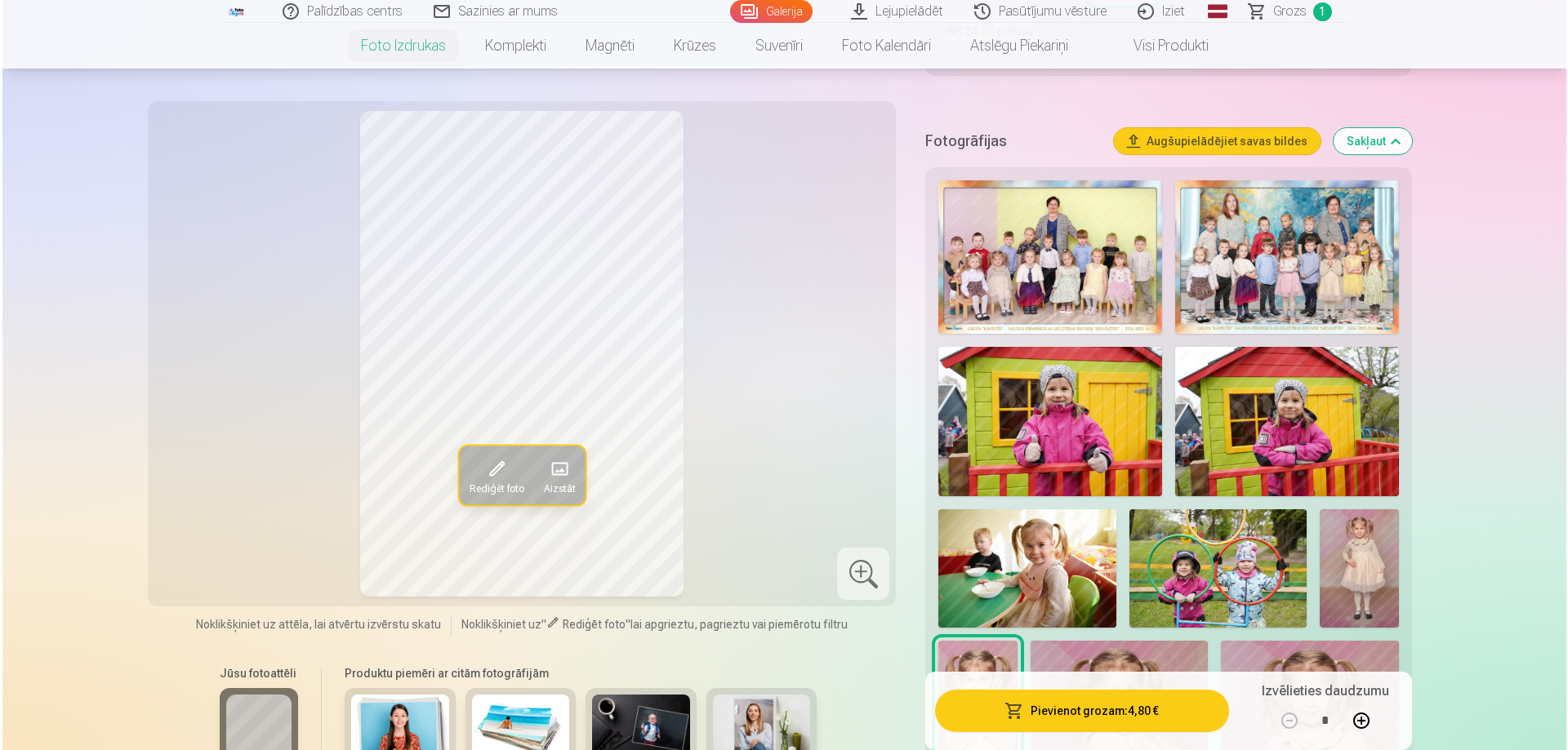
scroll to position [734, 0]
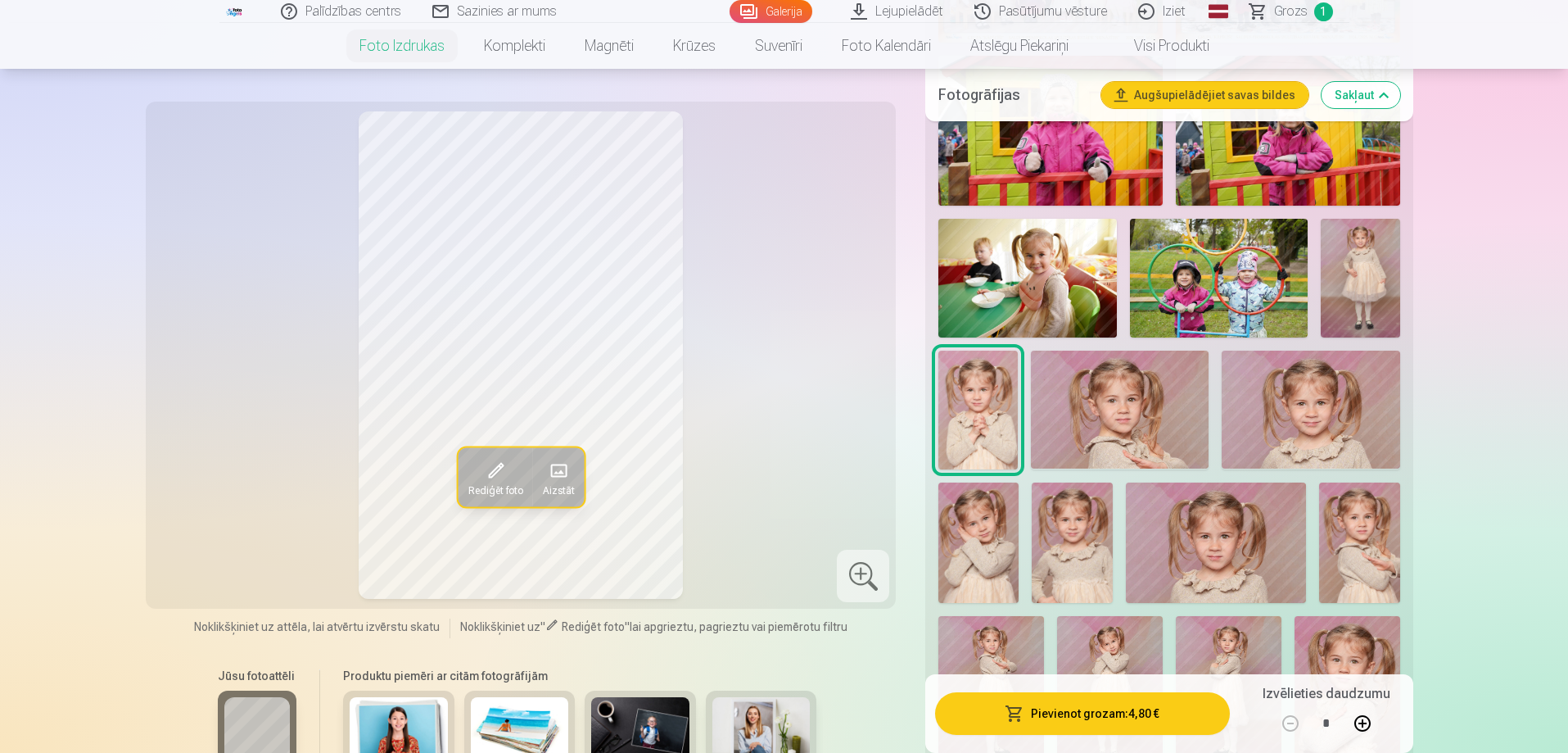
click at [1127, 703] on button "Pievienot grozam : 4,80 €" at bounding box center [1082, 714] width 294 height 43
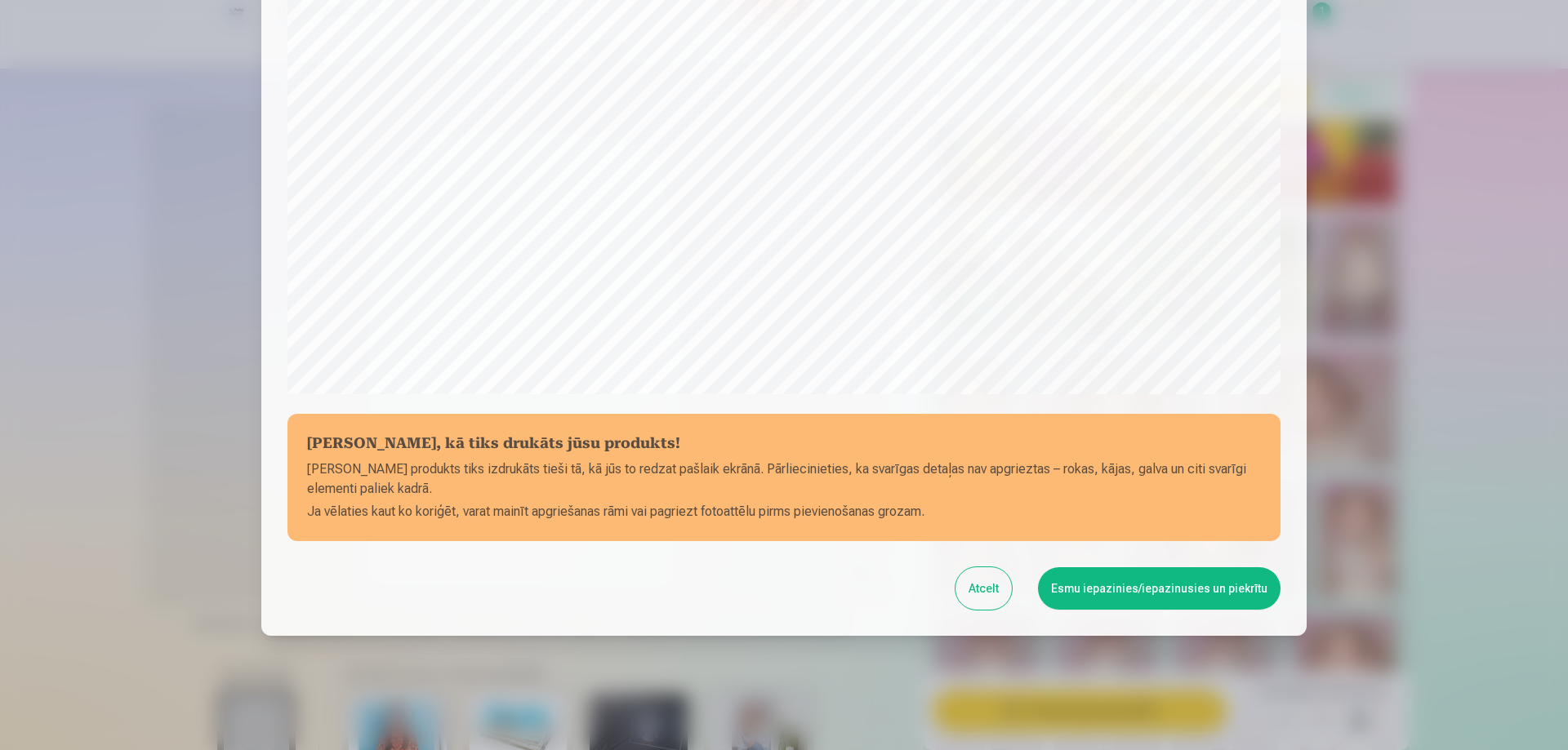
scroll to position [425, 0]
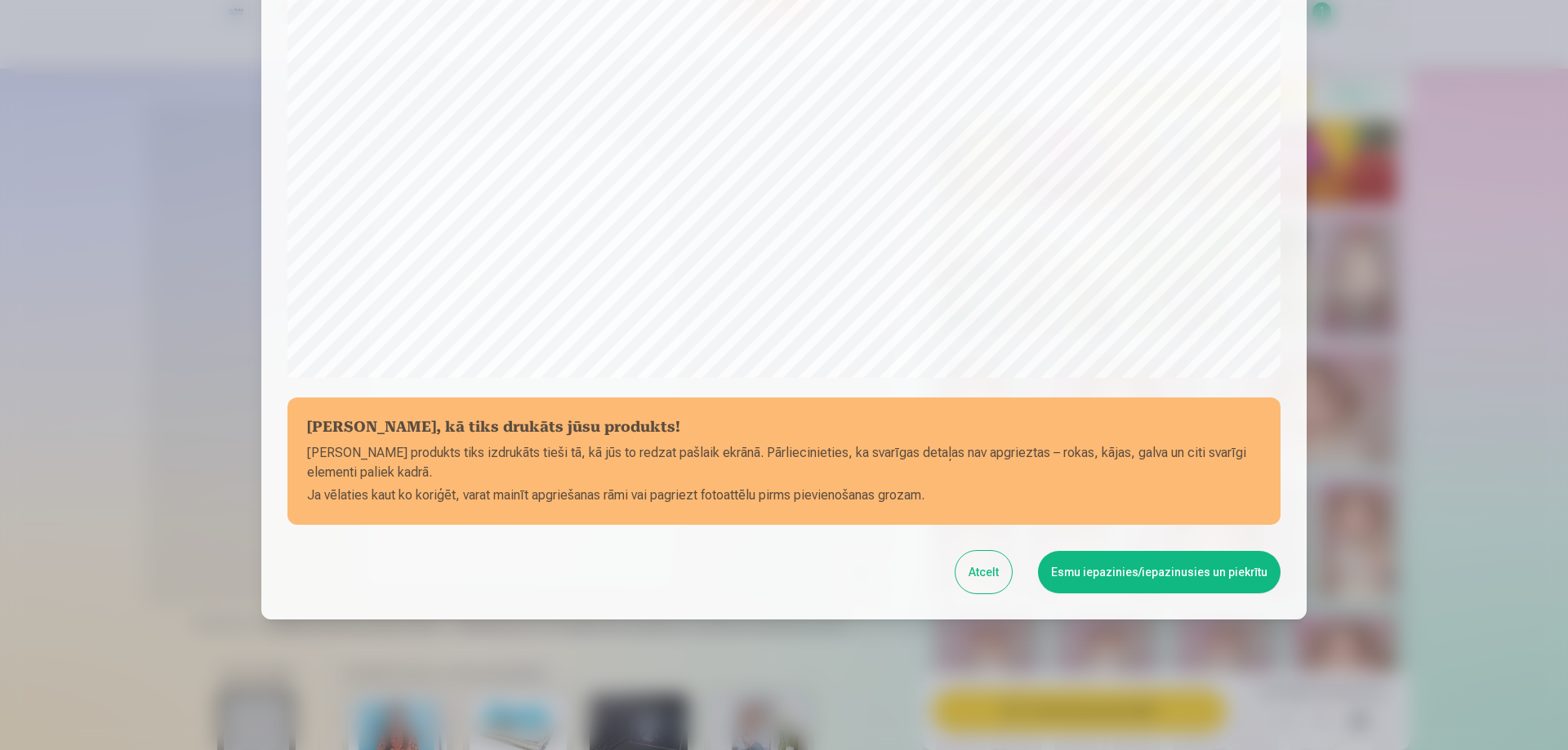
click at [1152, 571] on button "Esmu iepazinies/iepazinusies un piekrītu" at bounding box center [1159, 572] width 243 height 43
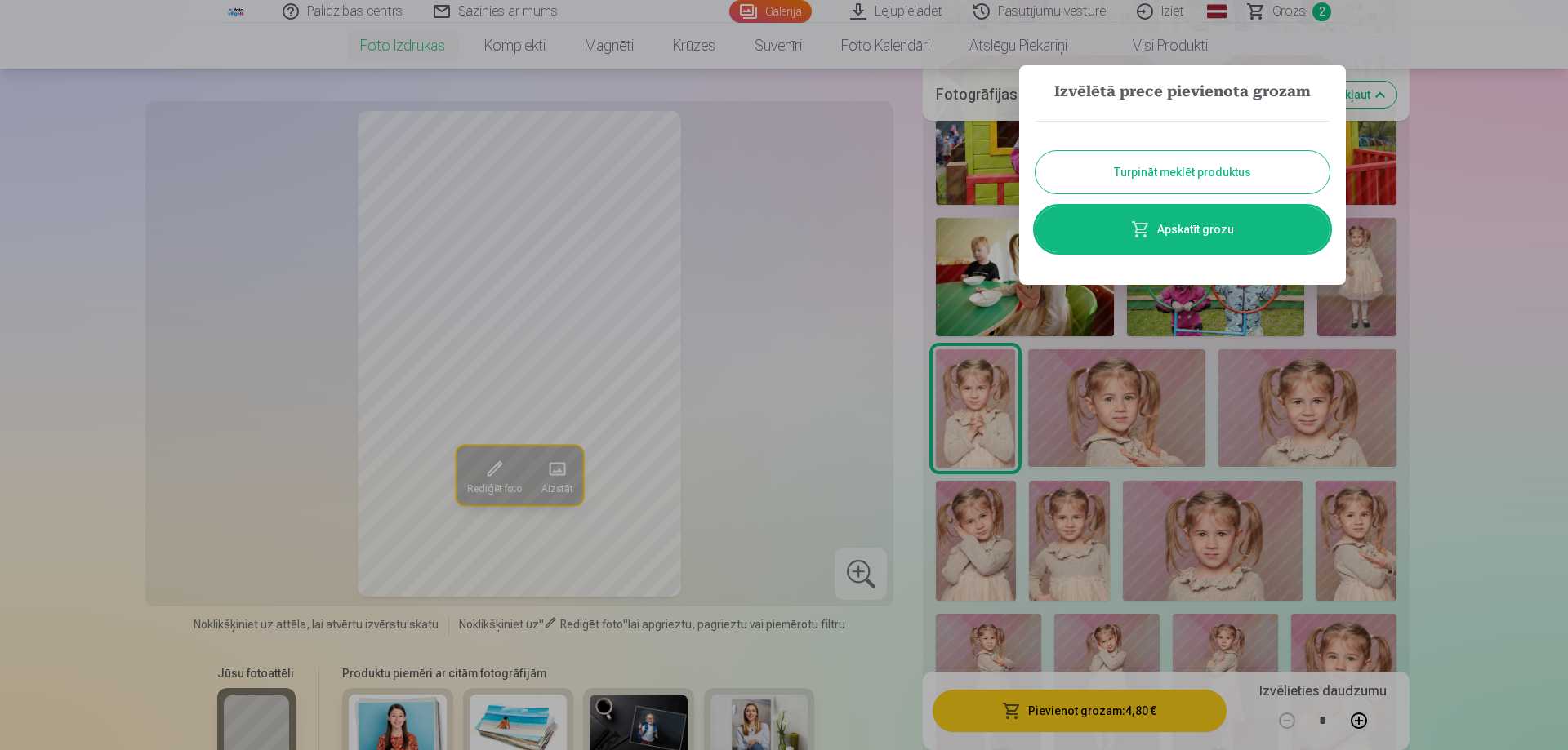
click at [1231, 238] on link "Apskatīt grozu" at bounding box center [1182, 229] width 294 height 46
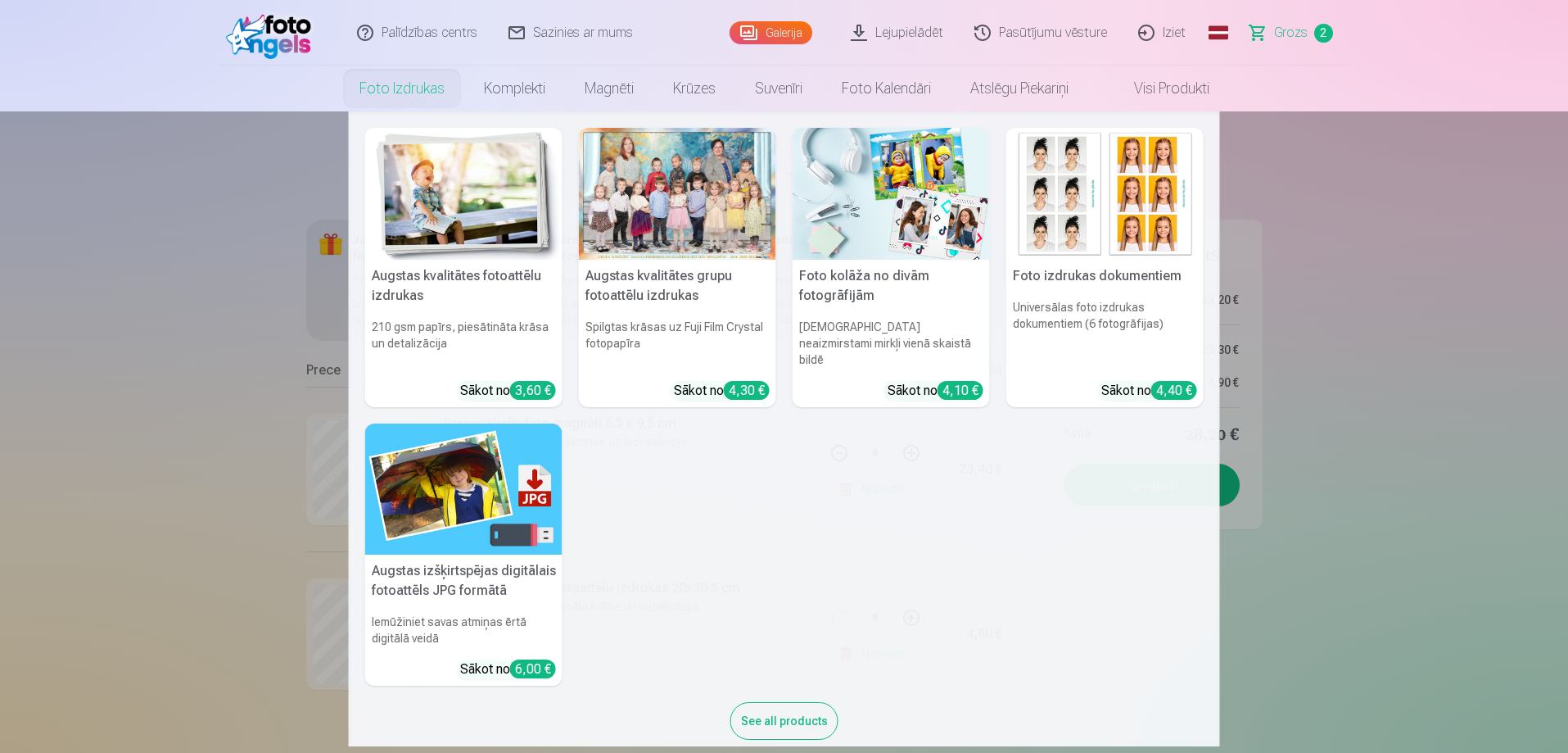
click at [658, 215] on div at bounding box center [677, 193] width 197 height 132
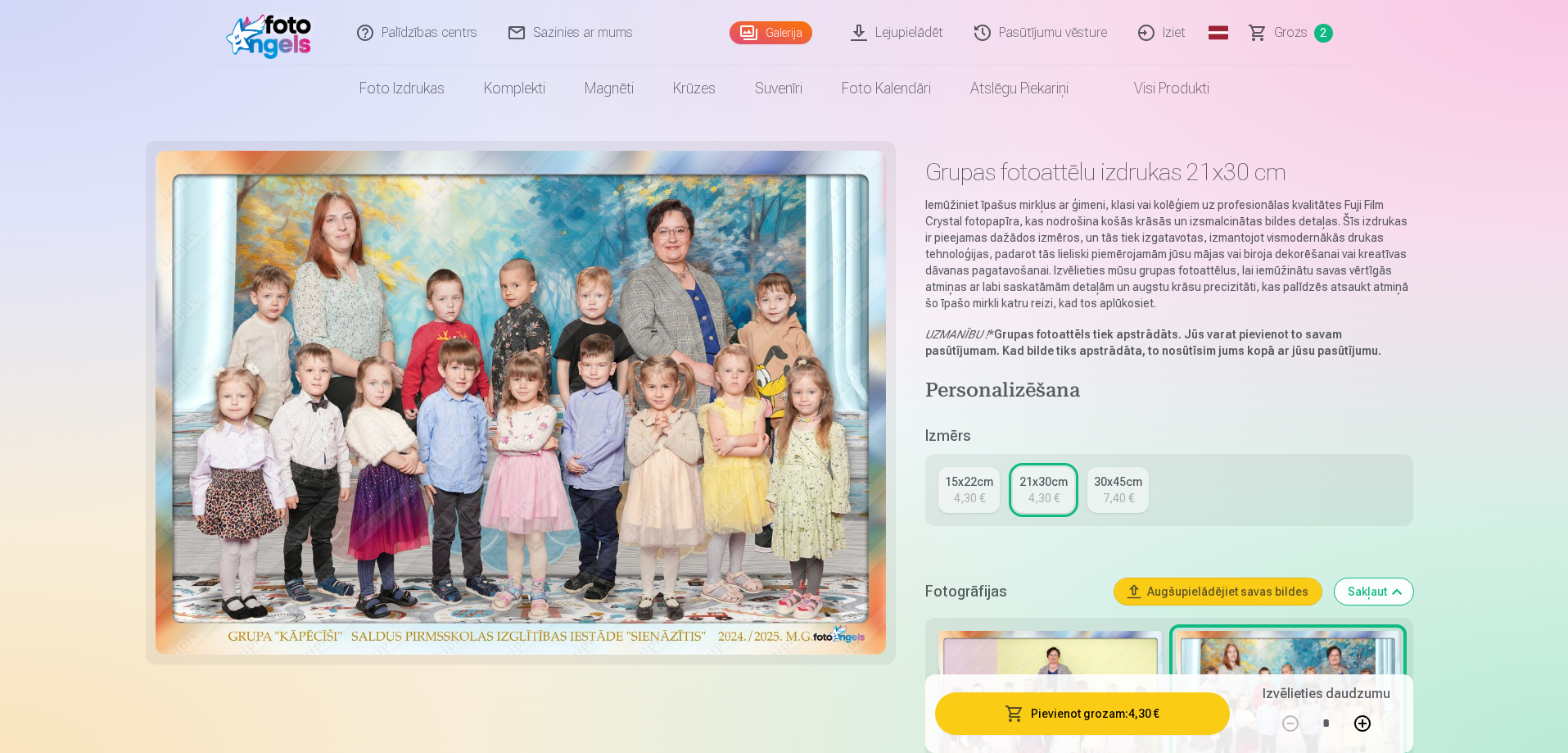
click at [981, 491] on div "4,30 €" at bounding box center [969, 498] width 31 height 16
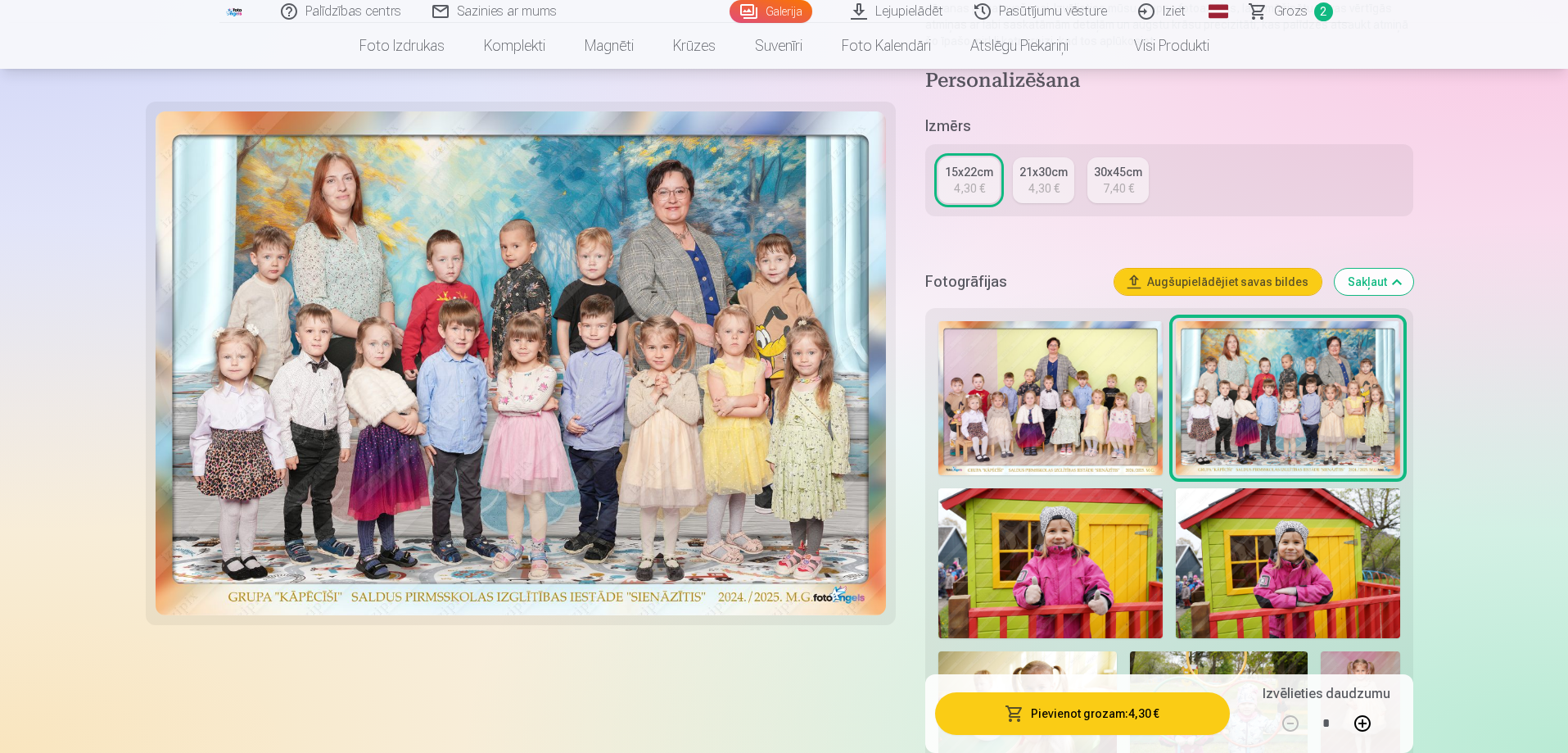
scroll to position [328, 0]
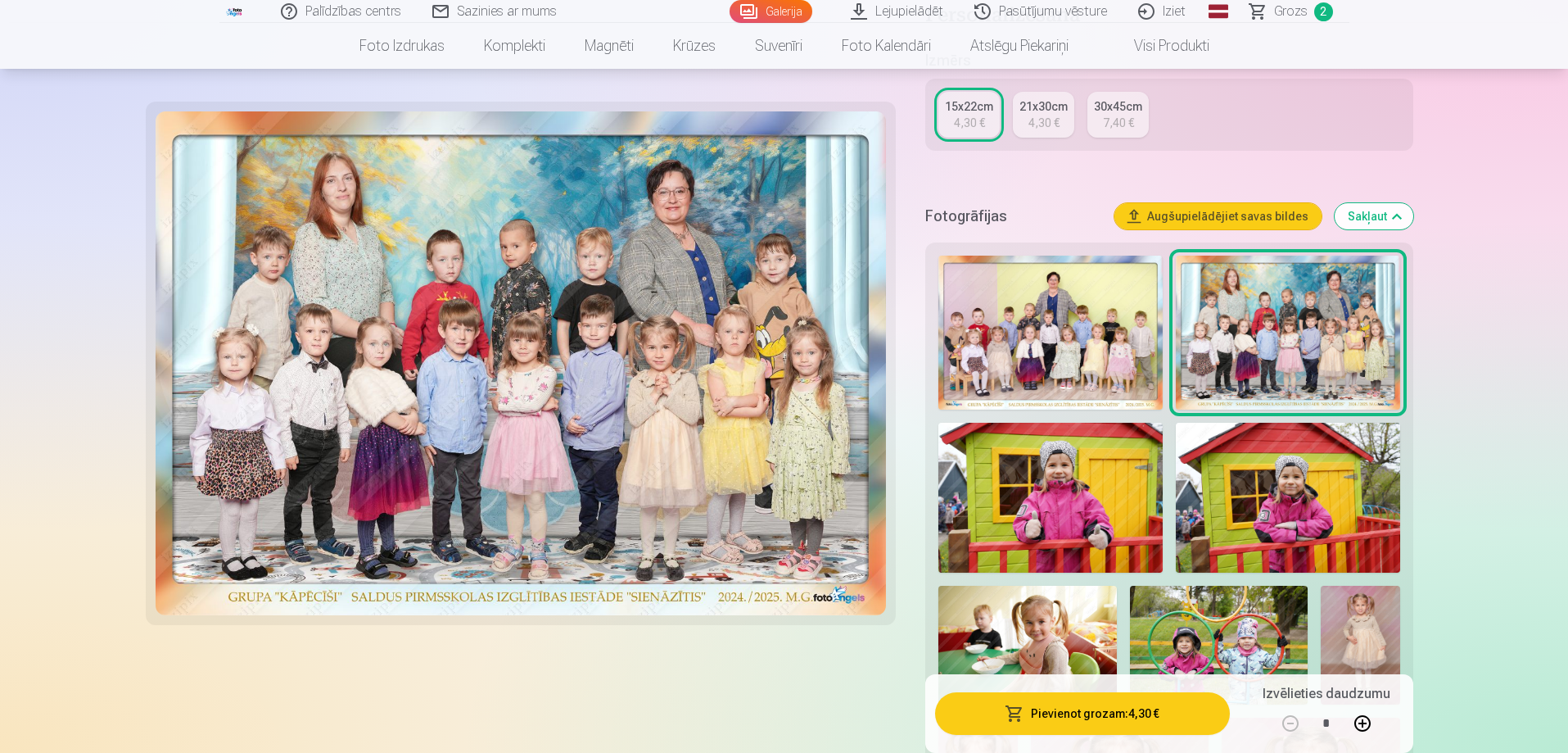
click at [1038, 347] on img at bounding box center [1050, 332] width 224 height 154
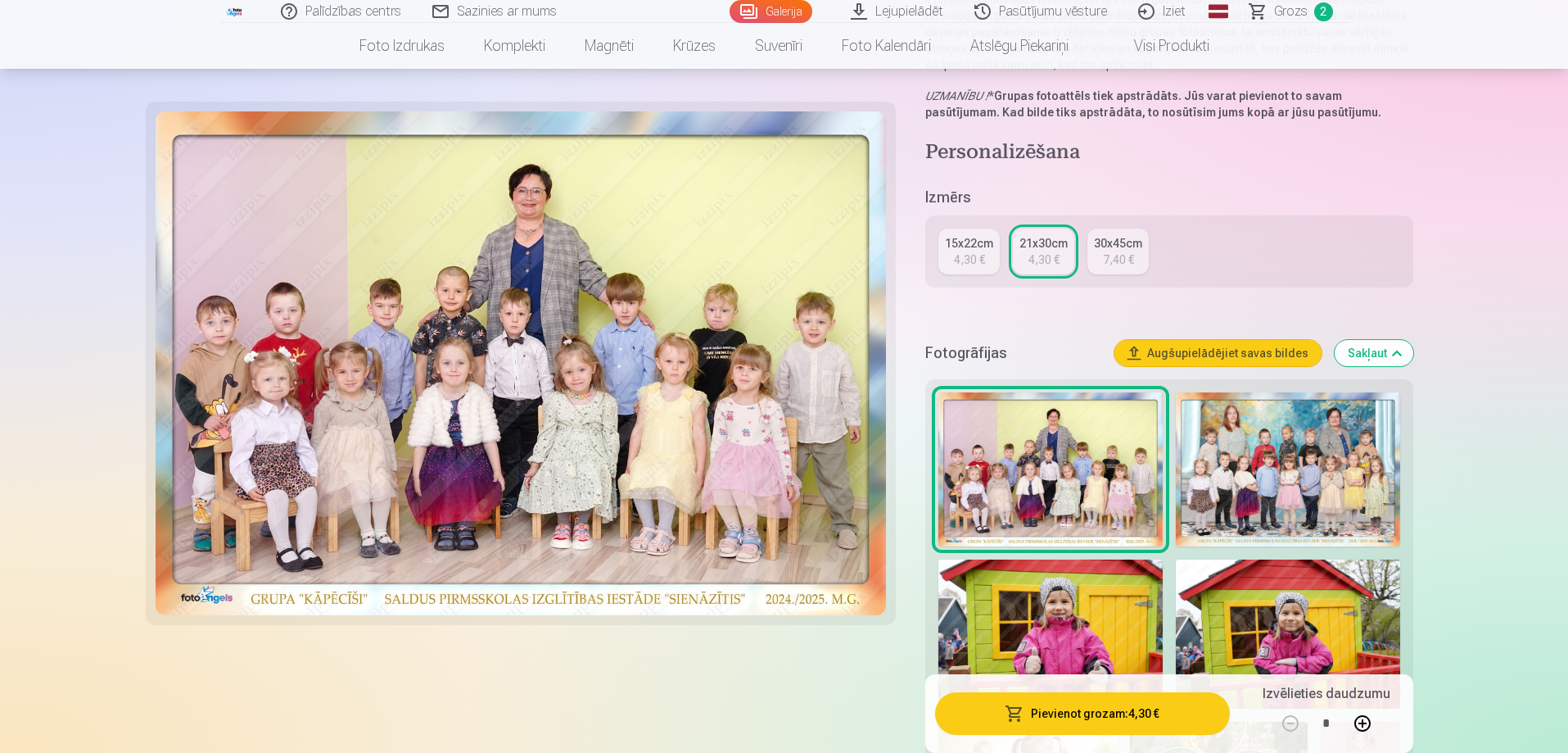
scroll to position [245, 0]
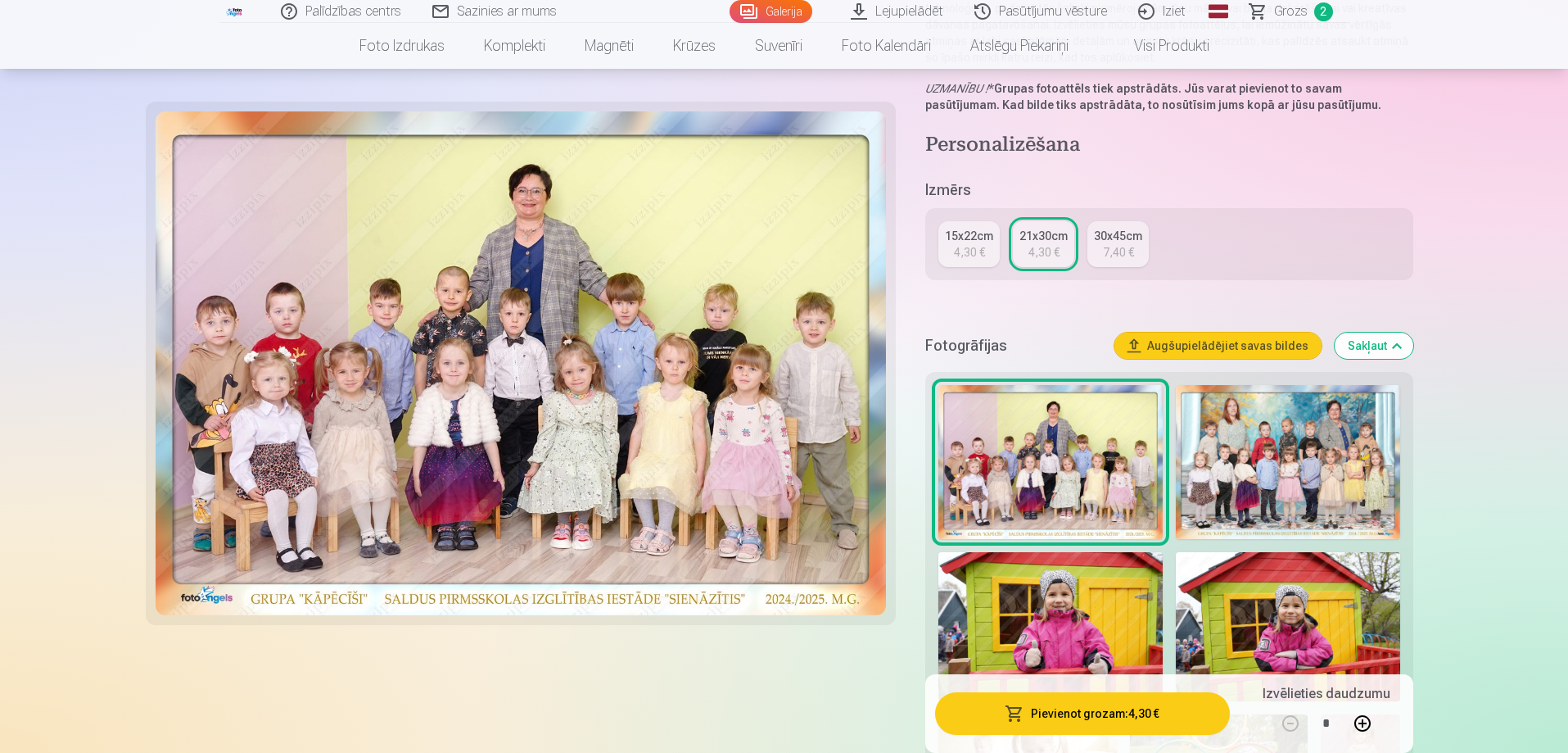
click at [1280, 450] on img at bounding box center [1287, 461] width 224 height 154
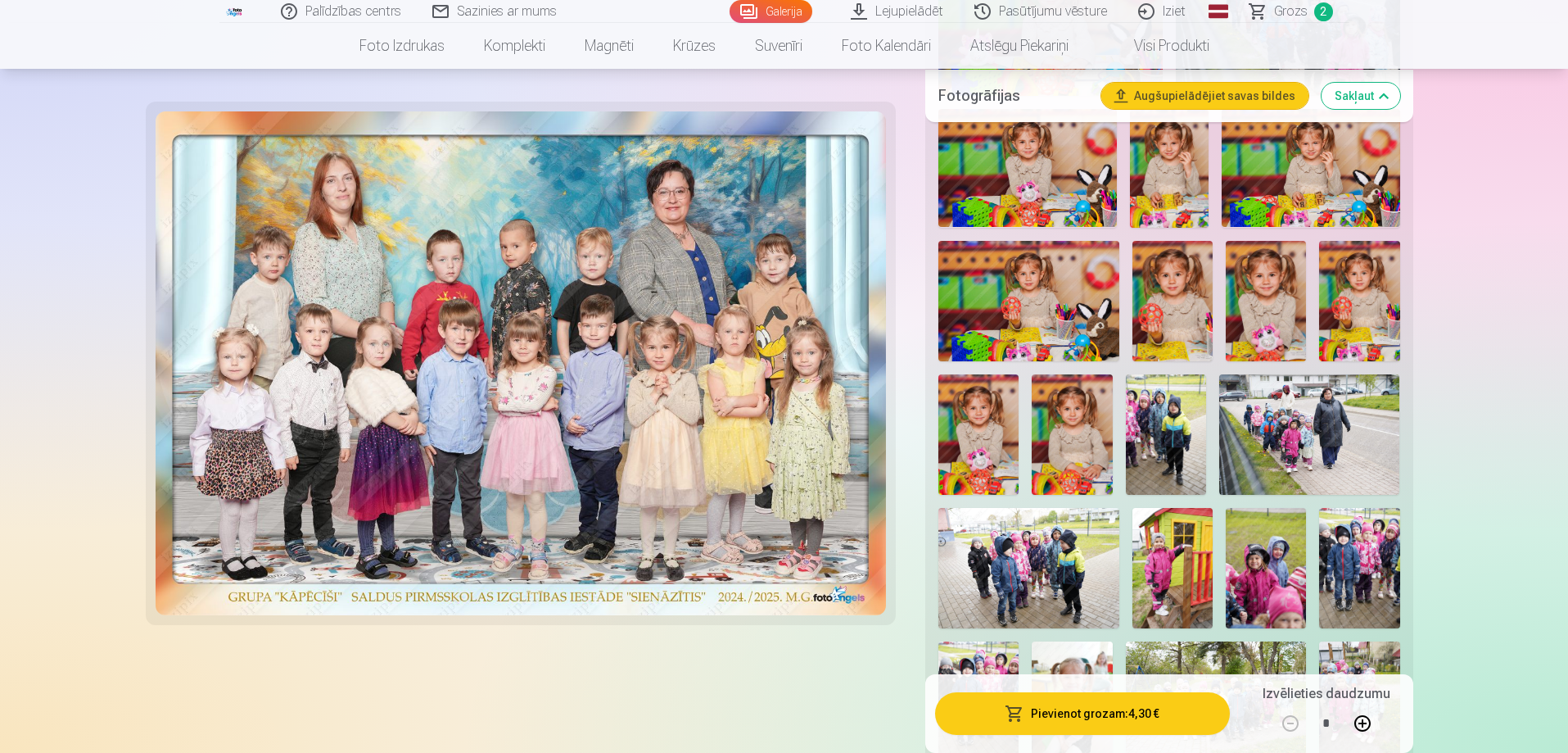
scroll to position [2048, 0]
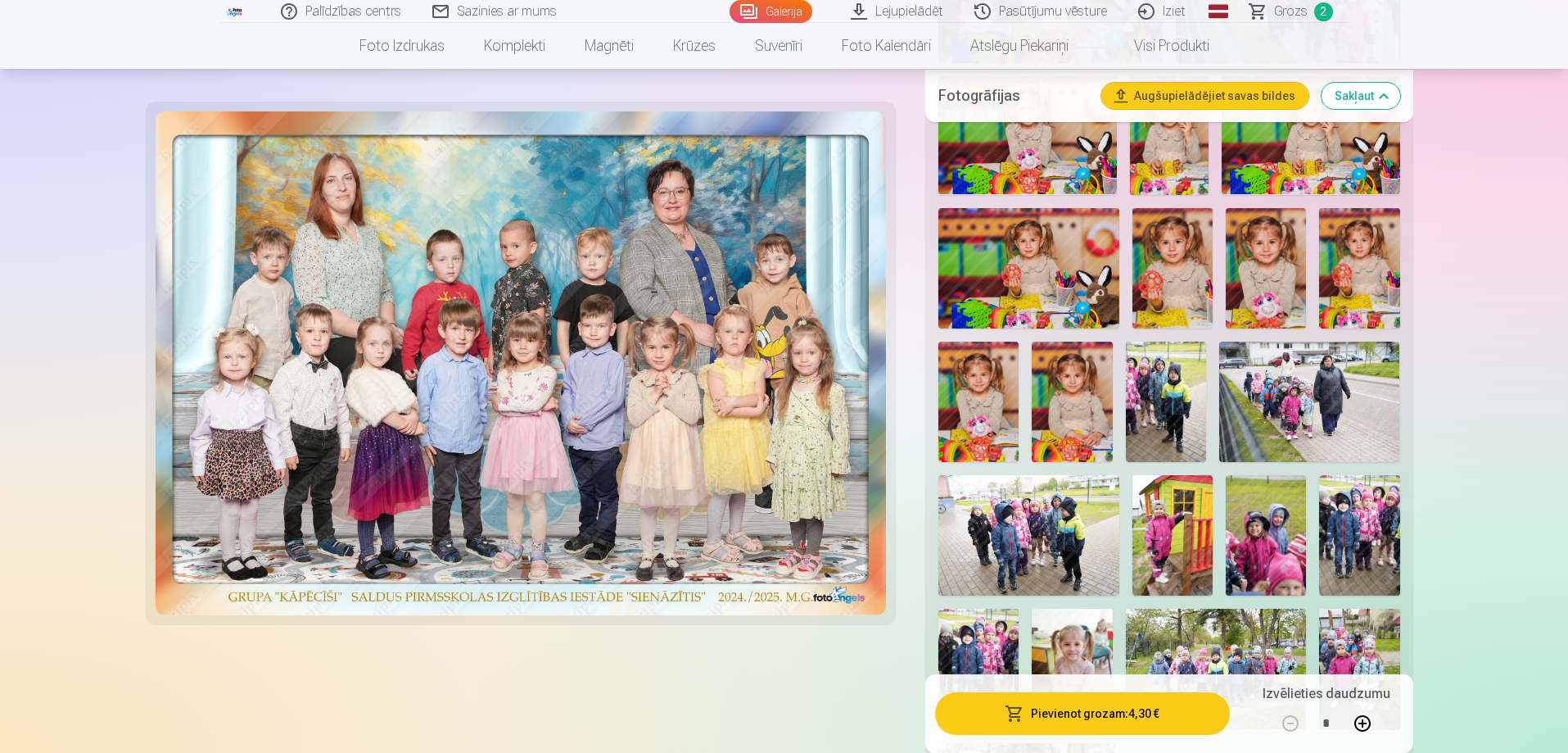
click at [1057, 293] on img at bounding box center [1028, 268] width 181 height 120
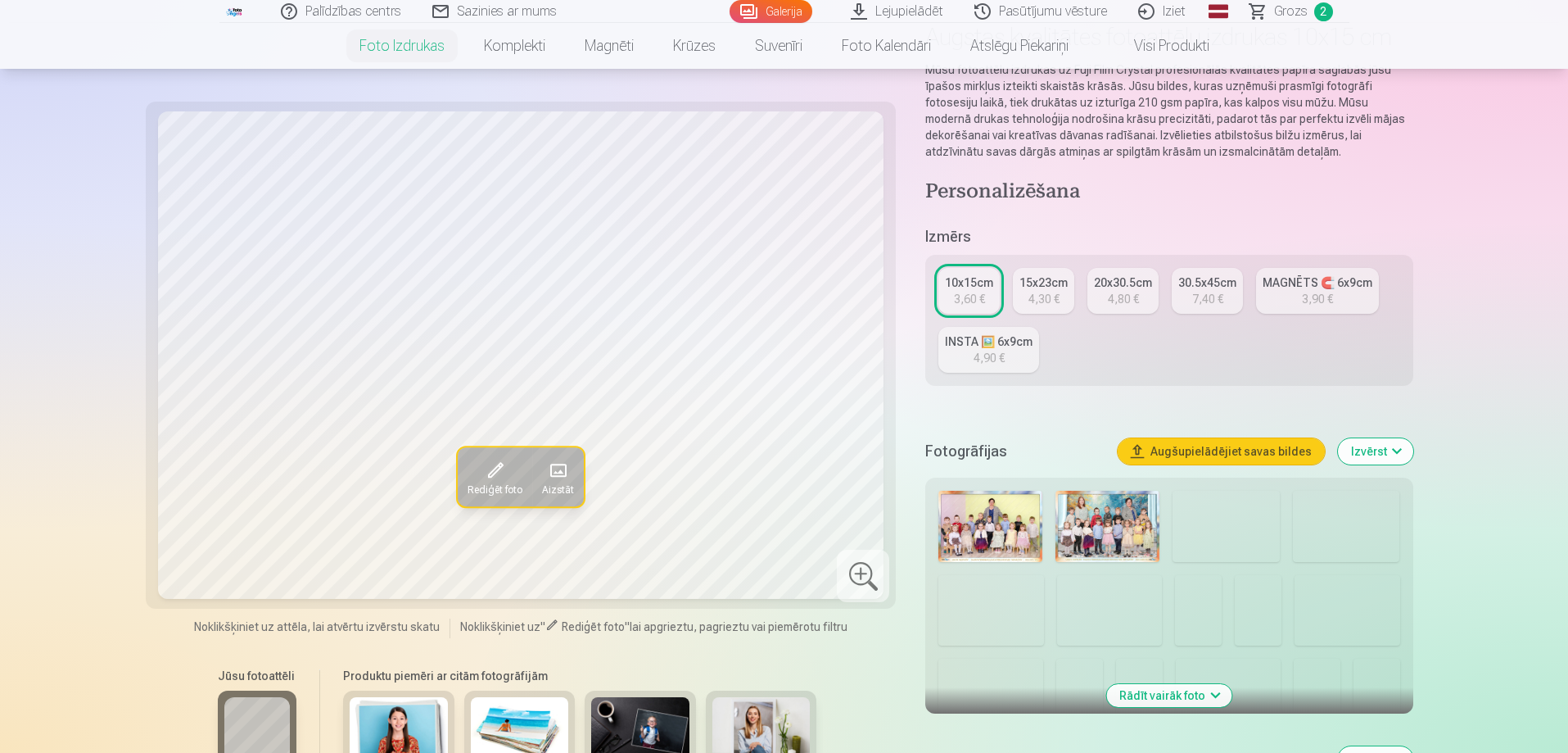
scroll to position [328, 0]
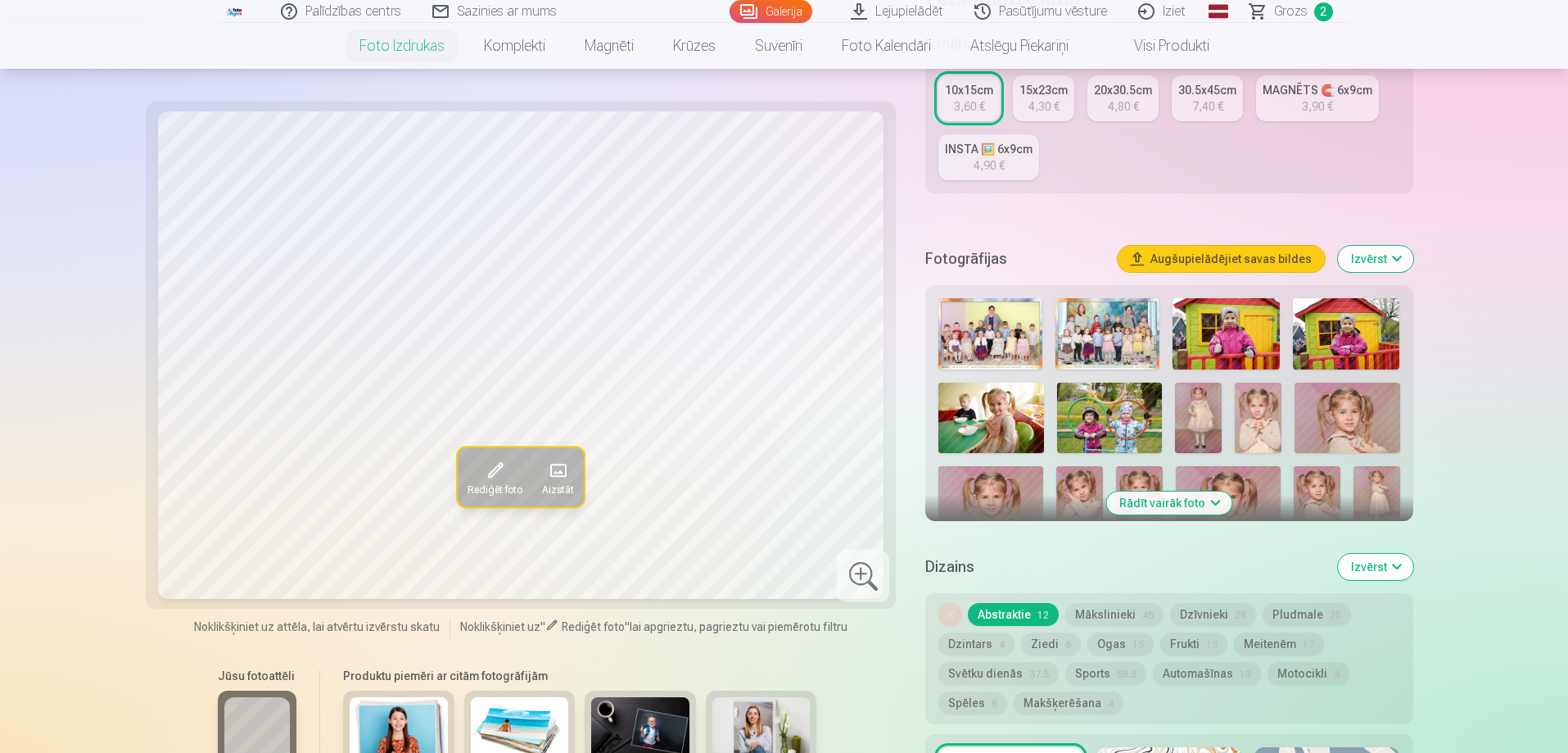
click at [1163, 495] on button "Rādīt vairāk foto" at bounding box center [1168, 503] width 125 height 23
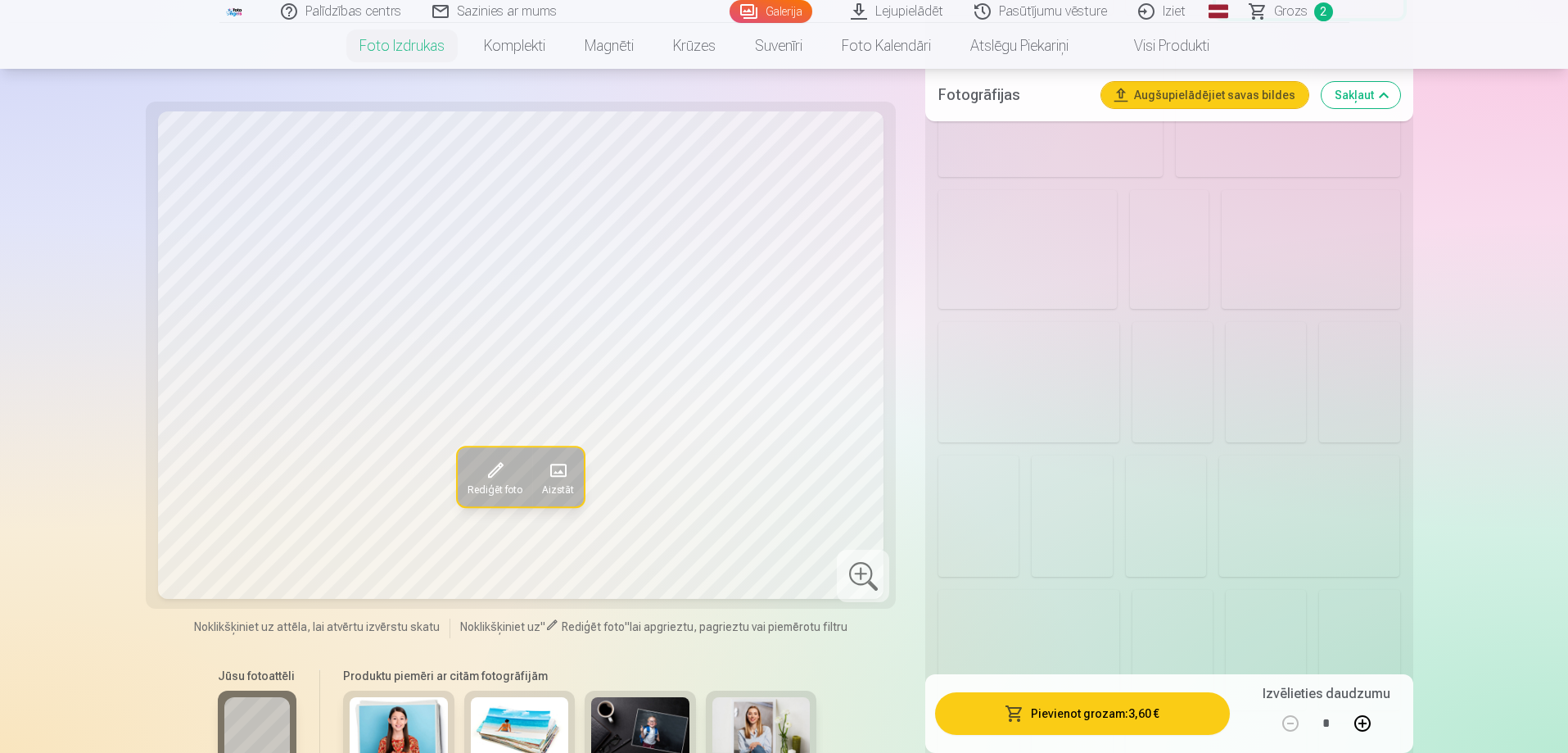
scroll to position [1884, 0]
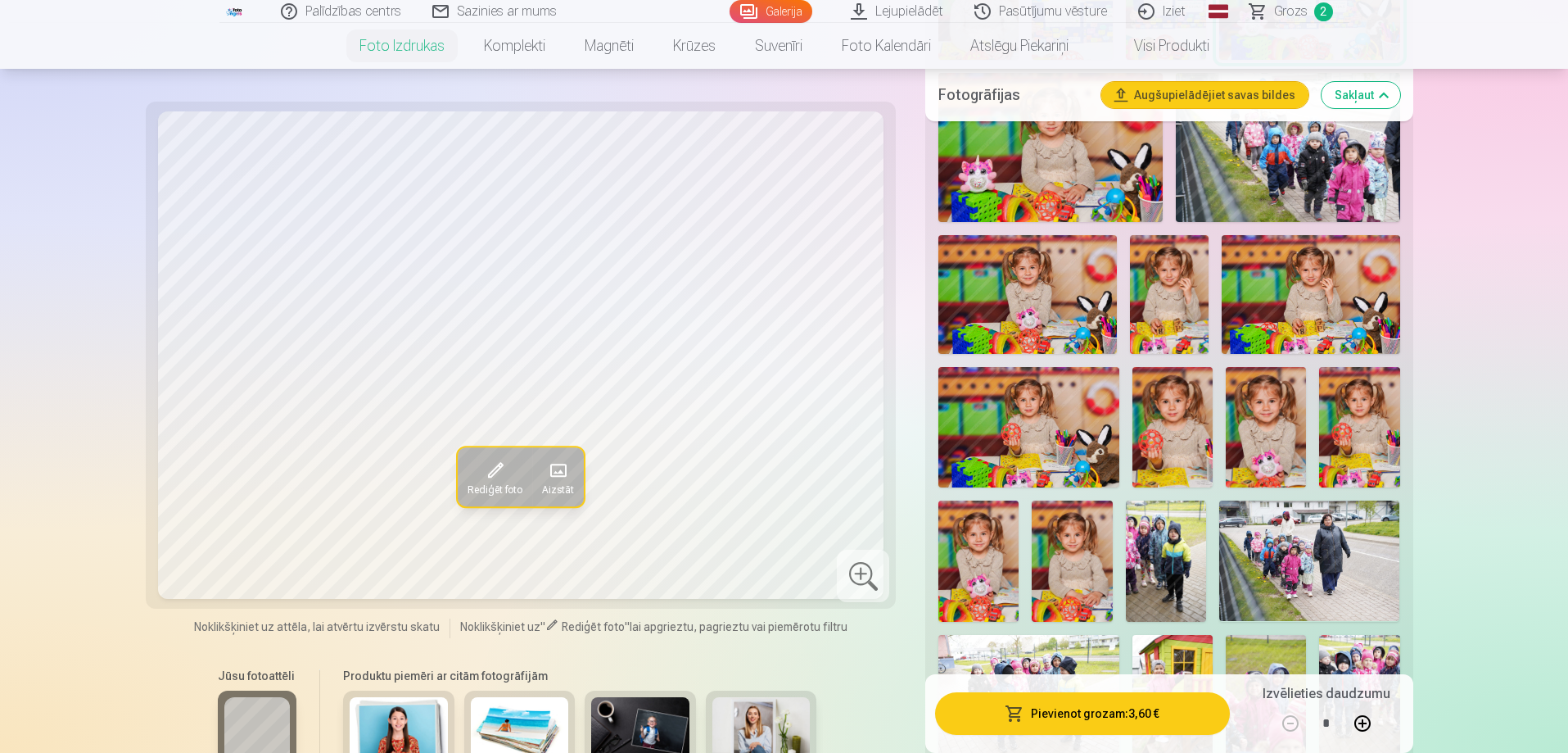
click at [1329, 298] on img at bounding box center [1310, 294] width 178 height 118
click at [1258, 424] on img at bounding box center [1266, 427] width 81 height 120
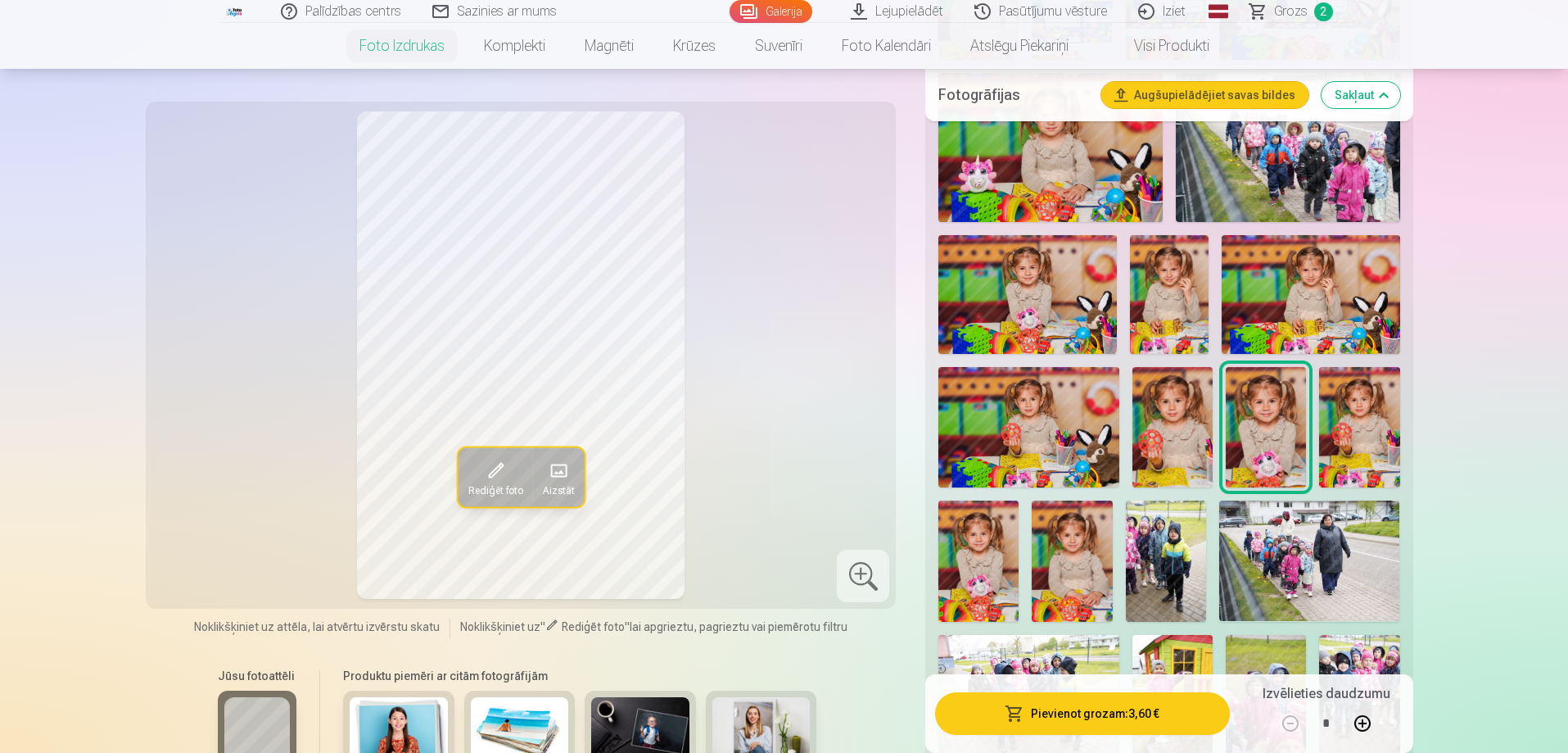
click at [1173, 432] on img at bounding box center [1172, 427] width 81 height 120
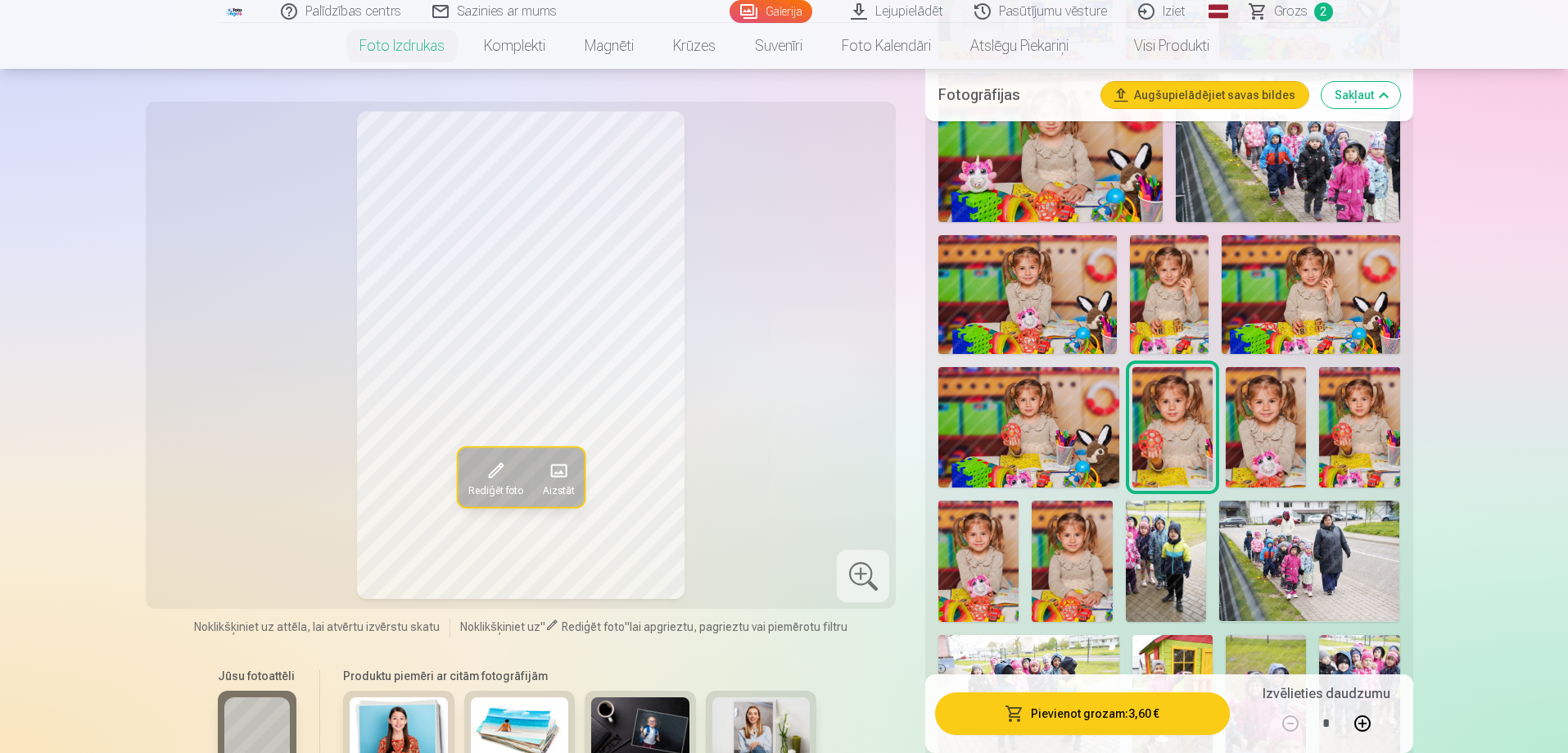
click at [1262, 425] on img at bounding box center [1266, 427] width 81 height 120
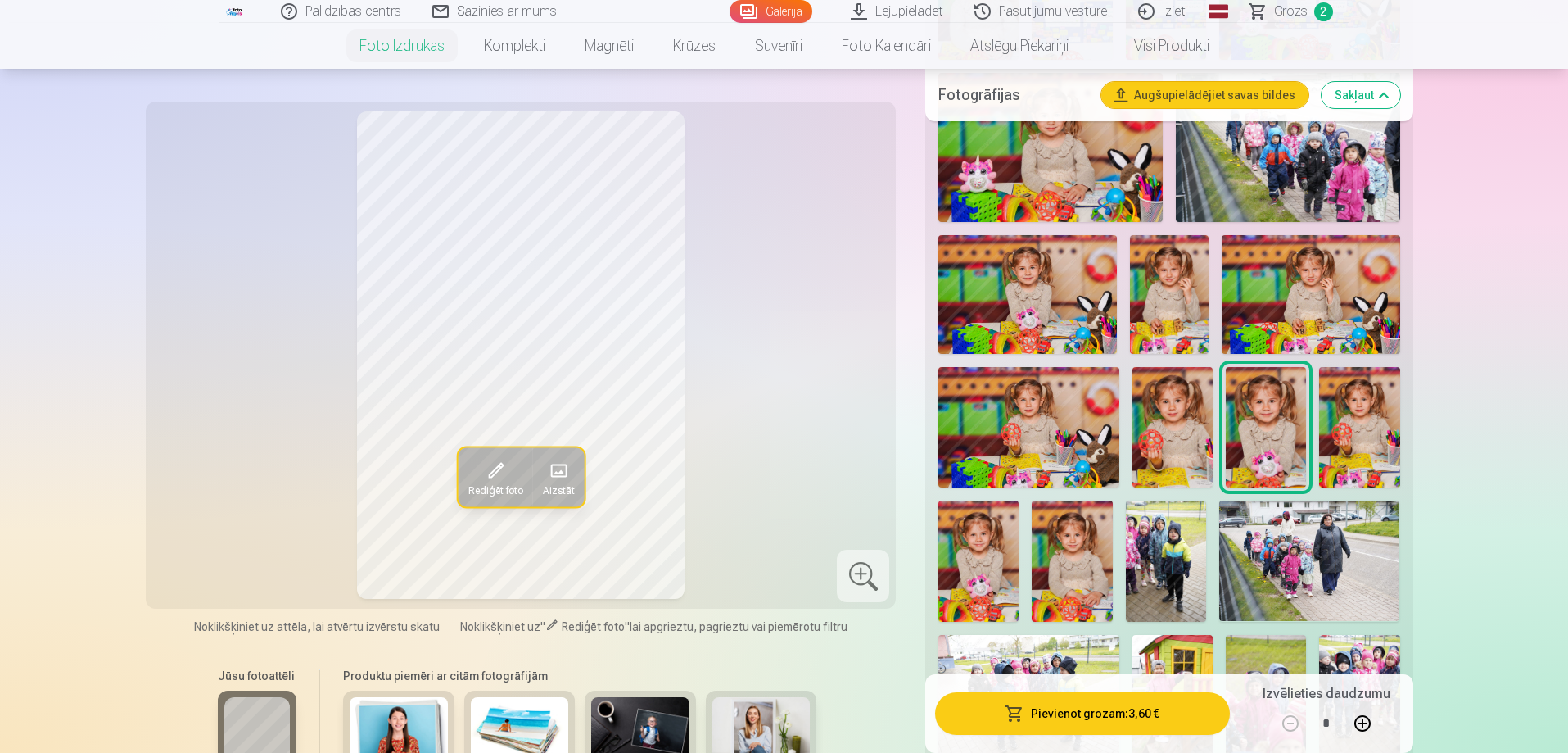
click at [994, 577] on img at bounding box center [978, 561] width 81 height 120
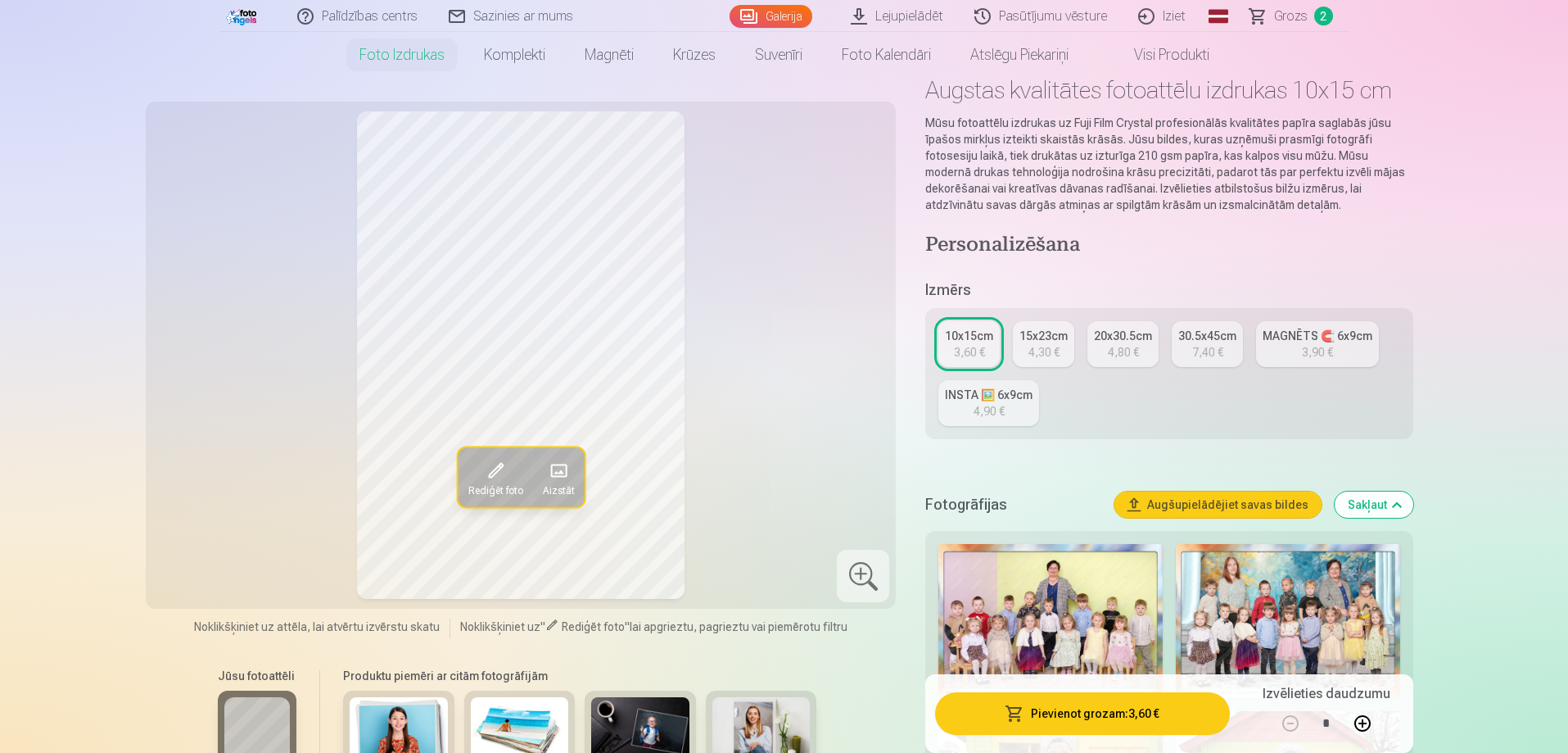
scroll to position [0, 0]
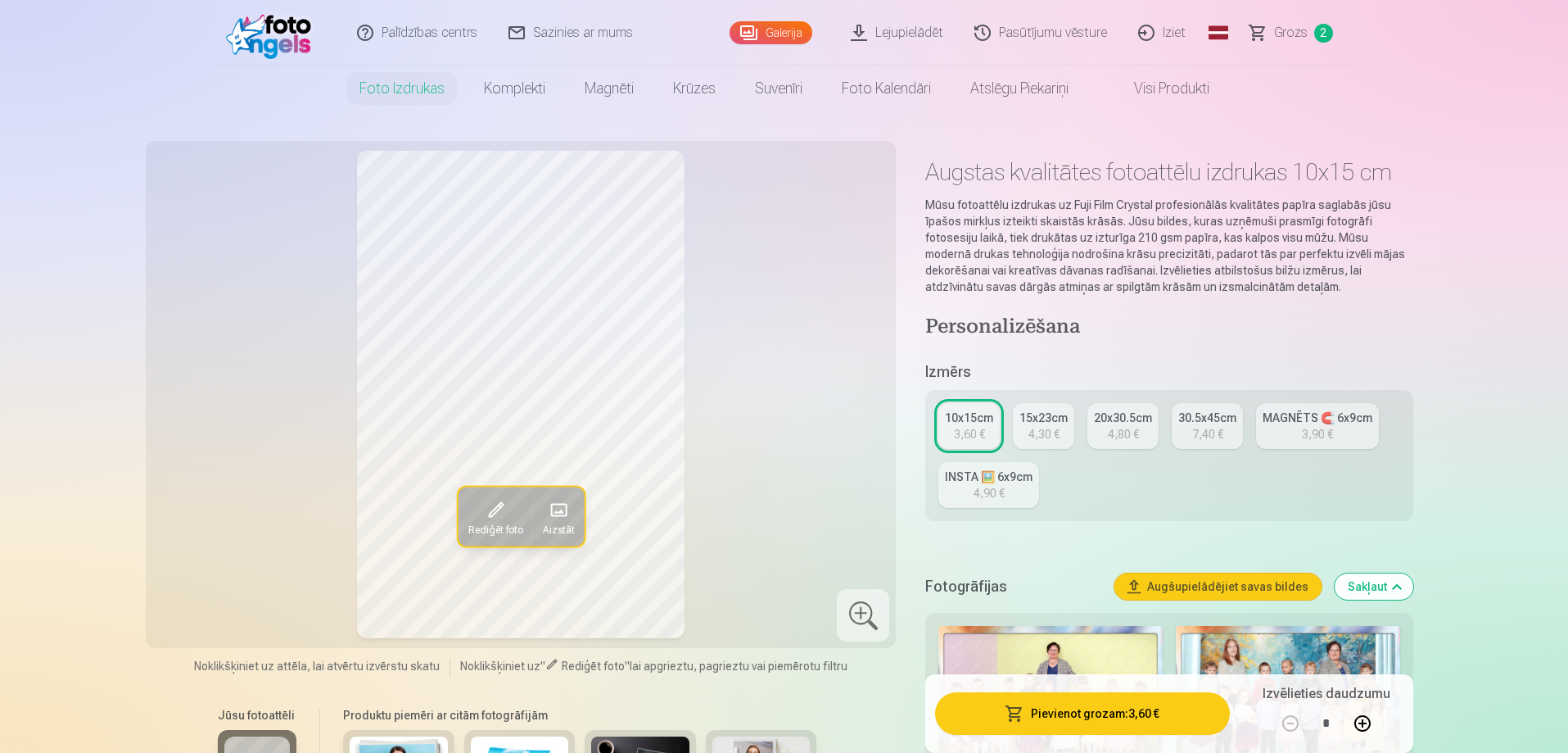
click at [980, 429] on div "3,60 €" at bounding box center [969, 434] width 31 height 16
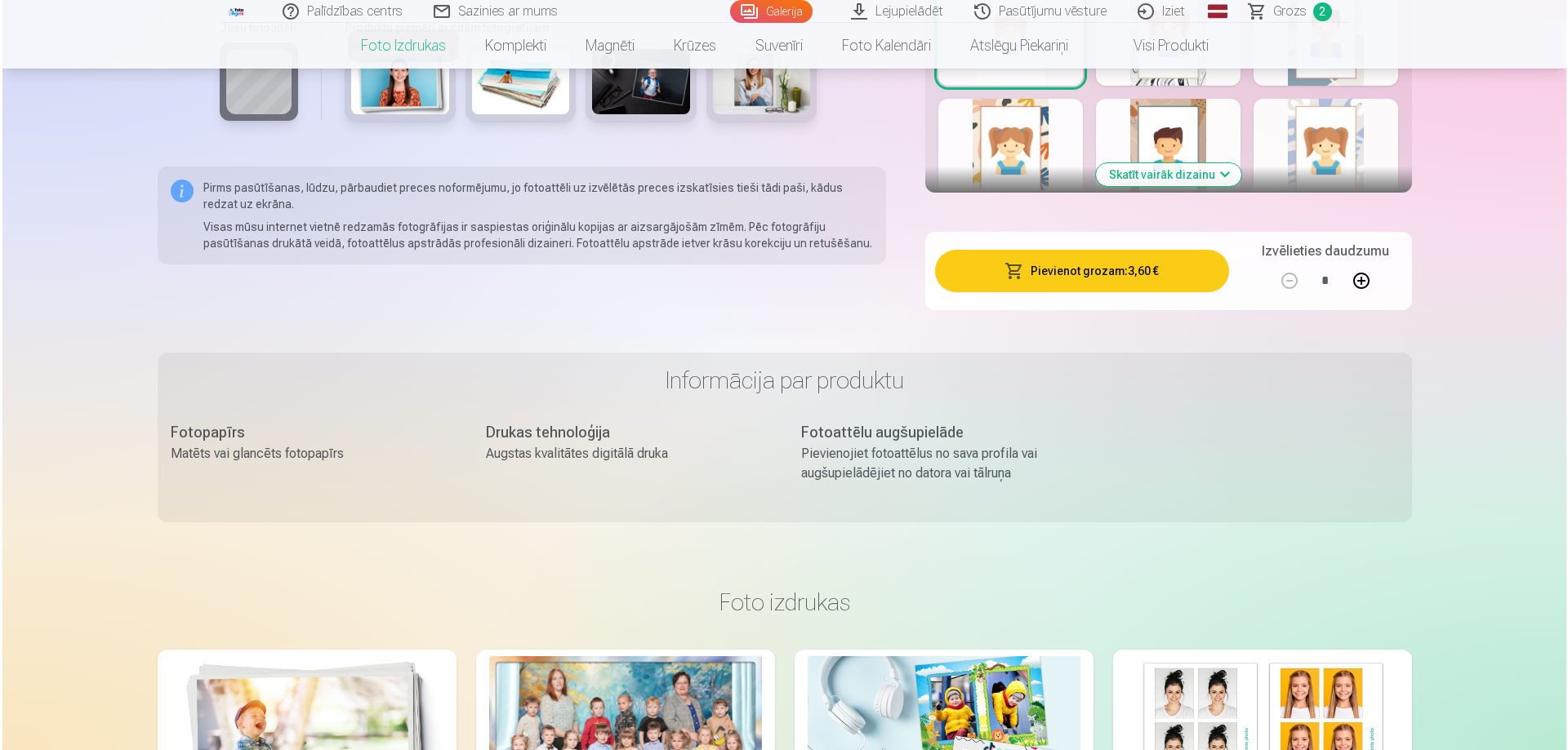
scroll to position [3182, 0]
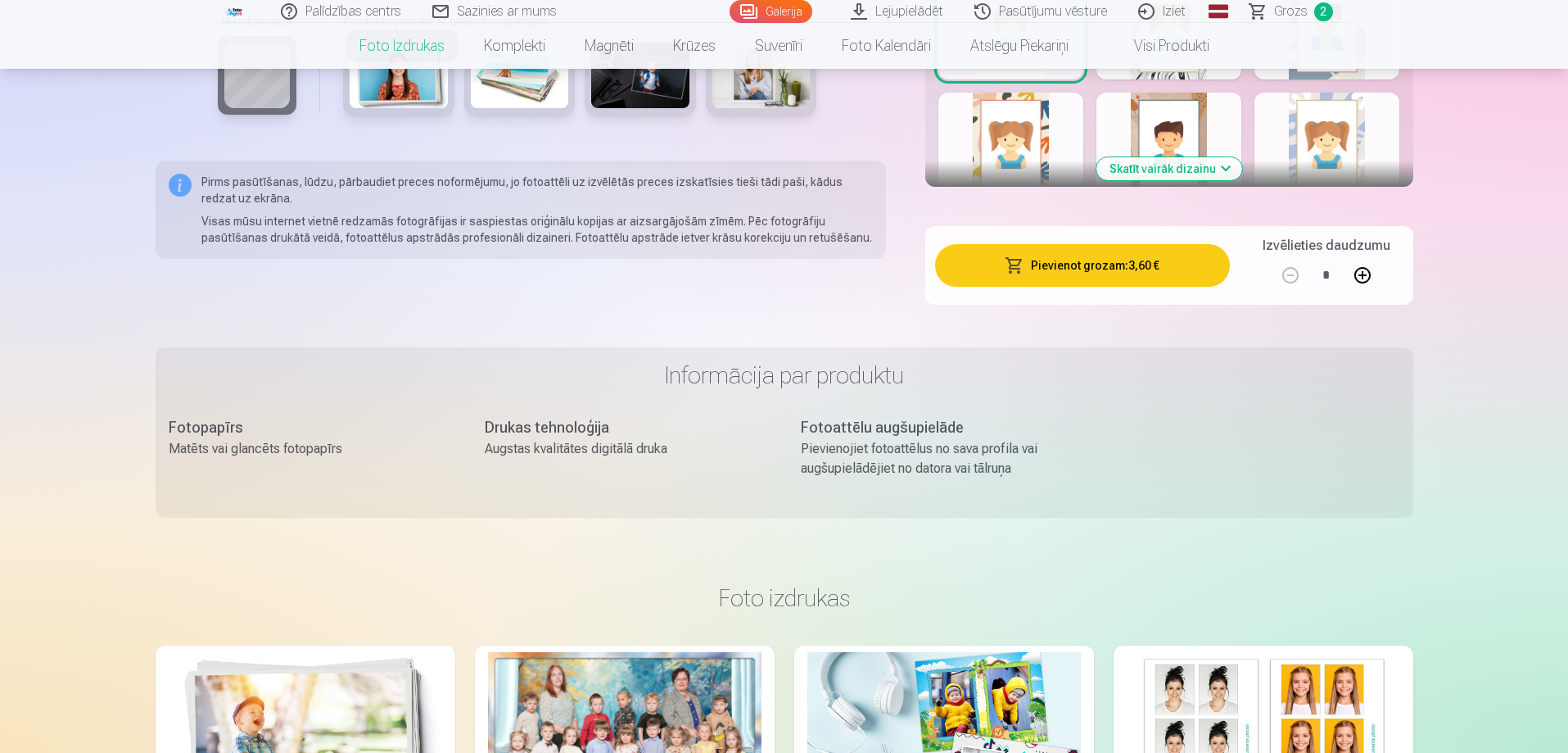
click at [1142, 272] on button "Pievienot grozam : 3,60 €" at bounding box center [1082, 266] width 294 height 43
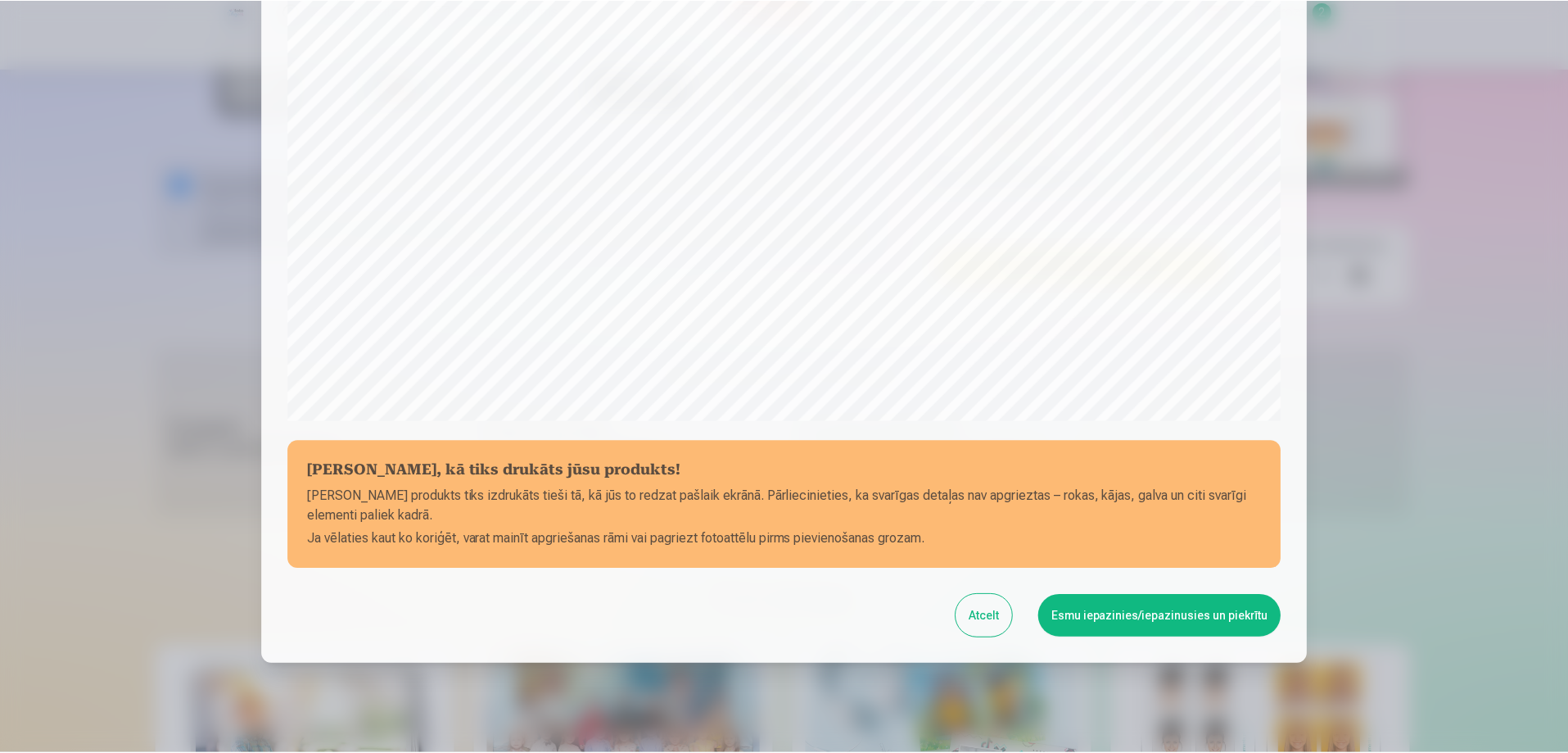
scroll to position [427, 0]
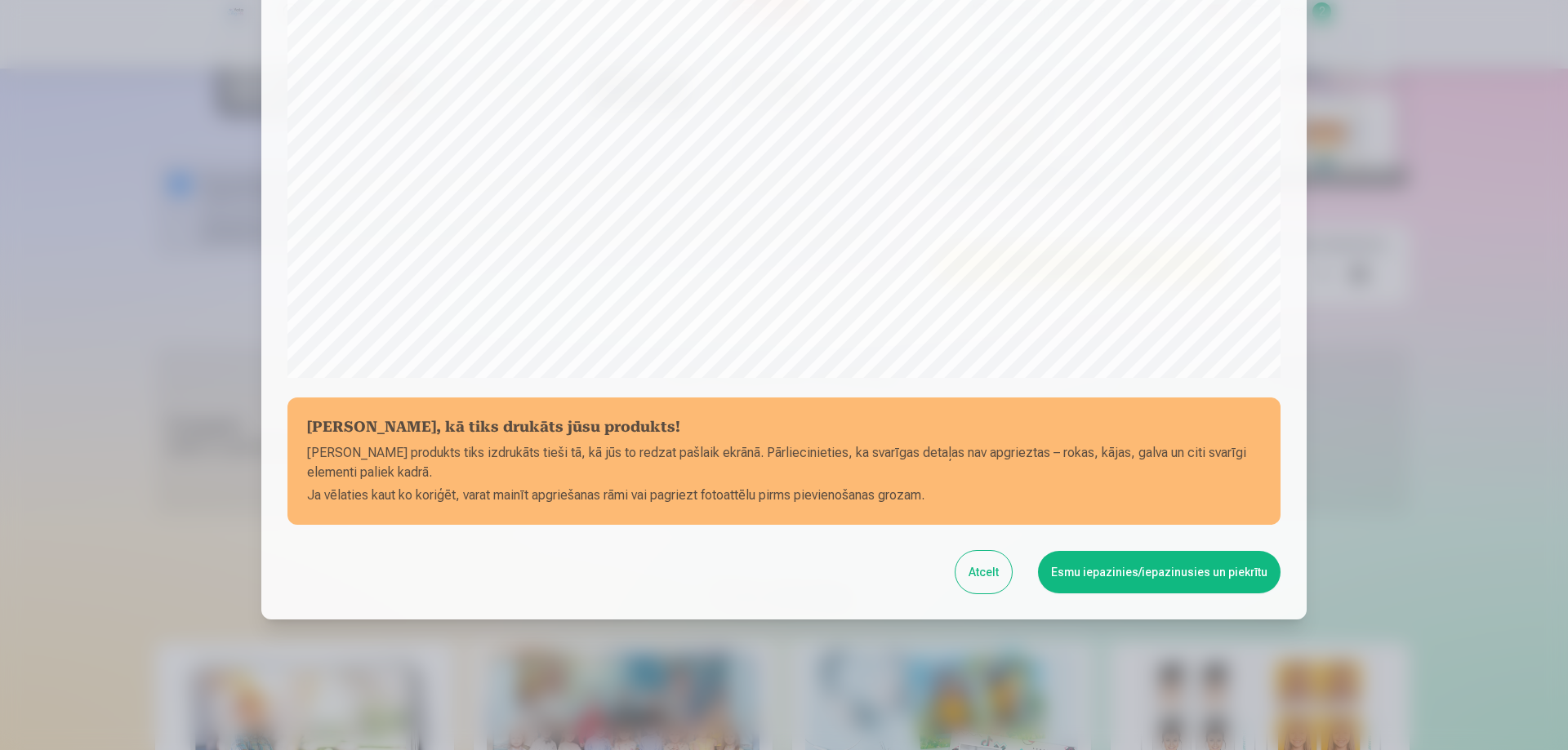
click at [1185, 578] on button "Esmu iepazinies/iepazinusies un piekrītu" at bounding box center [1159, 572] width 243 height 43
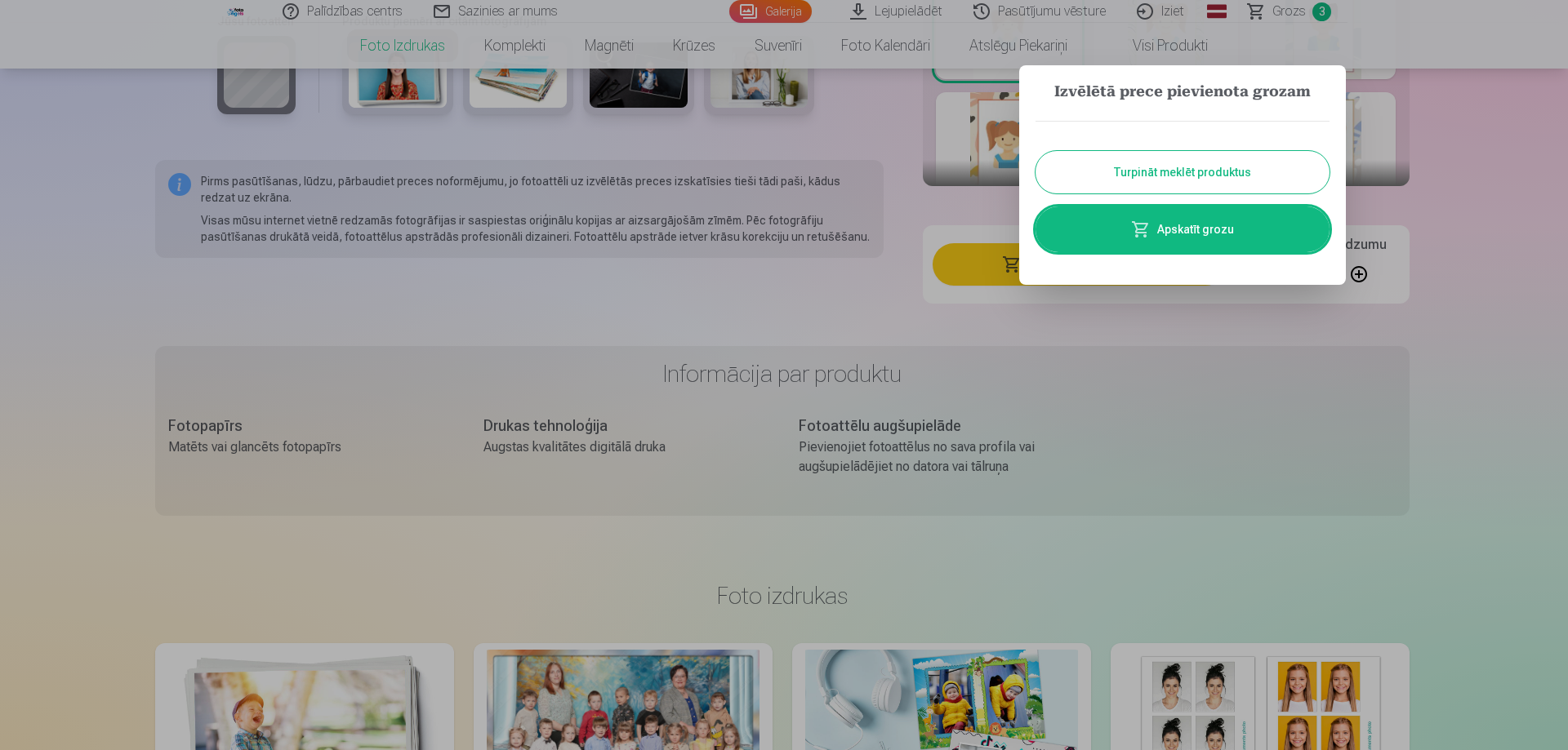
click at [1167, 233] on link "Apskatīt grozu" at bounding box center [1182, 229] width 294 height 46
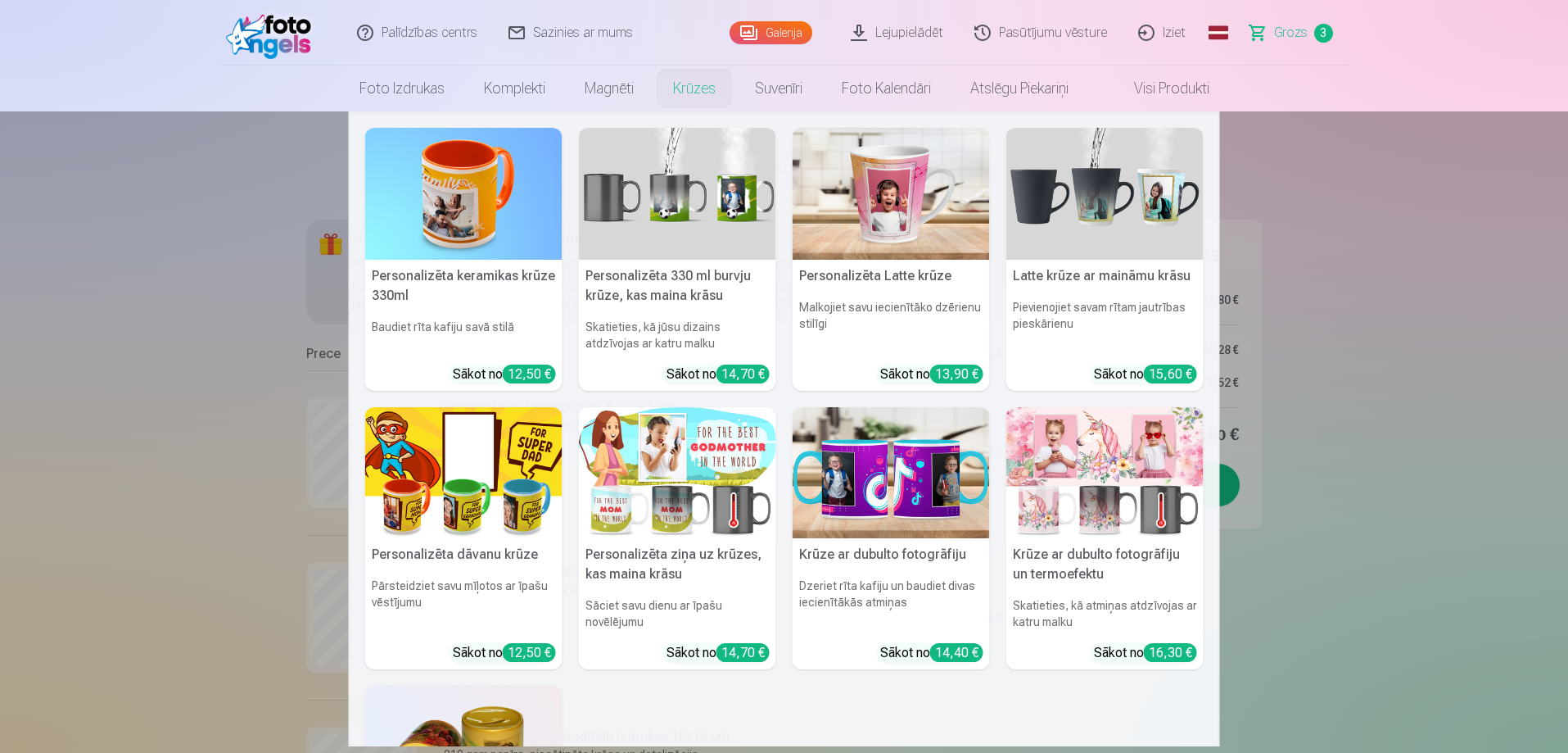
click at [1424, 334] on nav "Personalizēta keramikas krūze 330ml Baudiet rīta kafiju savā stilā Sākot no 12,…" at bounding box center [784, 429] width 1568 height 635
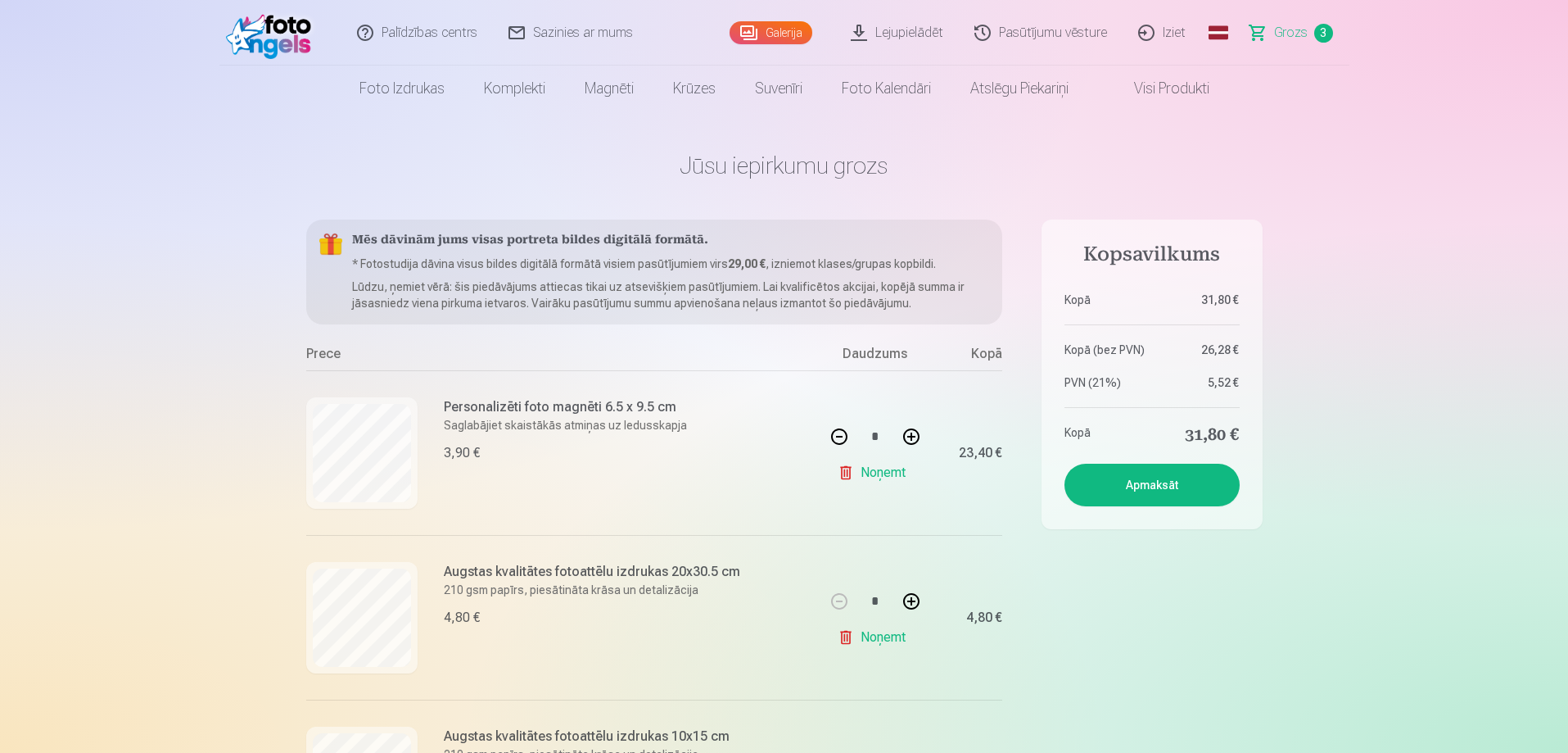
click at [774, 29] on link "Galerija" at bounding box center [771, 32] width 82 height 23
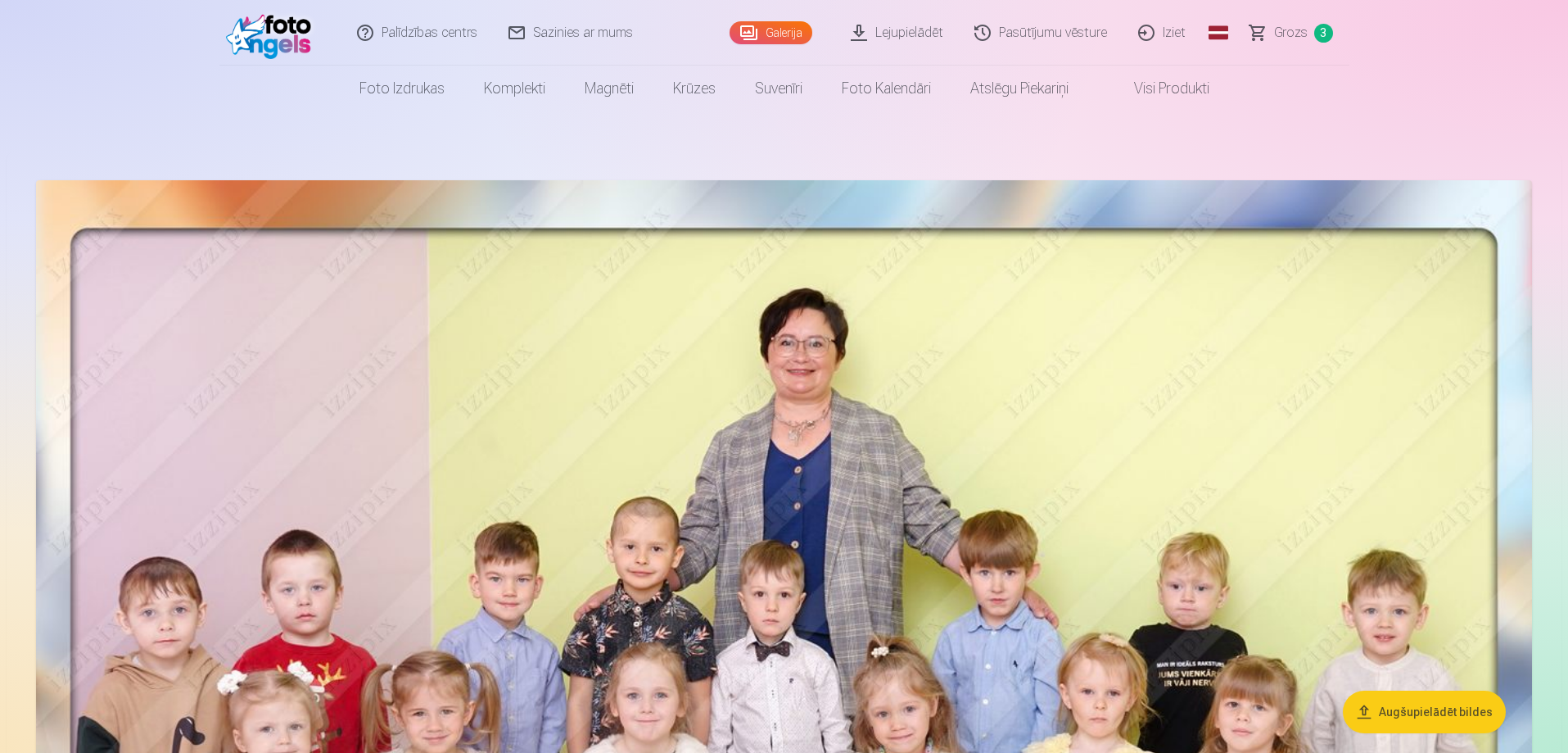
click at [1170, 26] on link "Iziet" at bounding box center [1163, 33] width 79 height 66
